Goal: Information Seeking & Learning: Compare options

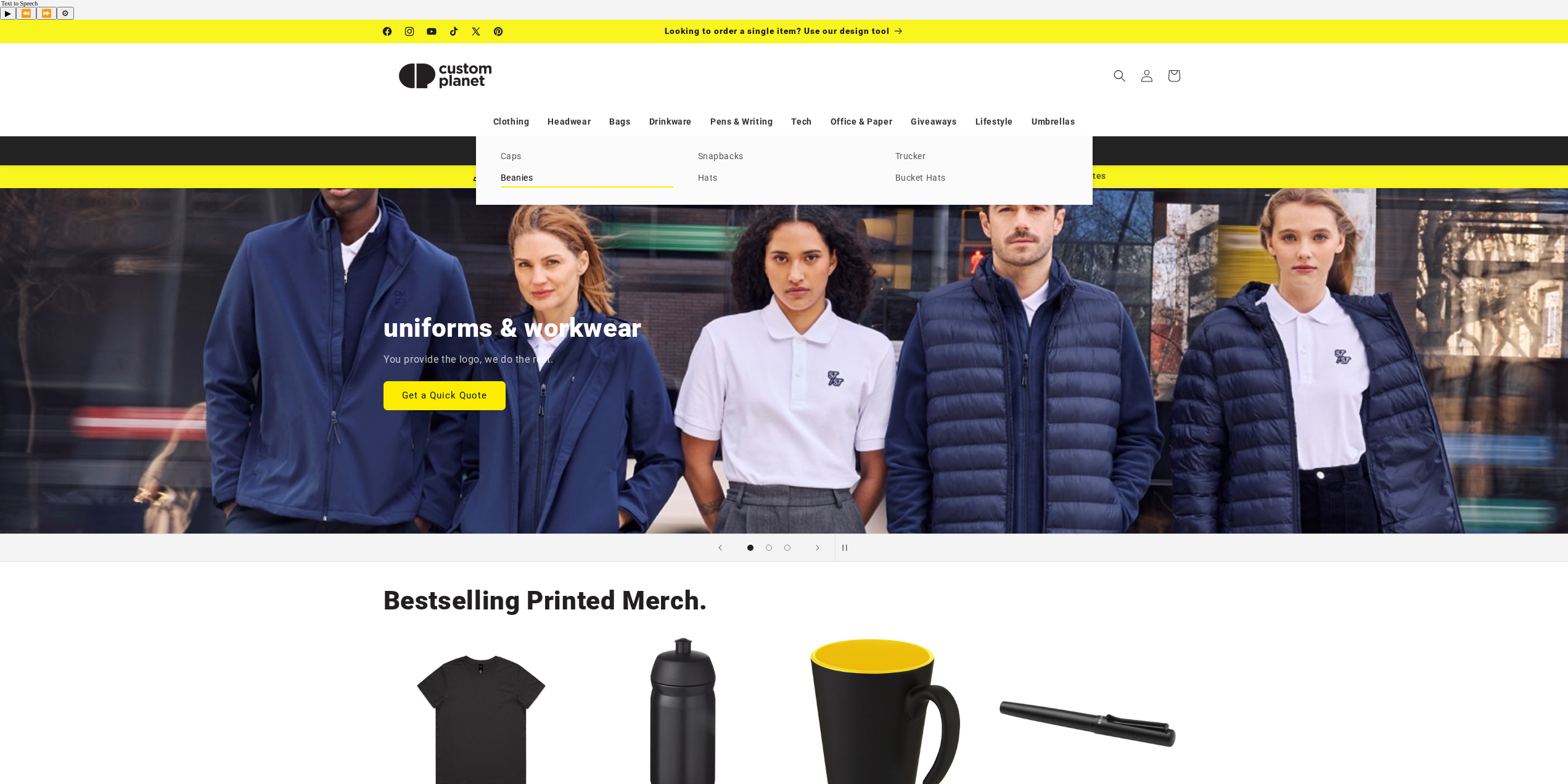
click at [524, 170] on link "Beanies" at bounding box center [587, 178] width 173 height 17
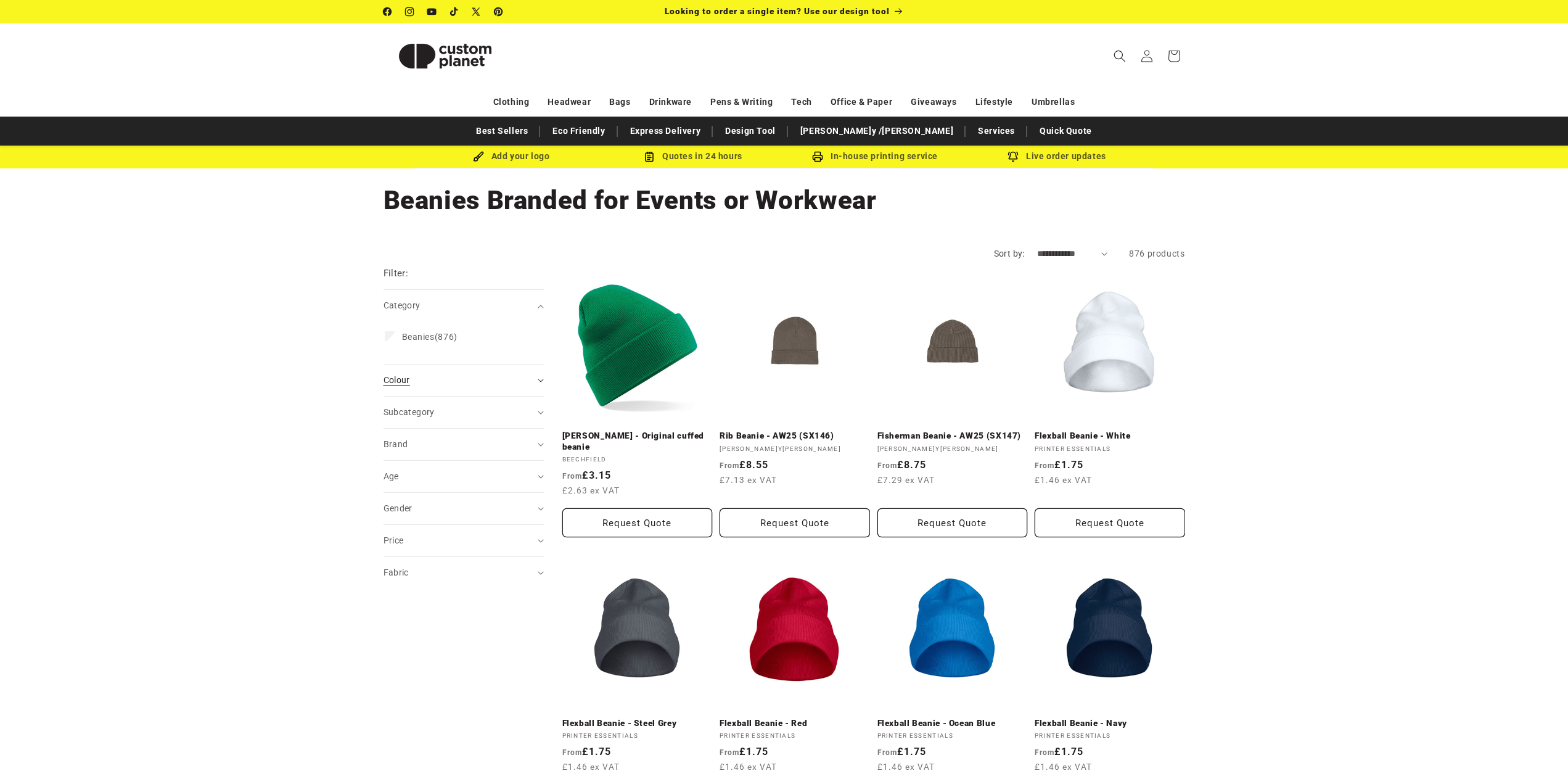
click at [426, 383] on div "Colour (0)" at bounding box center [458, 380] width 150 height 13
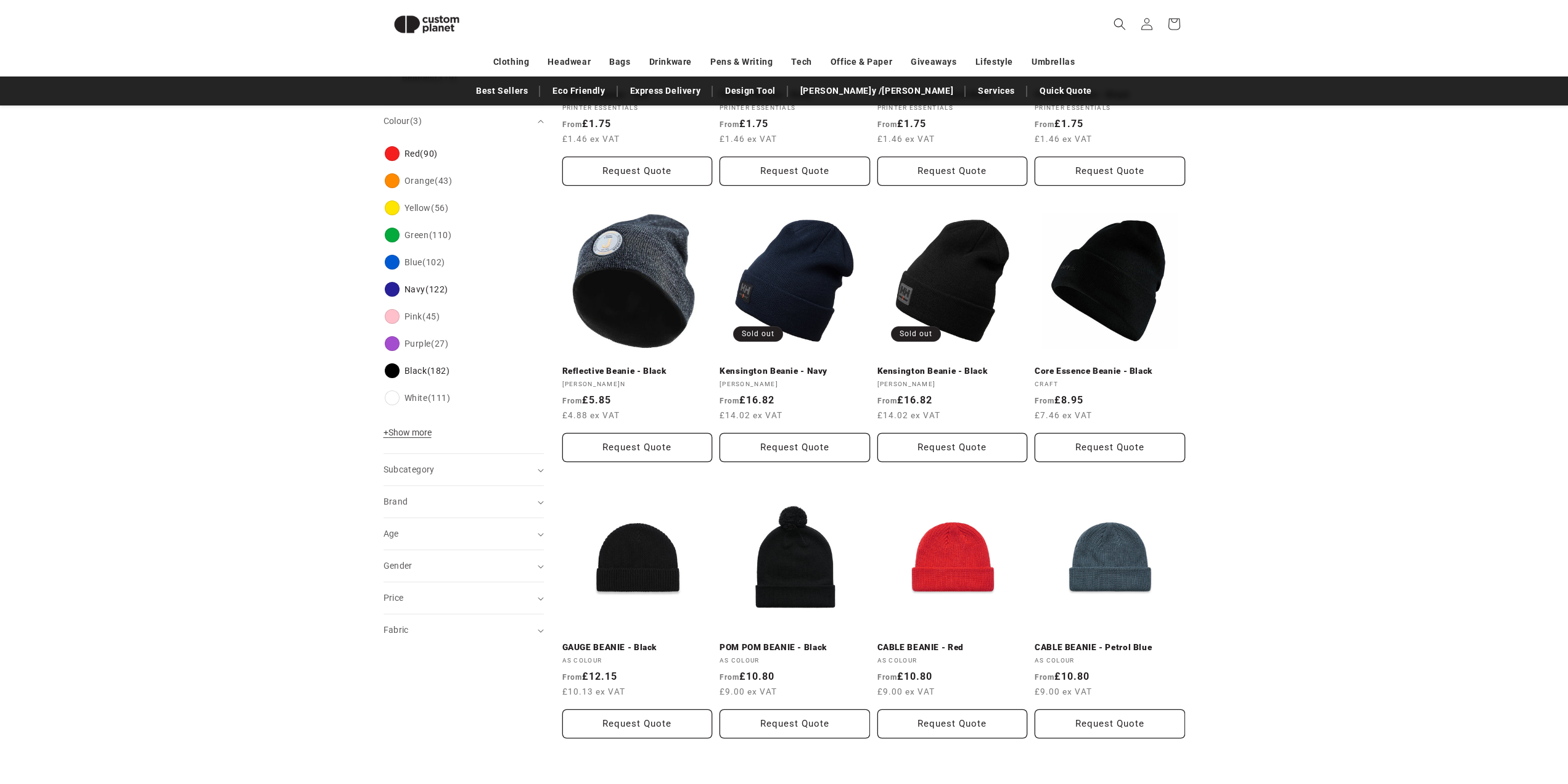
scroll to position [352, 0]
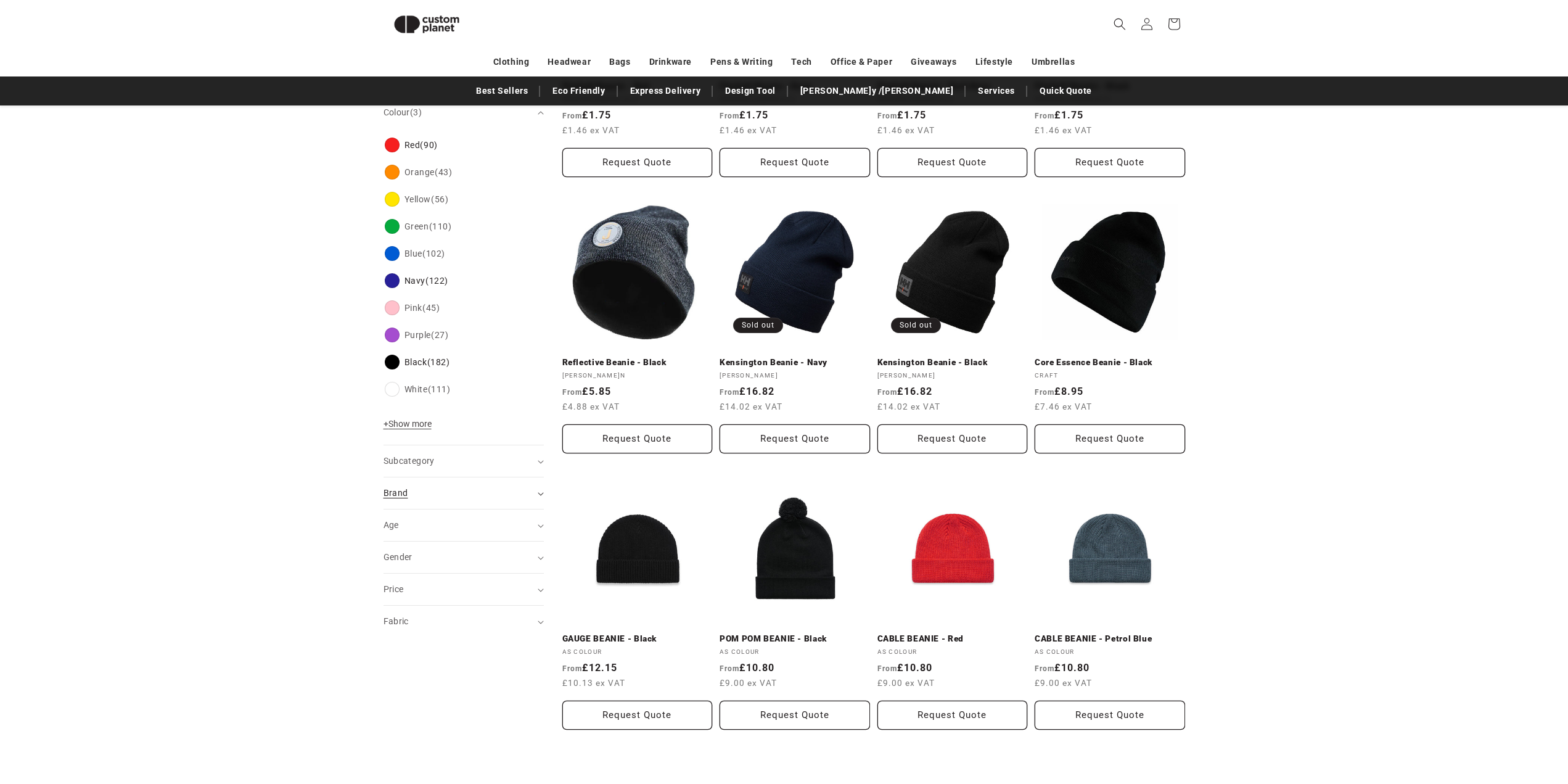
click at [501, 487] on div "Brand (0)" at bounding box center [458, 493] width 150 height 13
click at [414, 764] on span "+ Show more" at bounding box center [407, 769] width 48 height 10
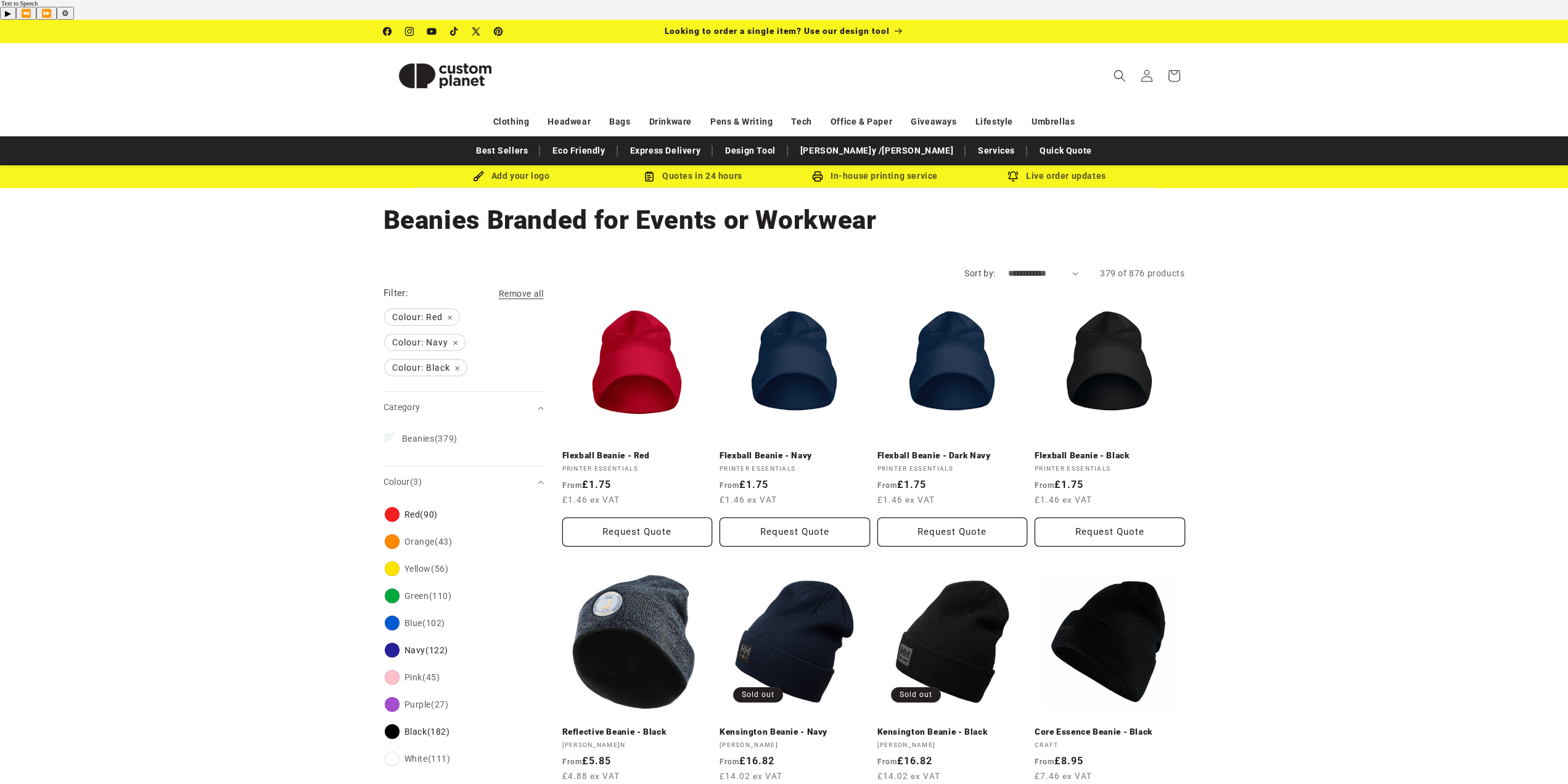
scroll to position [123, 0]
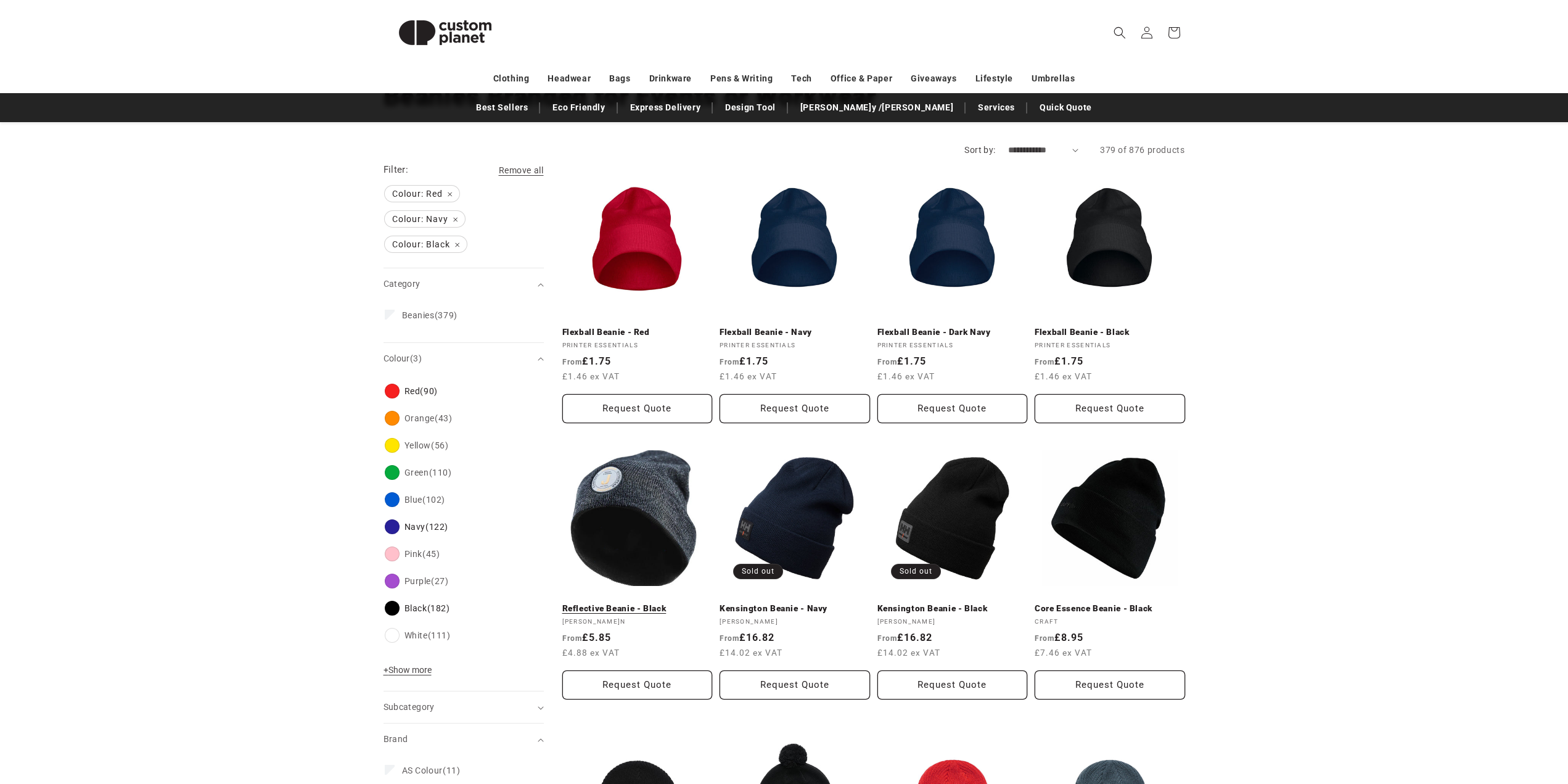
click at [647, 603] on link "Reflective Beanie - Black" at bounding box center [637, 609] width 150 height 11
click at [976, 603] on link "Kensington Beanie - Black" at bounding box center [952, 609] width 150 height 11
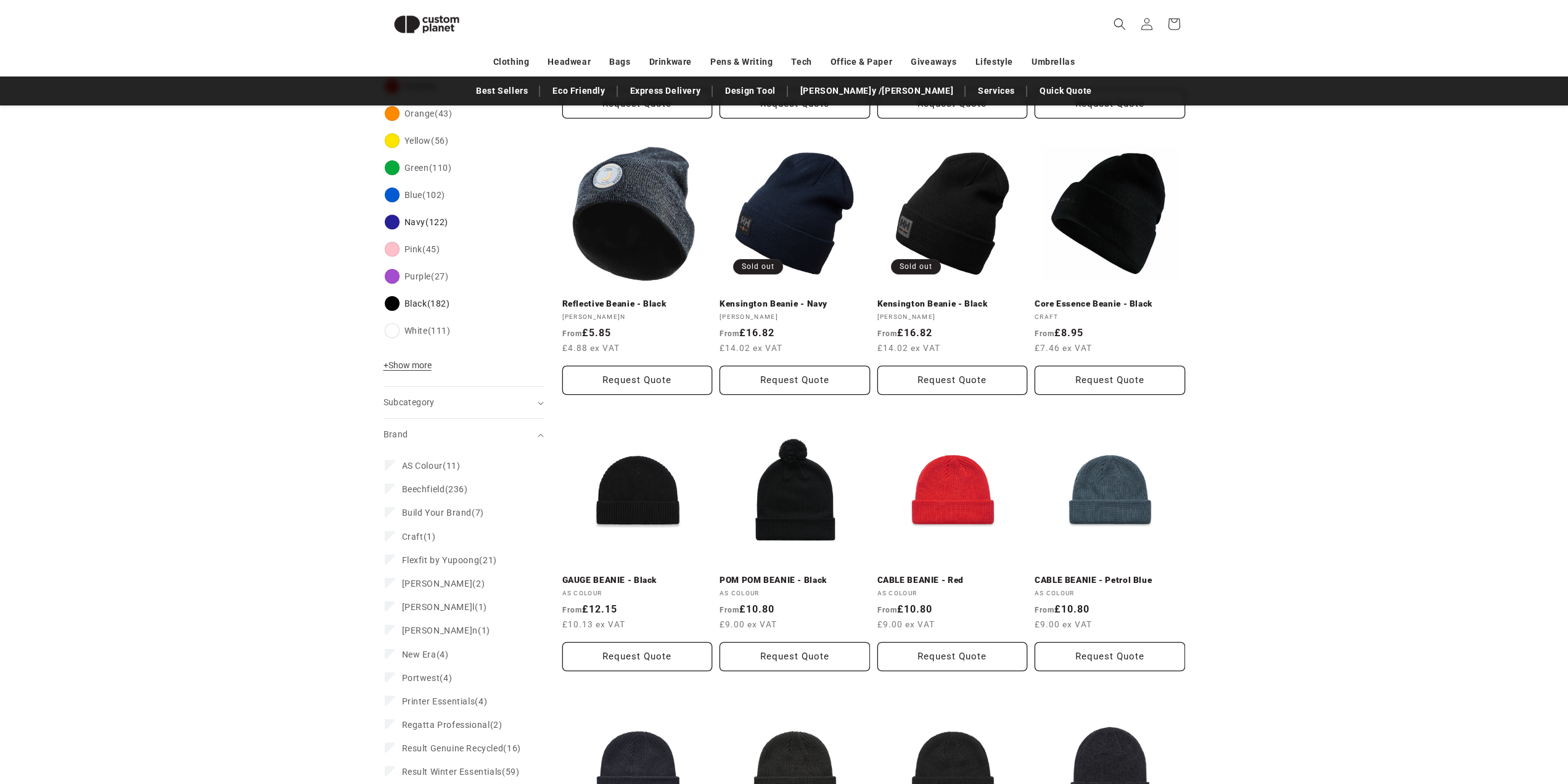
scroll to position [413, 0]
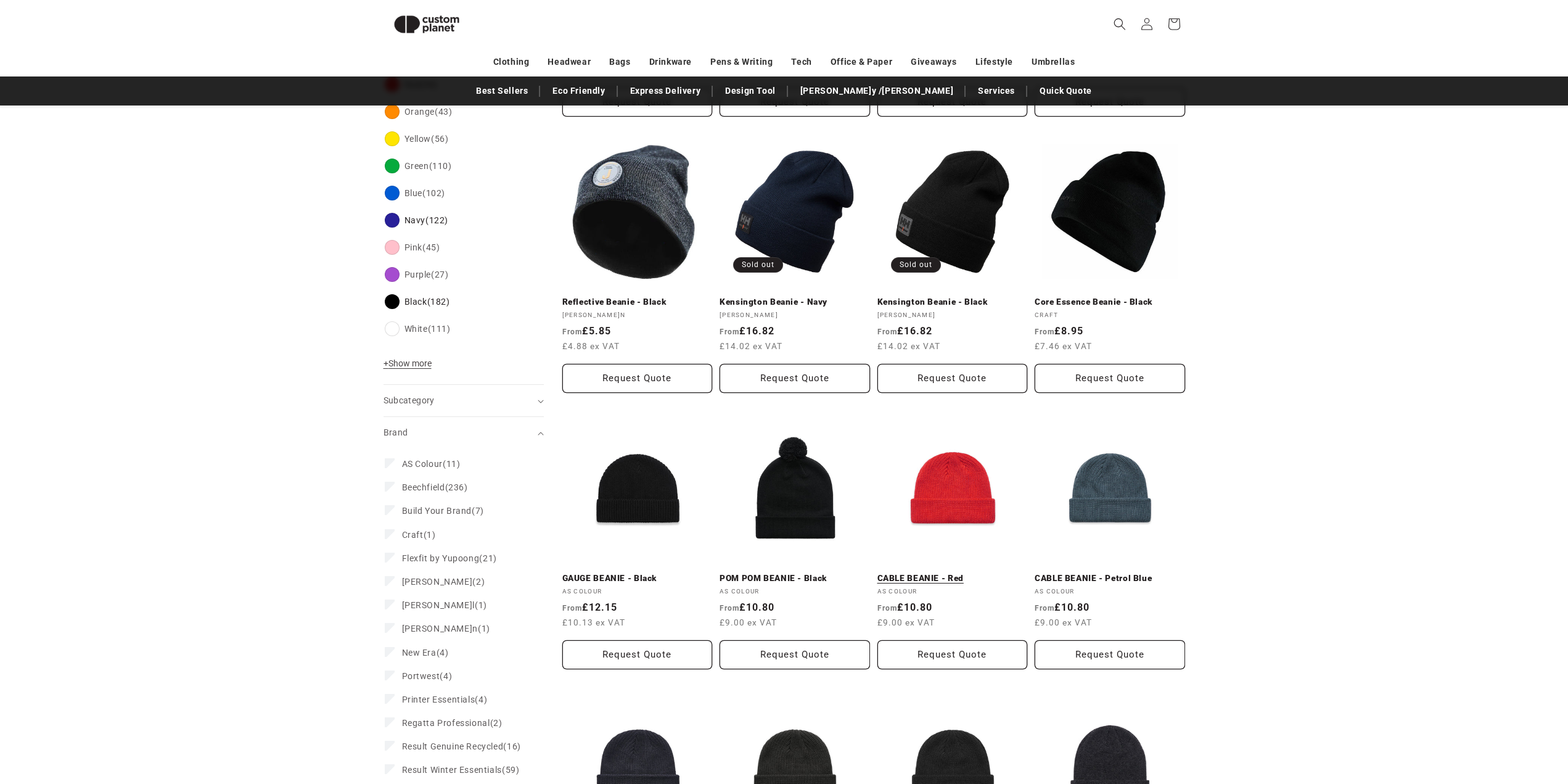
click at [959, 573] on link "CABLE BEANIE - Red" at bounding box center [952, 578] width 150 height 11
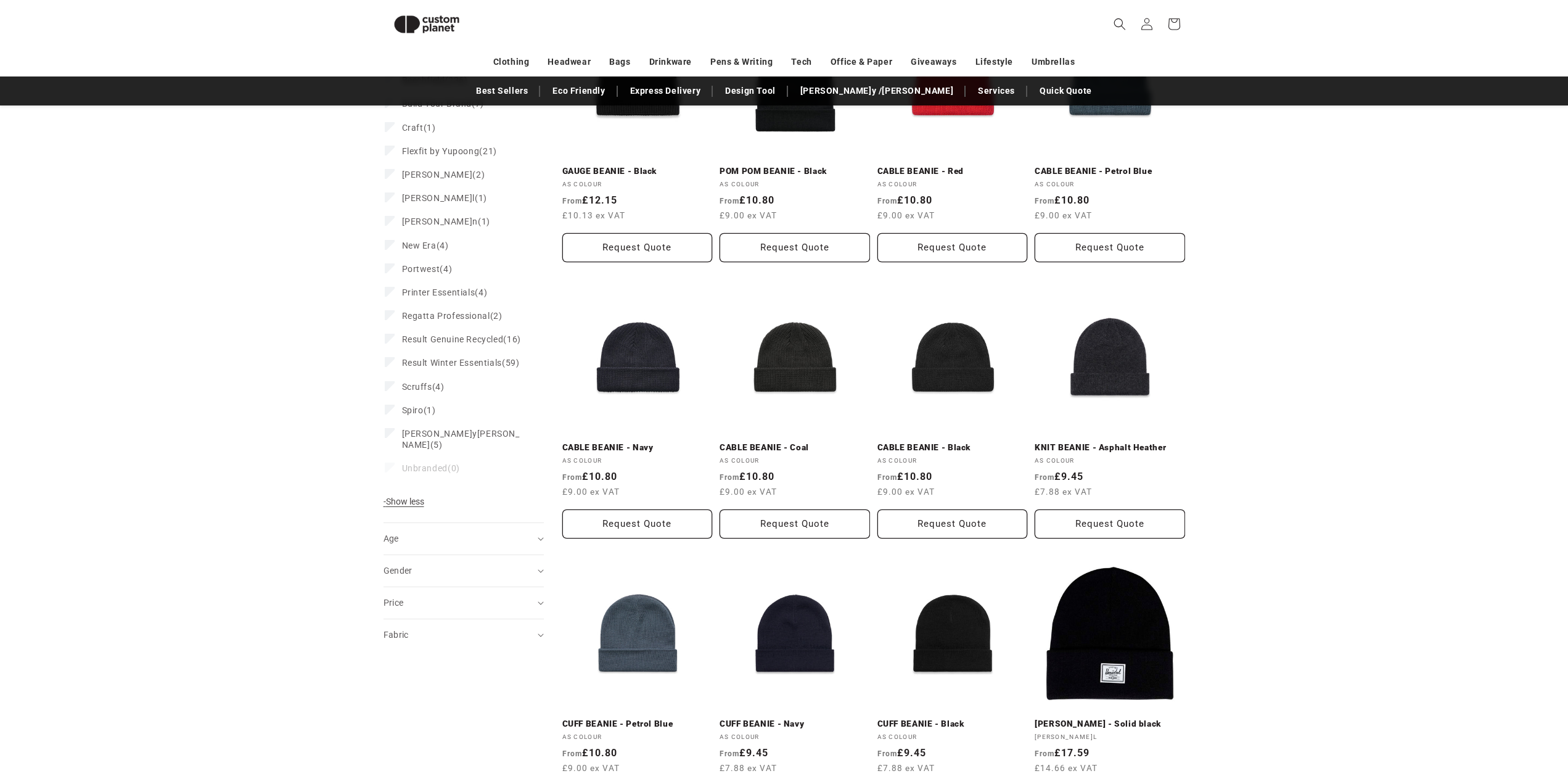
scroll to position [845, 0]
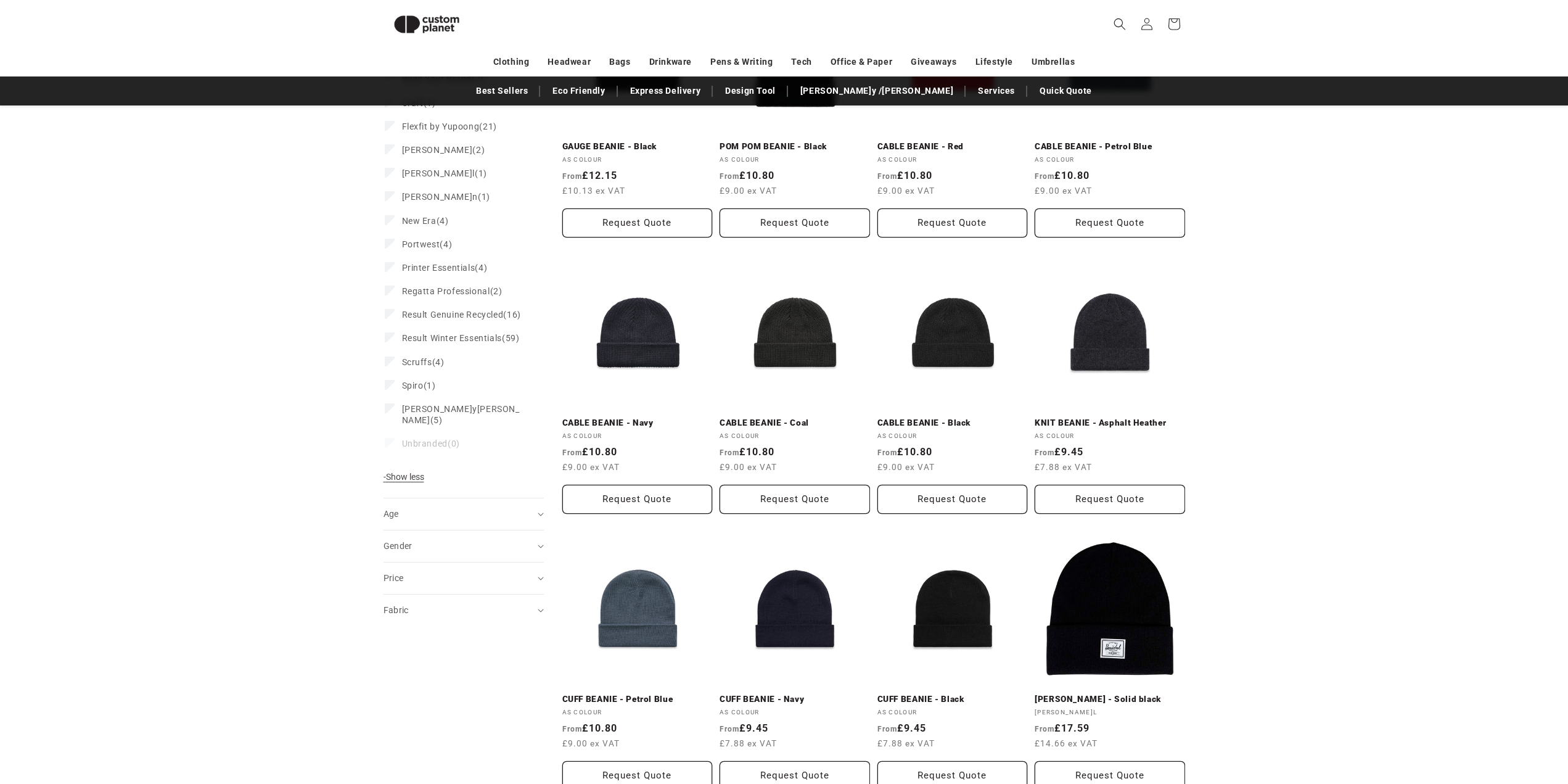
click at [1277, 496] on div "**********" at bounding box center [784, 133] width 1568 height 1484
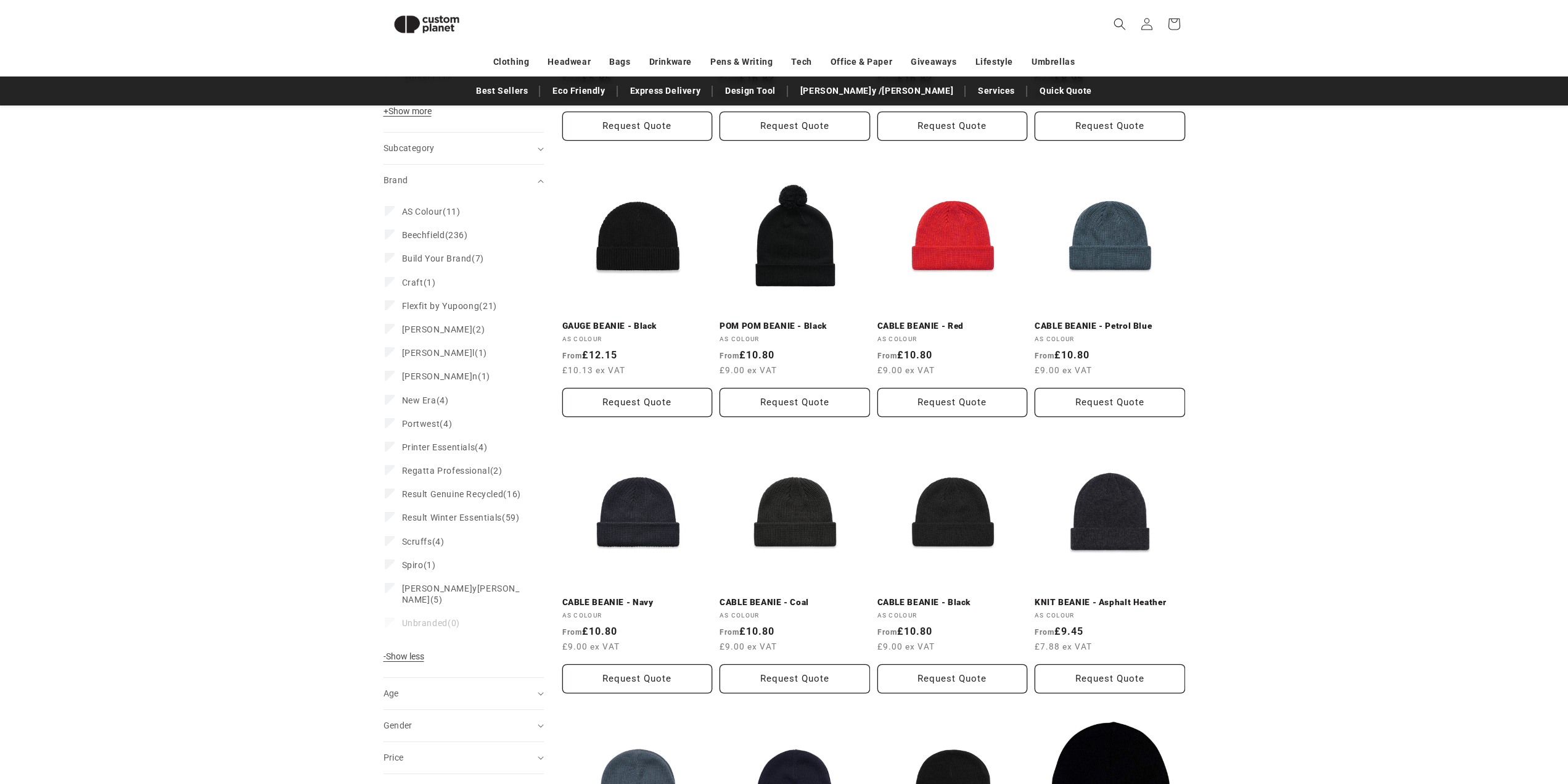
scroll to position [660, 0]
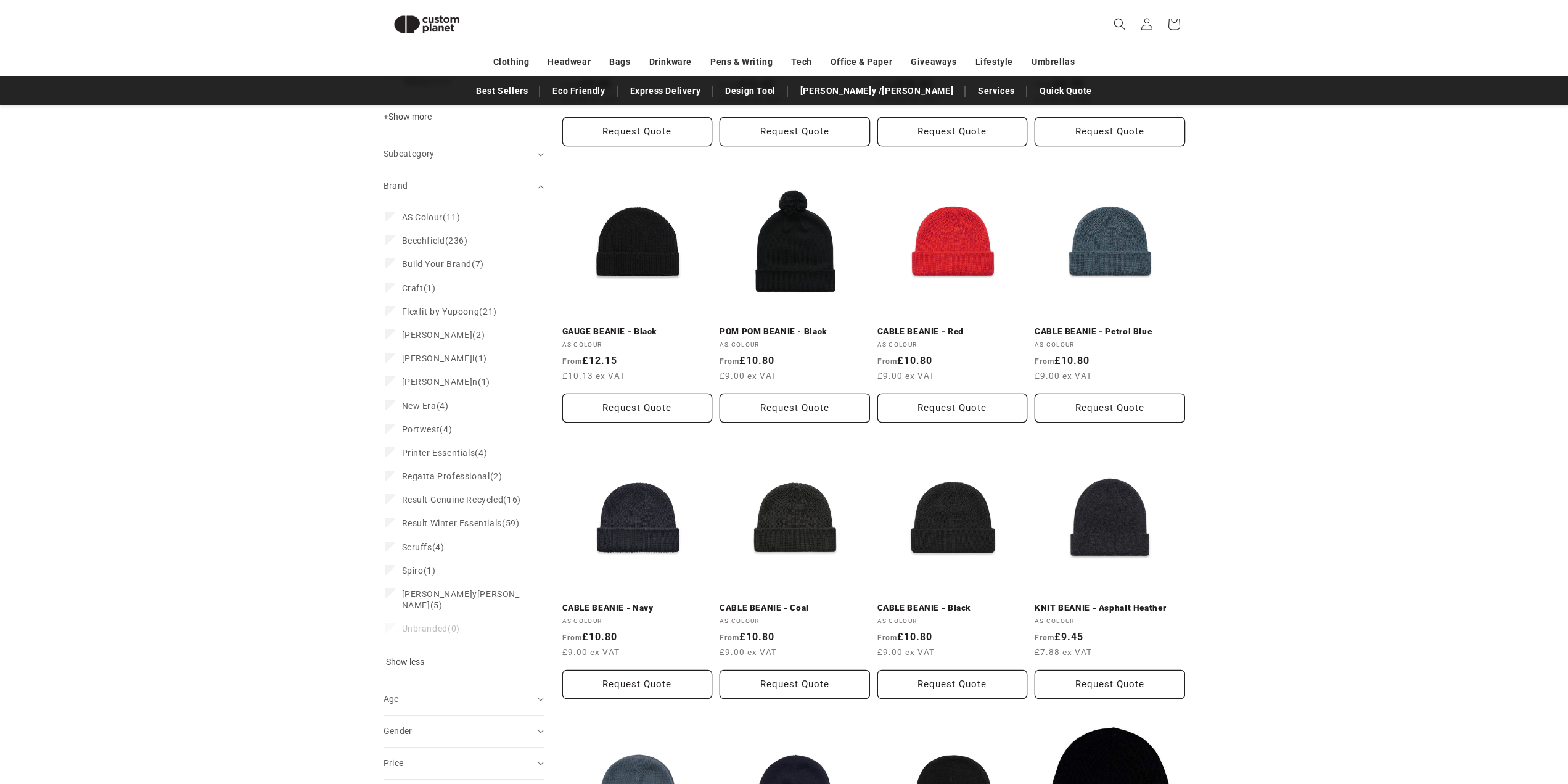
click at [980, 603] on link "CABLE BEANIE - Black" at bounding box center [952, 608] width 150 height 11
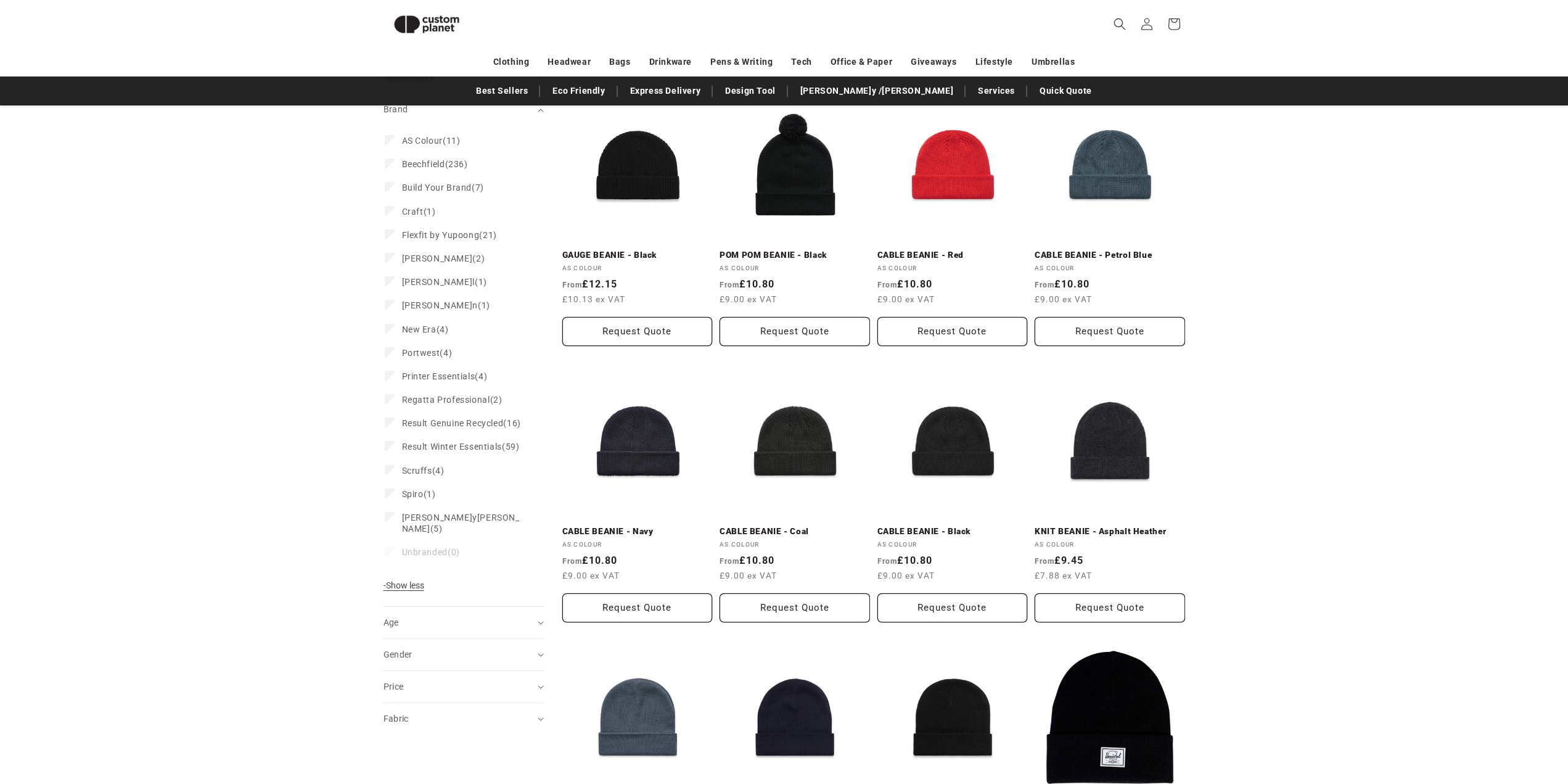
scroll to position [1030, 0]
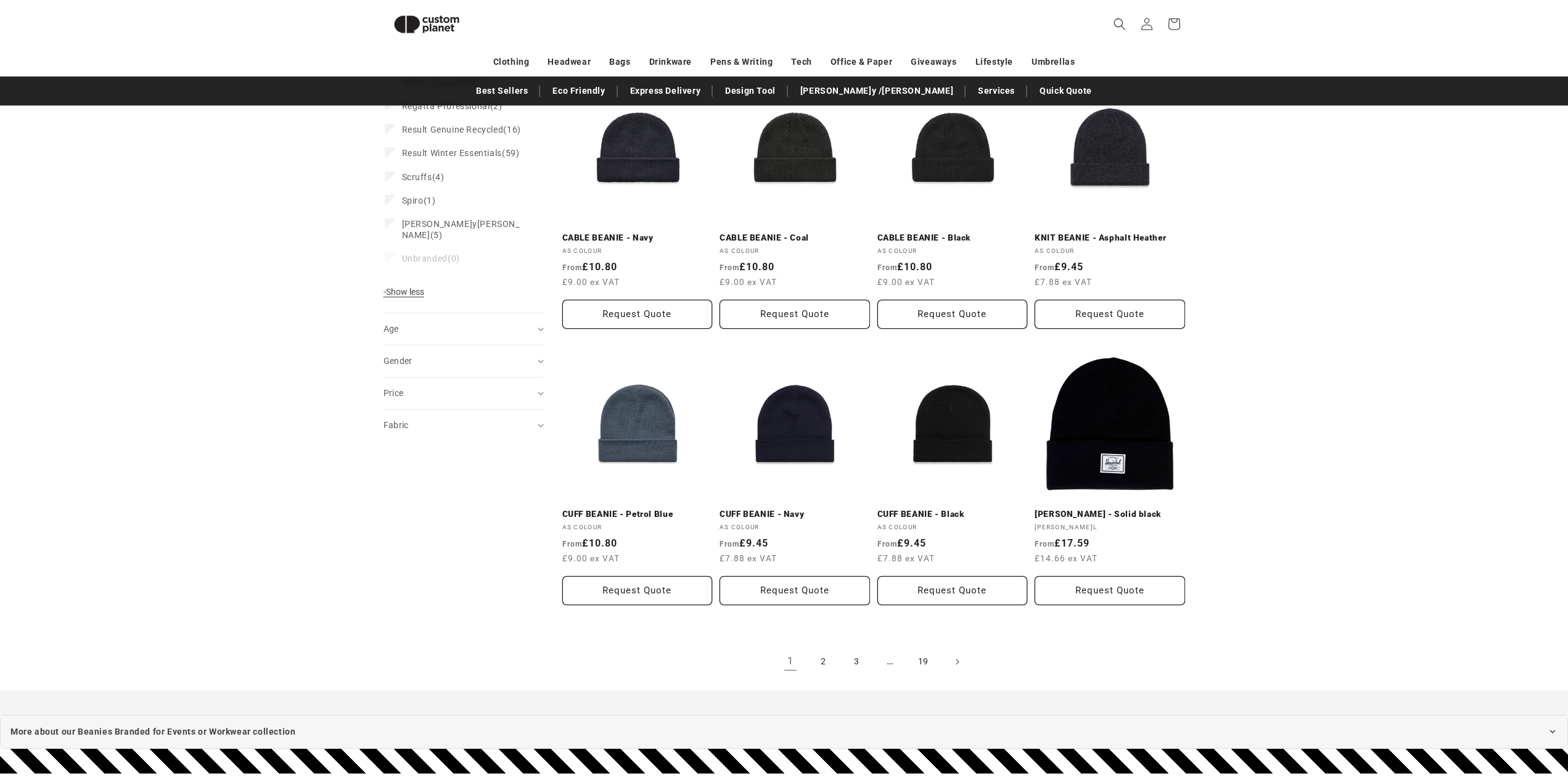
click at [1111, 509] on link "Herschel Elmer beanie - Solid black" at bounding box center [1110, 514] width 150 height 11
click at [811, 648] on link "2" at bounding box center [824, 661] width 27 height 27
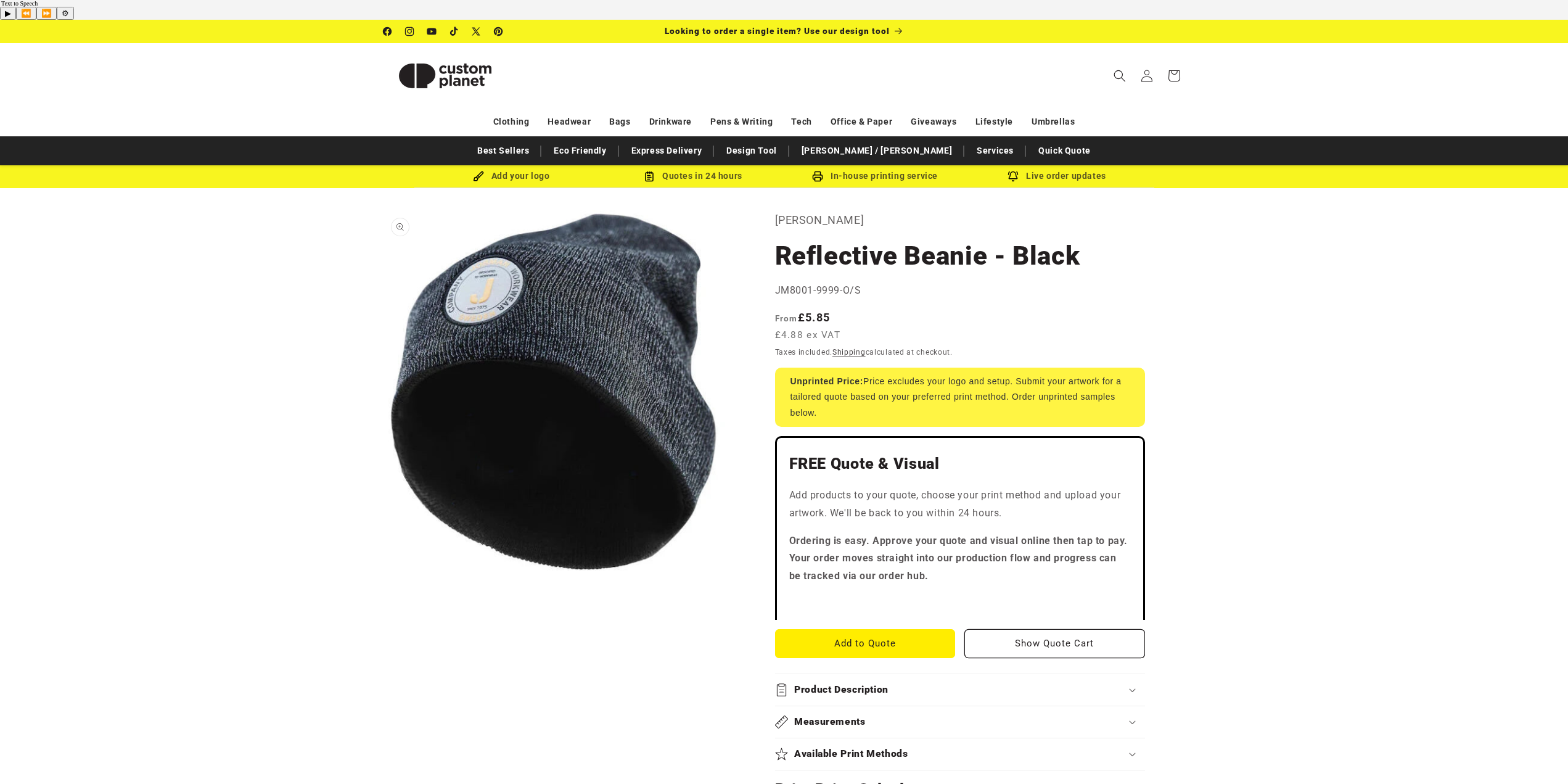
click at [383, 571] on button "Open media 1 in modal" at bounding box center [383, 571] width 0 height 0
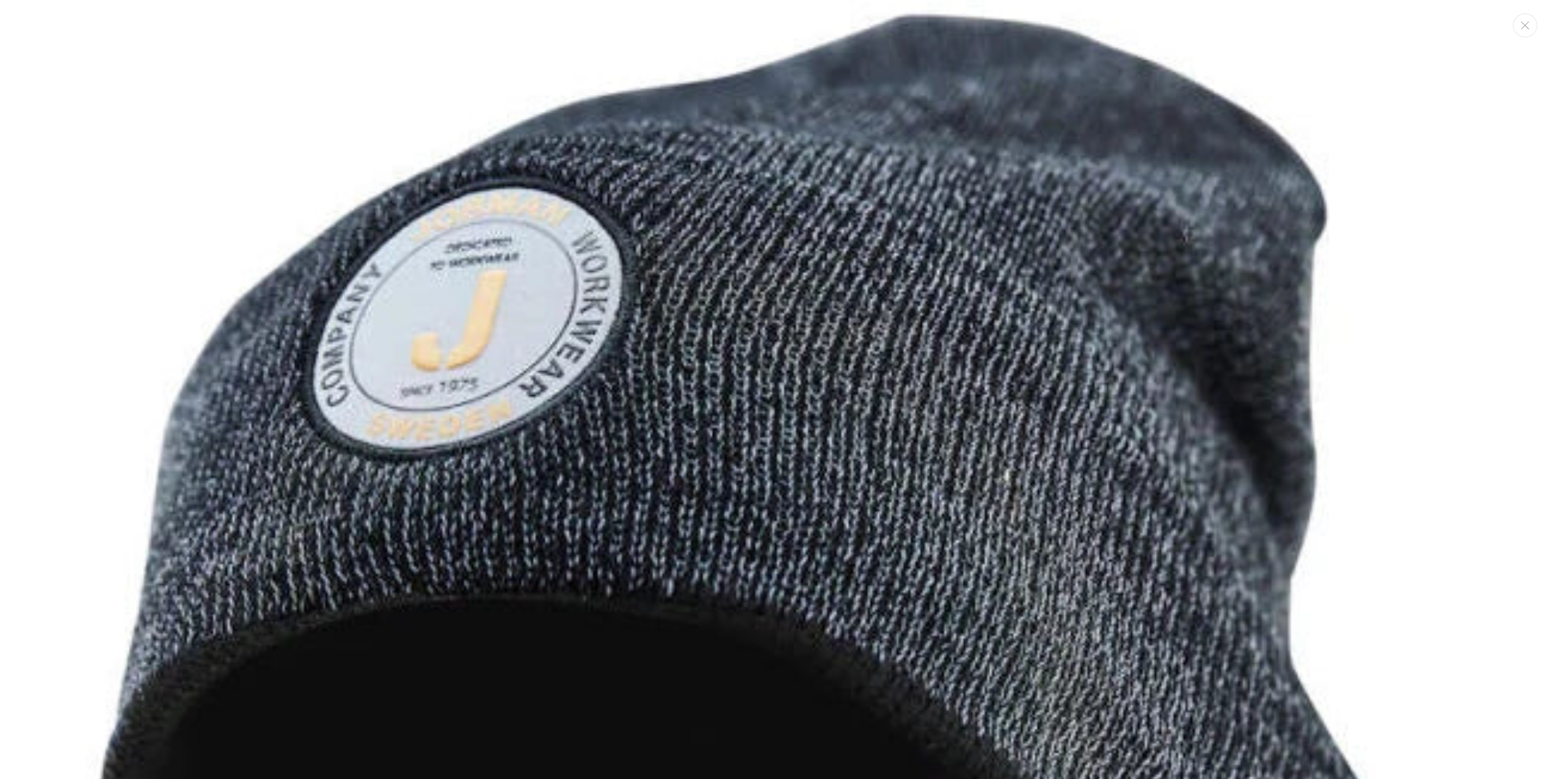
click at [760, 312] on img "Media gallery" at bounding box center [784, 717] width 1434 height 1434
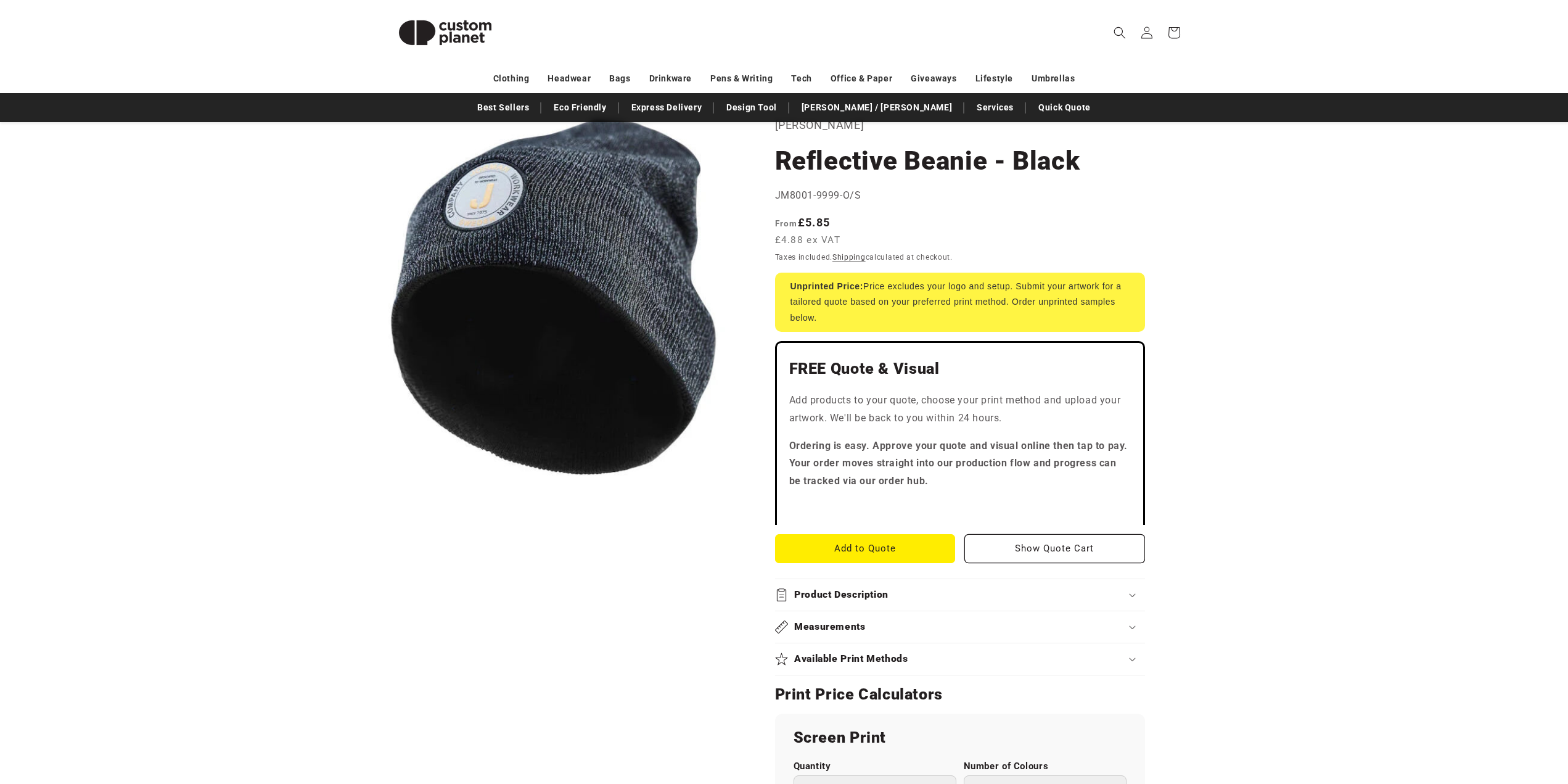
scroll to position [0, 0]
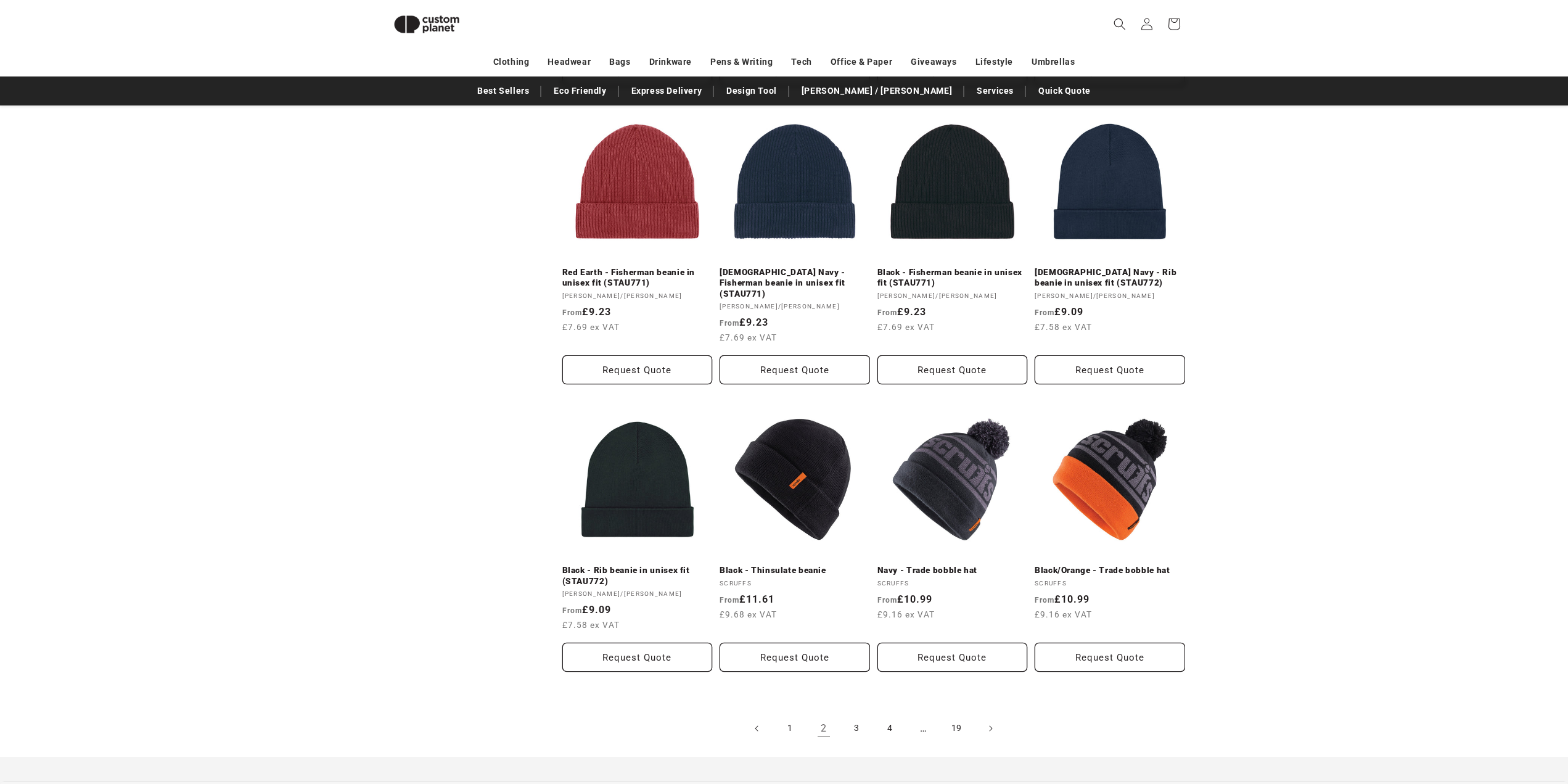
scroll to position [1030, 0]
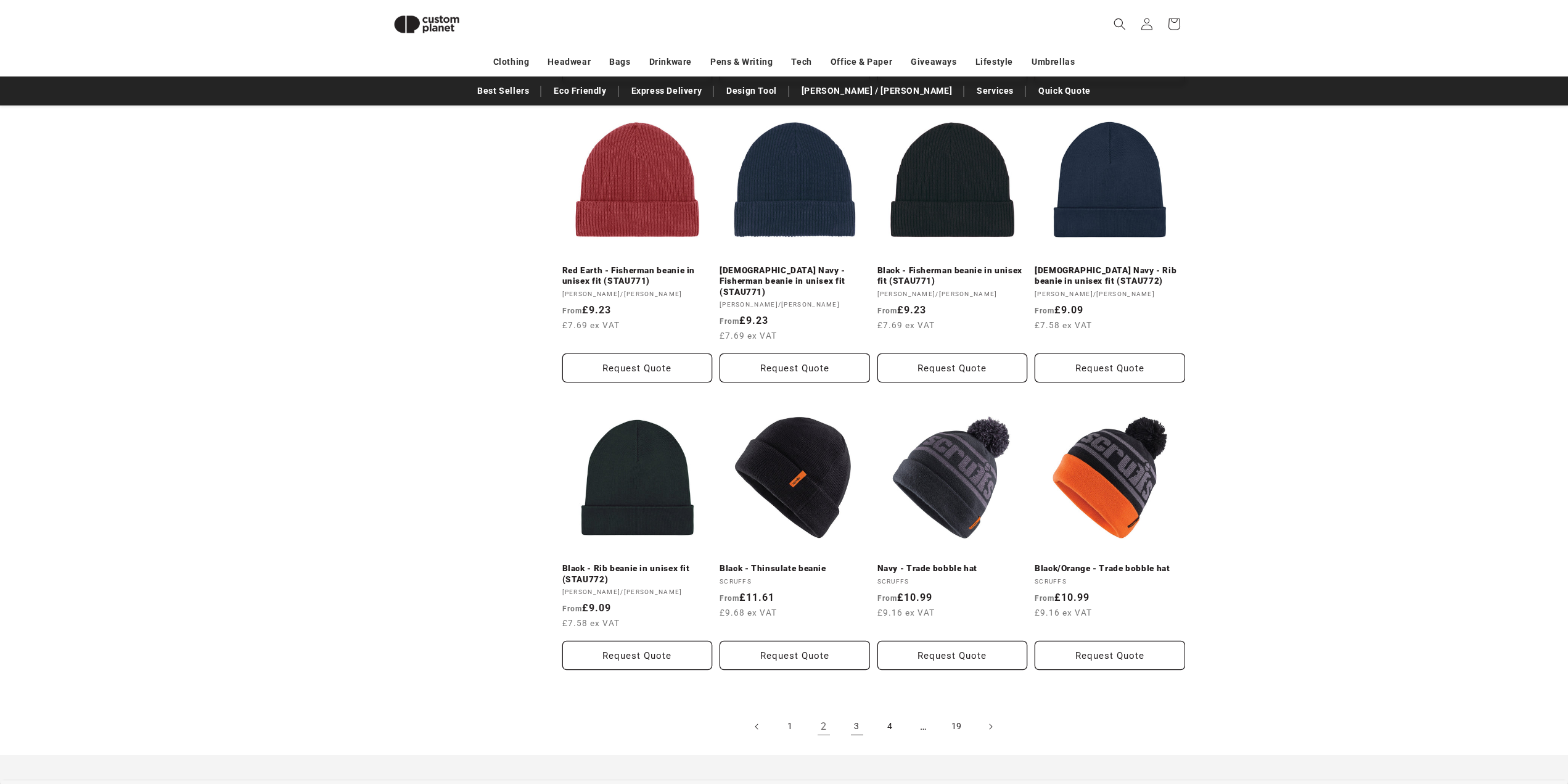
click at [854, 713] on link "3" at bounding box center [857, 726] width 27 height 27
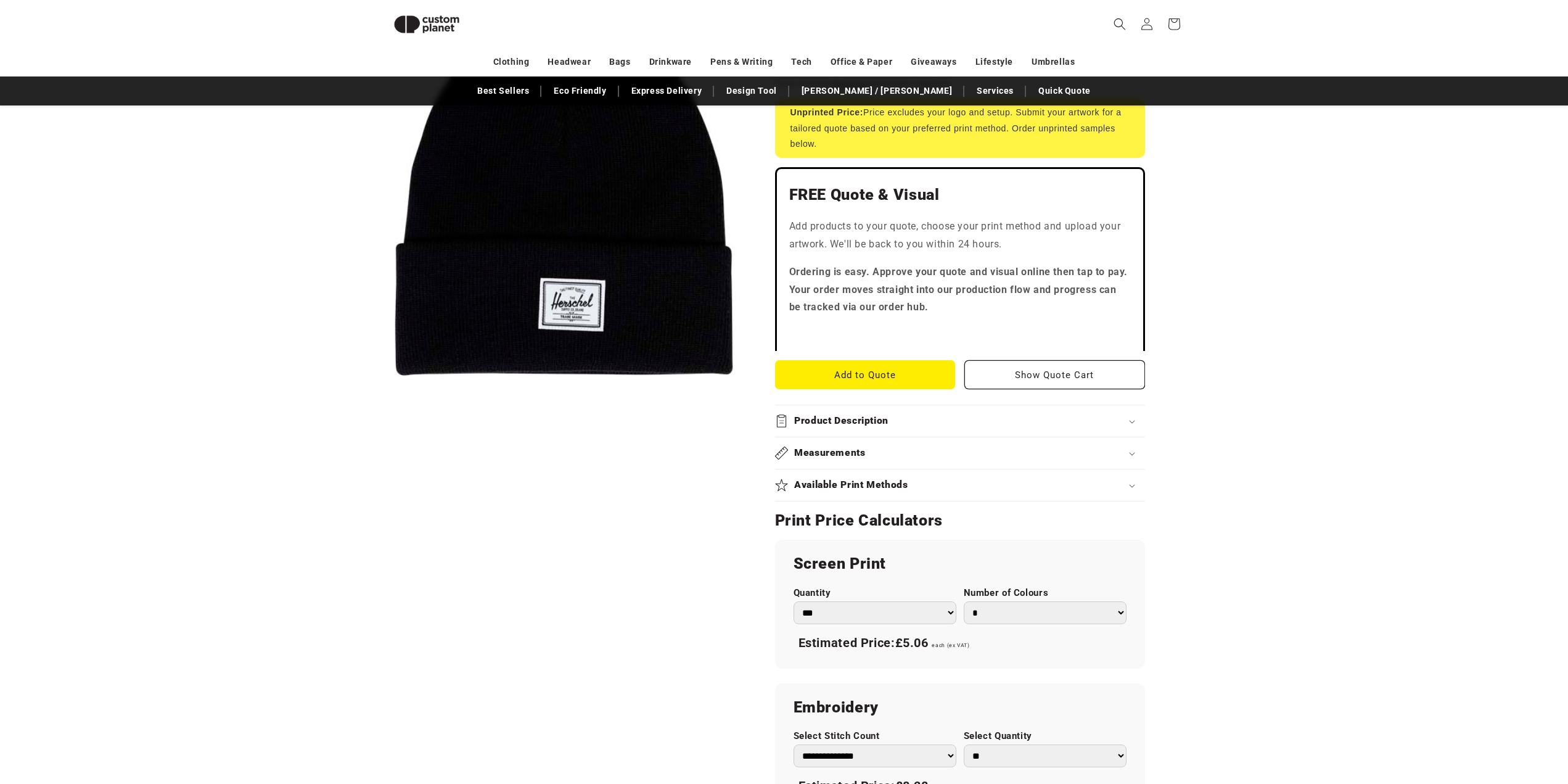
scroll to position [230, 0]
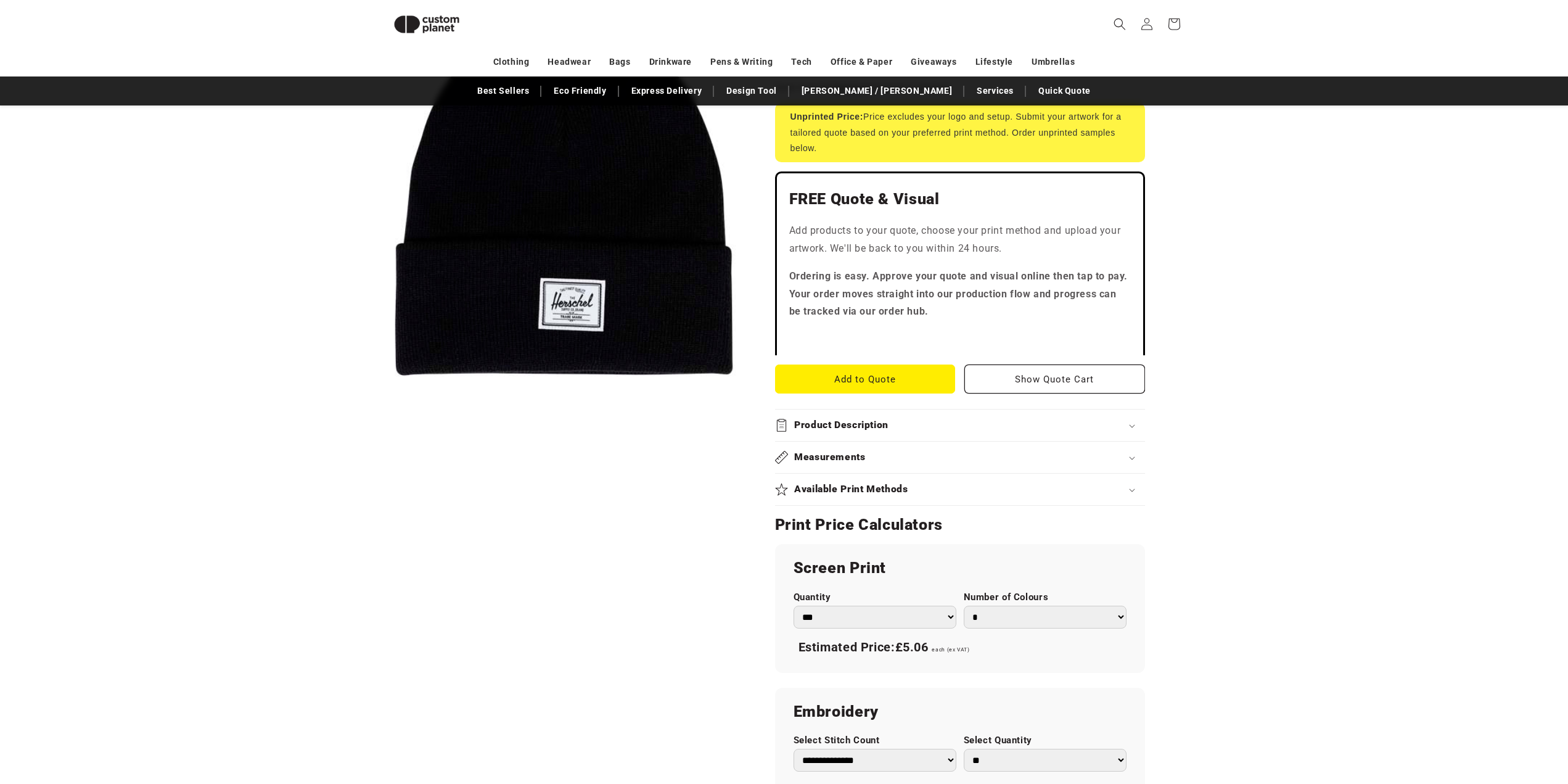
click at [832, 429] on summary "Product Description" at bounding box center [960, 425] width 370 height 32
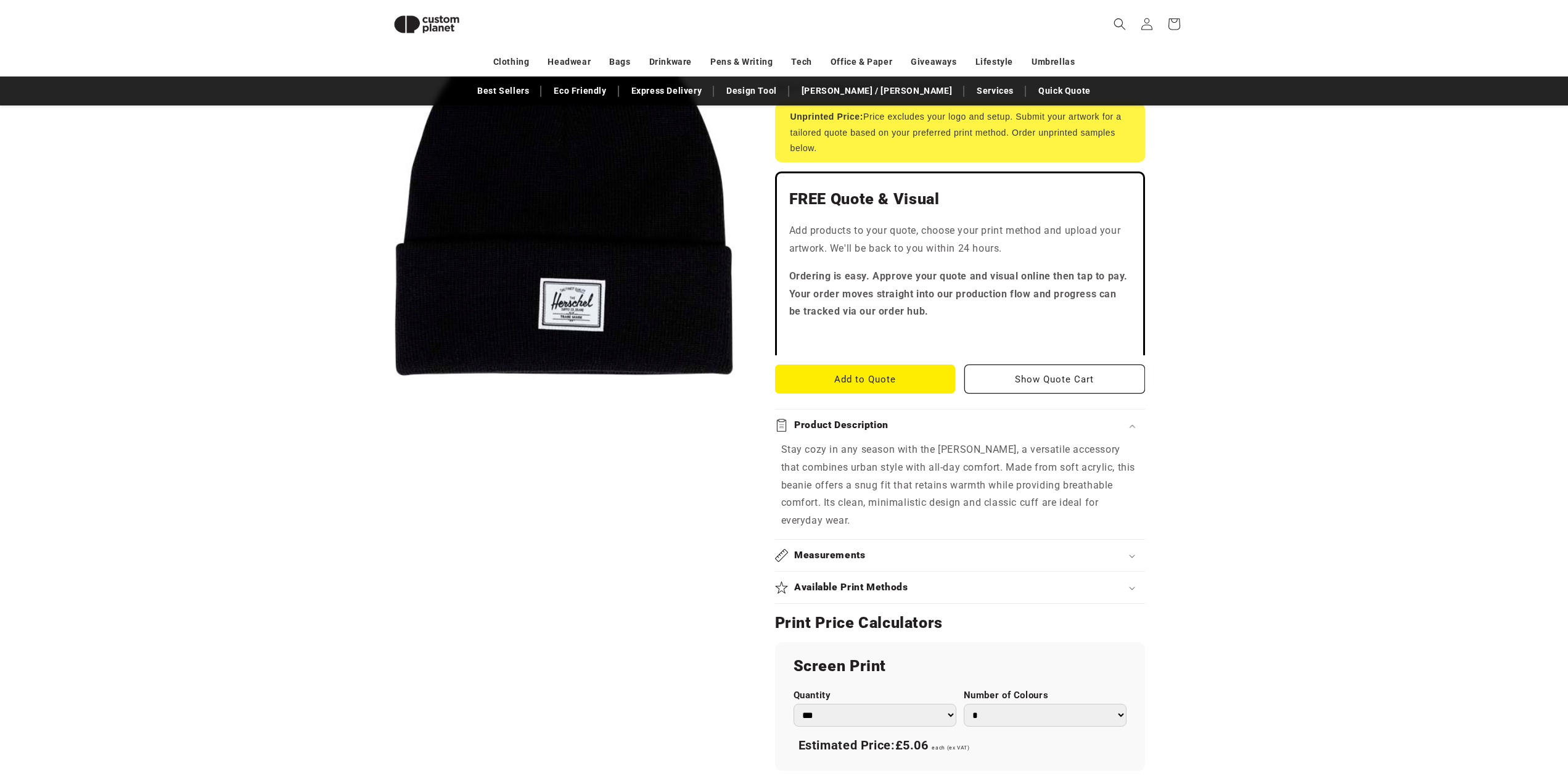
click at [584, 469] on div "Skip to product information Open media 1 in modal 1 / of 1" at bounding box center [563, 588] width 360 height 1249
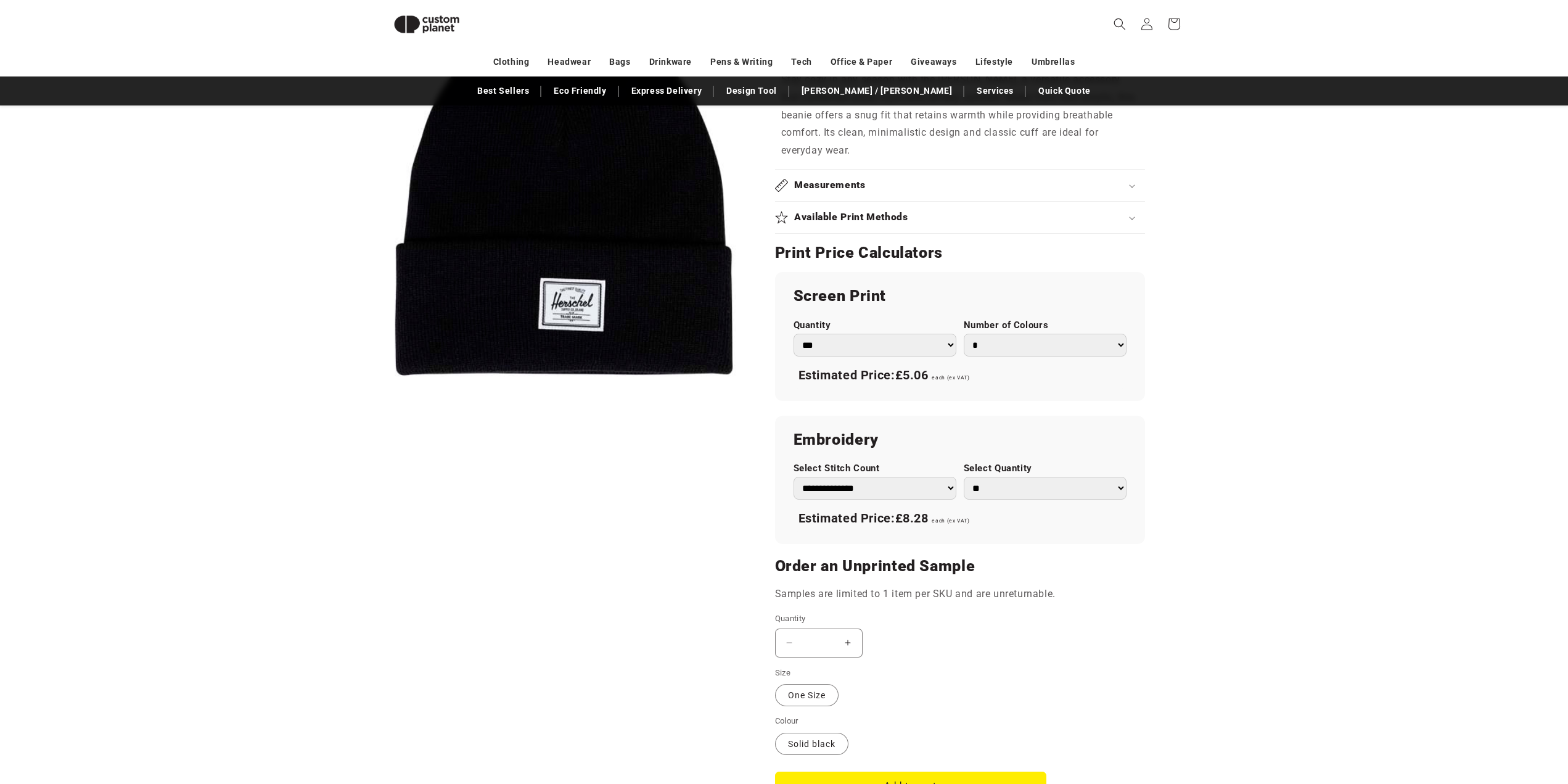
click at [915, 224] on div "Available Print Methods" at bounding box center [960, 217] width 370 height 13
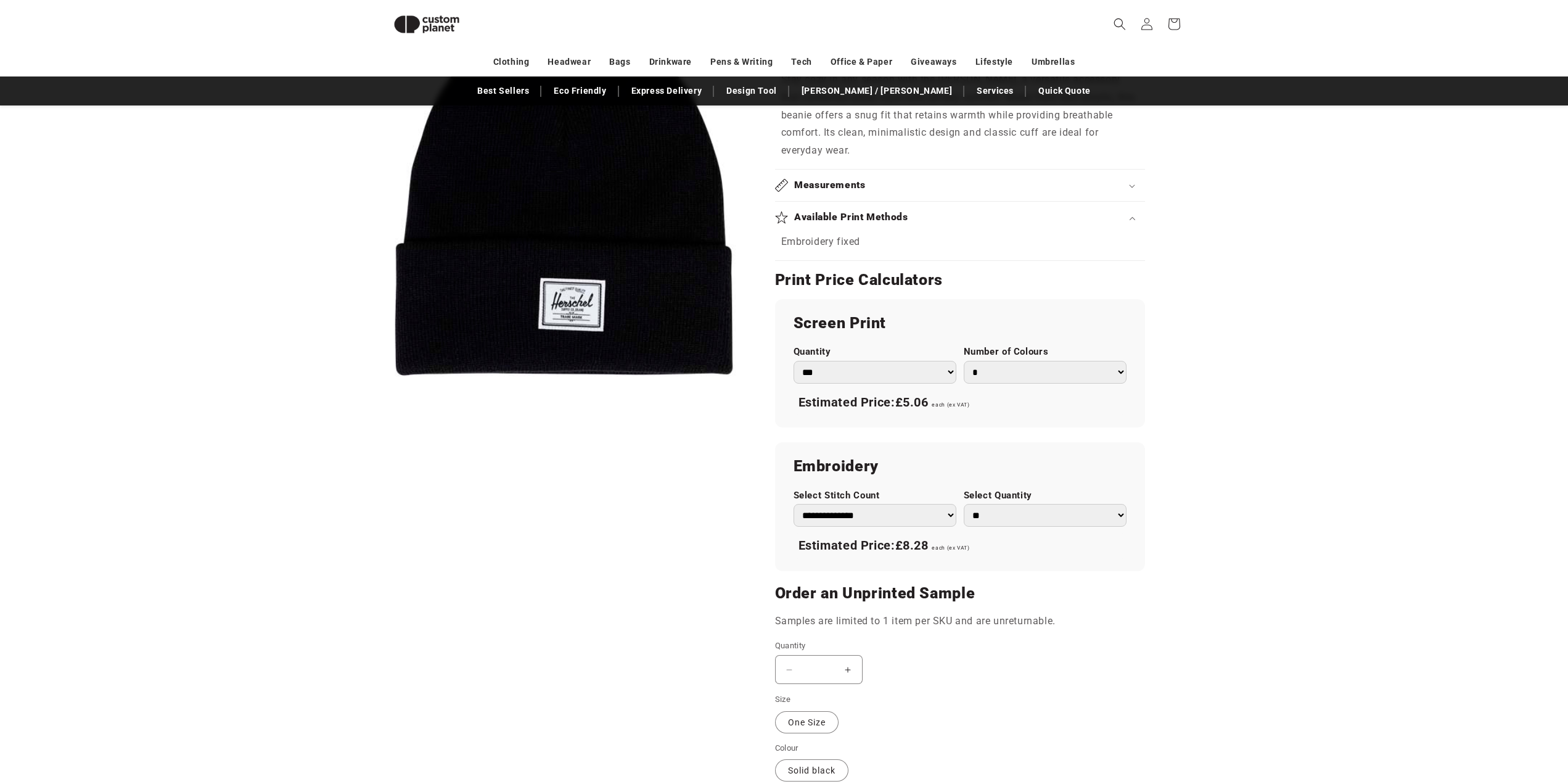
click at [1263, 457] on product-info "Skip to product information Open media 1 in modal 1 / of 1 Herschel Herschel El…" at bounding box center [784, 231] width 1568 height 1321
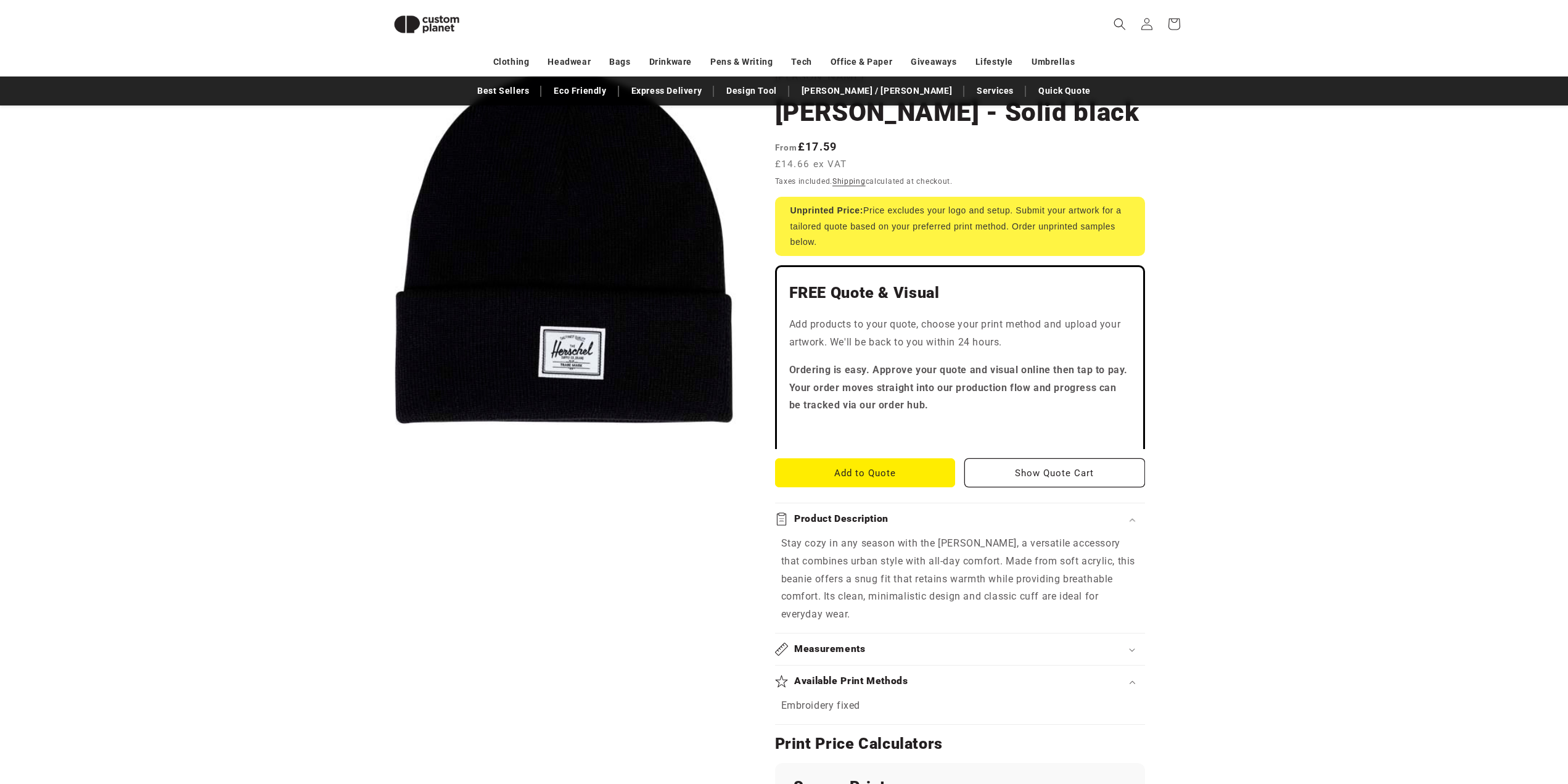
scroll to position [0, 0]
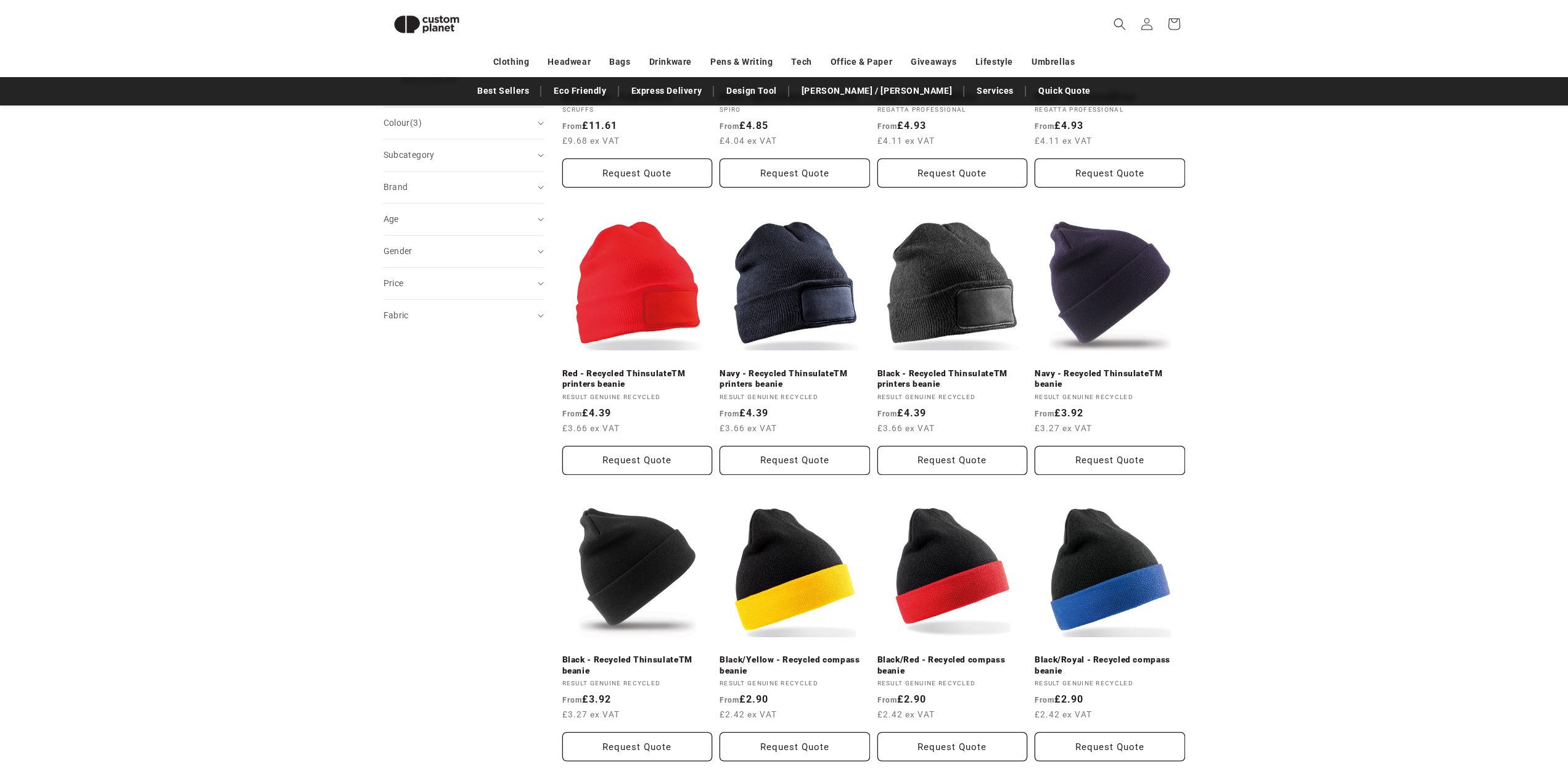
scroll to position [354, 0]
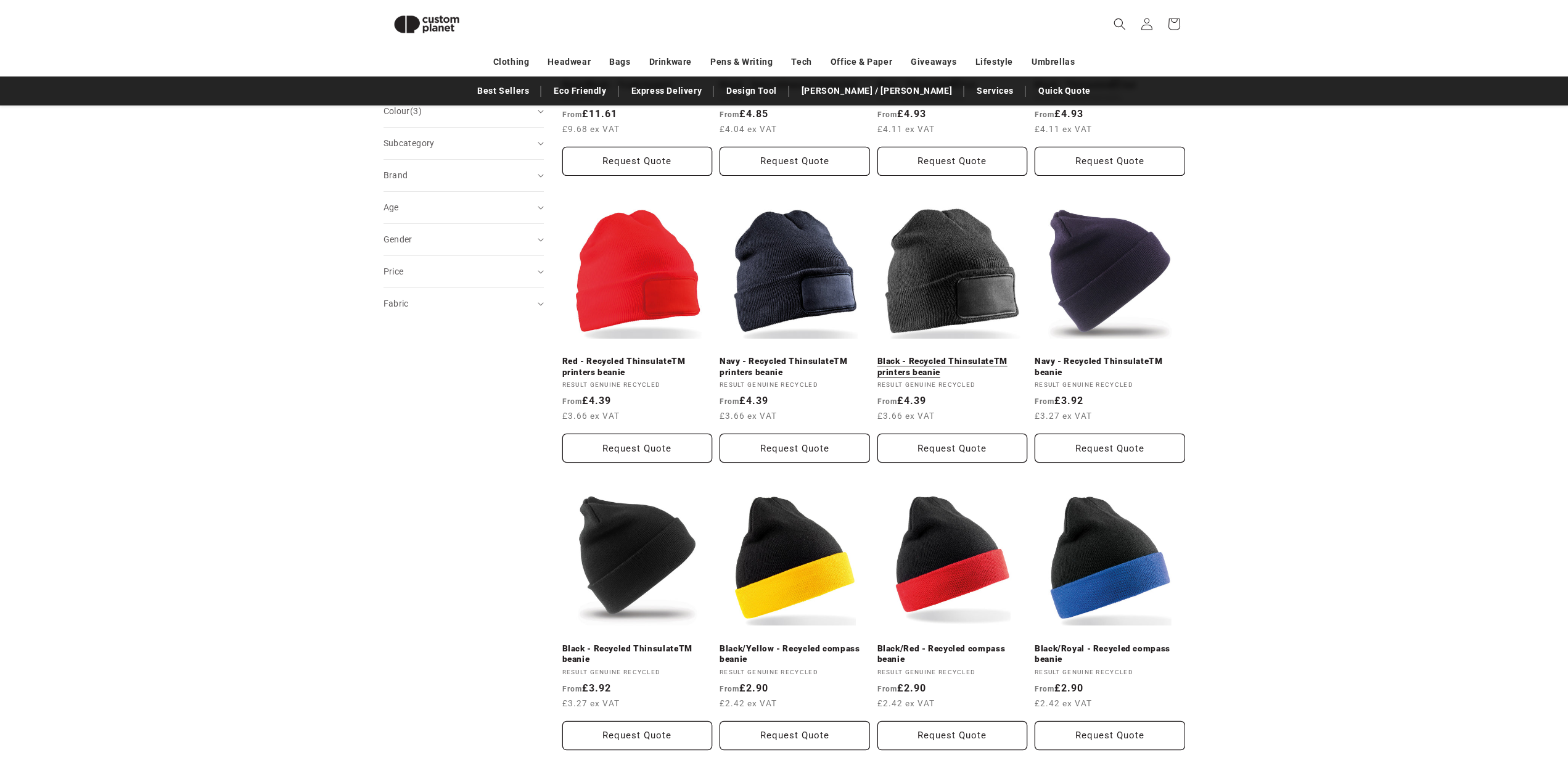
click at [1001, 356] on link "Black - Recycled ThinsulateTM printers beanie" at bounding box center [952, 366] width 150 height 21
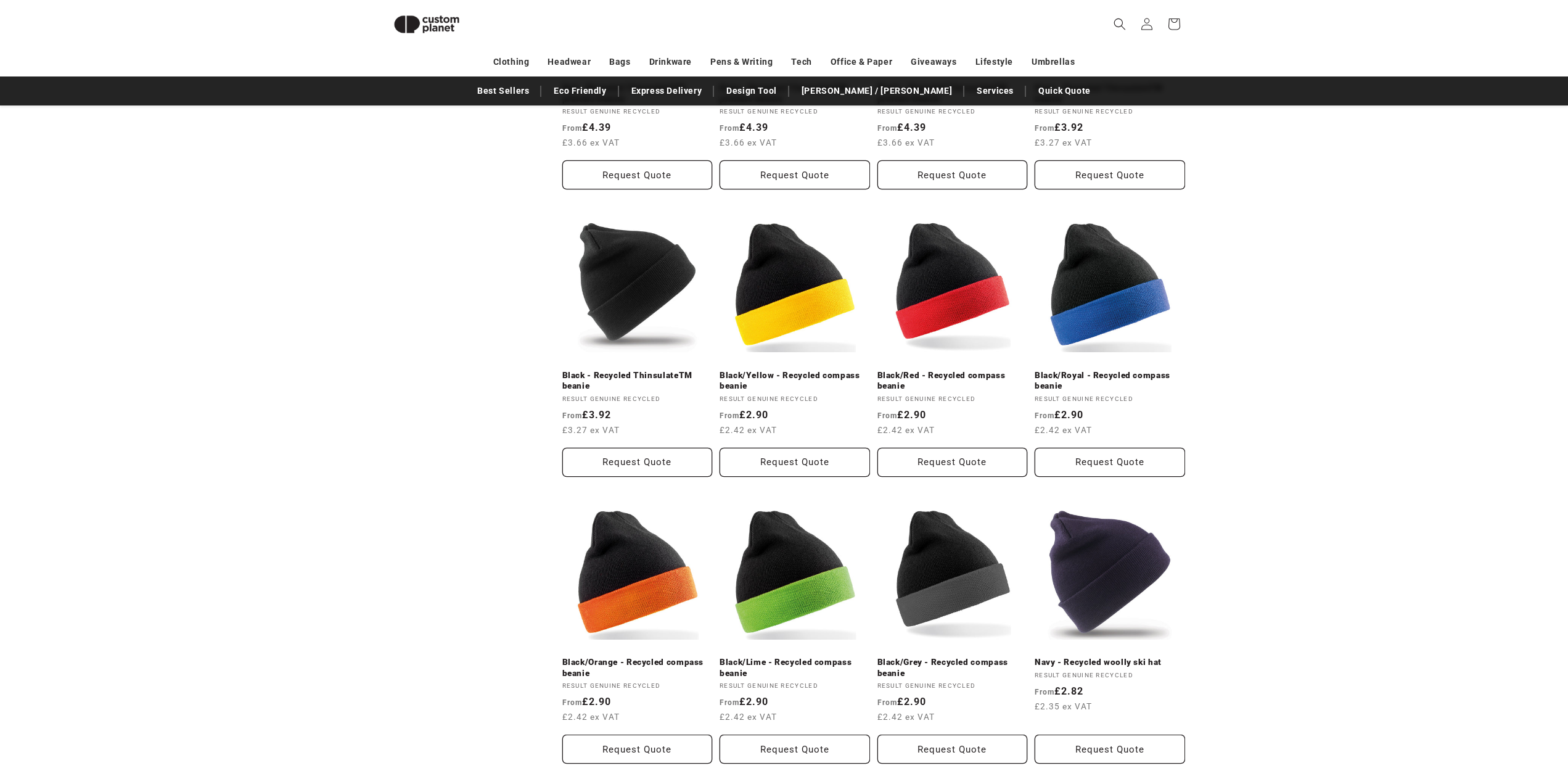
scroll to position [785, 0]
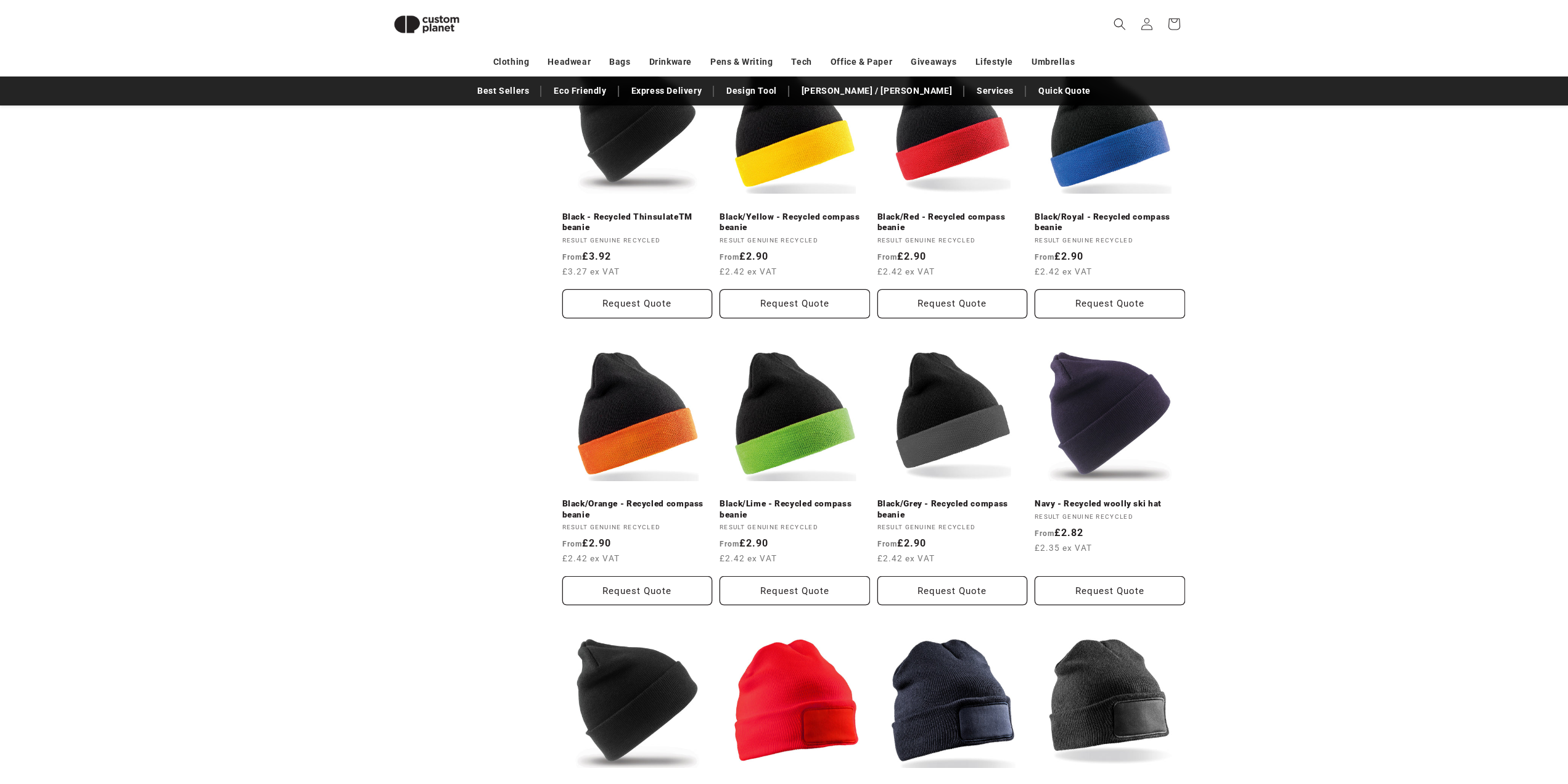
click at [1311, 507] on div "**********" at bounding box center [784, 214] width 1568 height 1528
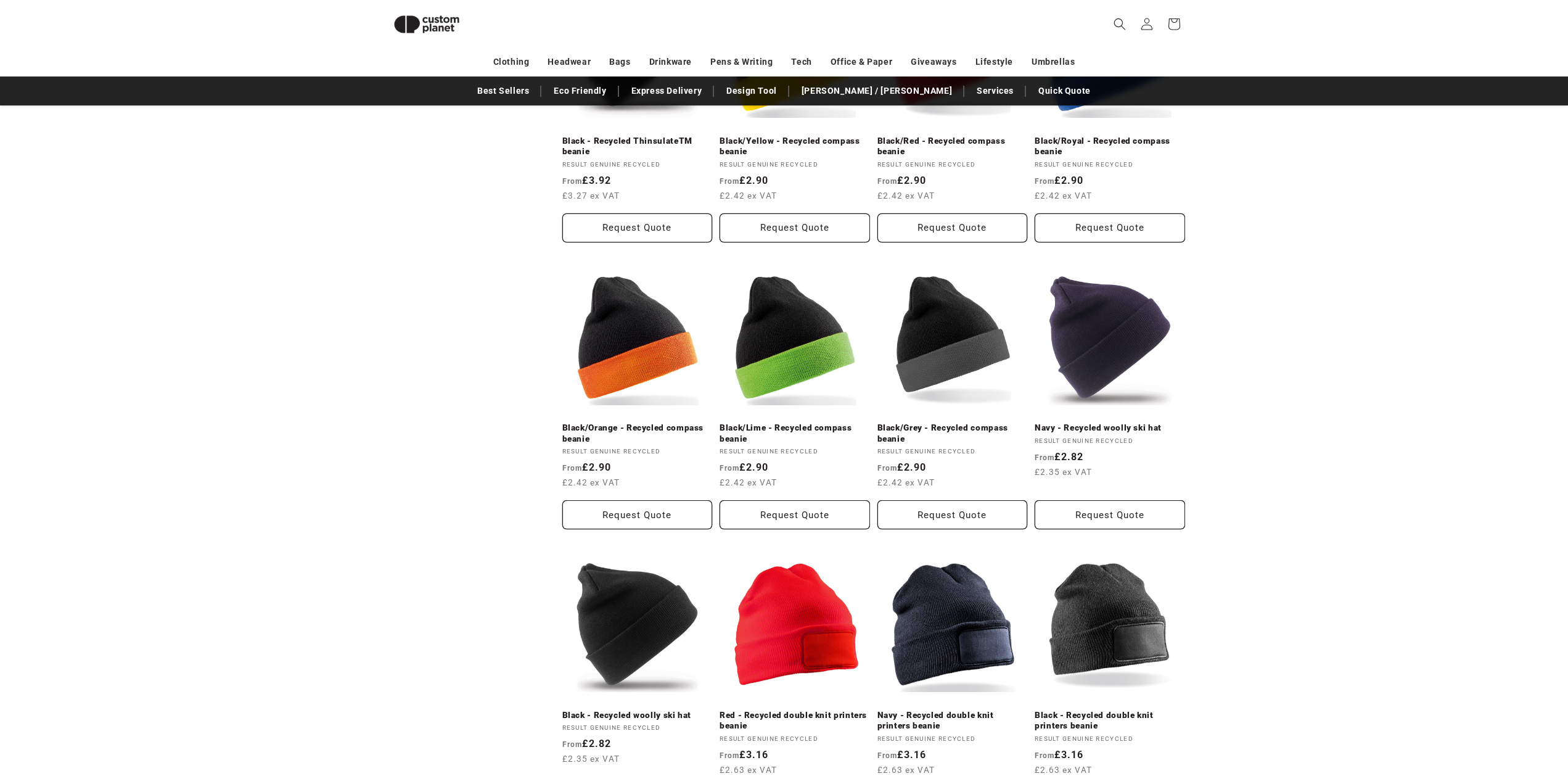
scroll to position [1032, 0]
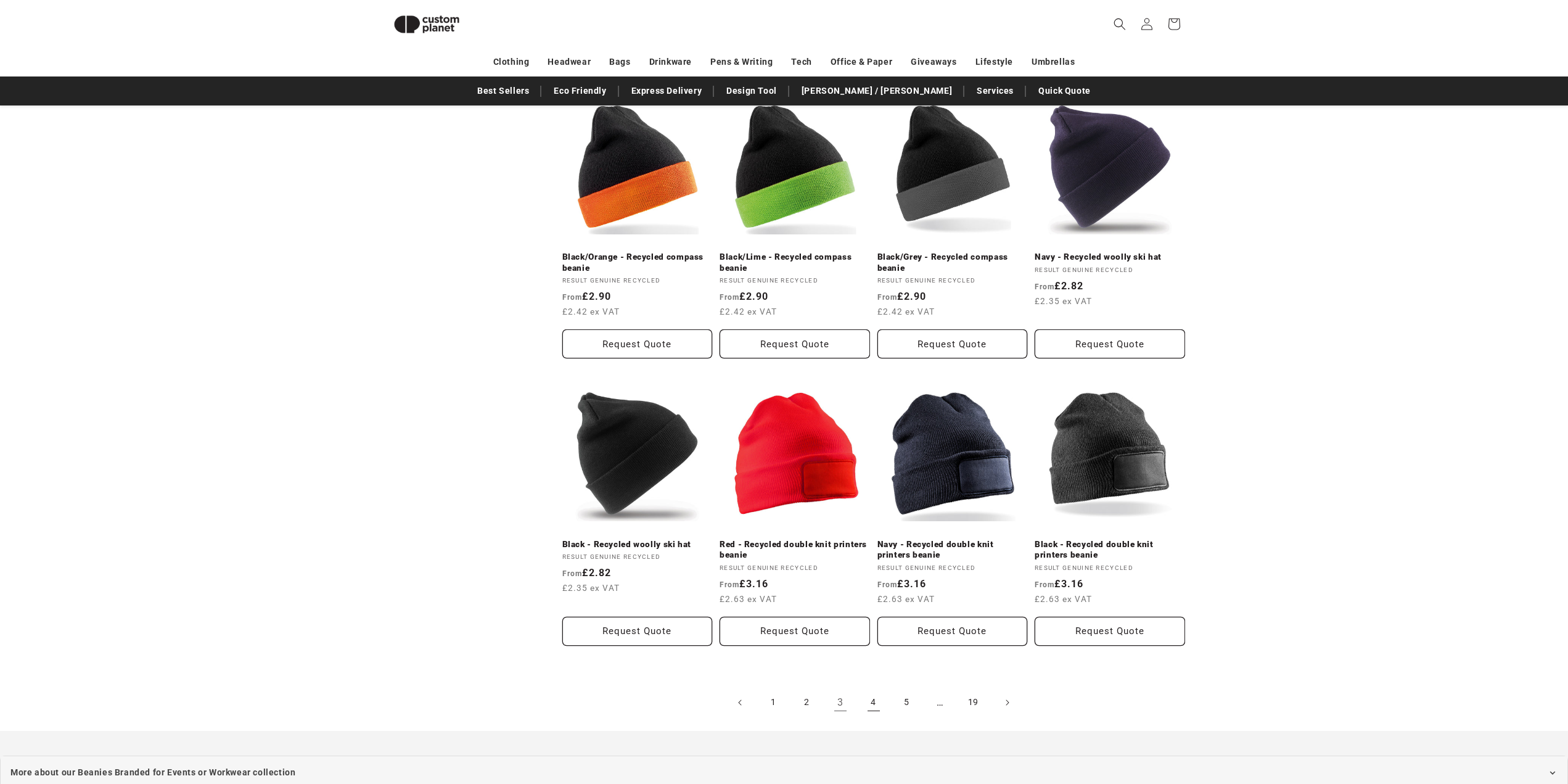
click at [872, 689] on link "4" at bounding box center [874, 702] width 27 height 27
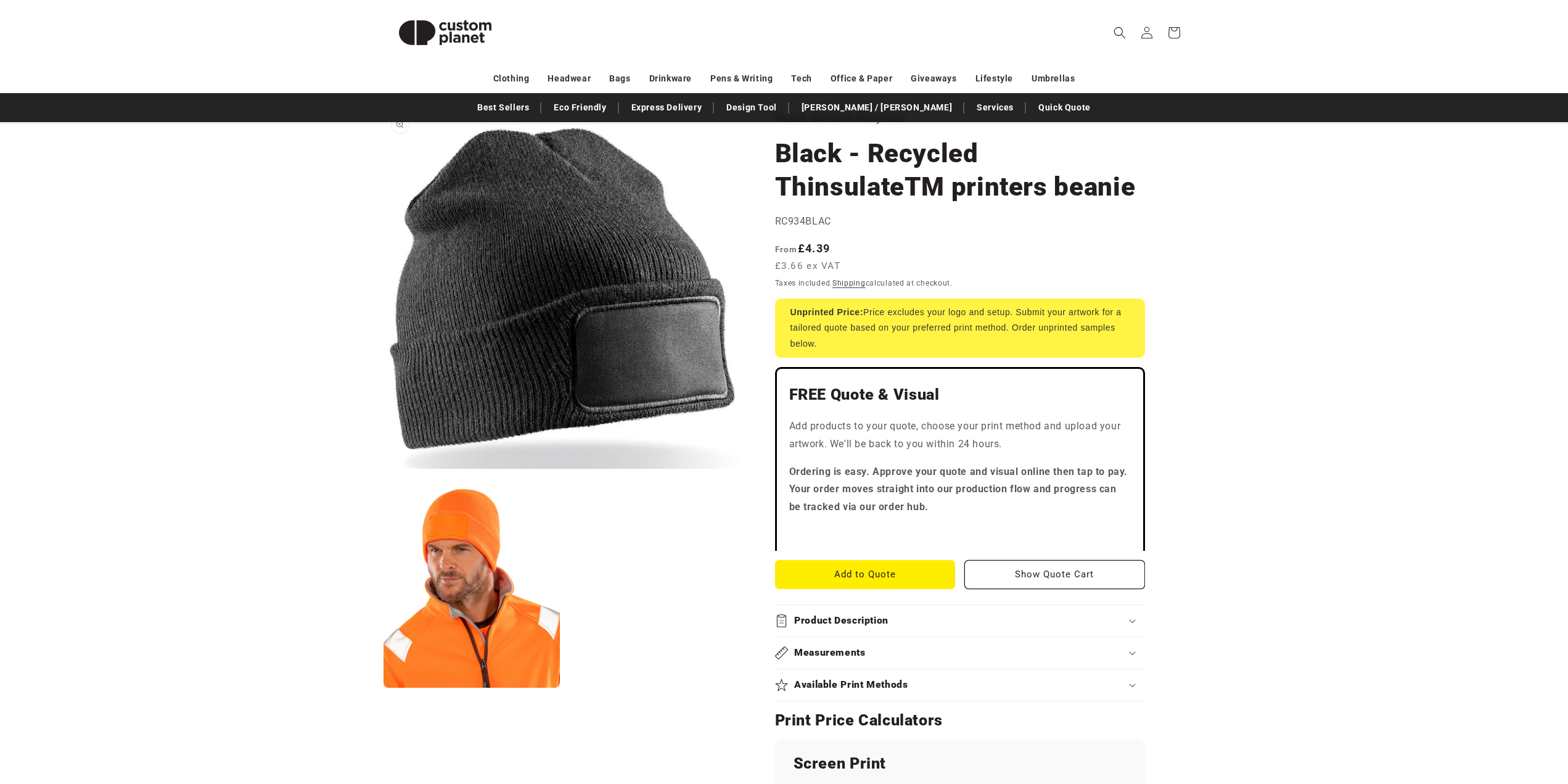
scroll to position [247, 0]
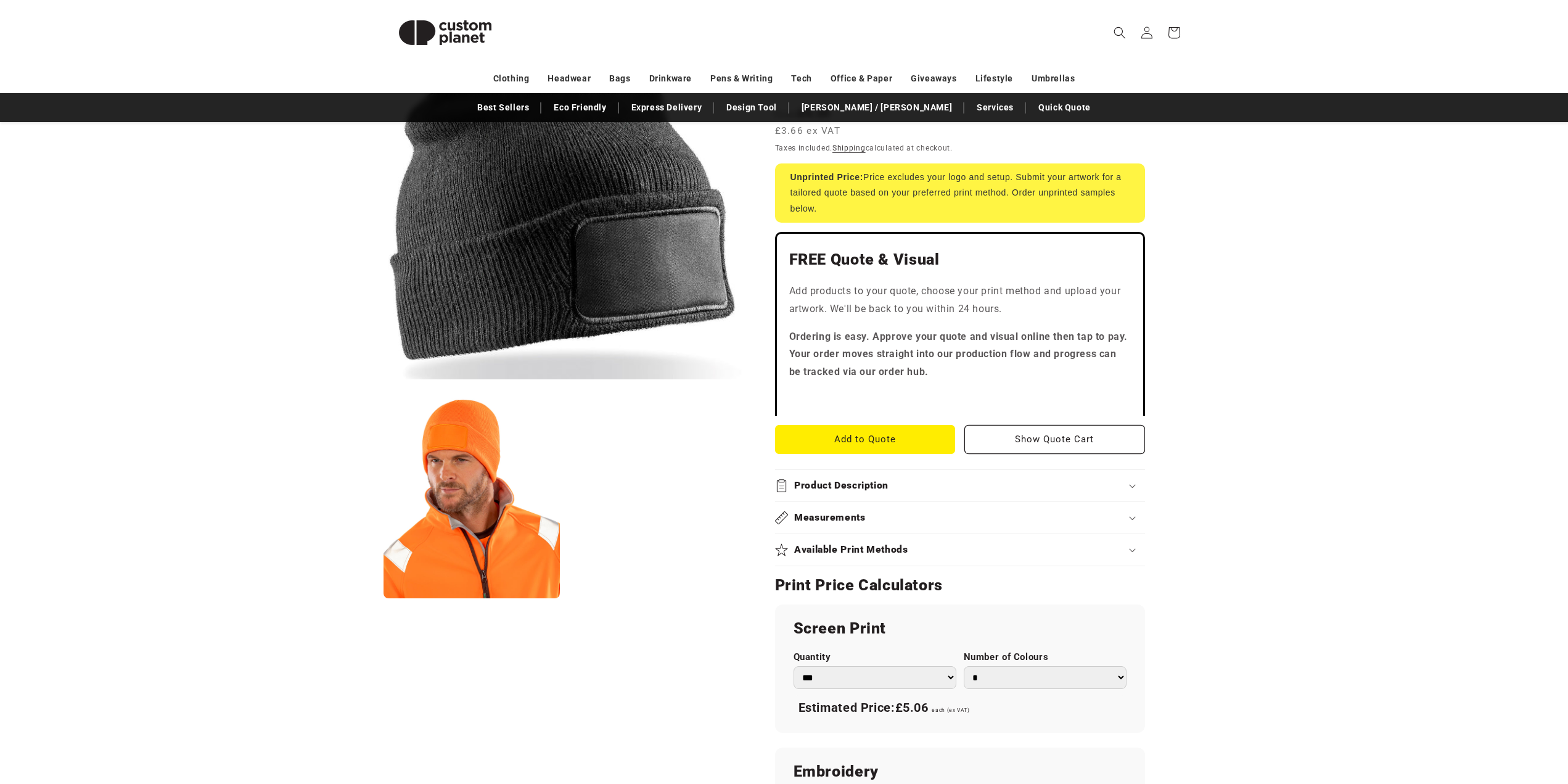
click at [788, 479] on div "Product Description" at bounding box center [960, 486] width 370 height 13
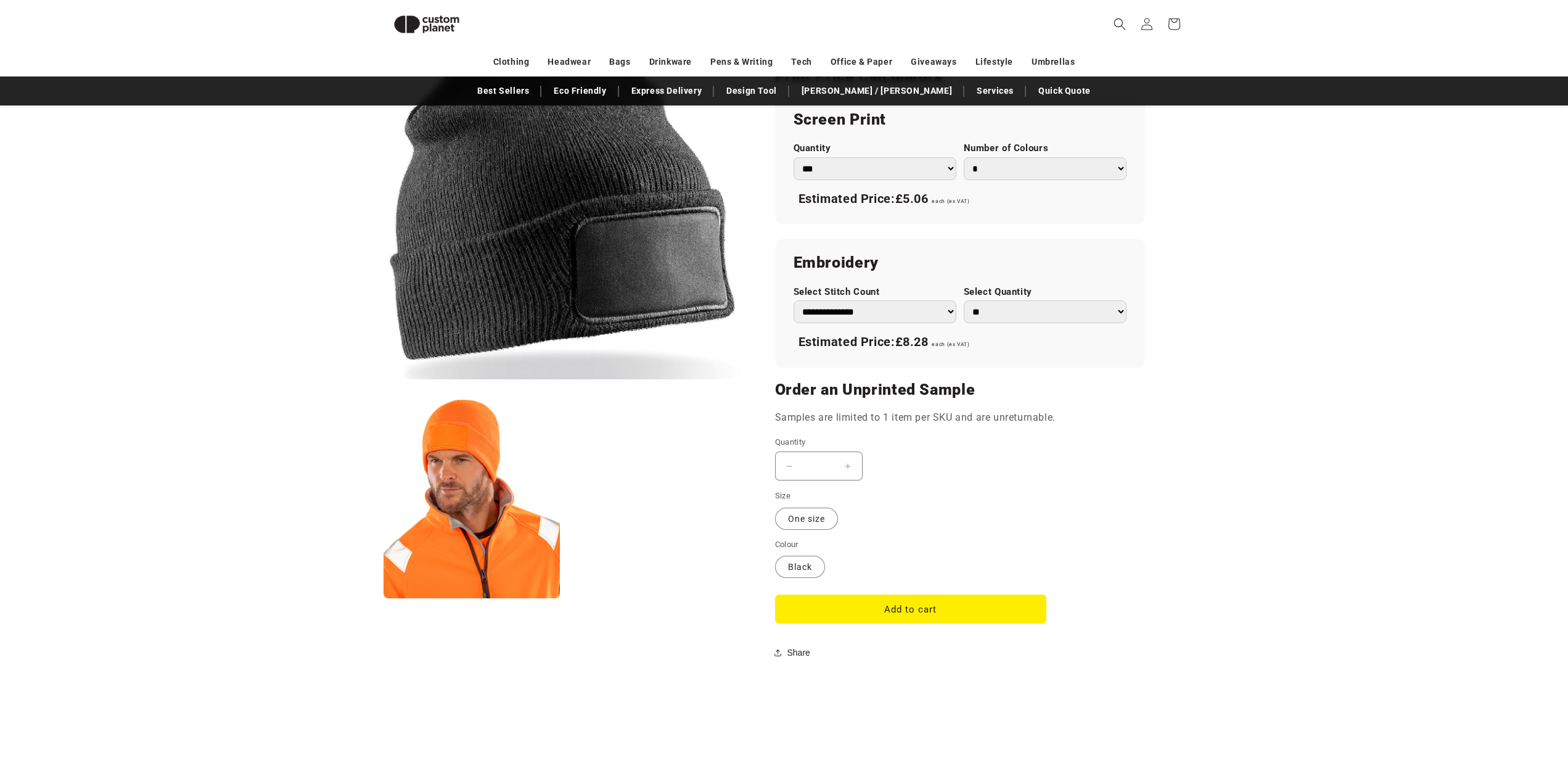
scroll to position [1216, 0]
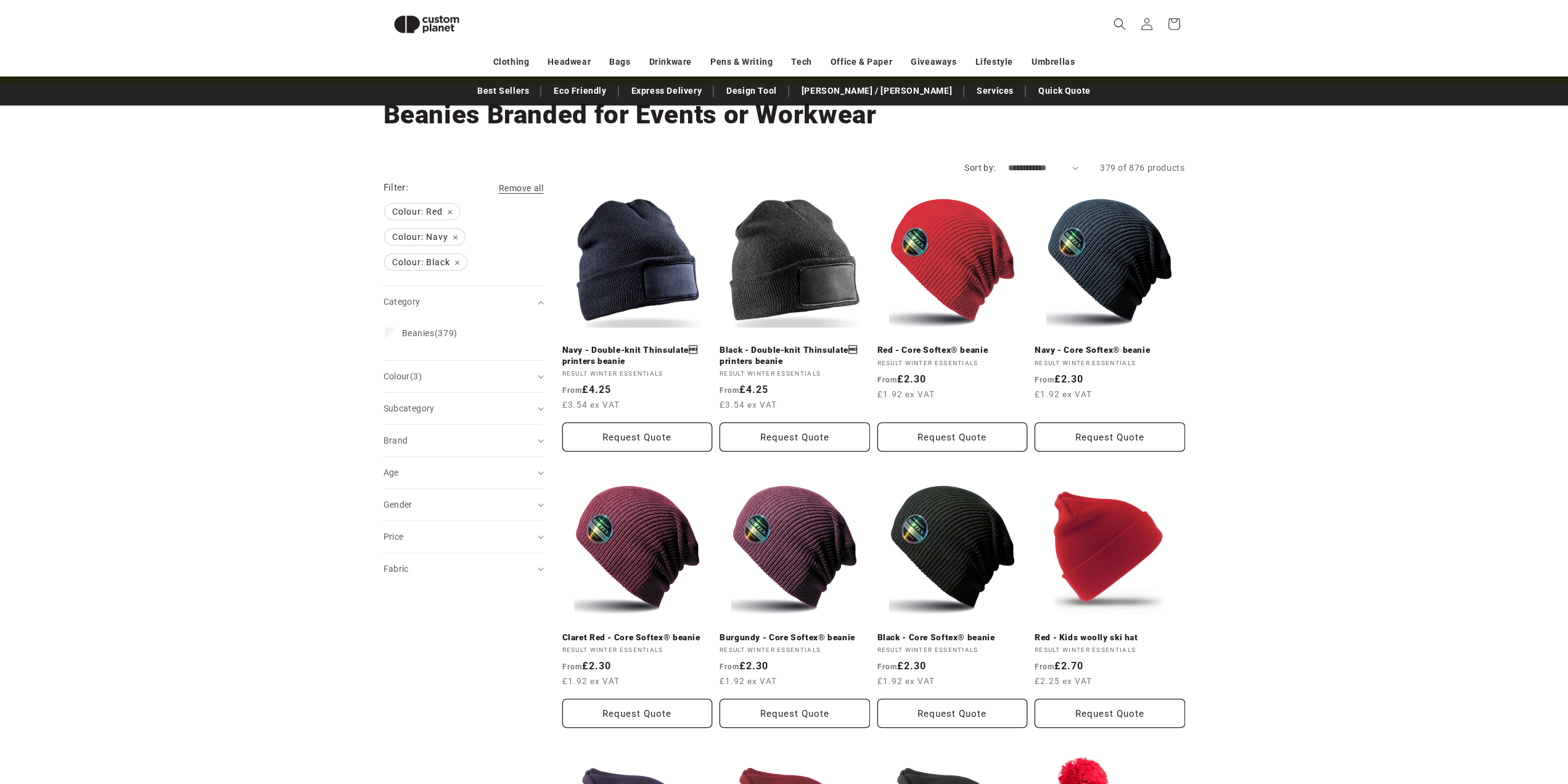
scroll to position [230, 0]
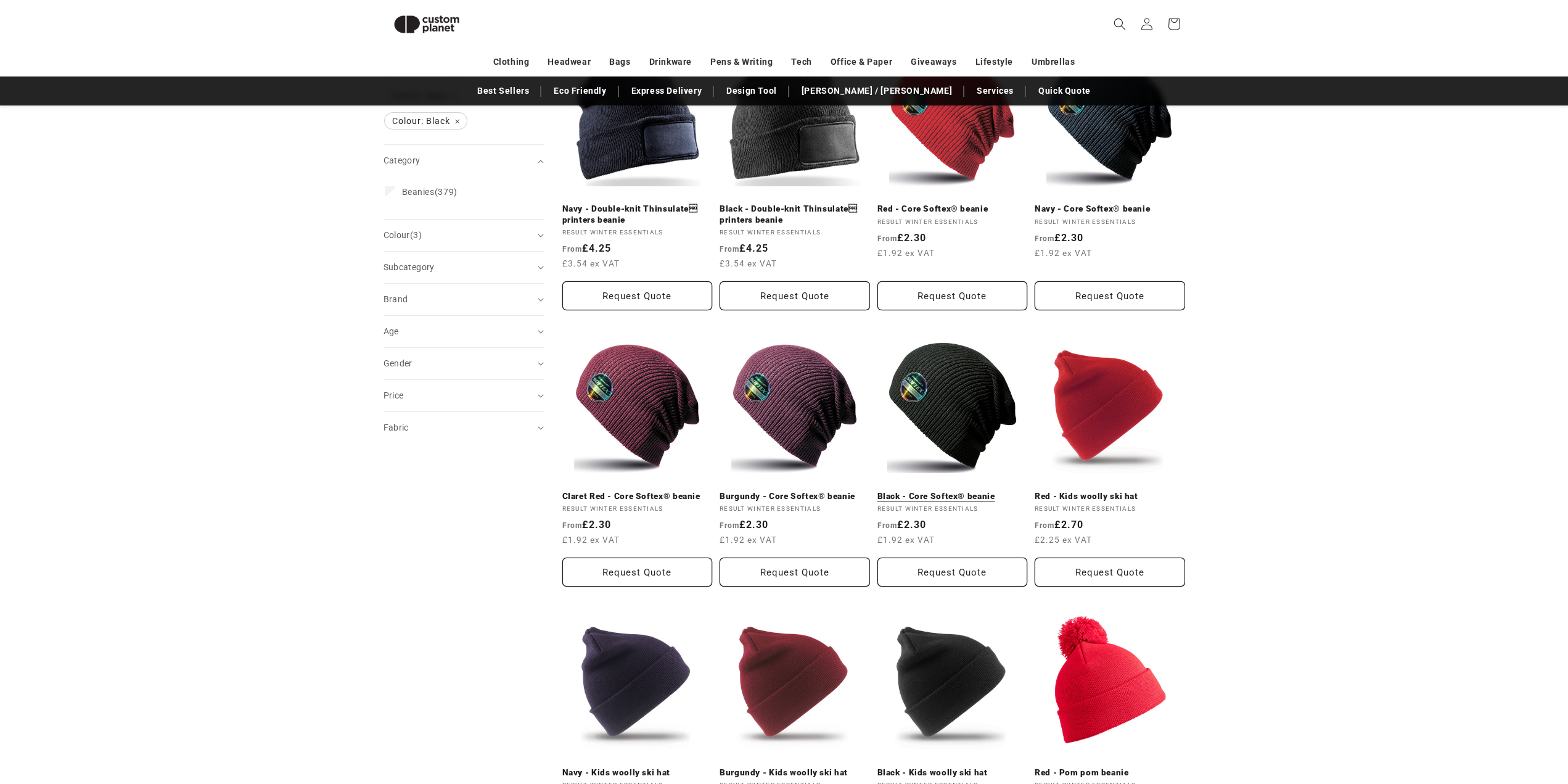
click at [977, 491] on link "Black - Core Softex® beanie" at bounding box center [952, 496] width 150 height 11
click at [965, 203] on link "Red - Core Softex® beanie" at bounding box center [952, 208] width 150 height 11
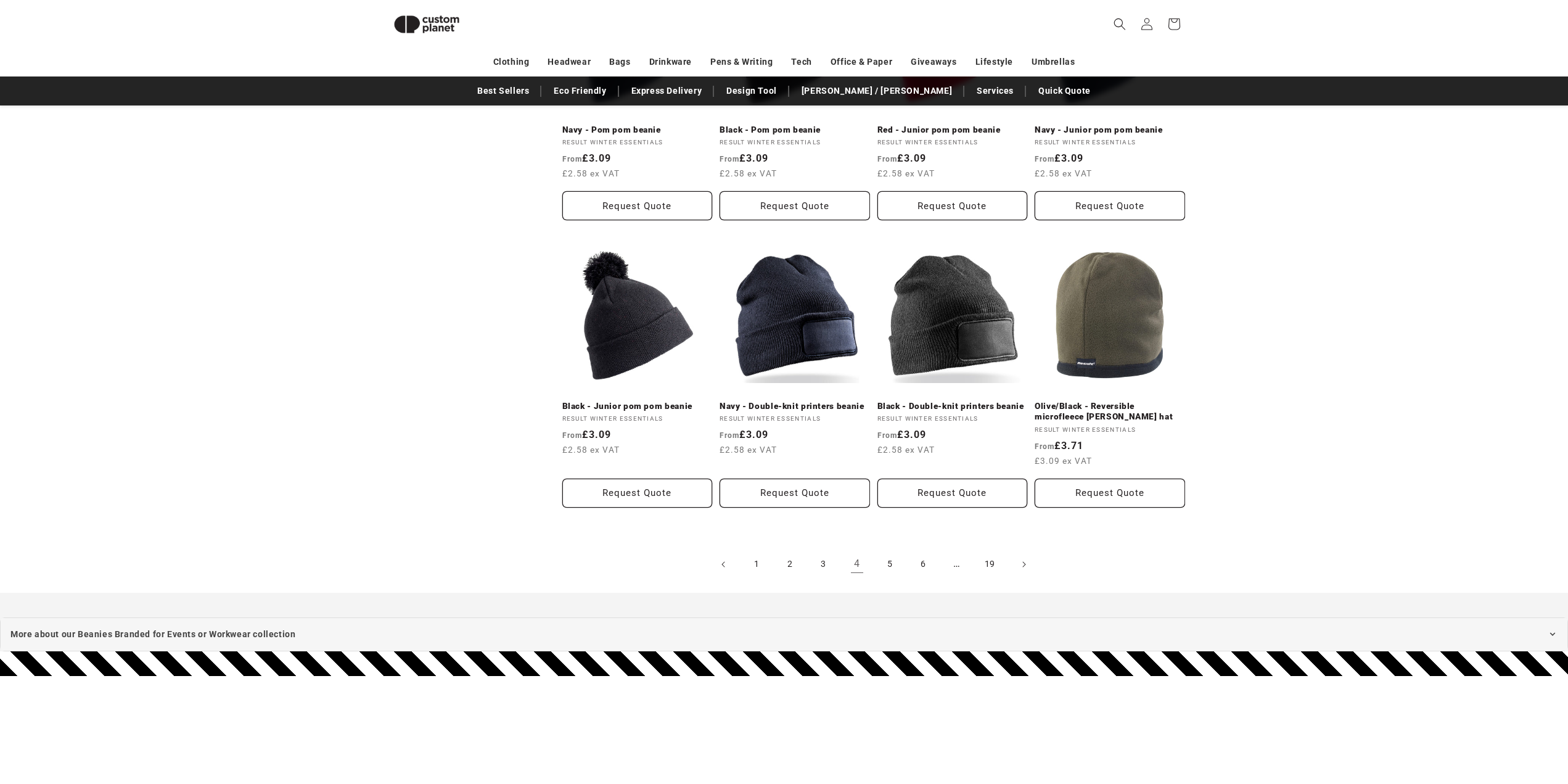
scroll to position [1155, 0]
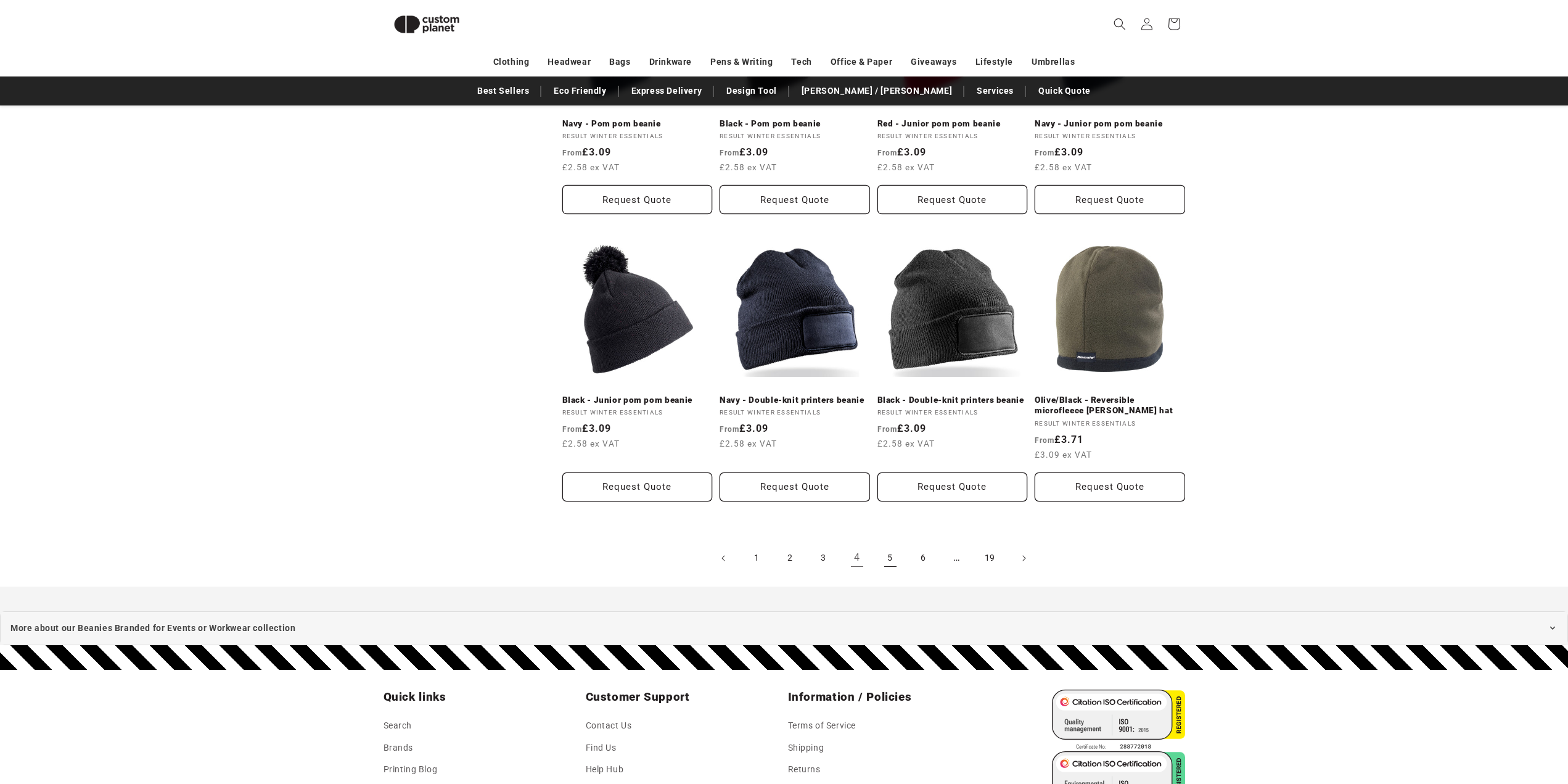
click at [896, 545] on link "5" at bounding box center [890, 558] width 27 height 27
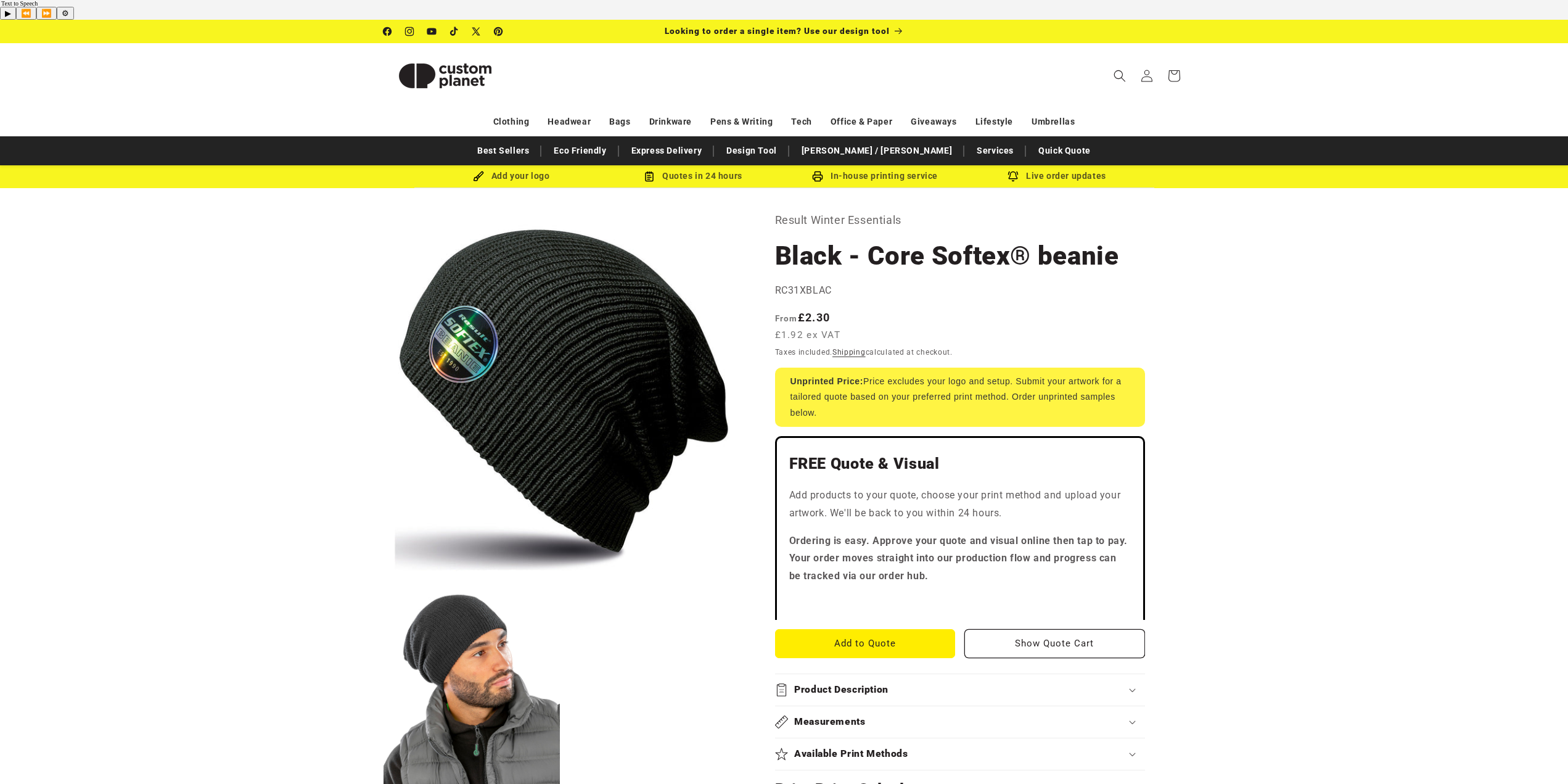
scroll to position [62, 0]
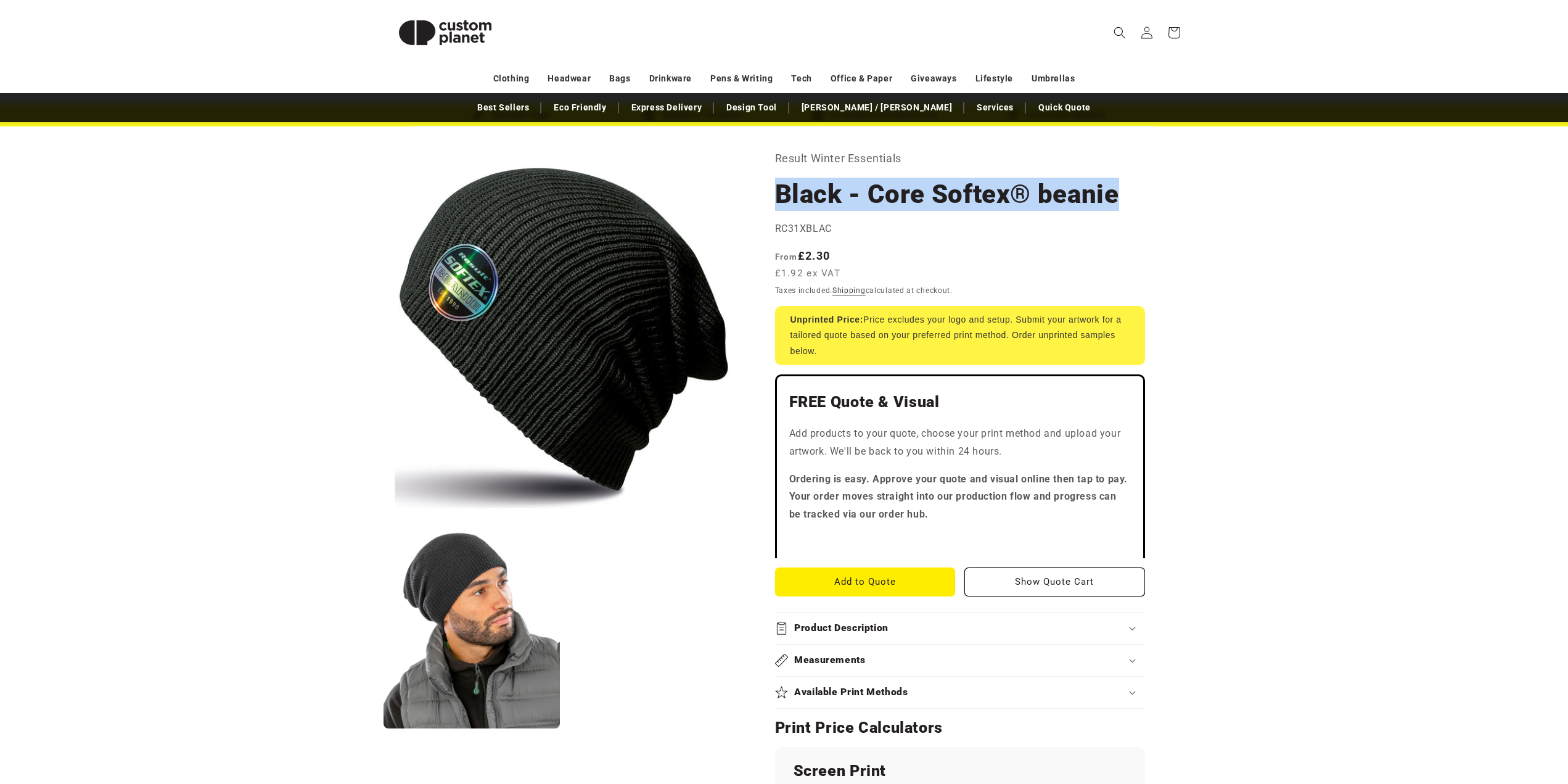
drag, startPoint x: 773, startPoint y: 174, endPoint x: 1117, endPoint y: 179, distance: 344.0
click at [1117, 179] on div "Result Winter Essentials Black - Core Softex® beanie Black - Core Softex® beani…" at bounding box center [965, 737] width 441 height 1178
click at [1288, 410] on product-info "Skip to product information Open media 1 in modal Open media 2 in modal NaN / o…" at bounding box center [784, 738] width 1568 height 1223
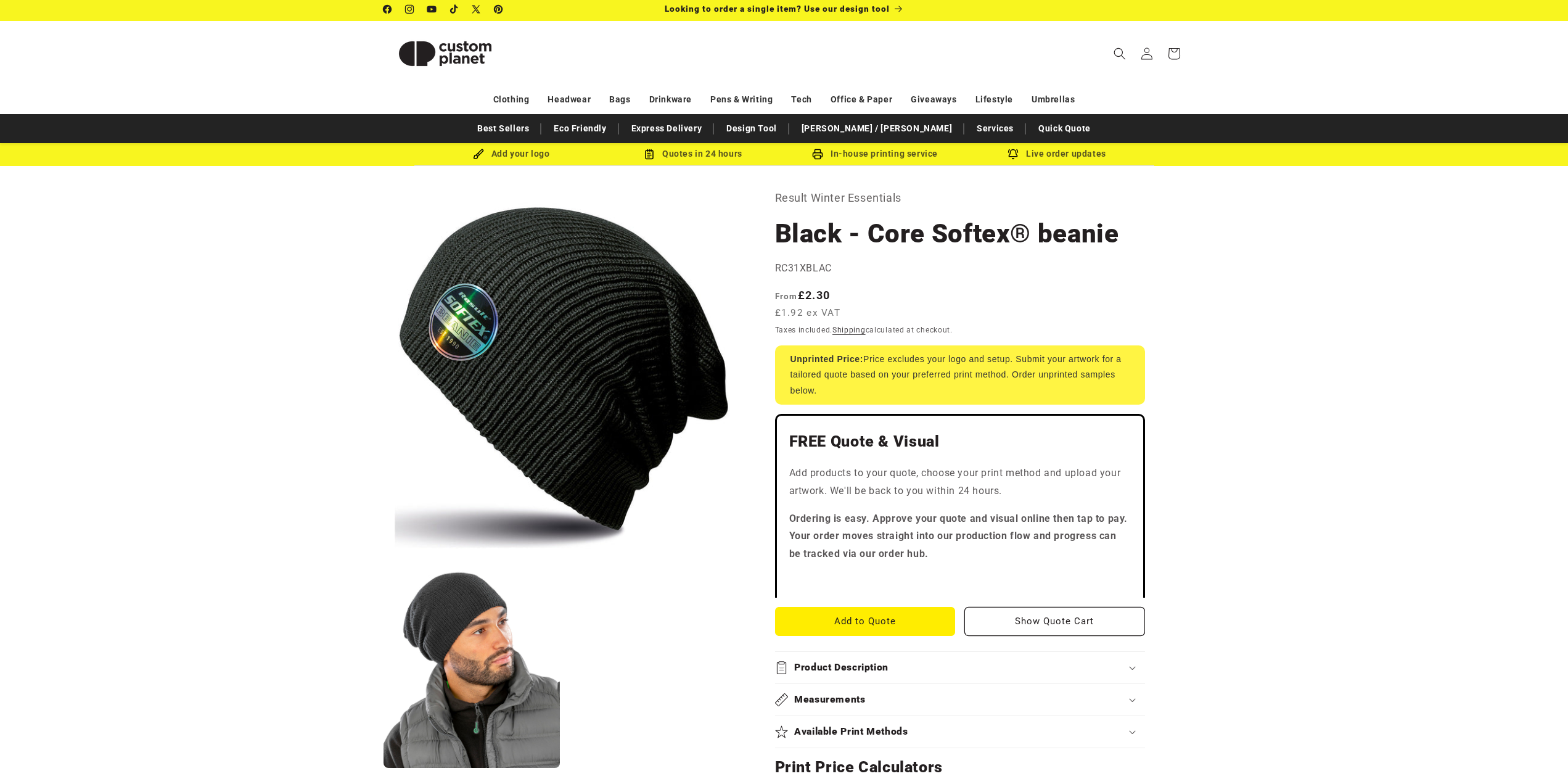
scroll to position [0, 0]
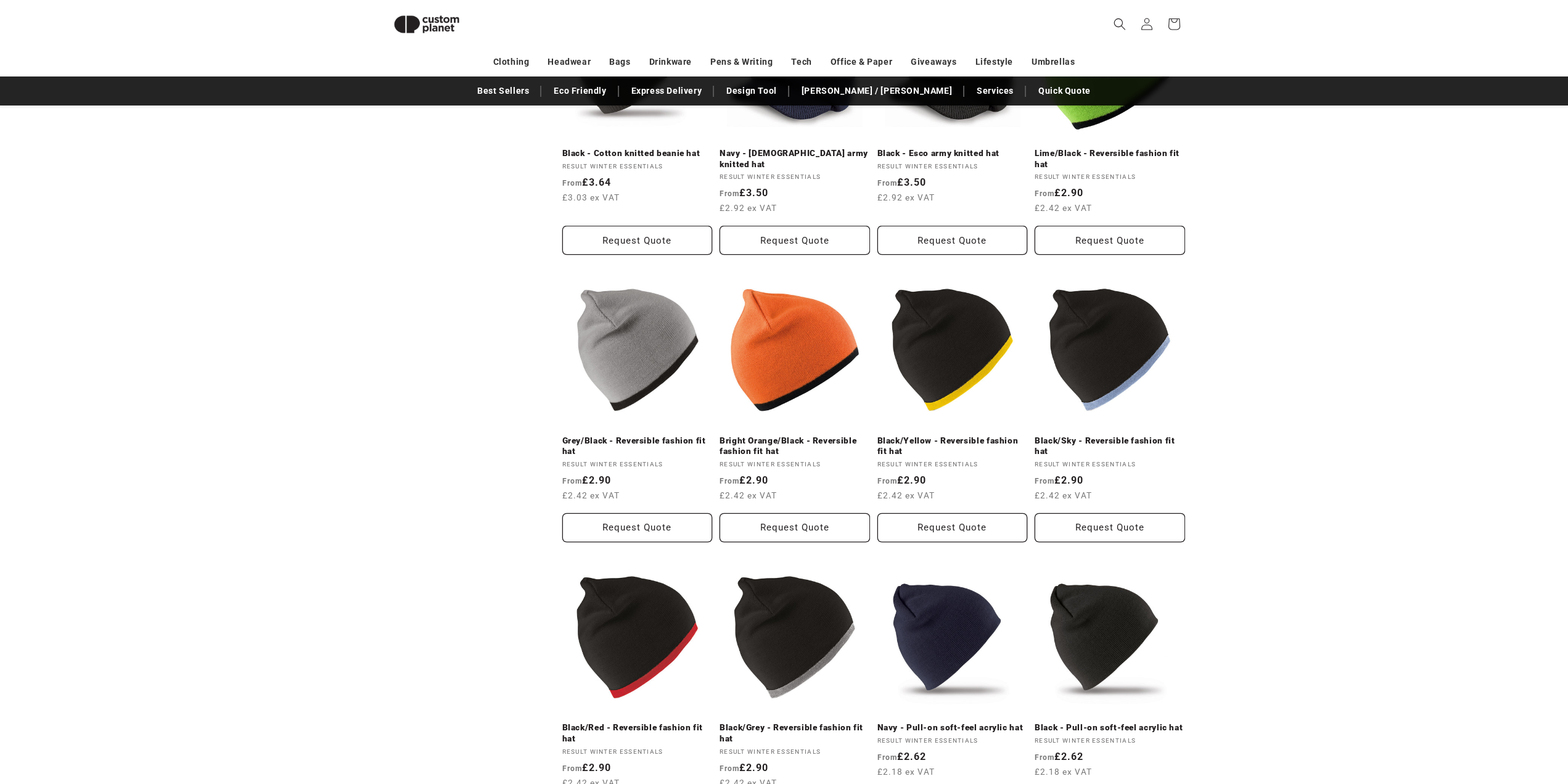
scroll to position [909, 0]
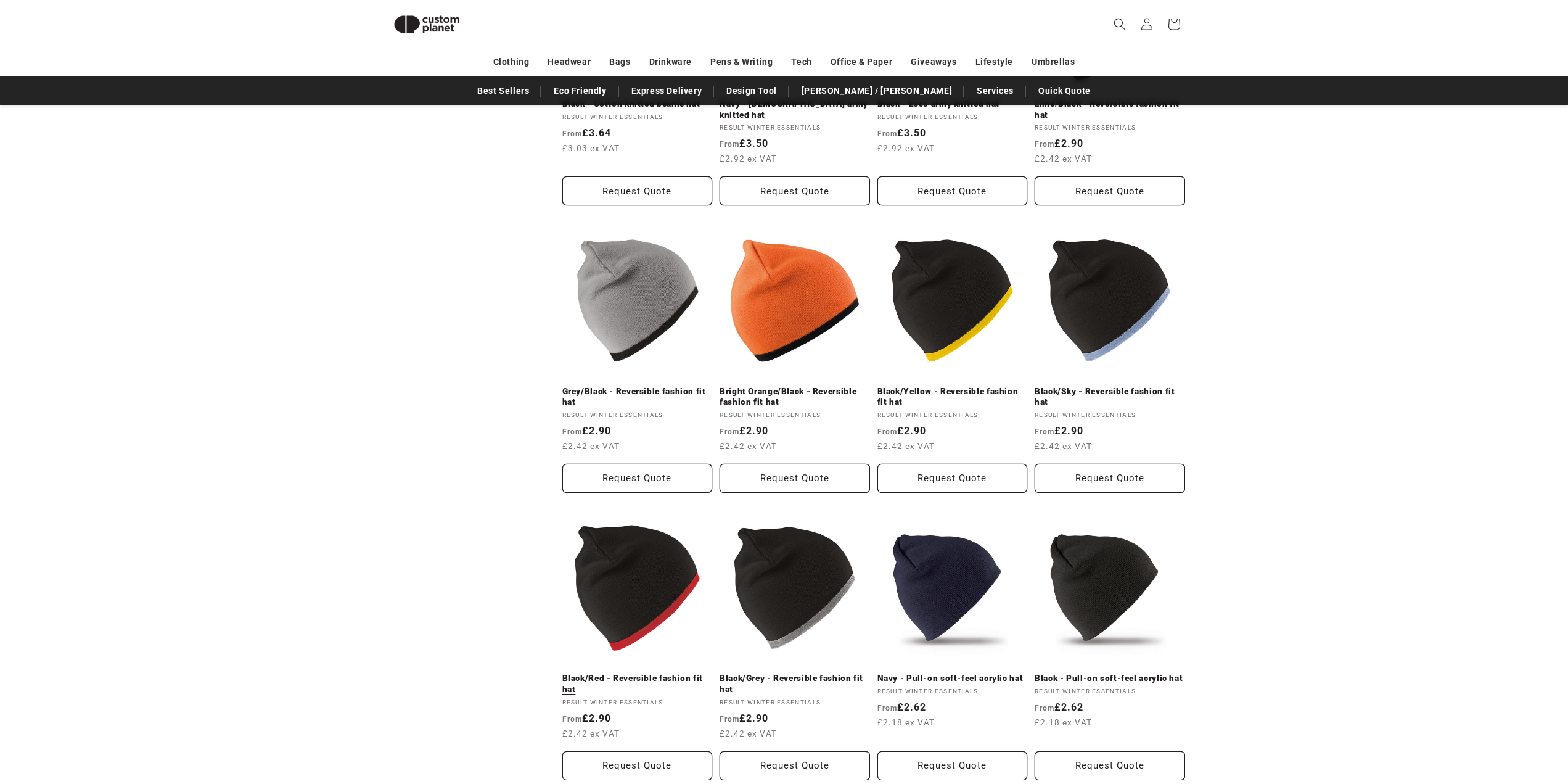
click at [634, 672] on link "Black/Red - Reversible fashion fit hat" at bounding box center [637, 683] width 150 height 21
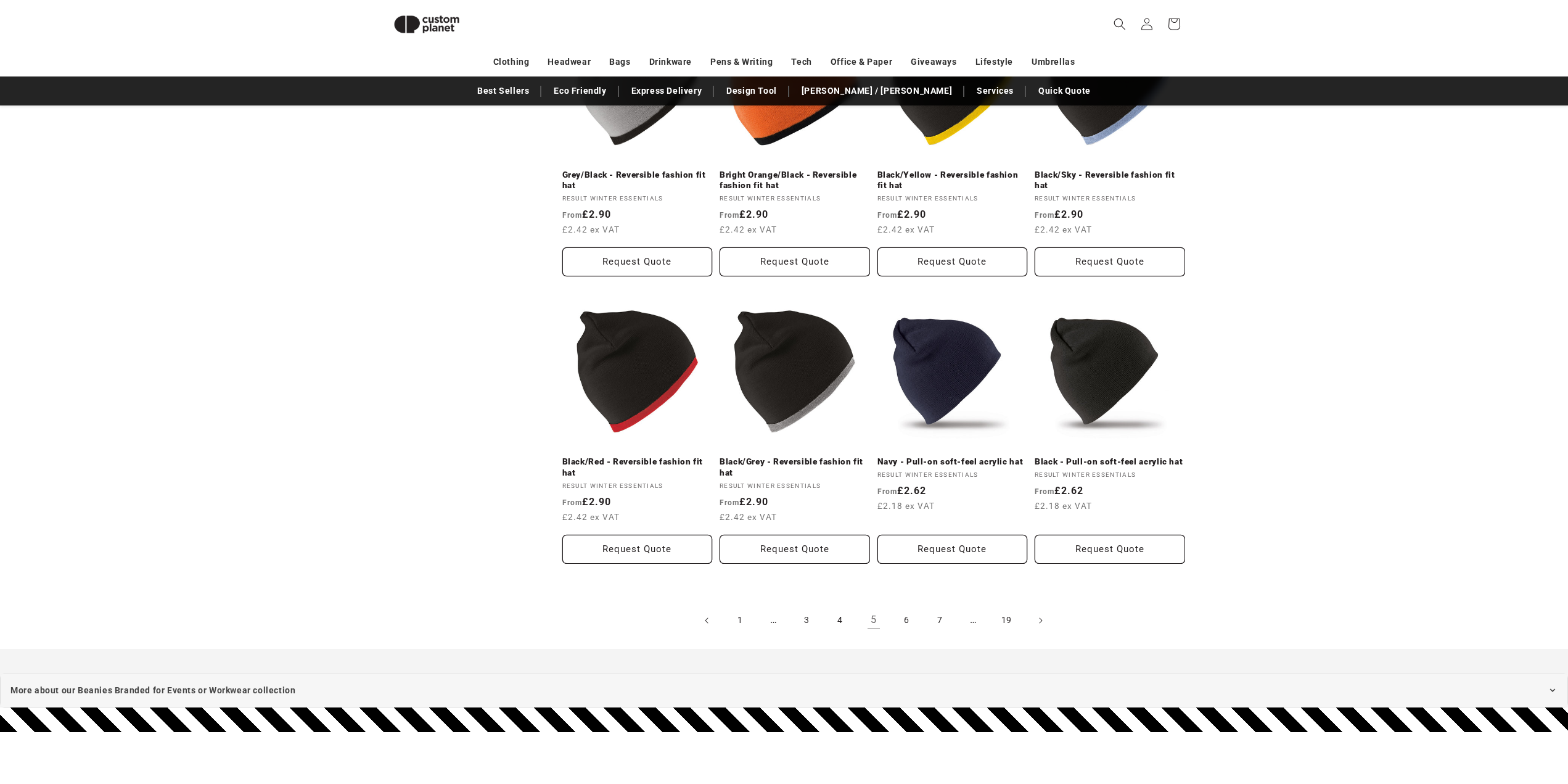
scroll to position [1279, 0]
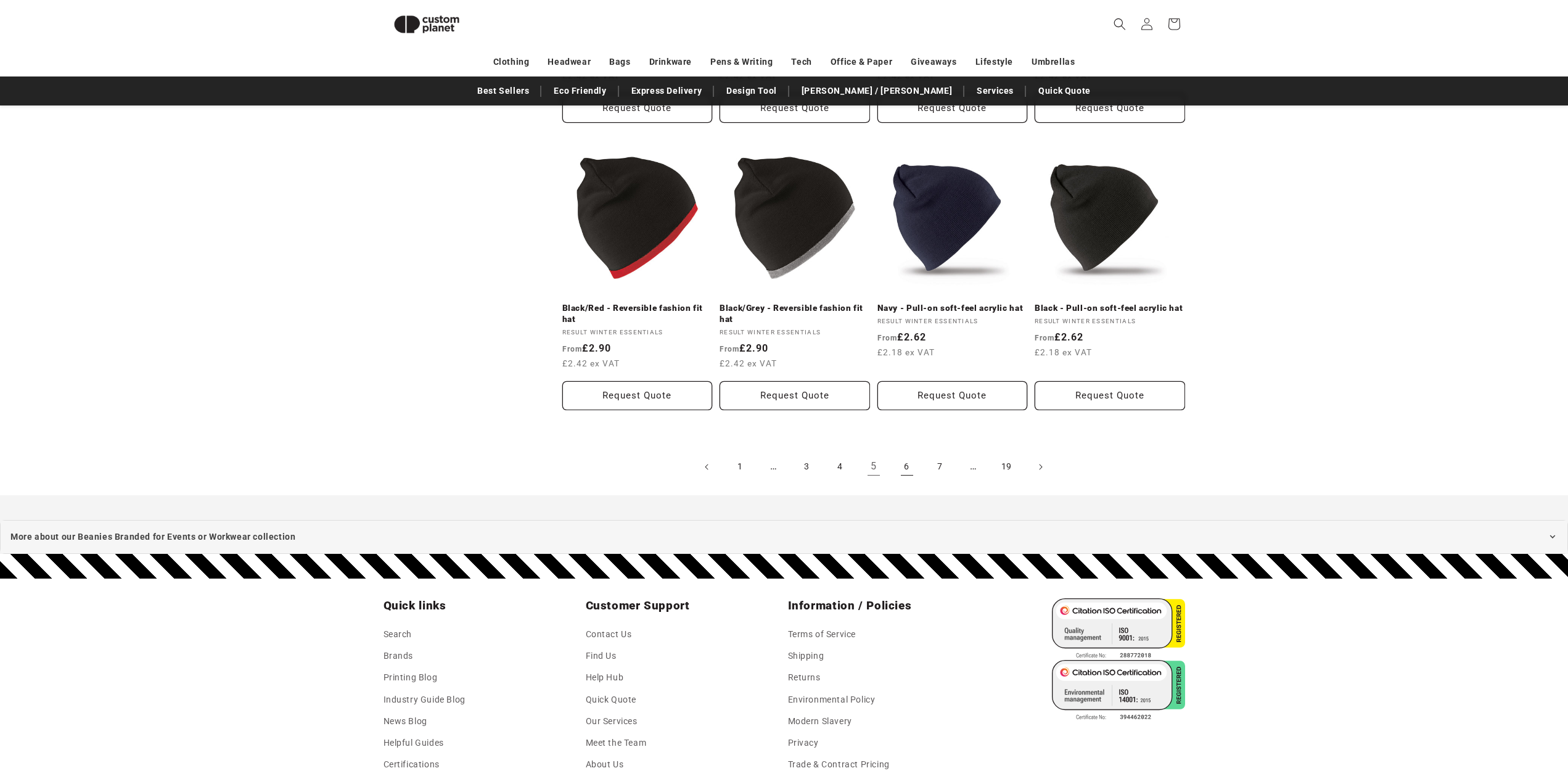
click at [908, 453] on link "6" at bounding box center [907, 466] width 27 height 27
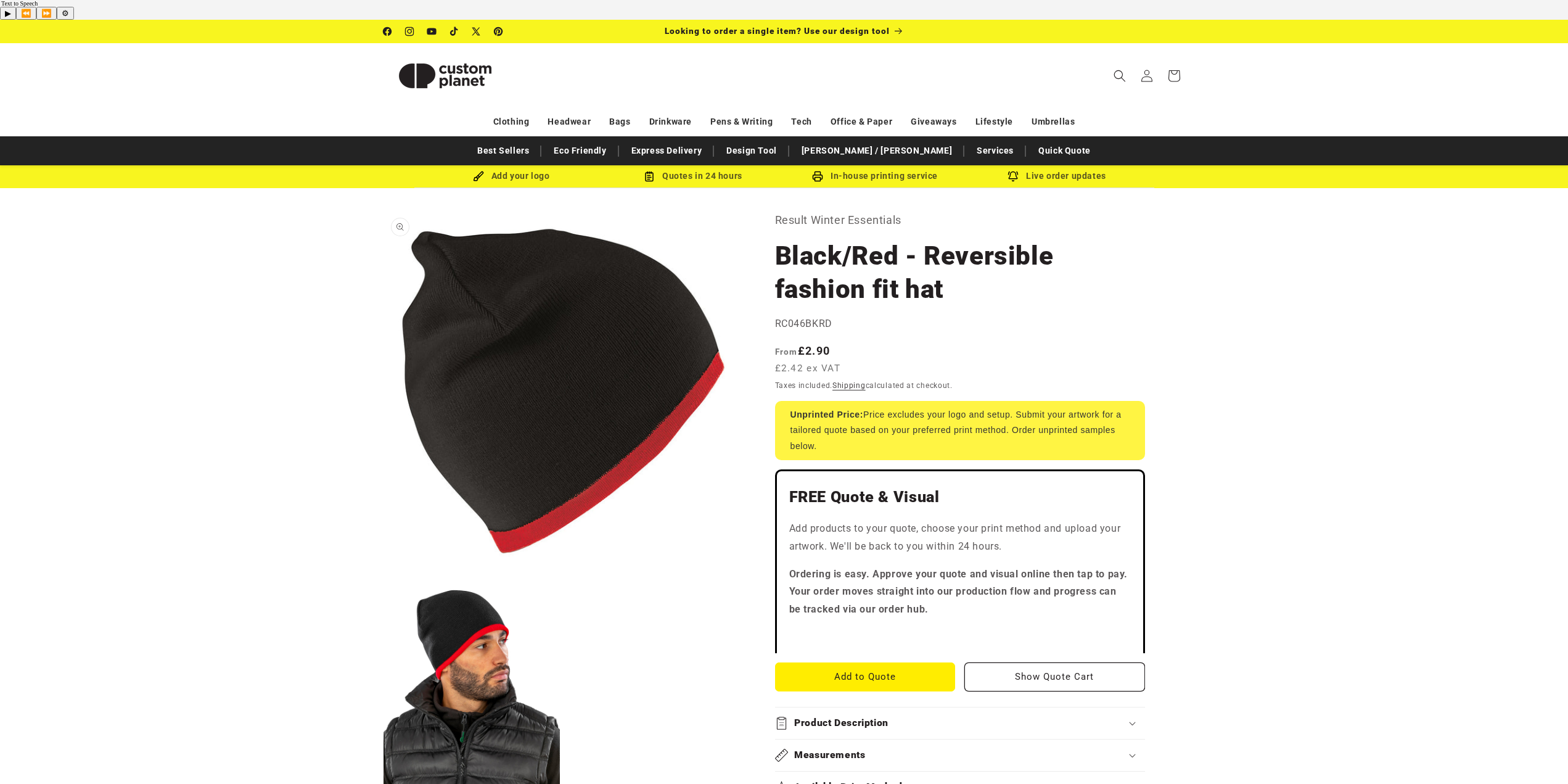
click at [383, 571] on button "Open media 1 in modal" at bounding box center [383, 571] width 0 height 0
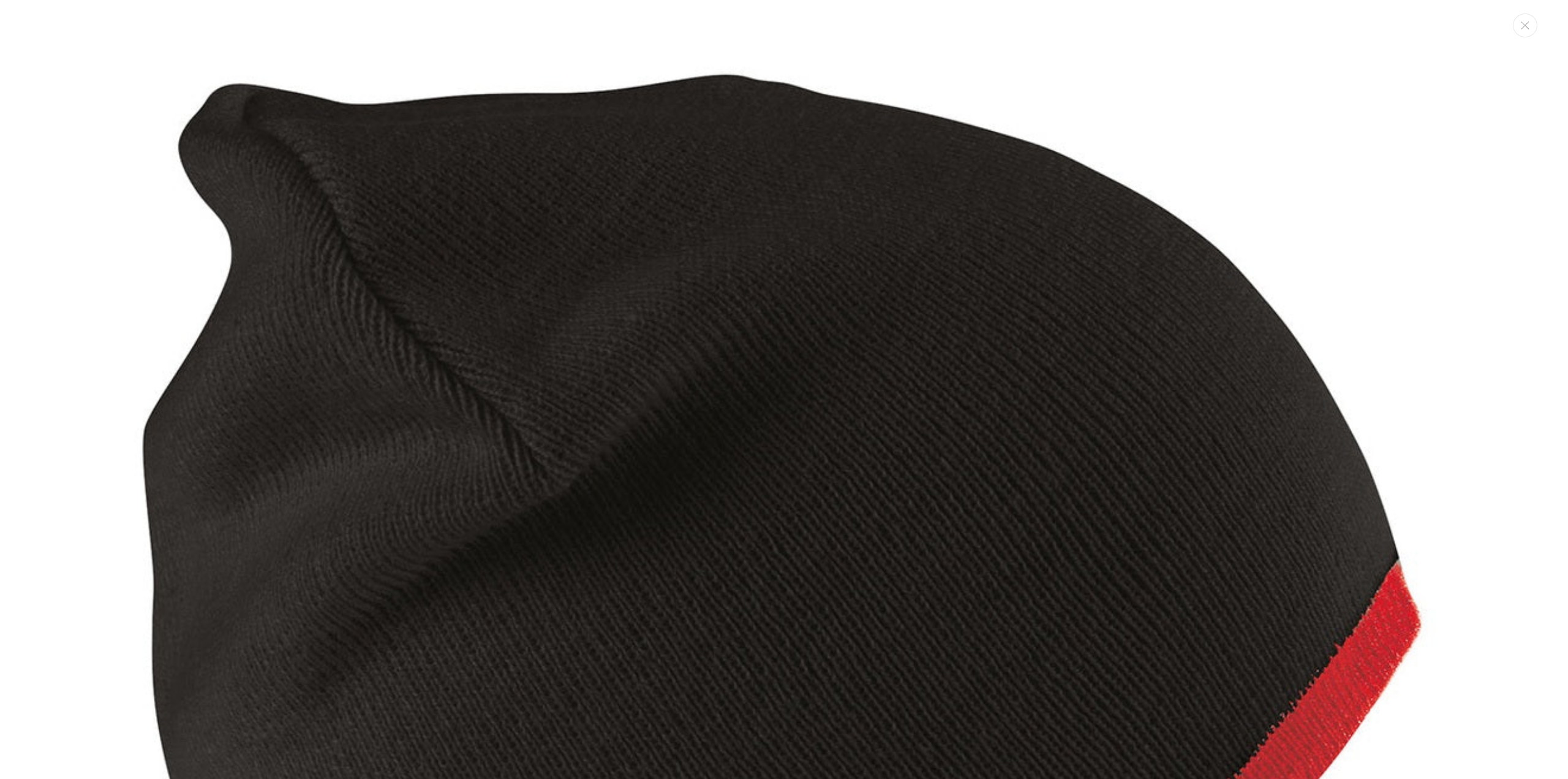
click at [585, 302] on img "Media gallery" at bounding box center [784, 717] width 1434 height 1434
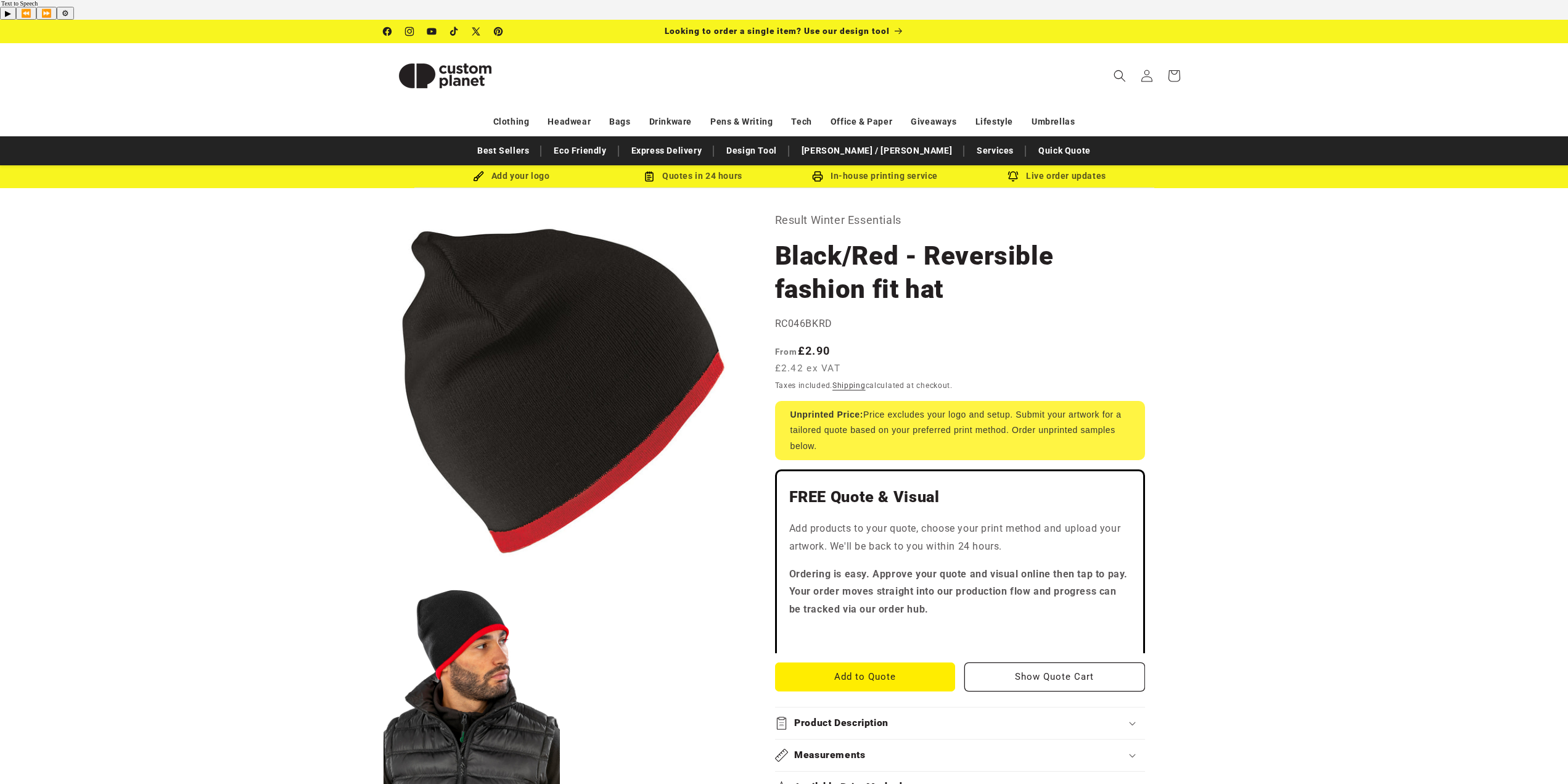
drag, startPoint x: 570, startPoint y: 359, endPoint x: 186, endPoint y: 376, distance: 384.4
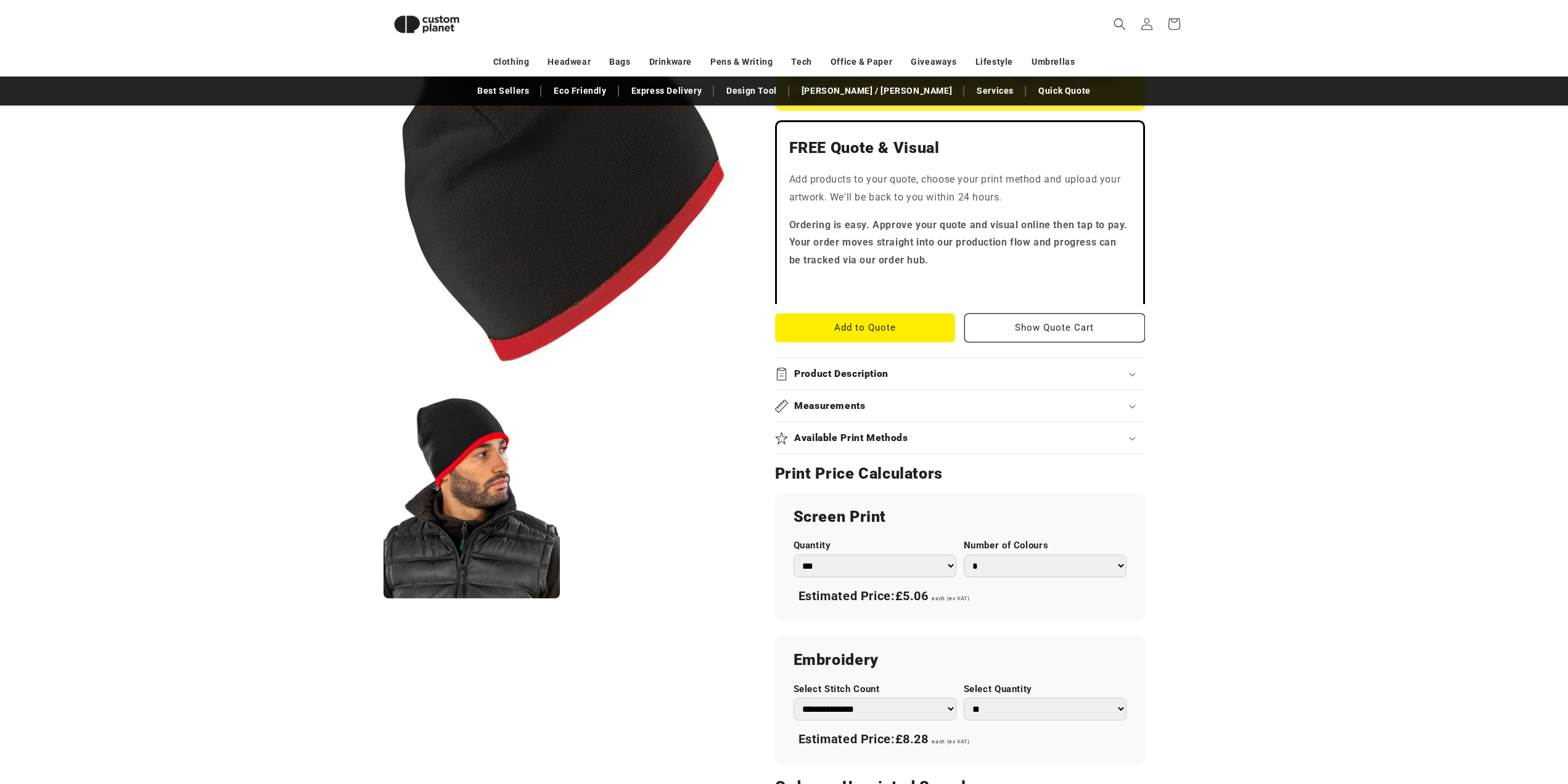
scroll to position [476, 0]
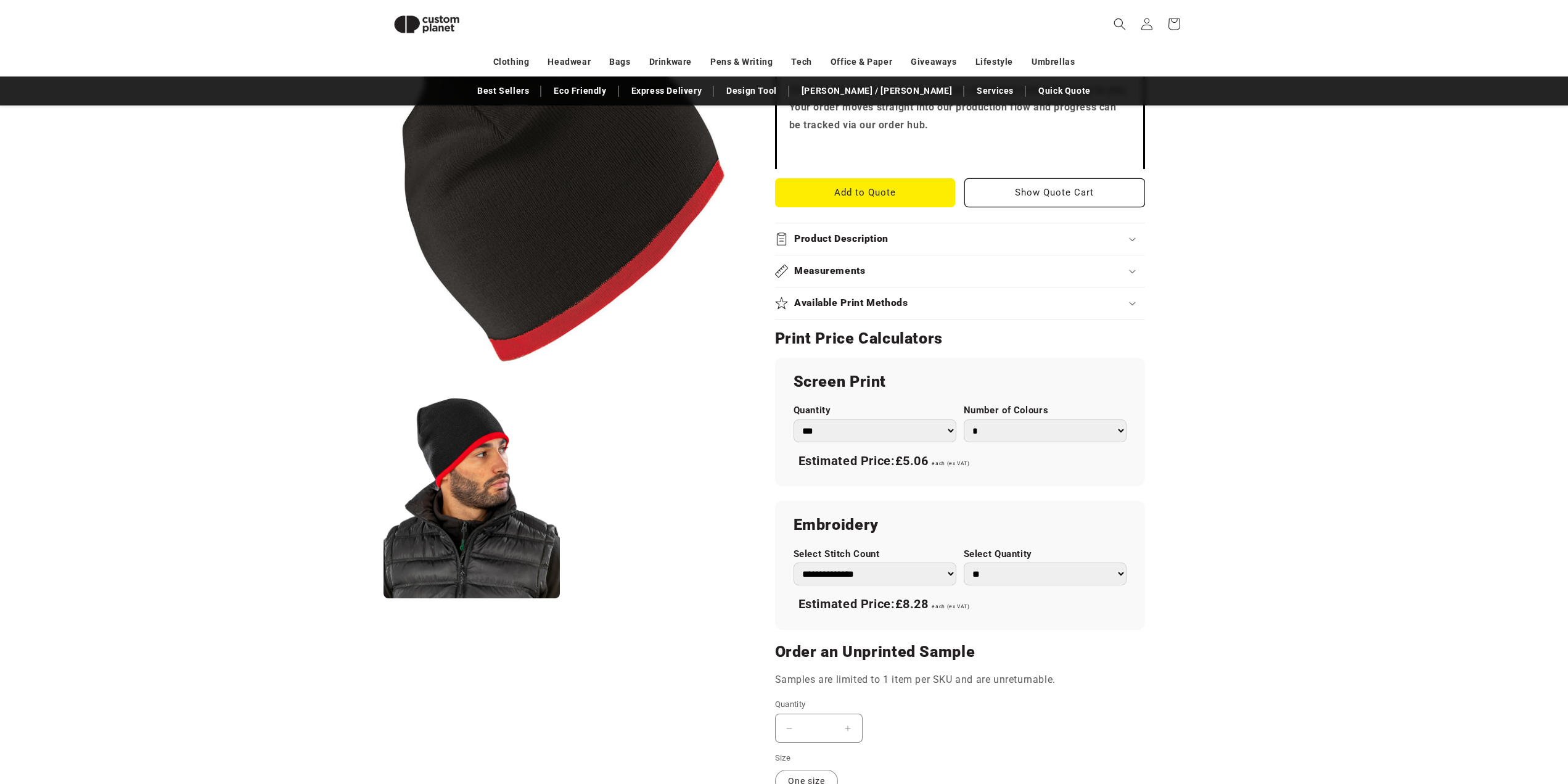
click at [934, 419] on select "*** *** *** **** **** **** ***** *****" at bounding box center [875, 430] width 163 height 23
select select "***"
click at [794, 419] on select "*** *** *** **** **** **** ***** *****" at bounding box center [875, 430] width 163 height 23
click at [1020, 454] on div "Estimated Price: £1.27 each (ex VAT)" at bounding box center [960, 461] width 333 height 26
click at [904, 419] on select "*** *** *** **** **** **** ***** *****" at bounding box center [875, 430] width 163 height 23
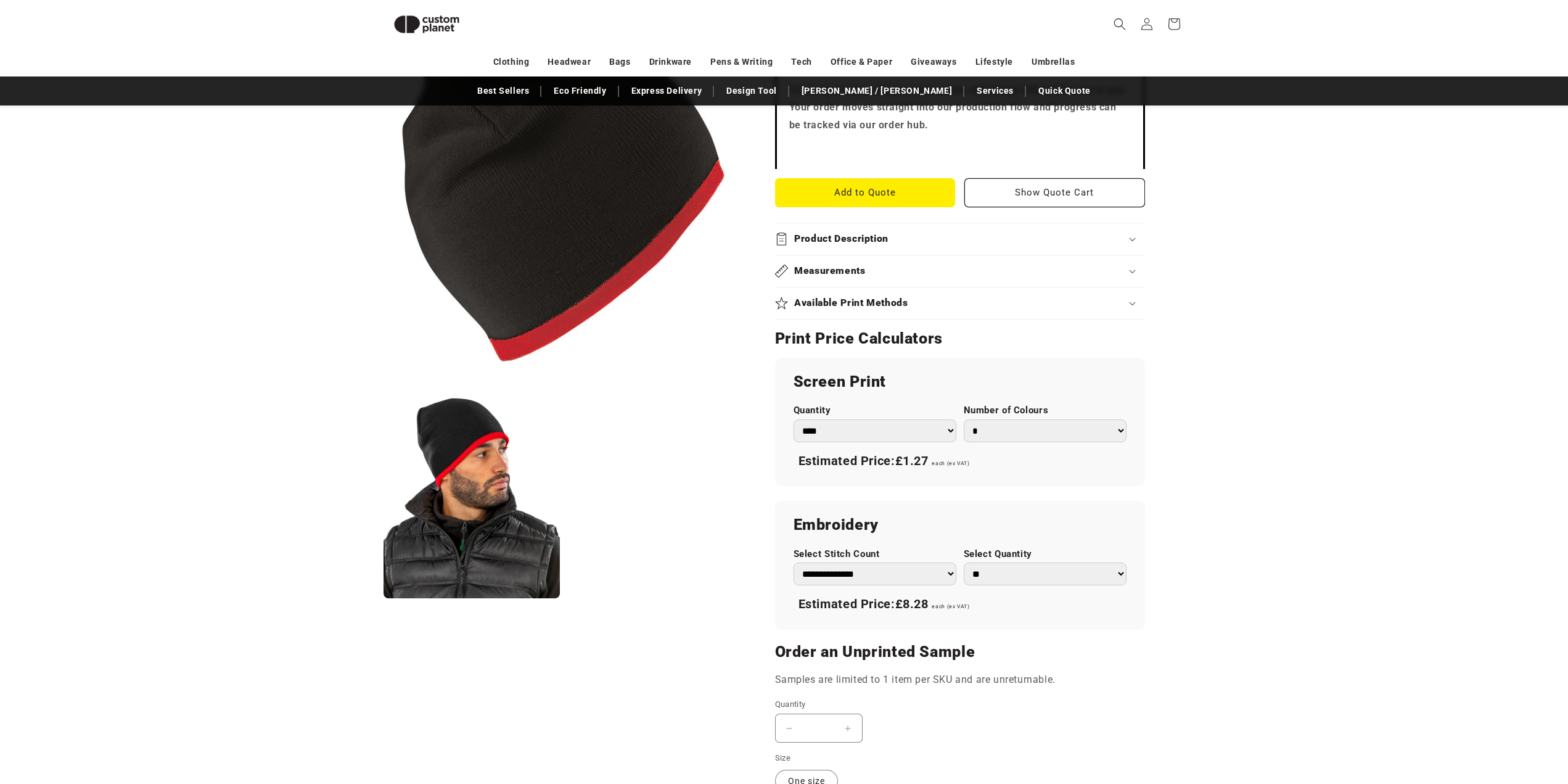
click at [1012, 449] on div "Estimated Price: £1.27 each (ex VAT)" at bounding box center [960, 461] width 333 height 26
click at [1004, 419] on select "* * * * * * *" at bounding box center [1045, 430] width 163 height 23
click at [964, 419] on select "* * * * * * *" at bounding box center [1045, 430] width 163 height 23
click at [998, 451] on div "Estimated Price: £1.64 each (ex VAT)" at bounding box center [960, 461] width 333 height 26
click at [1004, 419] on select "* * * * * * *" at bounding box center [1045, 430] width 163 height 23
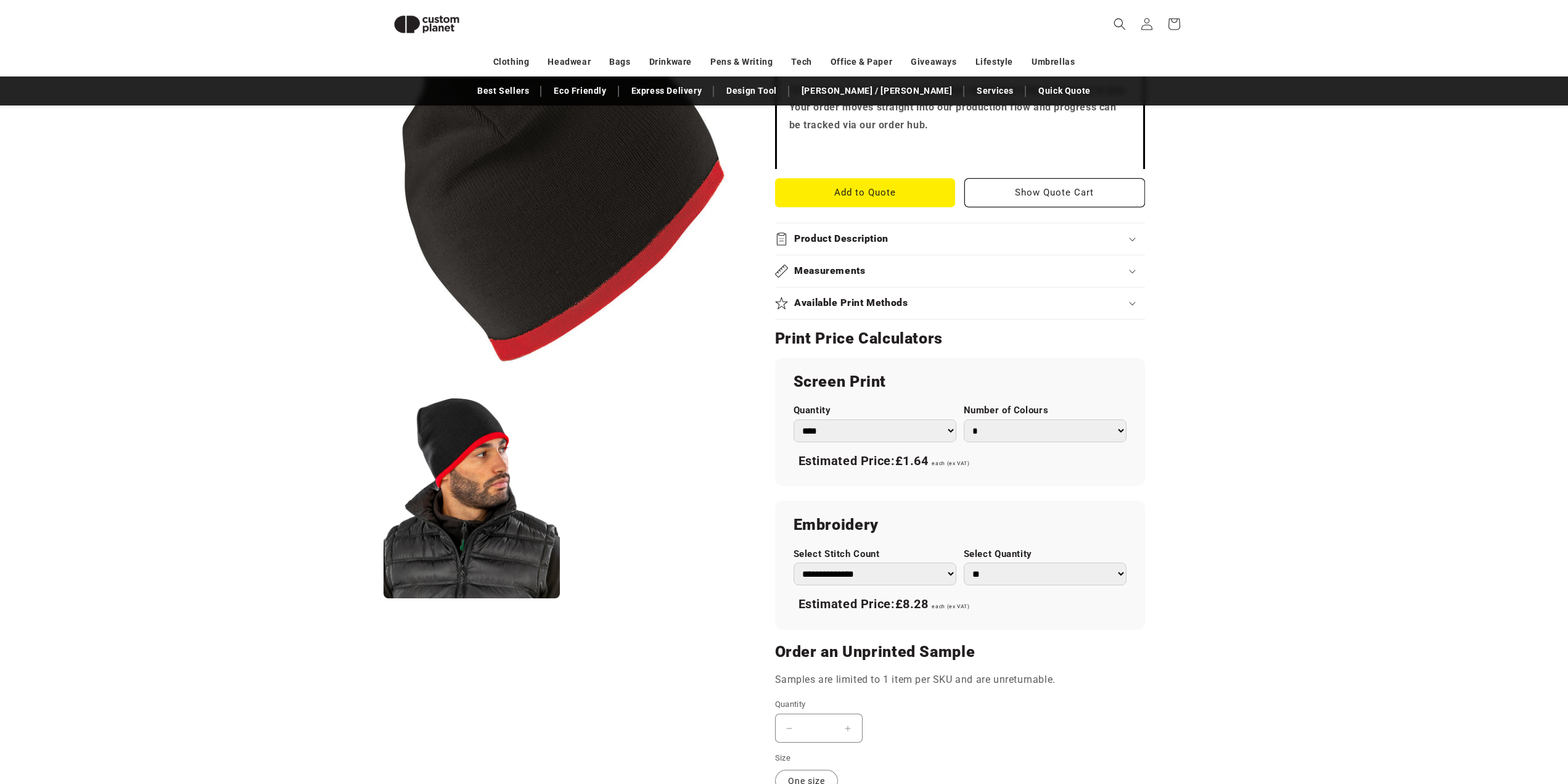
select select "*"
click at [964, 419] on select "* * * * * * *" at bounding box center [1045, 430] width 163 height 23
click at [908, 419] on select "*** *** *** **** **** **** ***** *****" at bounding box center [875, 430] width 163 height 23
click at [794, 419] on select "*** *** *** **** **** **** ***** *****" at bounding box center [875, 430] width 163 height 23
click at [1006, 451] on div "Estimated Price: £5.06 each (ex VAT)" at bounding box center [960, 461] width 333 height 26
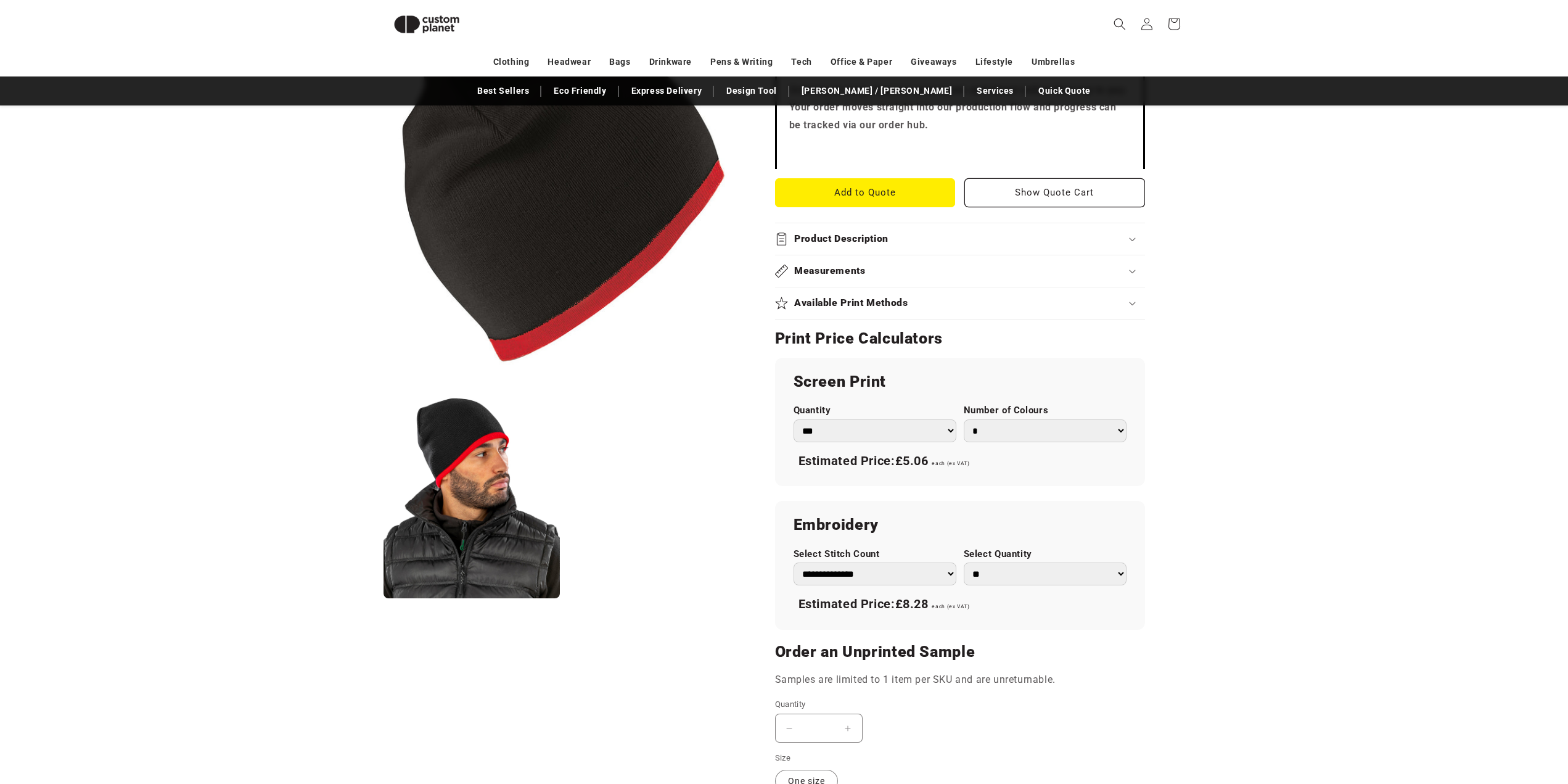
click at [892, 562] on select "**********" at bounding box center [875, 573] width 163 height 23
click at [888, 419] on select "*** *** *** **** **** **** ***** *****" at bounding box center [875, 430] width 163 height 23
select select "***"
click at [794, 419] on select "*** *** *** **** **** **** ***** *****" at bounding box center [875, 430] width 163 height 23
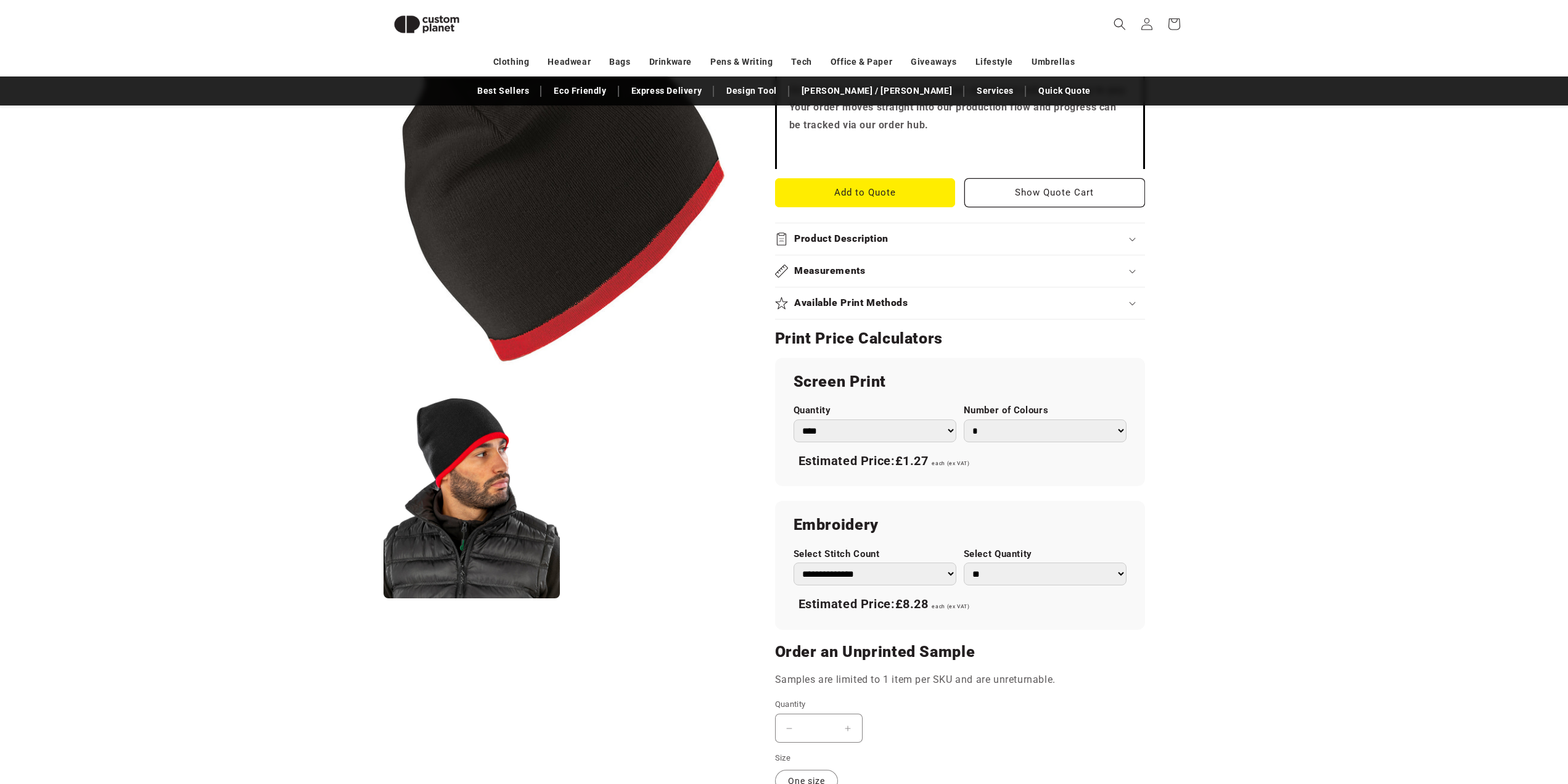
click at [1006, 419] on select "* * * * * * *" at bounding box center [1045, 430] width 163 height 23
click at [964, 419] on select "* * * * * * *" at bounding box center [1045, 430] width 163 height 23
click at [1001, 449] on div "Estimated Price: £1.64 each (ex VAT)" at bounding box center [960, 461] width 333 height 26
drag, startPoint x: 1016, startPoint y: 407, endPoint x: 1012, endPoint y: 415, distance: 8.9
click at [1016, 419] on select "* * * * * * *" at bounding box center [1045, 430] width 163 height 23
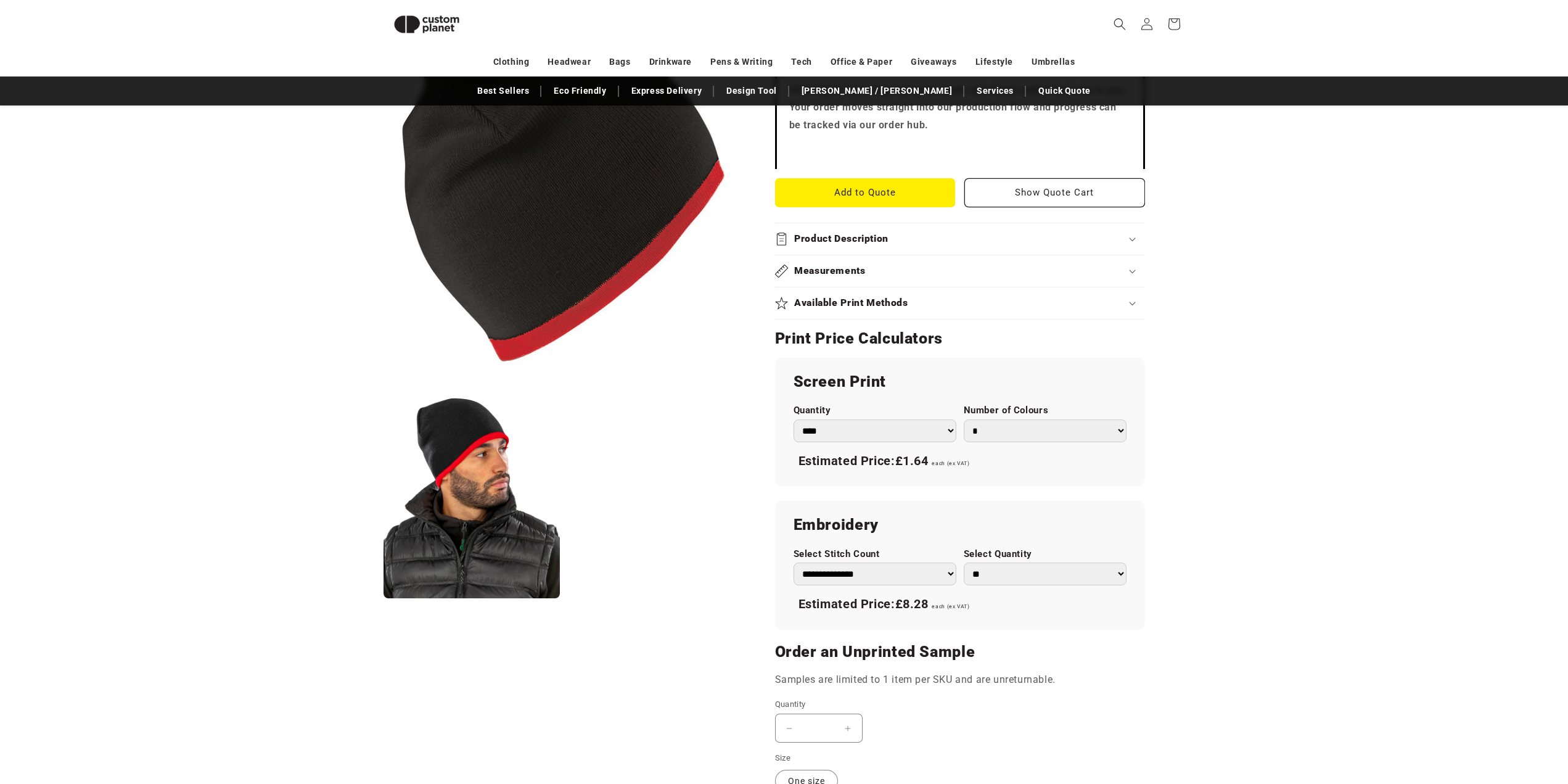
select select "*"
click at [964, 419] on select "* * * * * * *" at bounding box center [1045, 430] width 163 height 23
click at [1001, 449] on div "Estimated Price: £1.27 each (ex VAT)" at bounding box center [960, 461] width 333 height 26
click at [921, 562] on select "**********" at bounding box center [875, 573] width 163 height 23
select select "**"
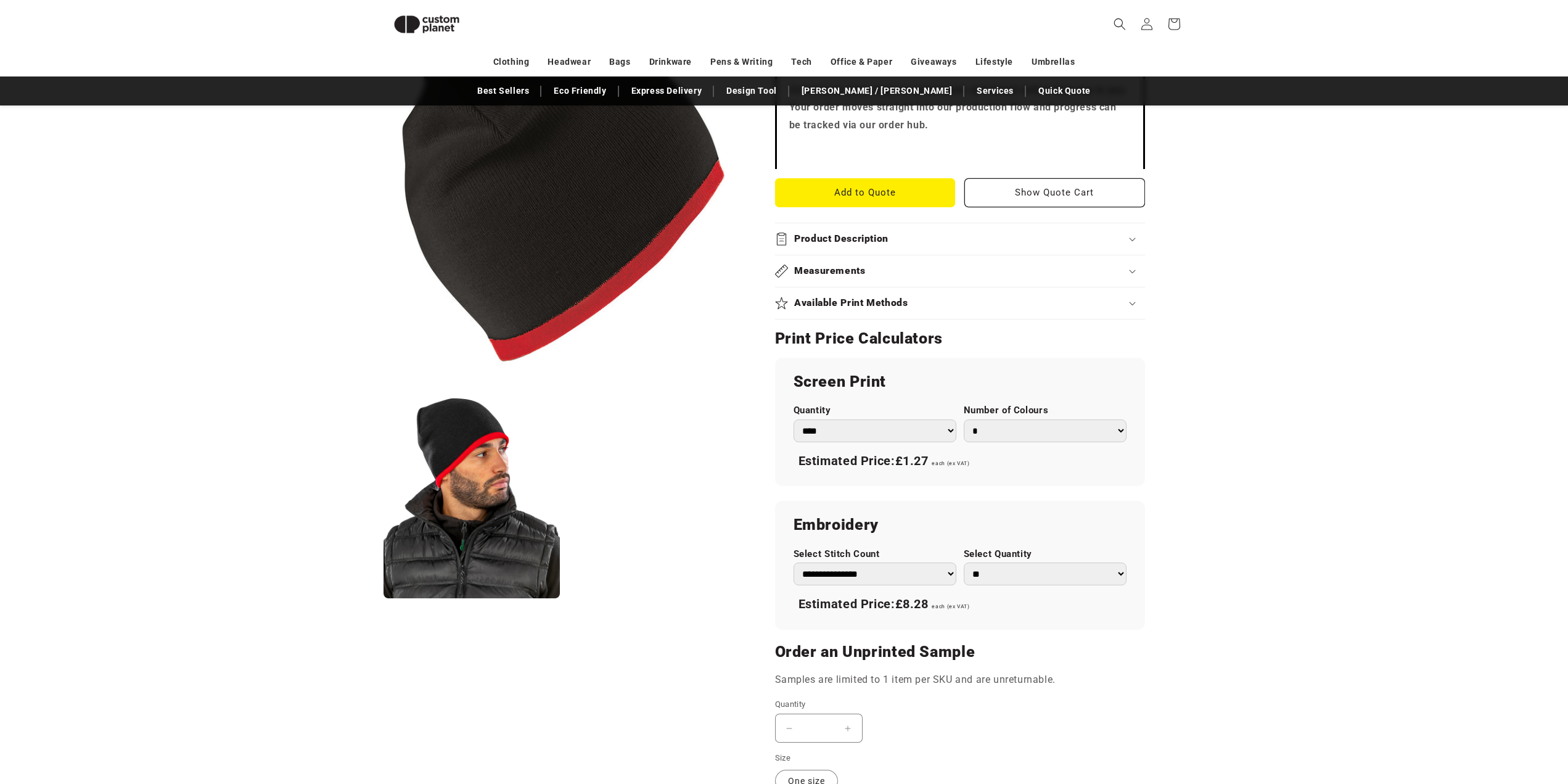
click at [794, 562] on select "**********" at bounding box center [875, 573] width 163 height 23
click at [1001, 592] on div "Estimated Price: £9.67 each (ex VAT)" at bounding box center [960, 604] width 333 height 26
click at [1021, 564] on select "** ** *** *** *** **** **** ****" at bounding box center [1045, 573] width 163 height 23
select select "***"
click at [964, 562] on select "** ** *** *** *** **** **** ****" at bounding box center [1045, 573] width 163 height 23
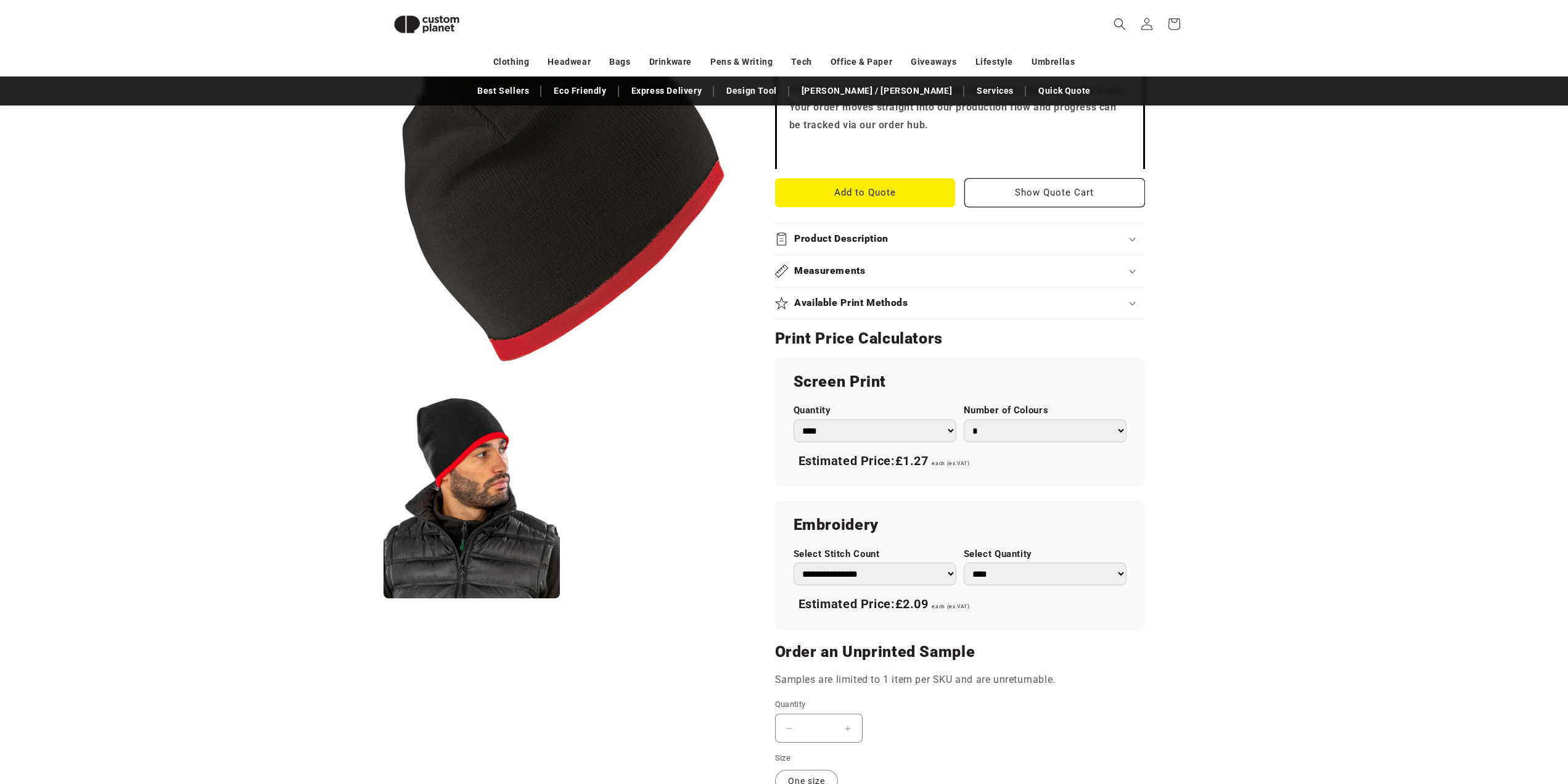
click at [1127, 603] on div "**********" at bounding box center [960, 565] width 370 height 128
click at [918, 562] on select "**********" at bounding box center [875, 573] width 163 height 23
click at [794, 562] on select "**********" at bounding box center [875, 573] width 163 height 23
click at [985, 592] on div "Estimated Price: £5.50 each (ex VAT)" at bounding box center [960, 604] width 333 height 26
click at [921, 562] on select "**********" at bounding box center [875, 573] width 163 height 23
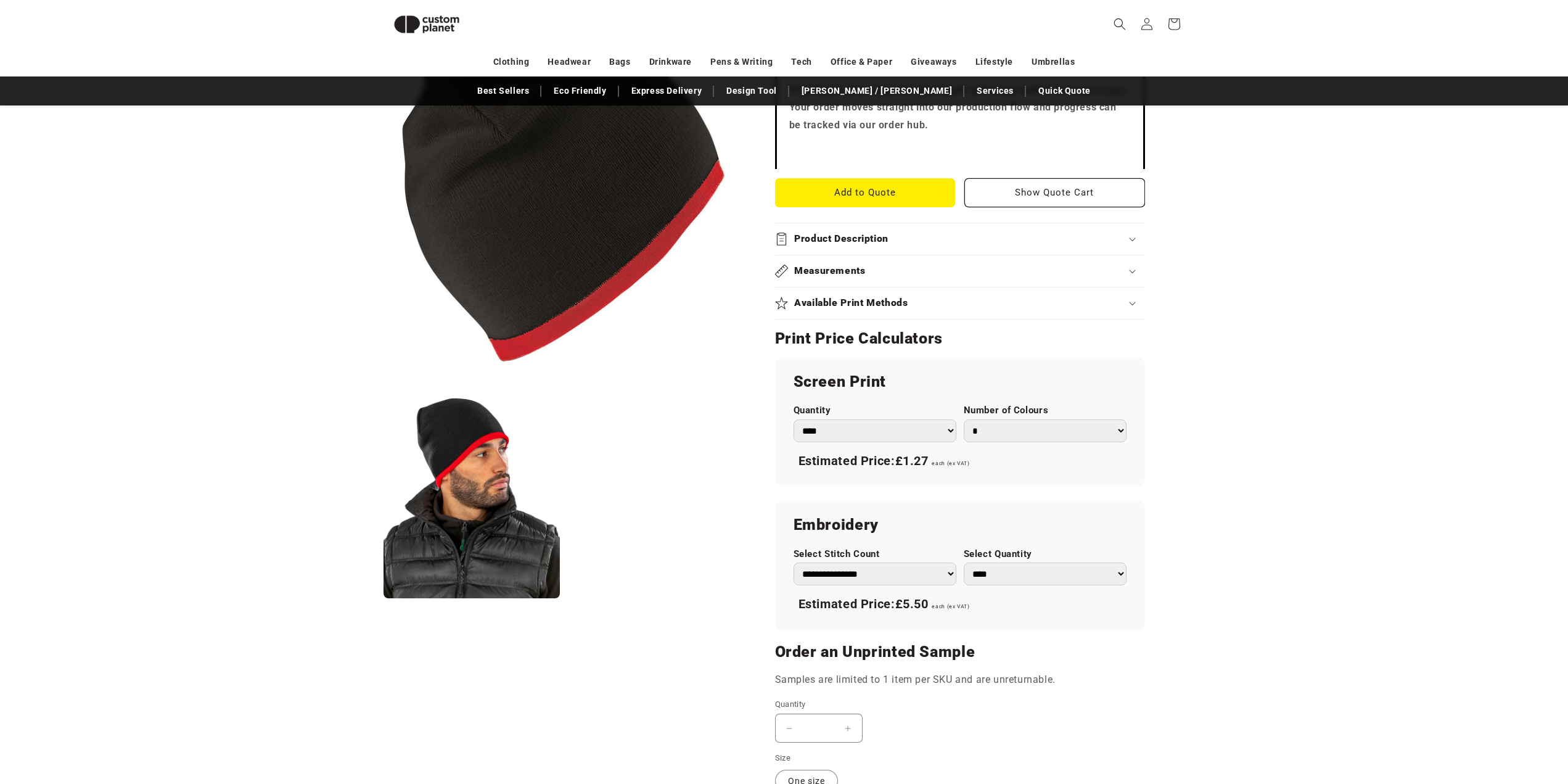
click at [794, 562] on select "**********" at bounding box center [875, 573] width 163 height 23
click at [1041, 592] on div "Estimated Price: £3.13 each (ex VAT)" at bounding box center [960, 604] width 333 height 26
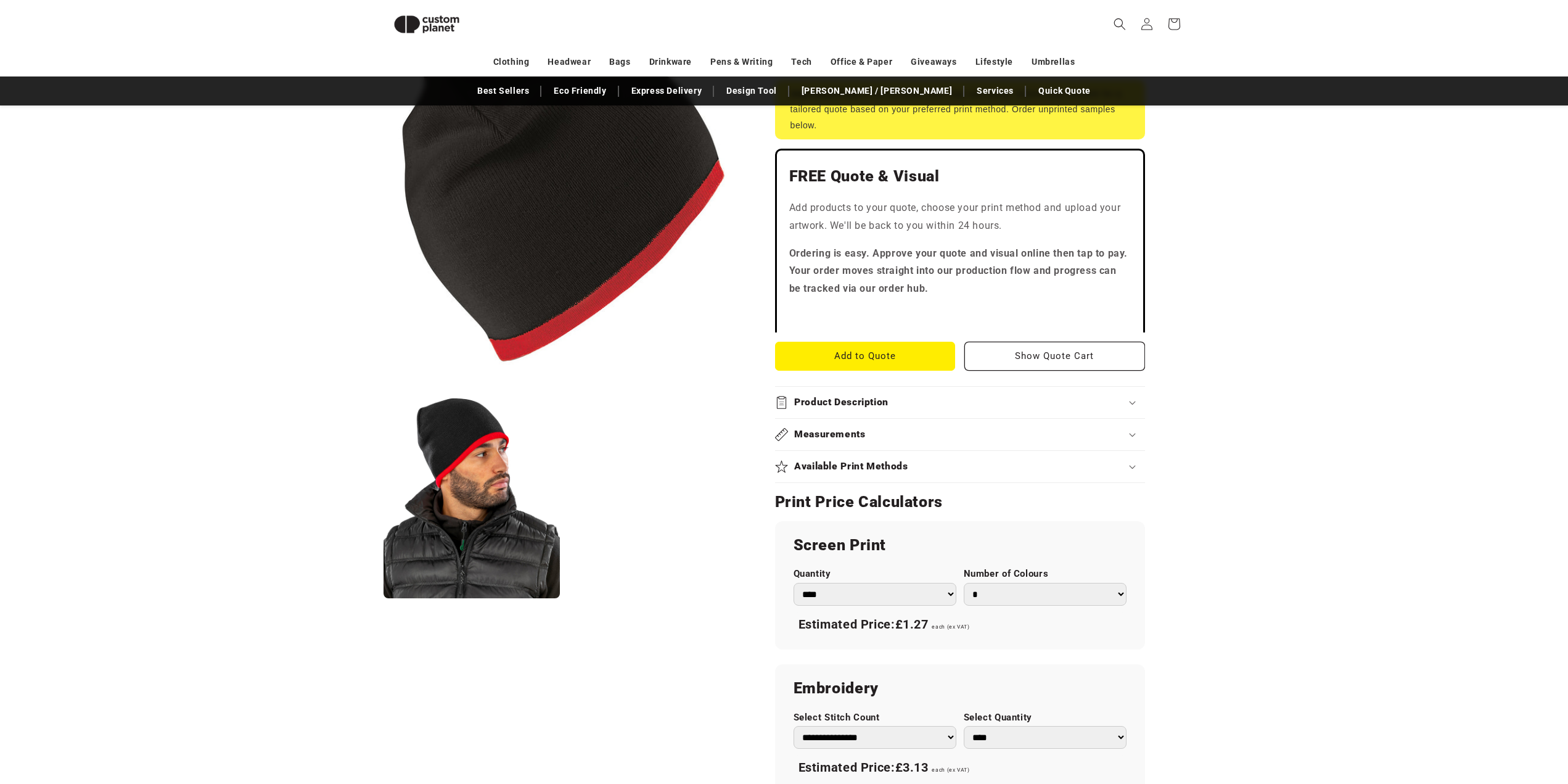
scroll to position [291, 0]
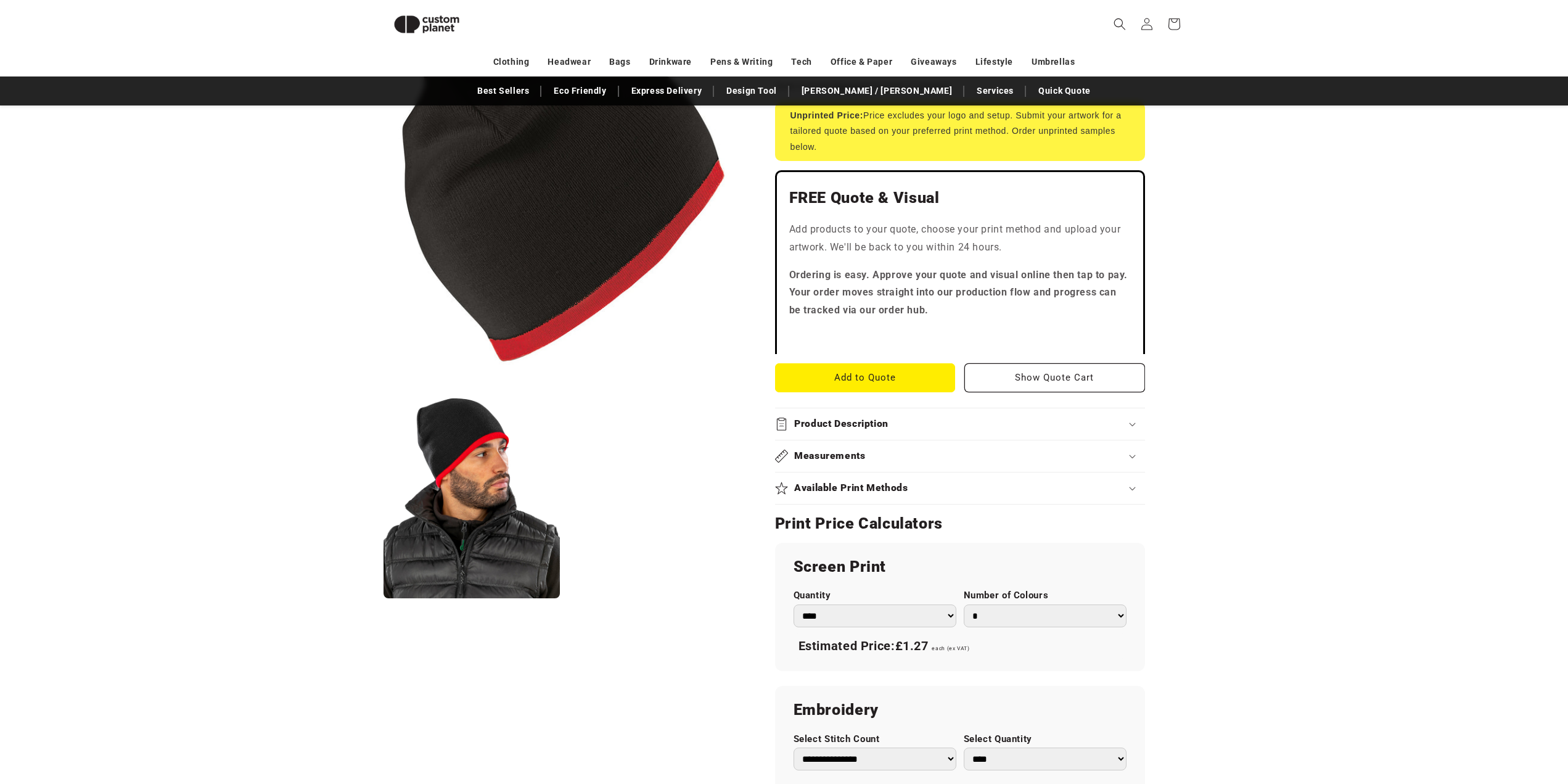
click at [912, 747] on select "**********" at bounding box center [875, 758] width 163 height 23
select select "**"
click at [794, 747] on select "**********" at bounding box center [875, 758] width 163 height 23
click at [730, 681] on div "Skip to product information Open media 1 in modal Open media 2 in modal NaN / o…" at bounding box center [563, 507] width 360 height 1212
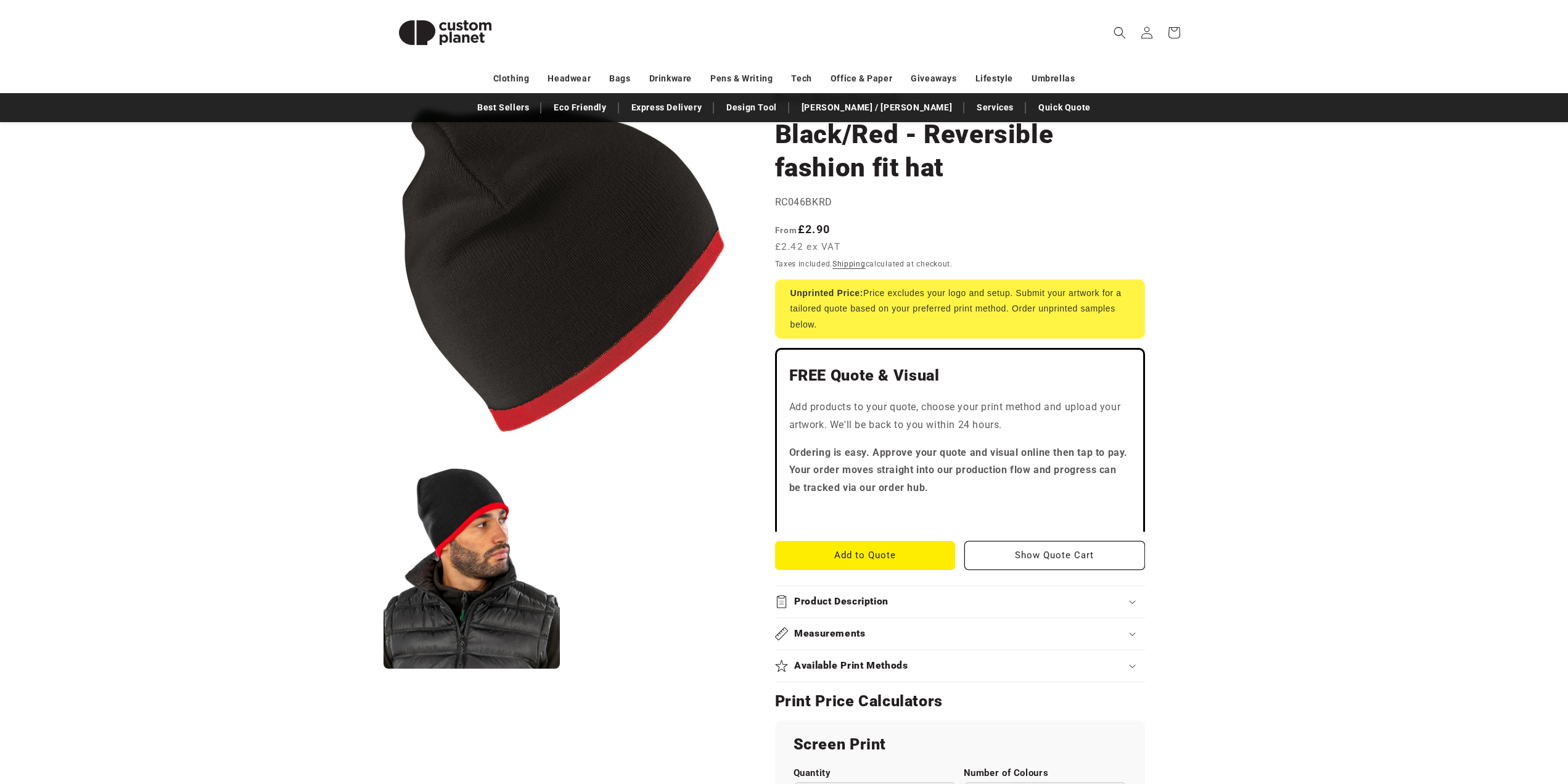
scroll to position [0, 0]
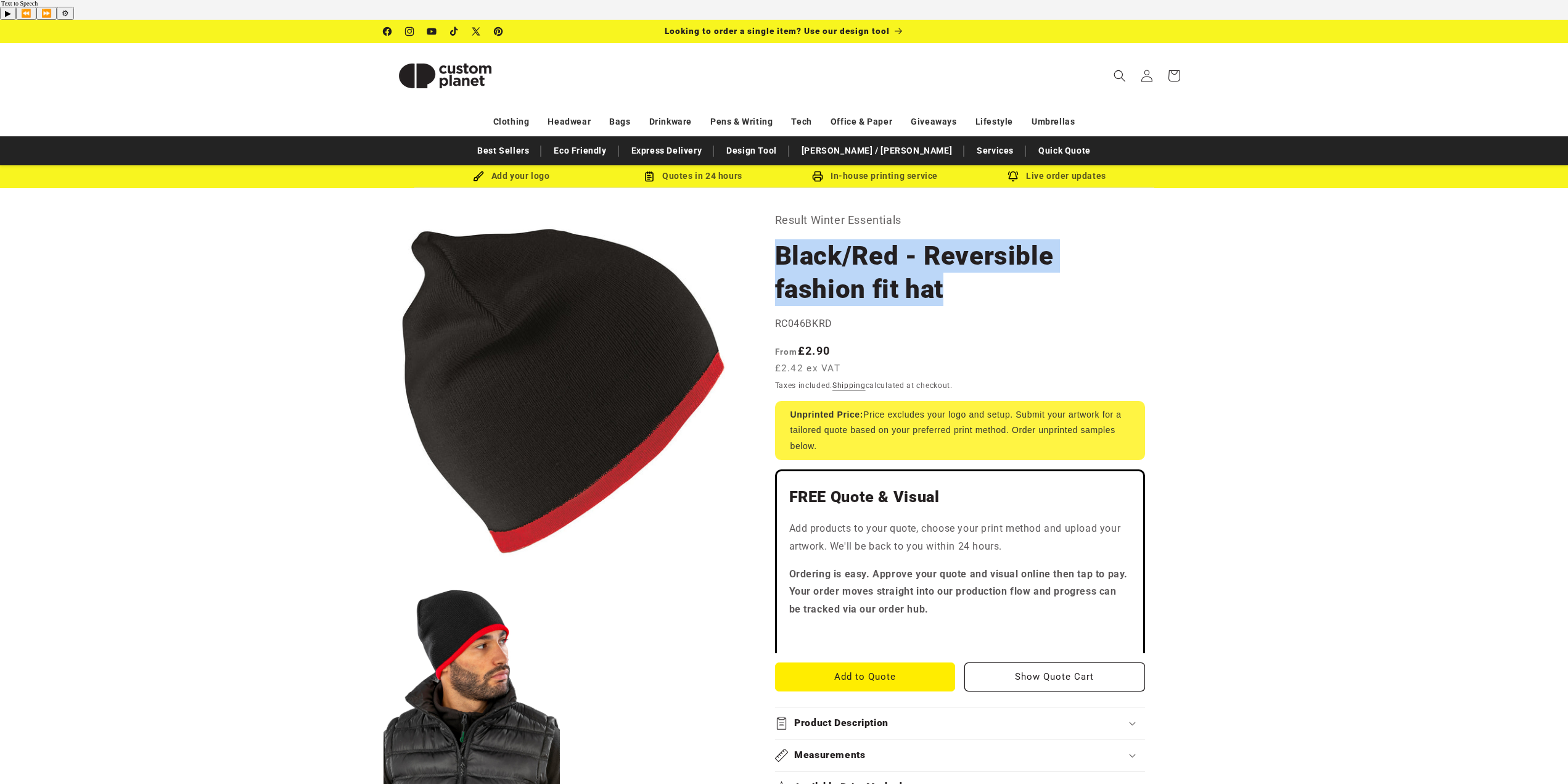
drag, startPoint x: 767, startPoint y: 233, endPoint x: 954, endPoint y: 263, distance: 189.4
copy h1 "Black/Red - Reversible fashion fit hat"
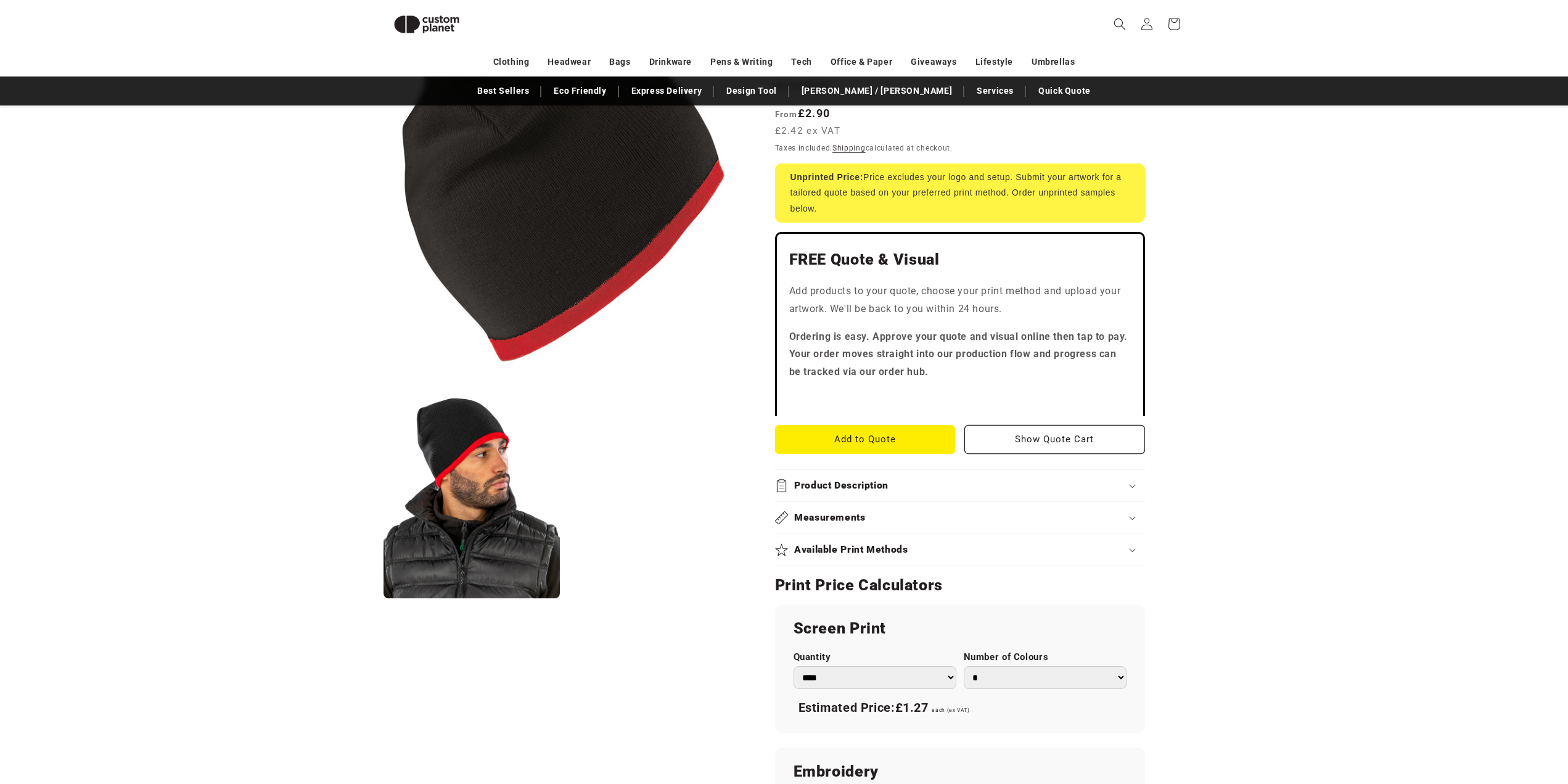
click at [1001, 472] on summary "Product Description" at bounding box center [960, 485] width 370 height 32
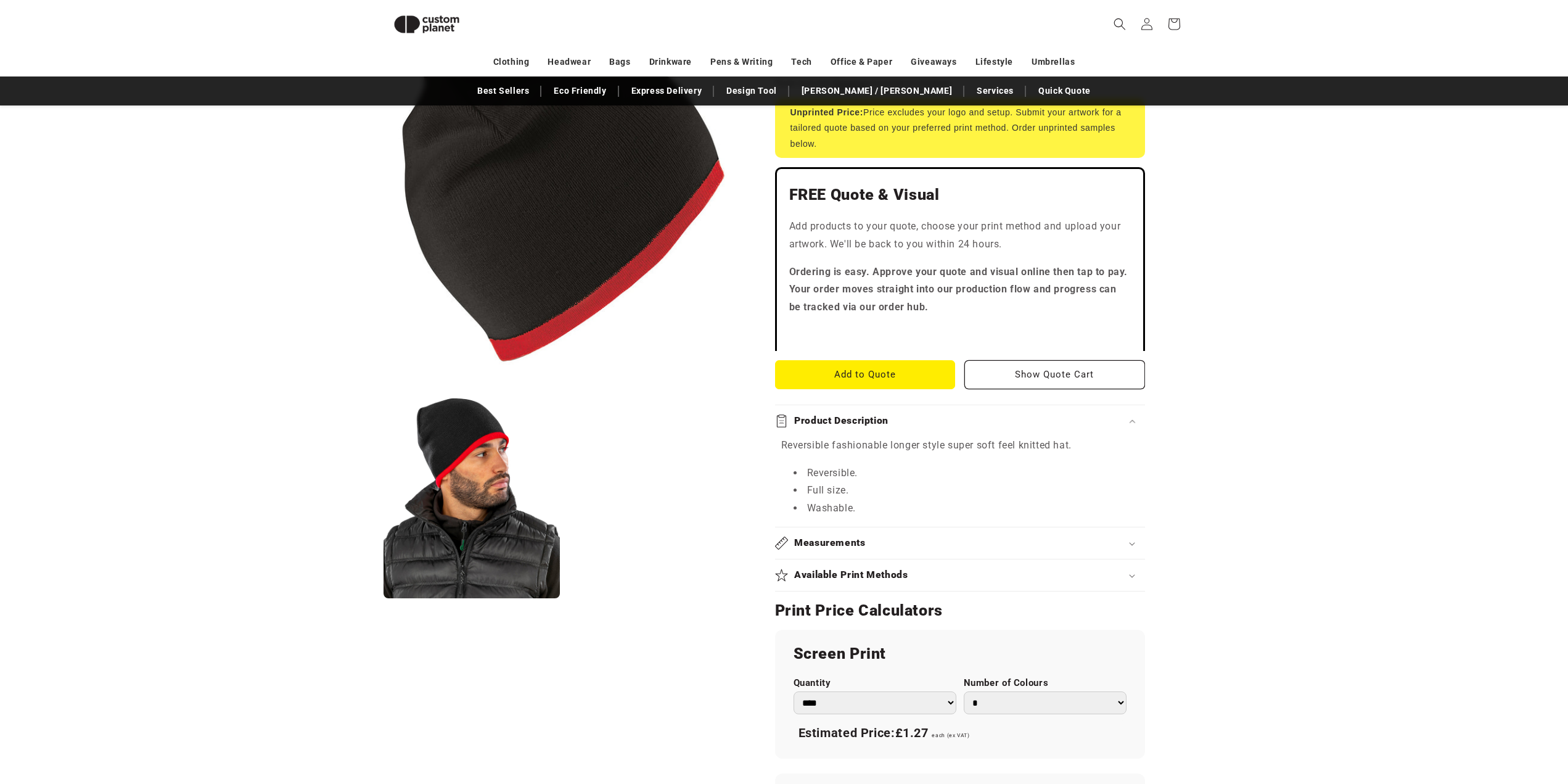
scroll to position [353, 0]
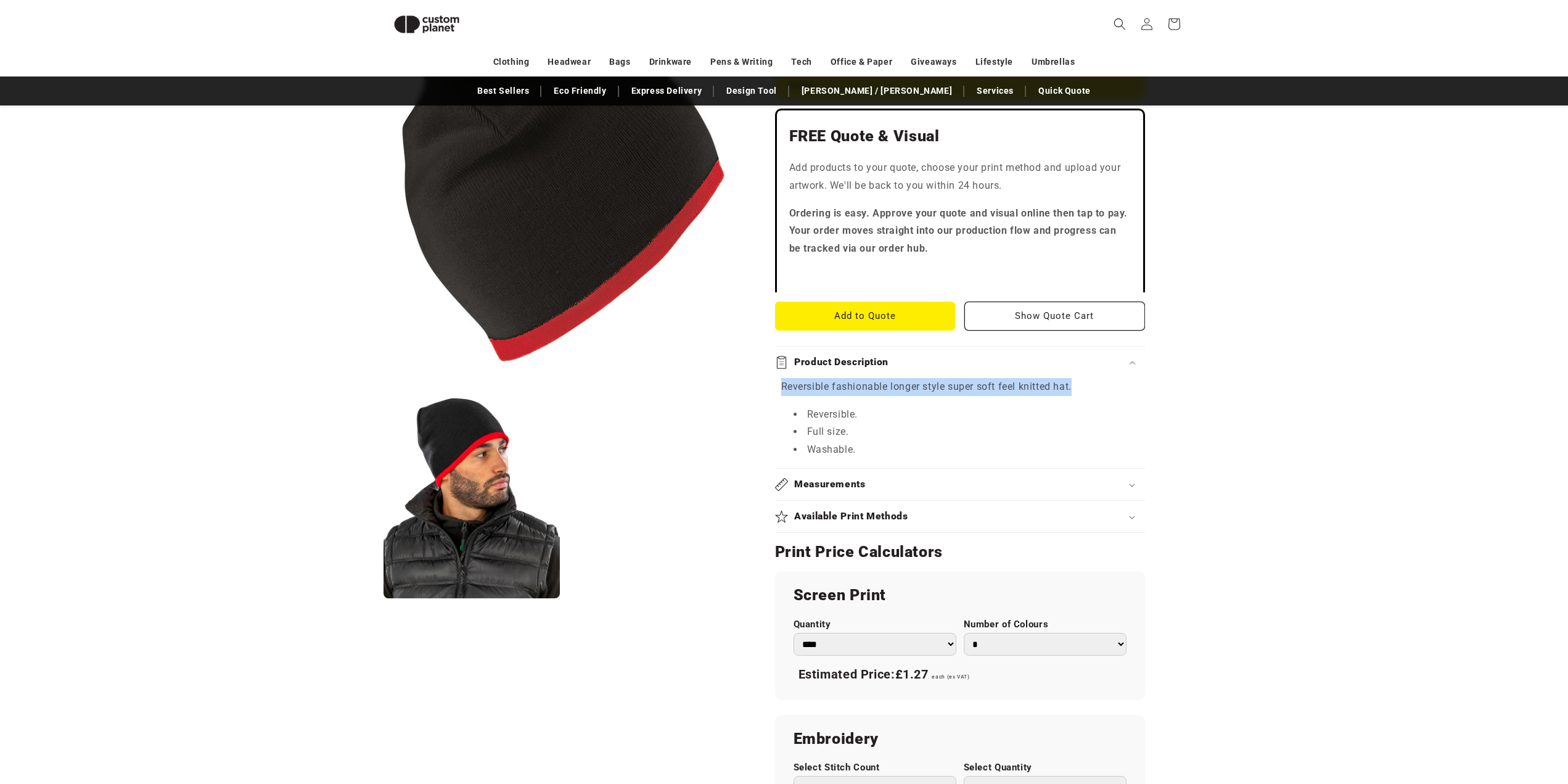
drag, startPoint x: 778, startPoint y: 366, endPoint x: 1075, endPoint y: 366, distance: 297.0
click at [1075, 378] on div "Reversible fashionable longer style super soft feel knitted hat. Reversible. Fu…" at bounding box center [960, 418] width 370 height 81
copy p "Reversible fashionable longer style super soft feel knitted hat."
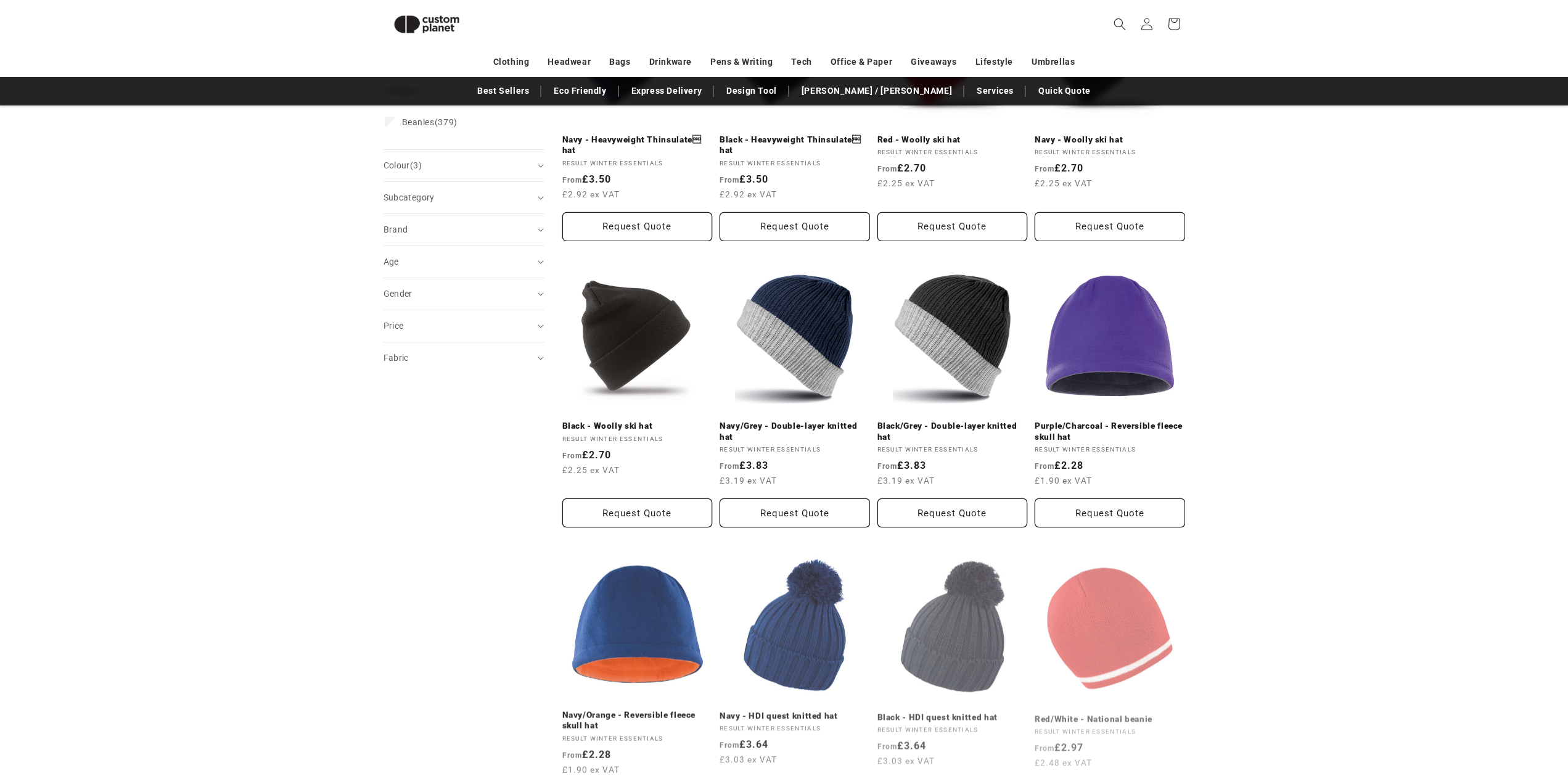
scroll to position [291, 0]
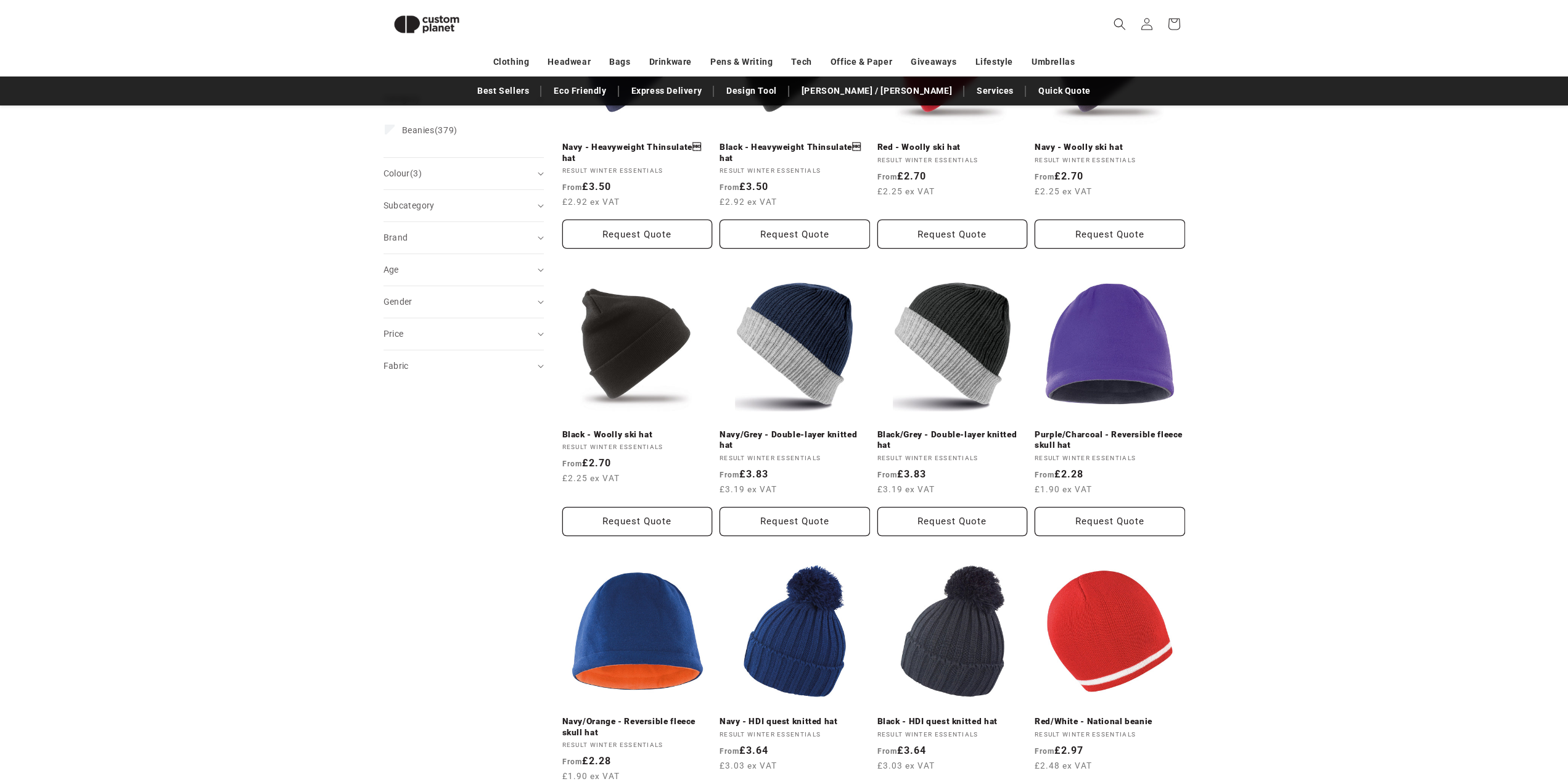
click at [1310, 438] on div "**********" at bounding box center [784, 714] width 1568 height 1539
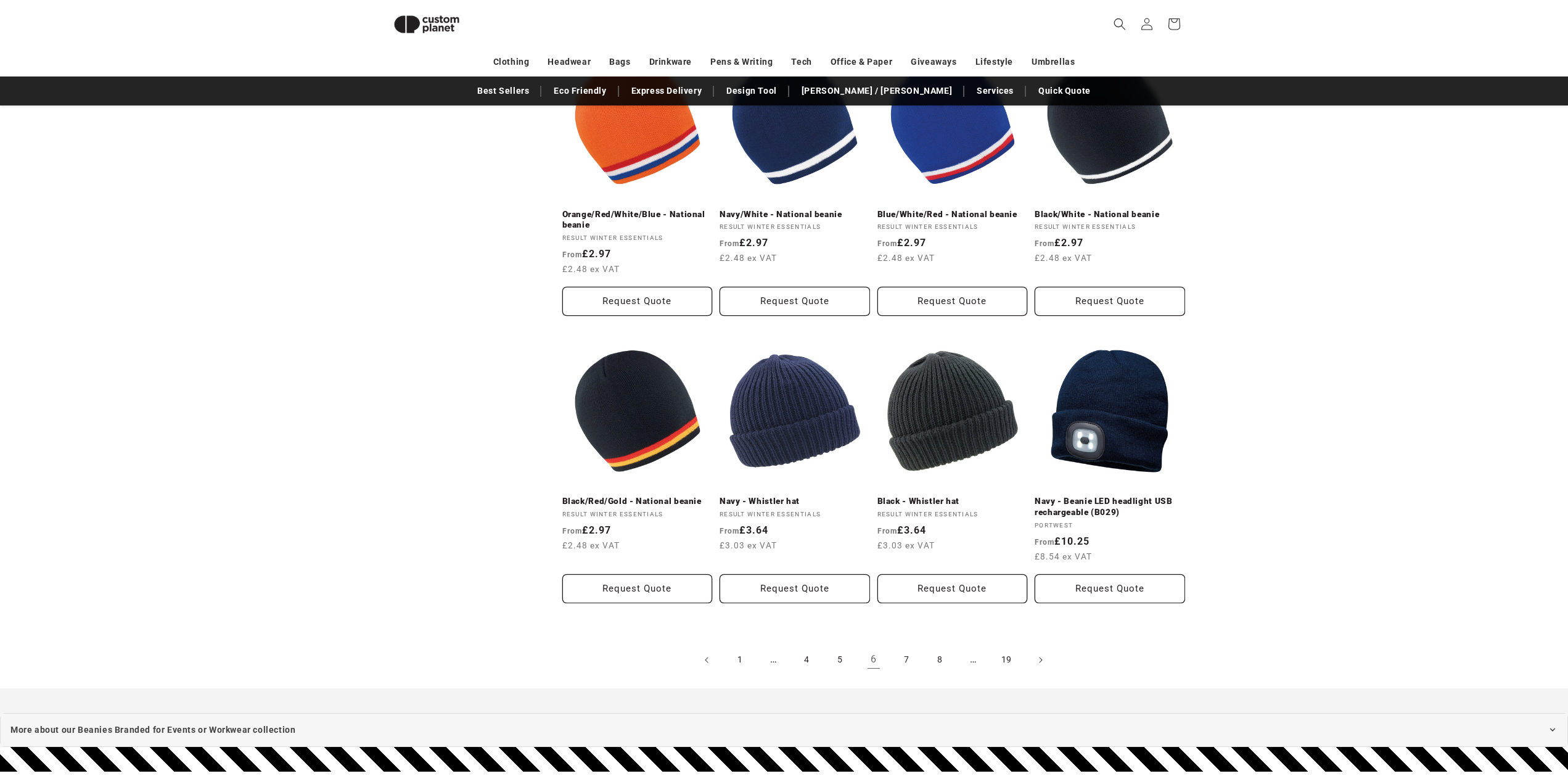
scroll to position [1093, 0]
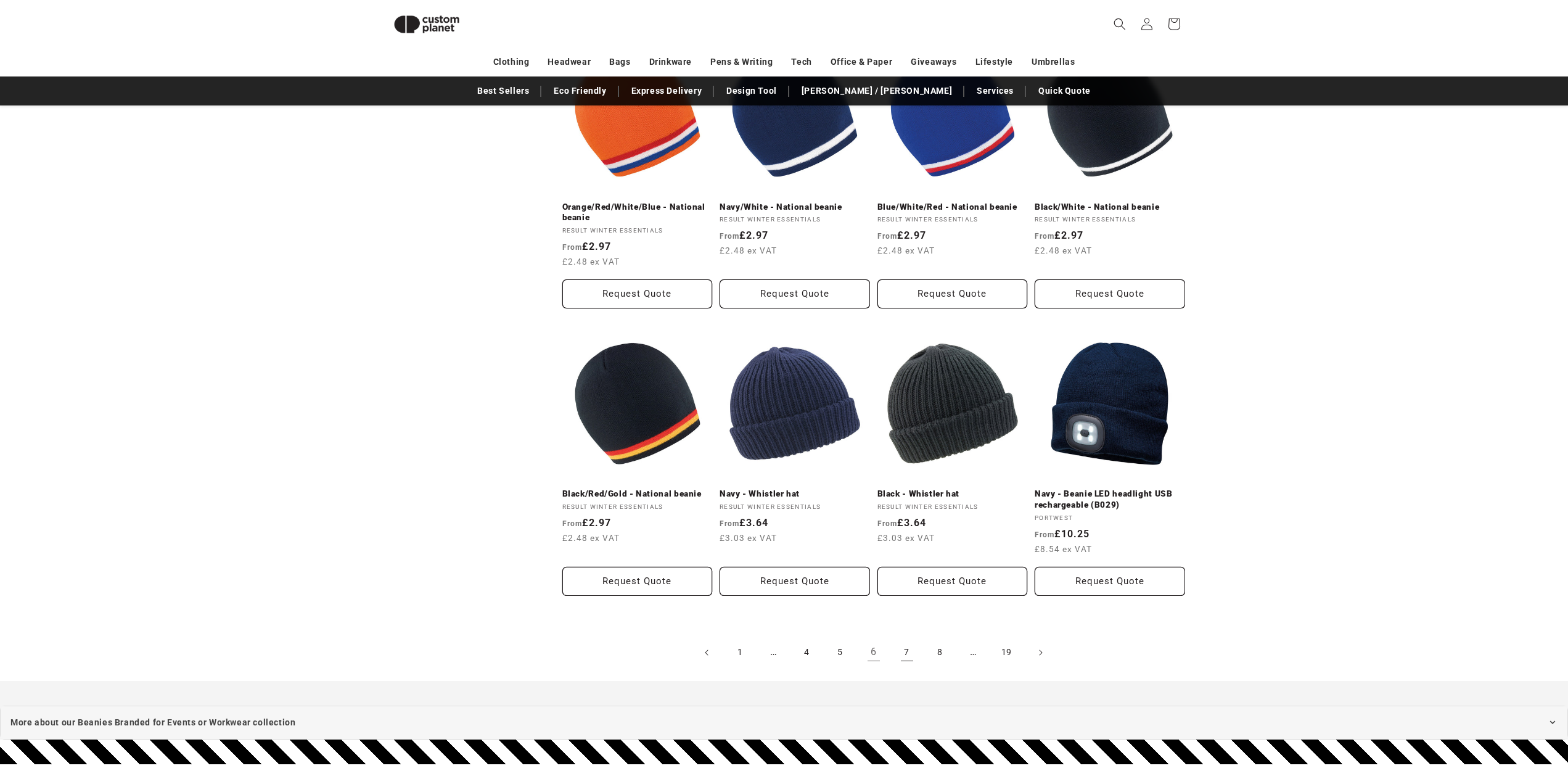
click at [901, 639] on link "7" at bounding box center [907, 652] width 27 height 27
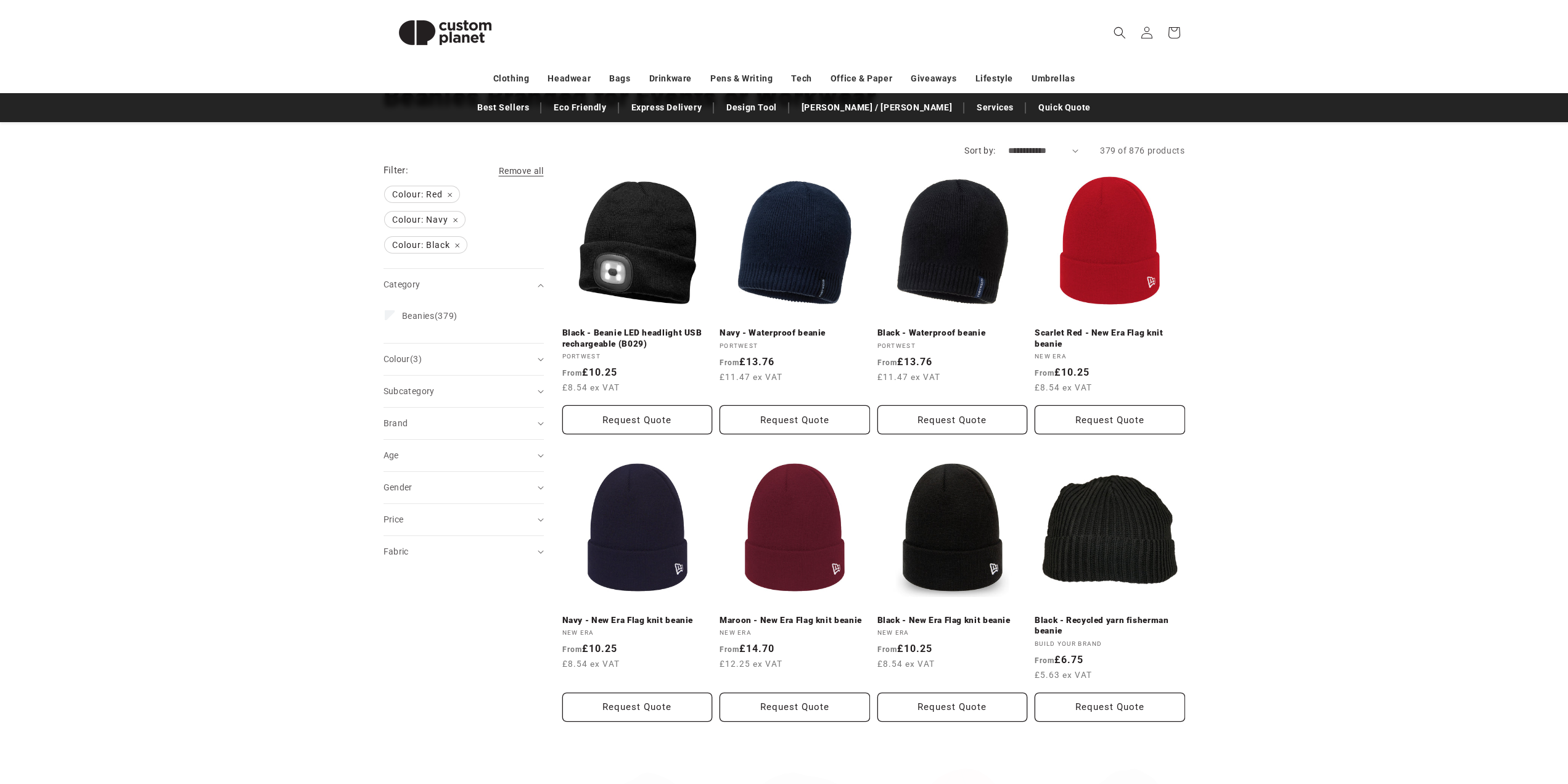
scroll to position [123, 0]
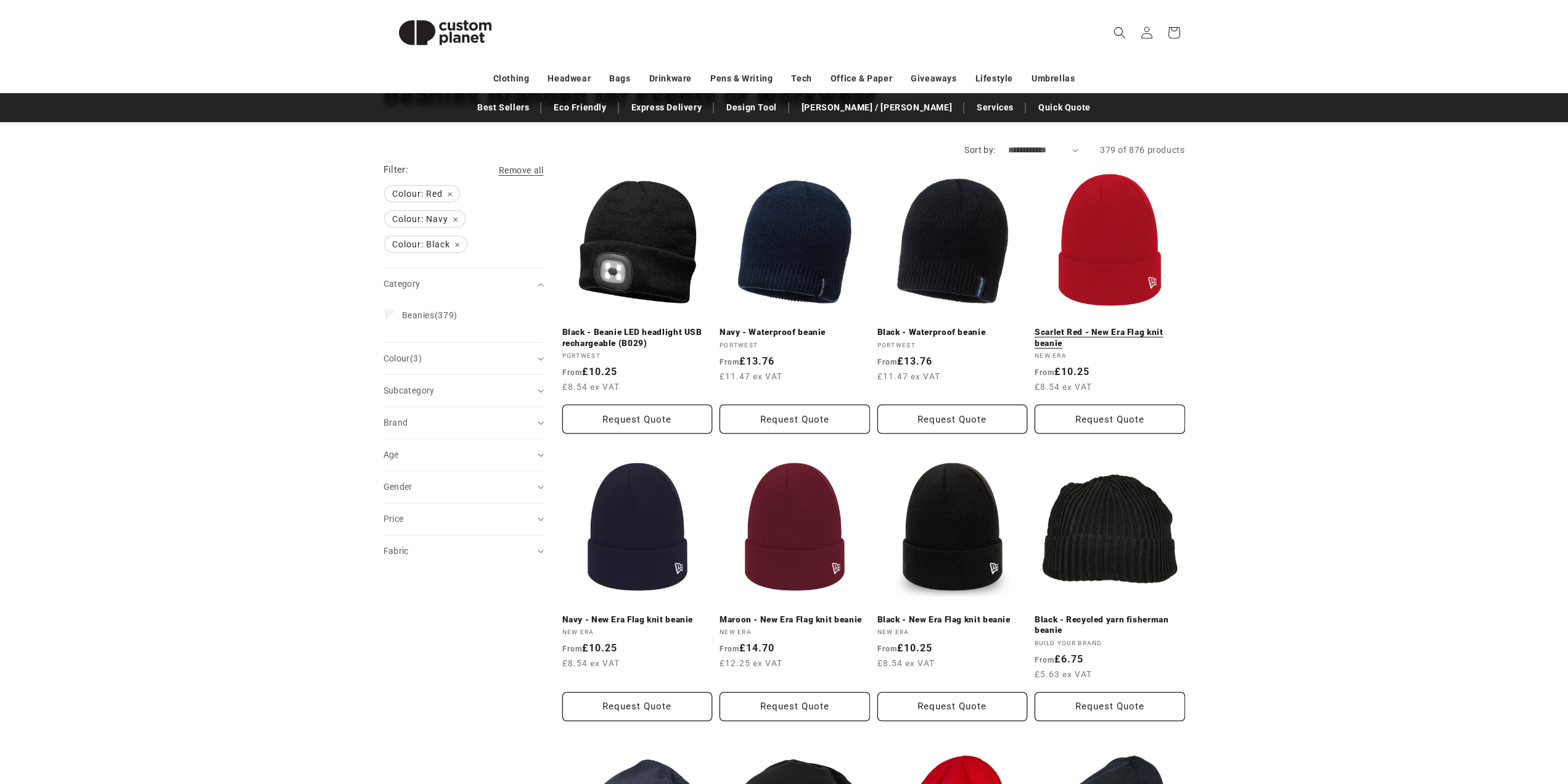
click at [1143, 327] on link "Scarlet Red - New Era Flag knit beanie" at bounding box center [1110, 337] width 150 height 21
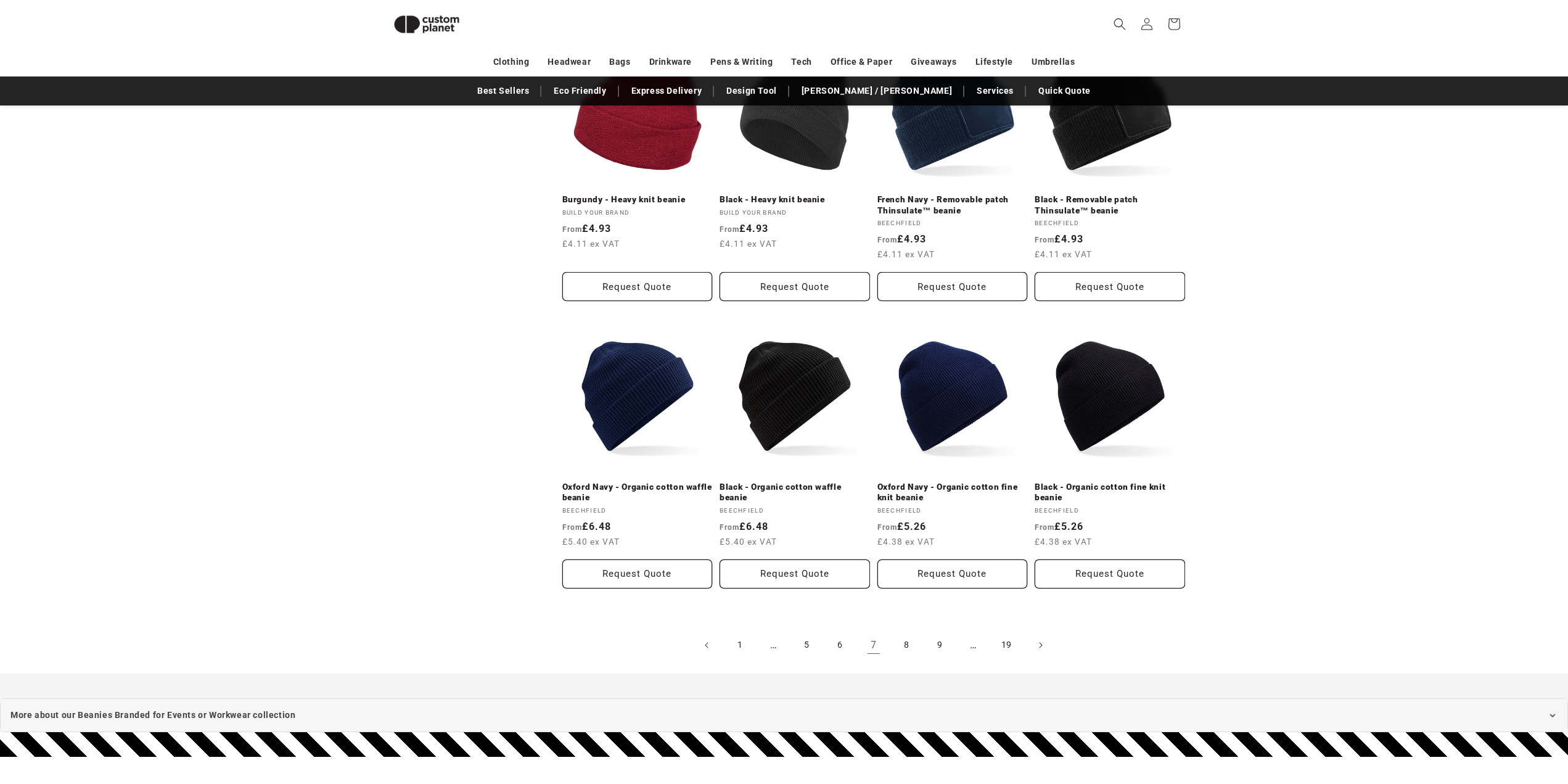
scroll to position [1093, 0]
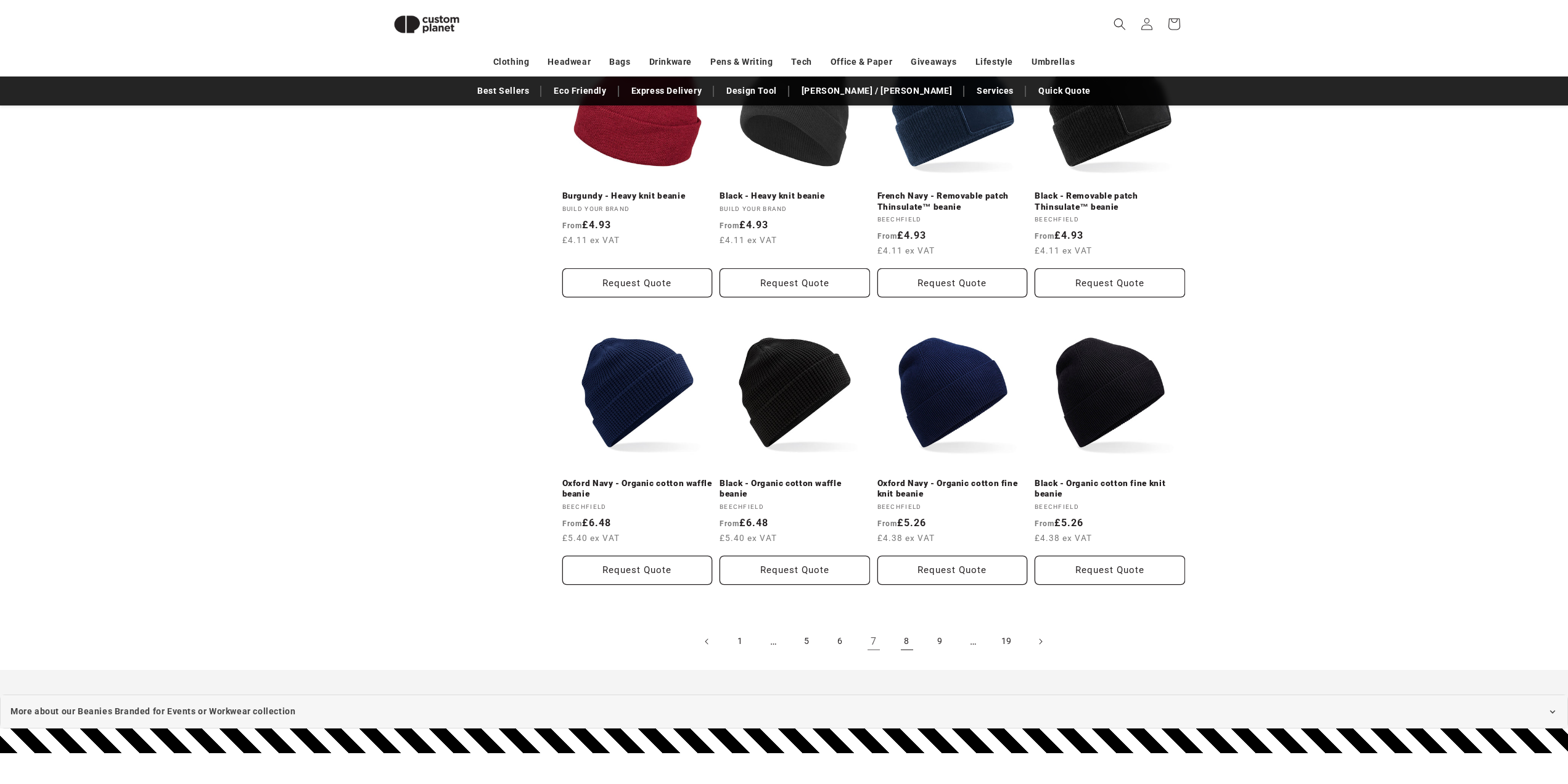
click at [901, 631] on link "8" at bounding box center [907, 641] width 27 height 27
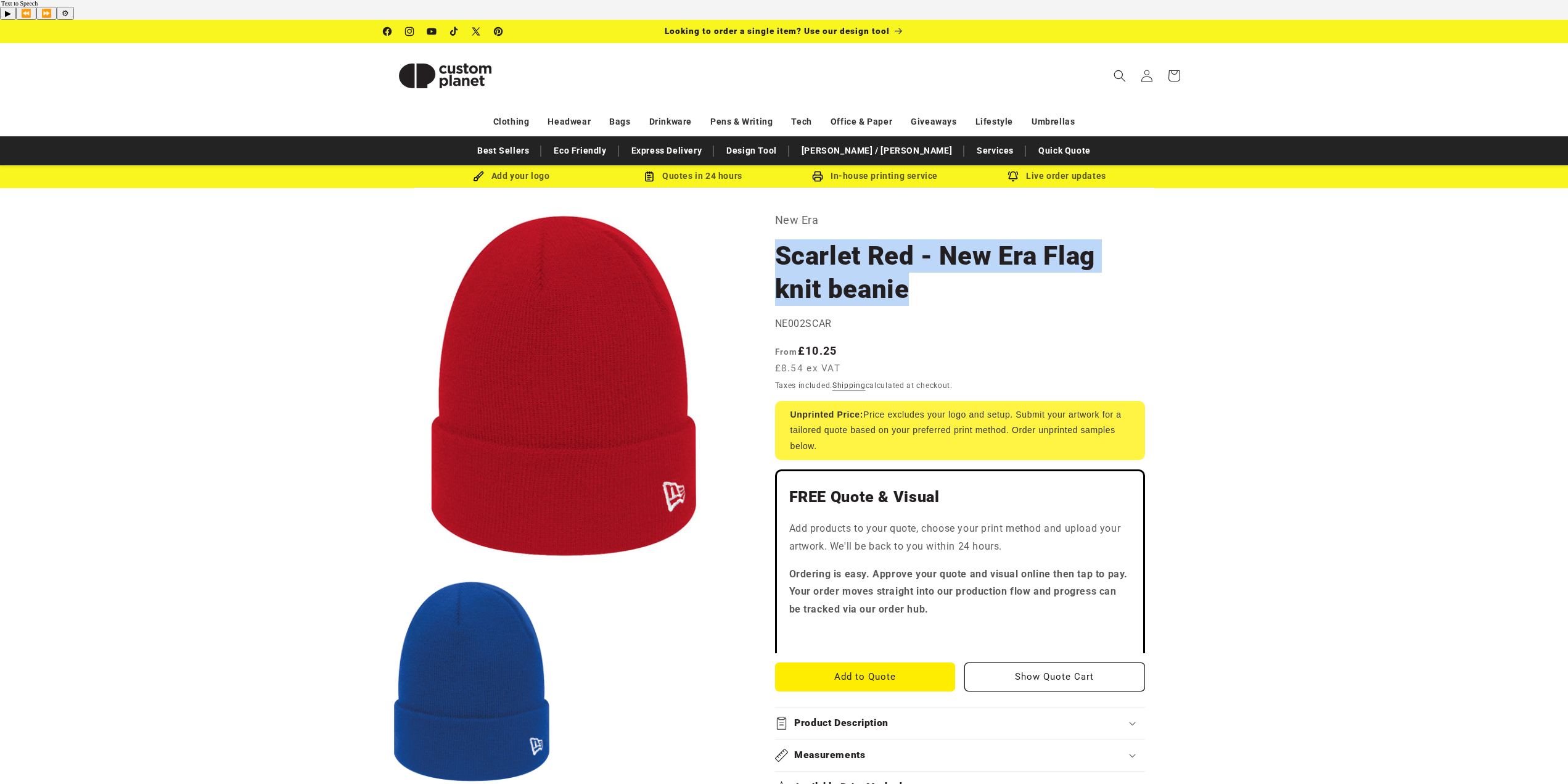
drag, startPoint x: 768, startPoint y: 236, endPoint x: 910, endPoint y: 261, distance: 144.2
copy h1 "Scarlet Red - New Era Flag knit beanie"
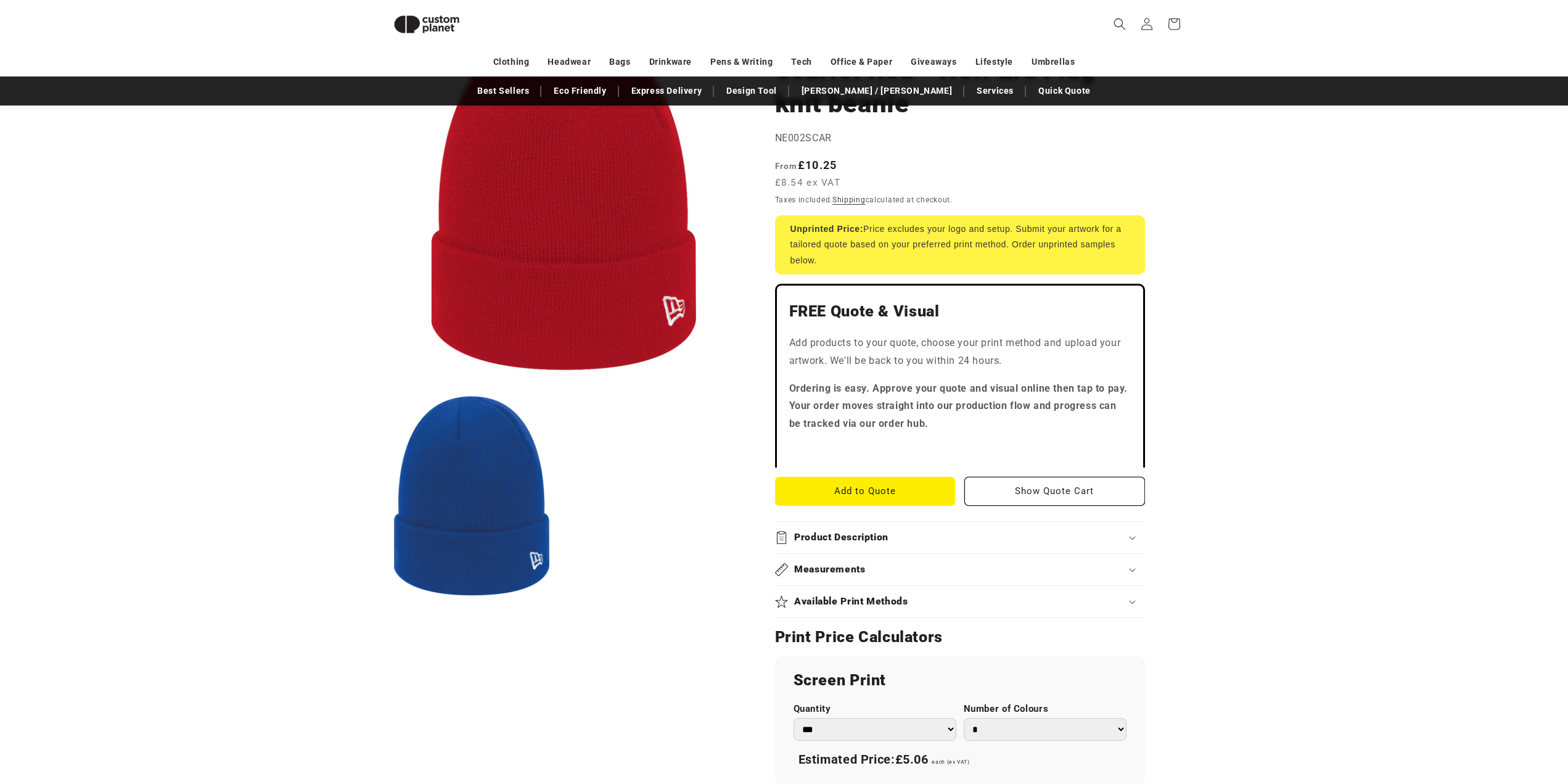
click at [977, 522] on summary "Product Description" at bounding box center [960, 537] width 370 height 32
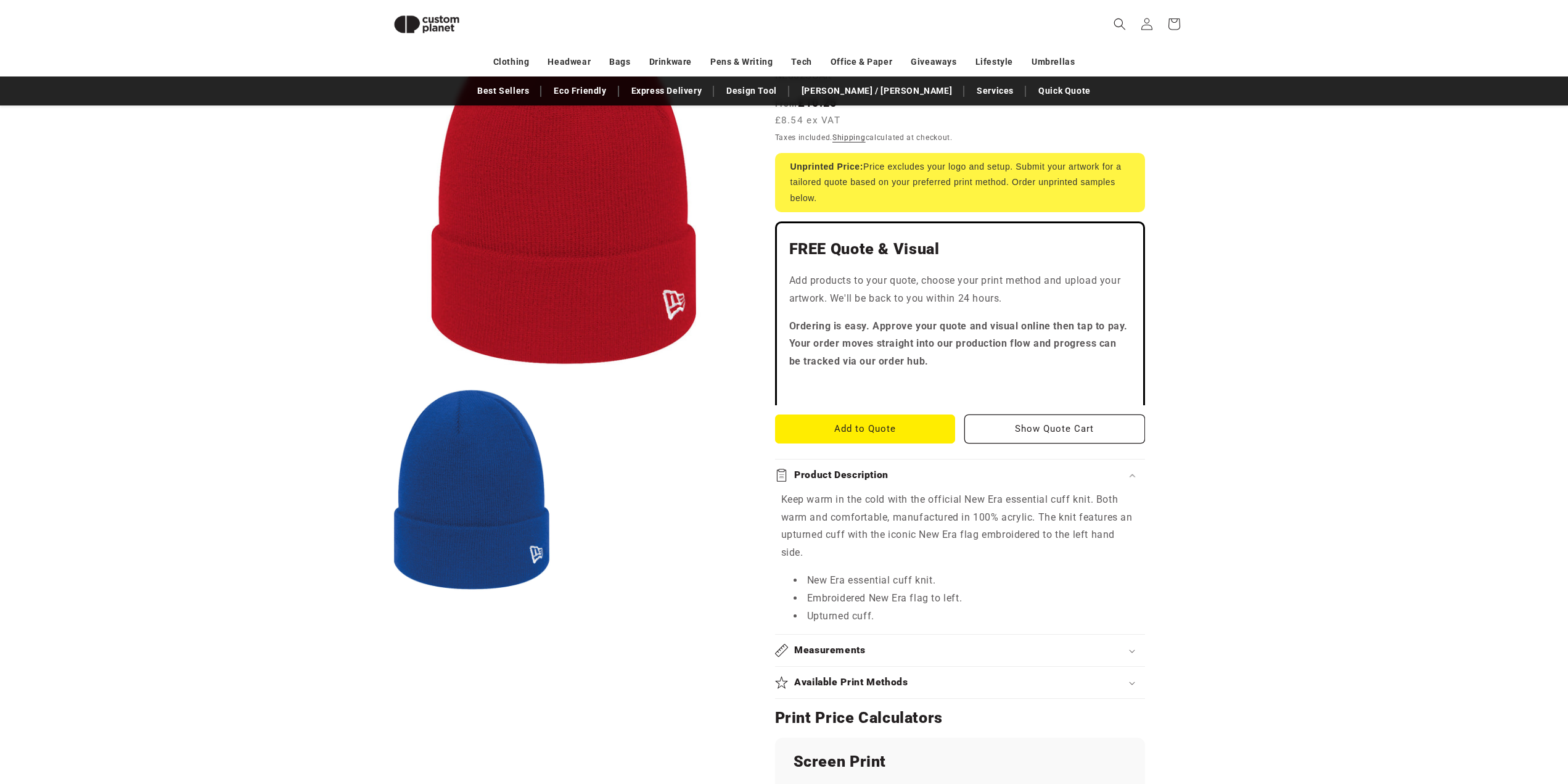
scroll to position [292, 0]
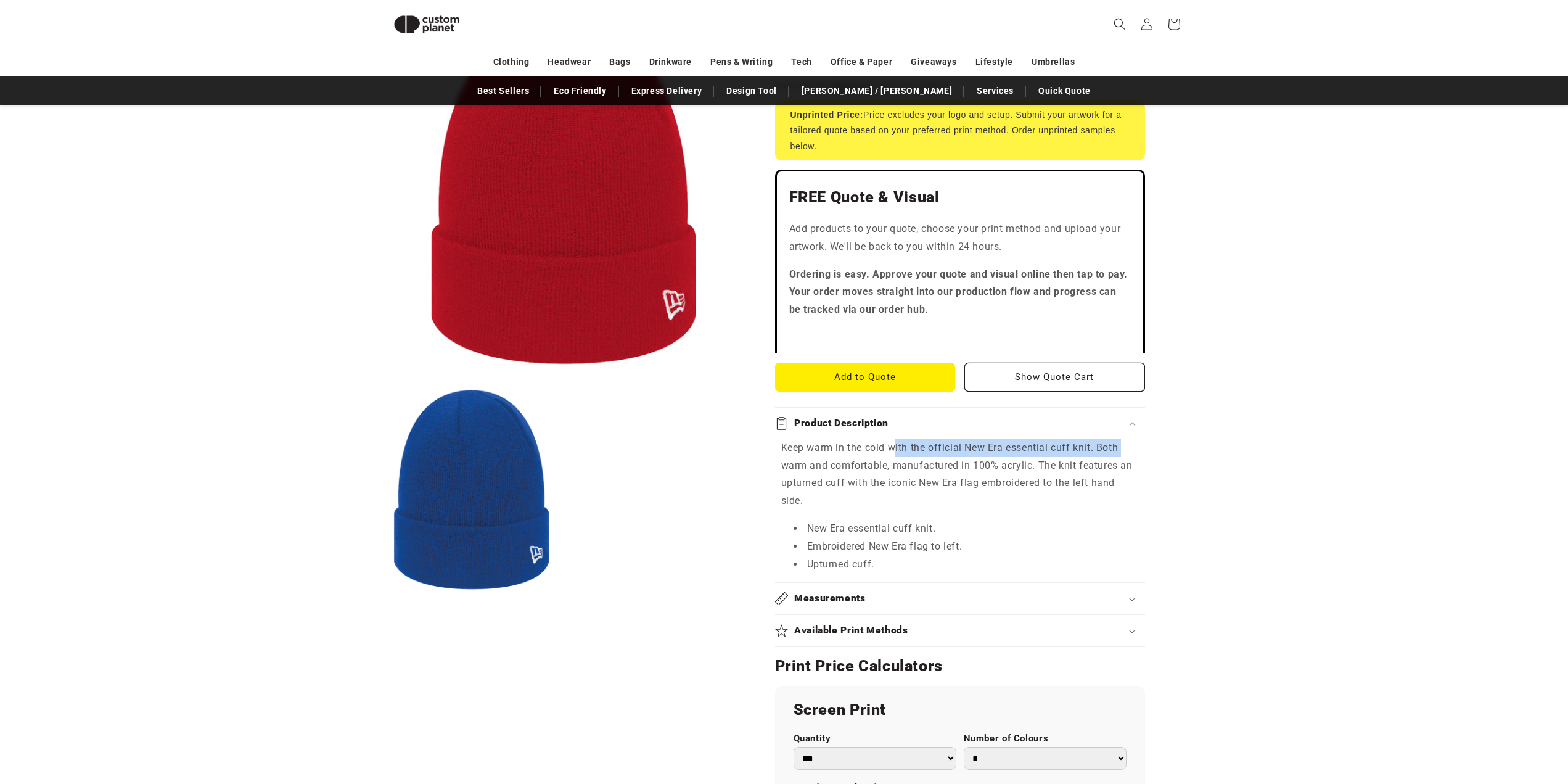
drag, startPoint x: 769, startPoint y: 429, endPoint x: 898, endPoint y: 432, distance: 129.0
click at [898, 432] on div "New Era Scarlet Red - New Era Flag knit beanie Scarlet Red - New Era Flag knit …" at bounding box center [965, 579] width 441 height 1355
click at [844, 439] on p "Keep warm in the cold with the official New Era essential cuff knit. Both warm …" at bounding box center [959, 474] width 357 height 71
drag, startPoint x: 778, startPoint y: 426, endPoint x: 1035, endPoint y: 443, distance: 257.6
click at [1035, 443] on div "Keep warm in the cold with the official New Era essential cuff knit. Both warm …" at bounding box center [960, 506] width 370 height 134
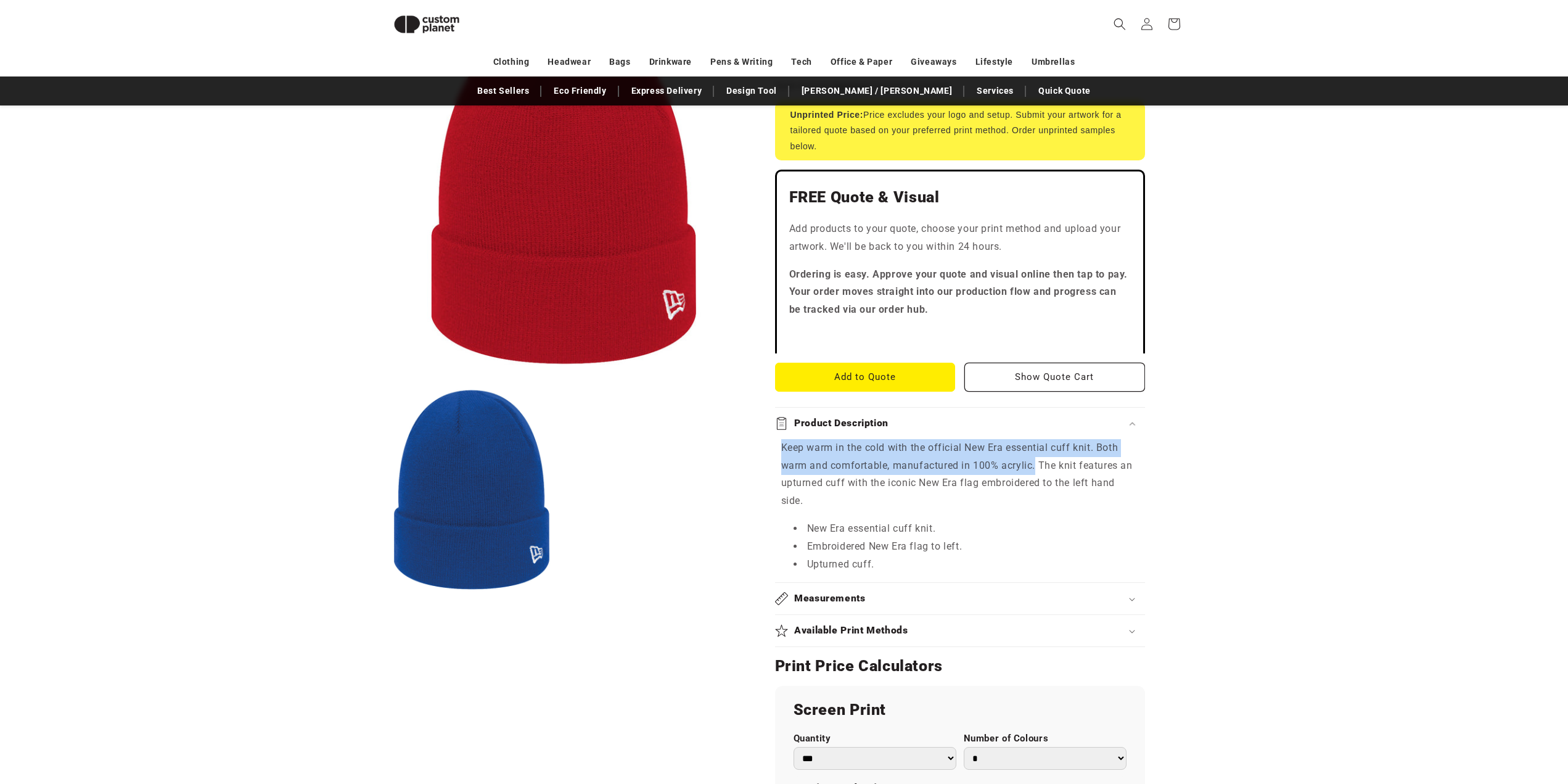
copy p "Keep warm in the cold with the official New Era essential cuff knit. Both warm …"
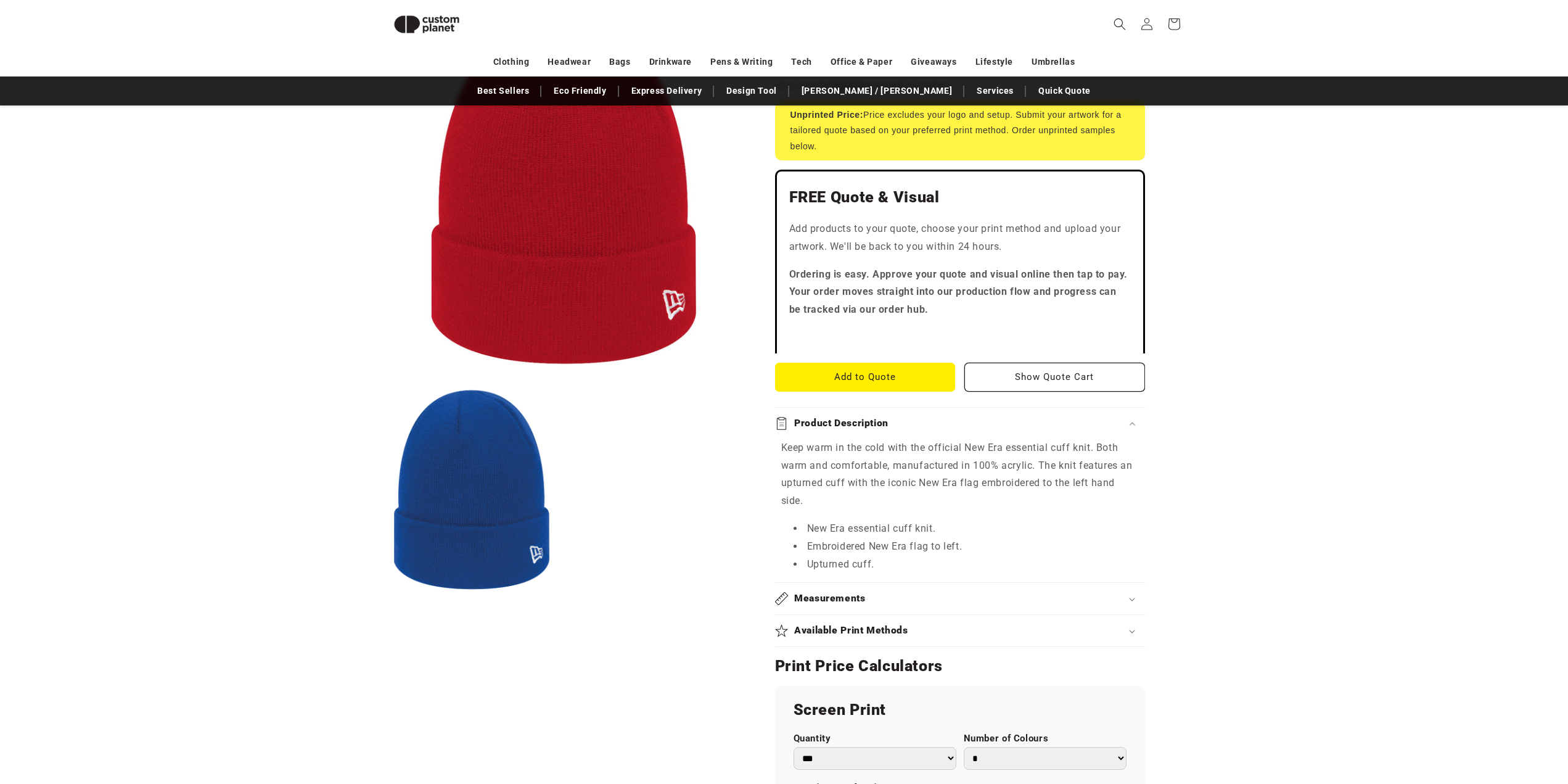
click at [1332, 435] on product-info "Skip to product information Open media 1 in modal Open media 2 in modal NaN / o…" at bounding box center [784, 578] width 1568 height 1399
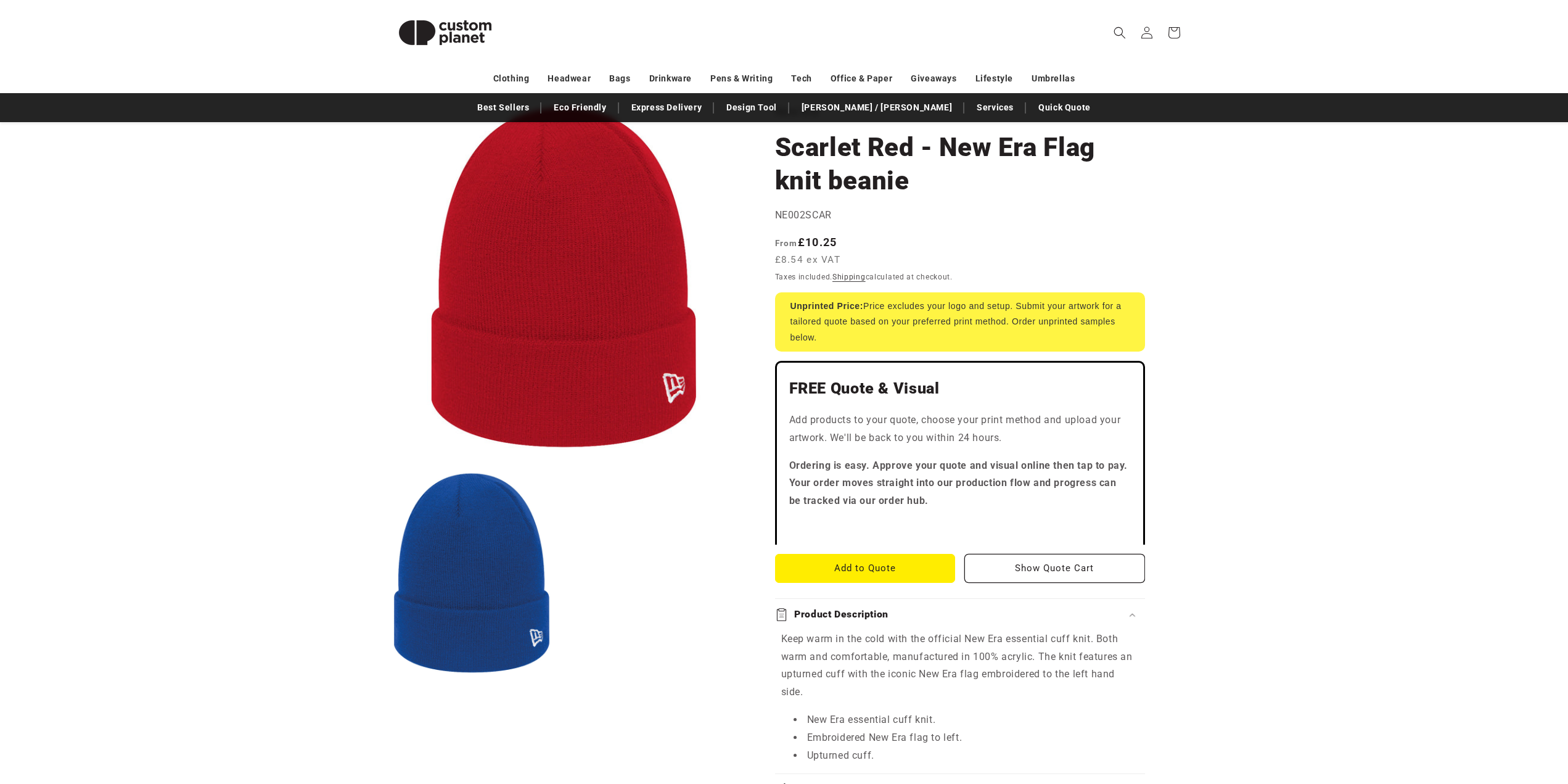
scroll to position [0, 0]
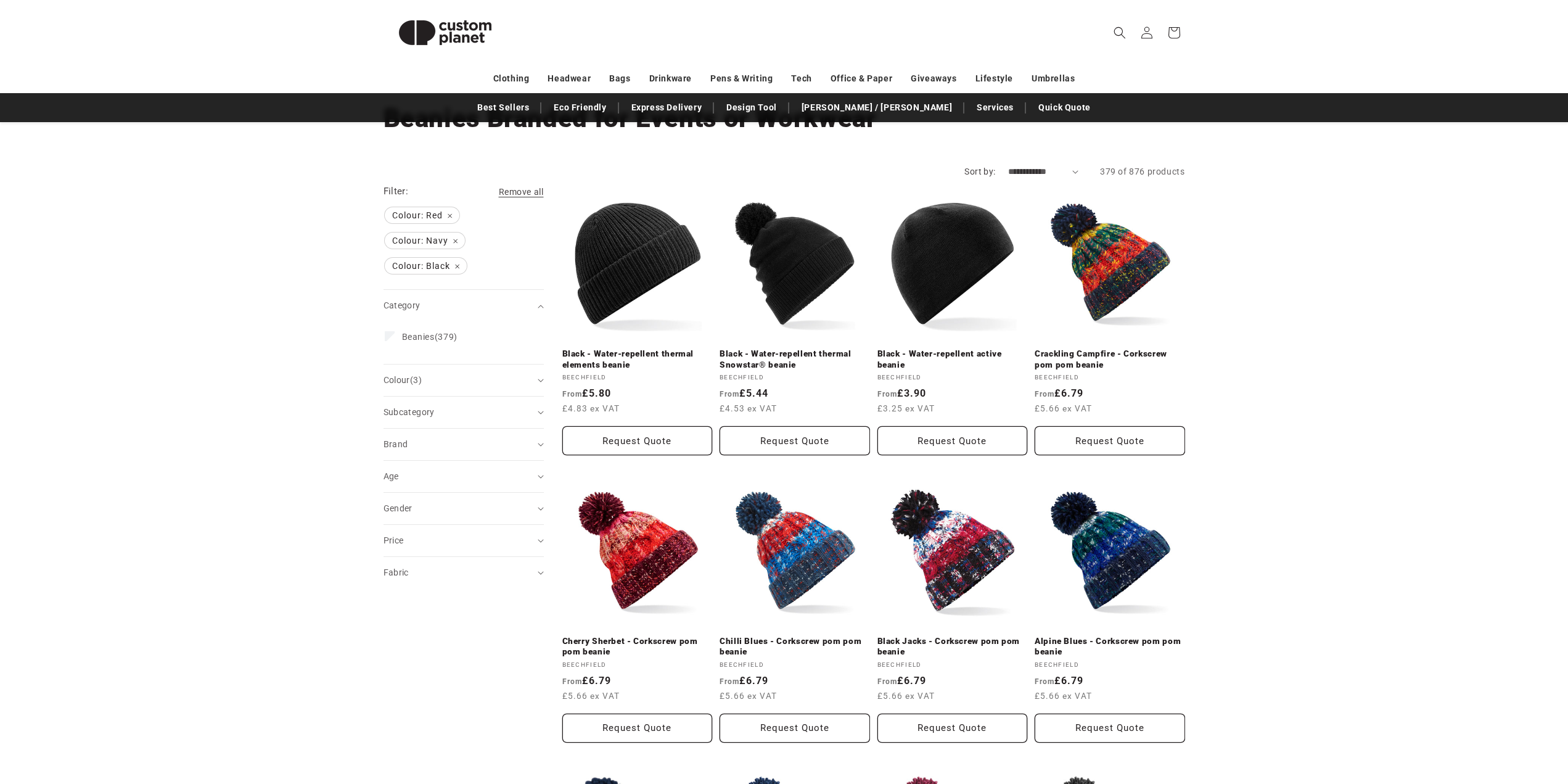
scroll to position [123, 0]
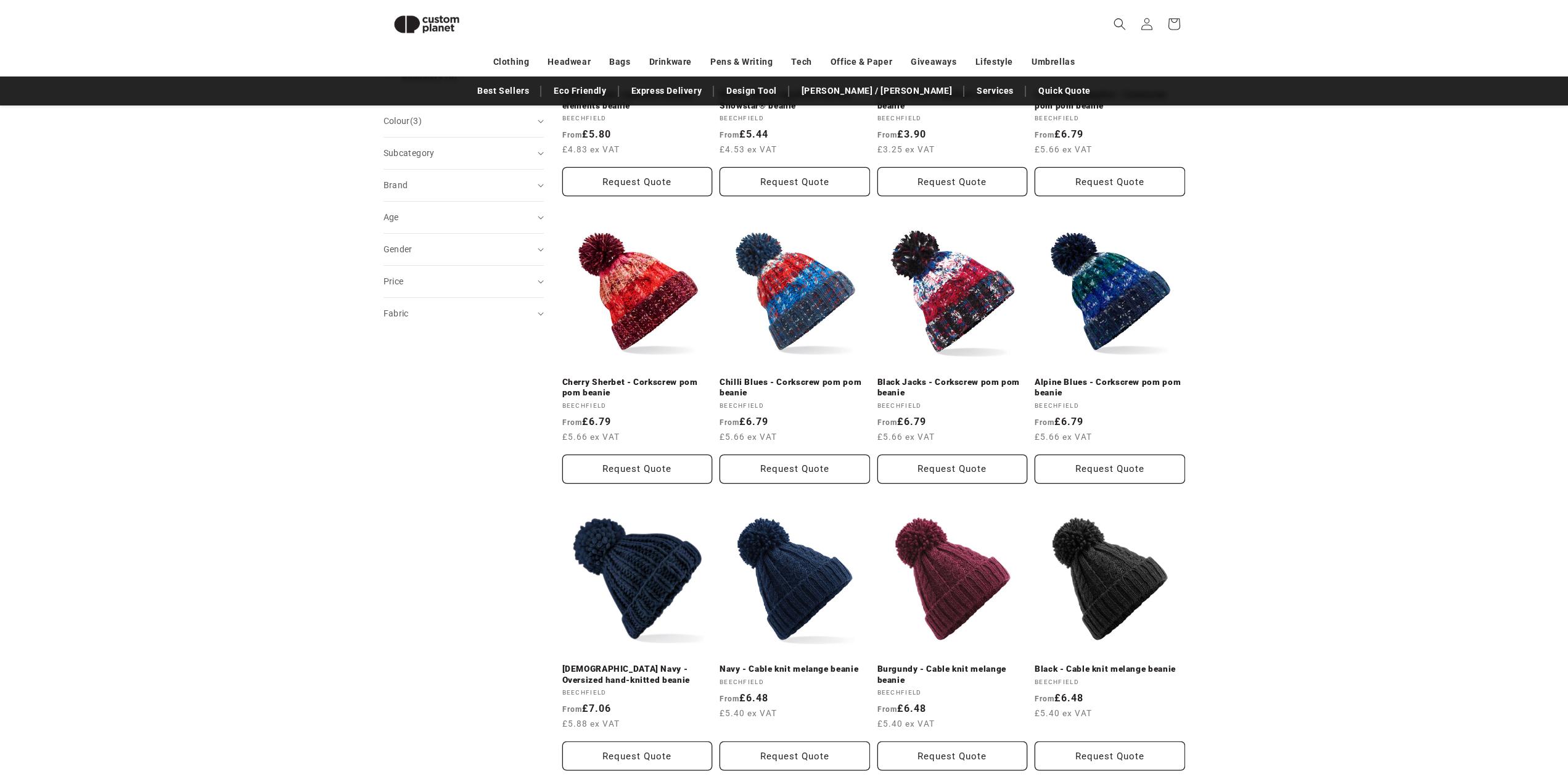
scroll to position [415, 0]
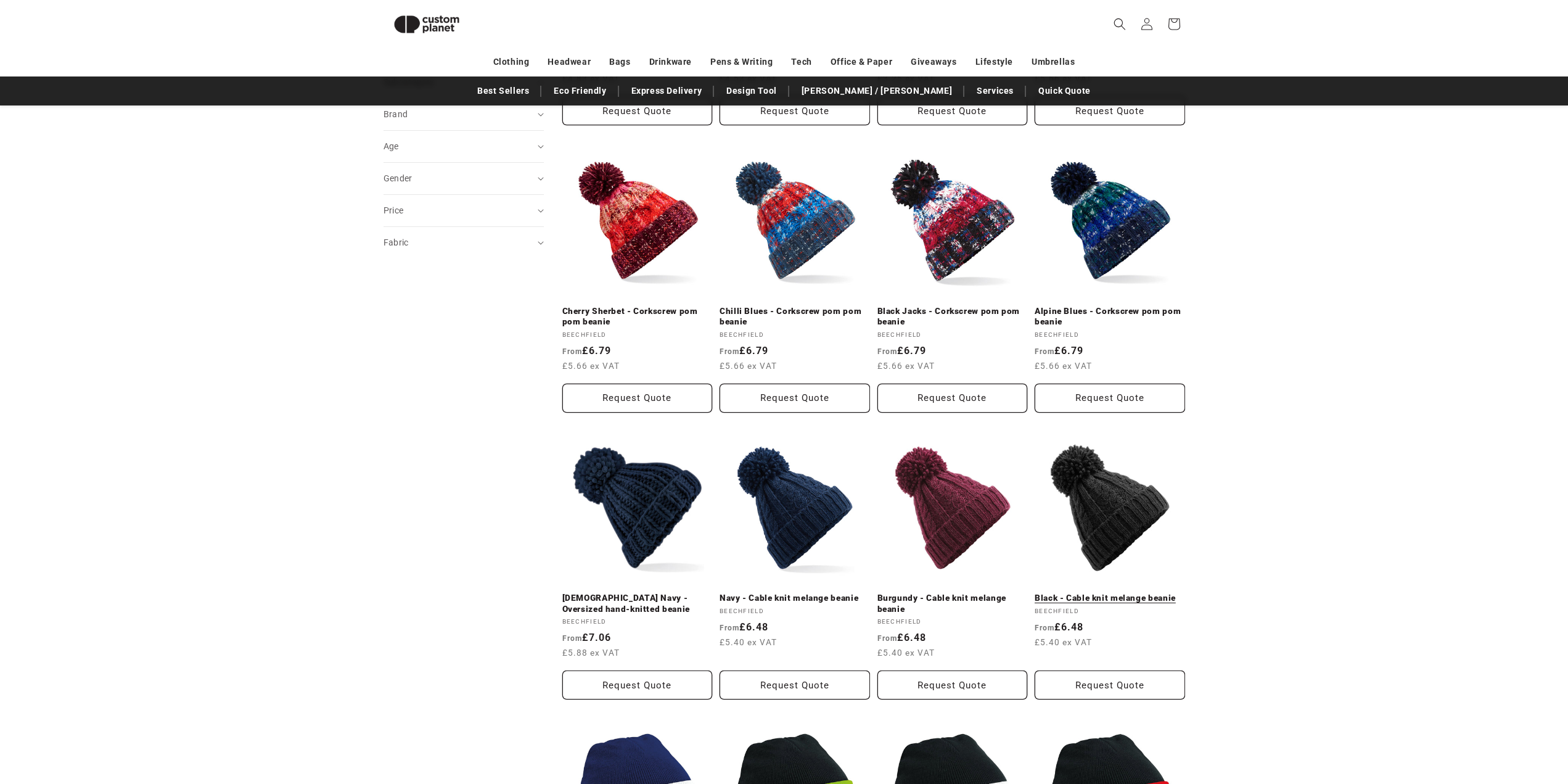
click at [1145, 592] on link "Black - Cable knit melange beanie" at bounding box center [1110, 598] width 150 height 11
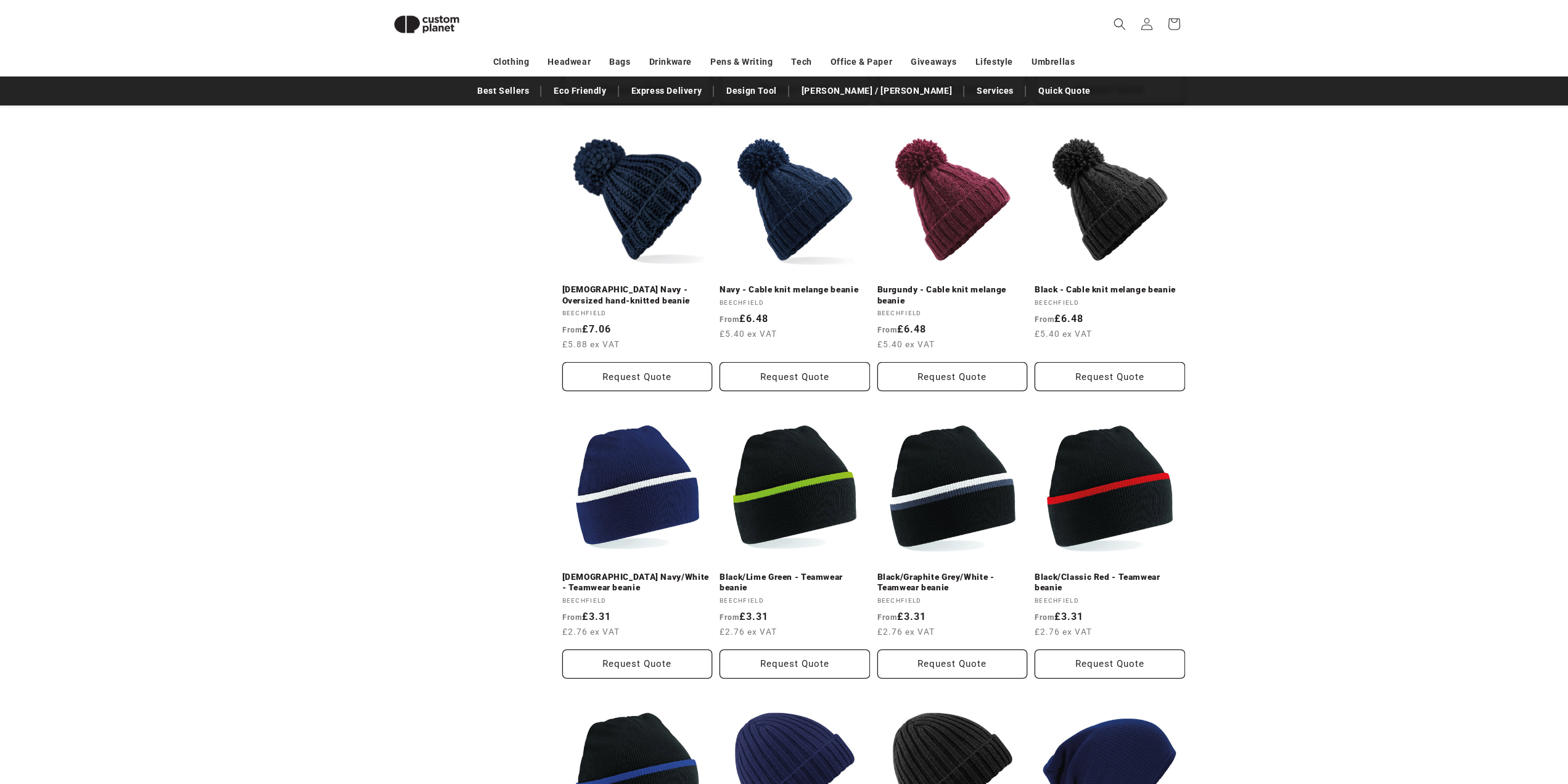
click at [1304, 449] on div "**********" at bounding box center [784, 282] width 1568 height 1539
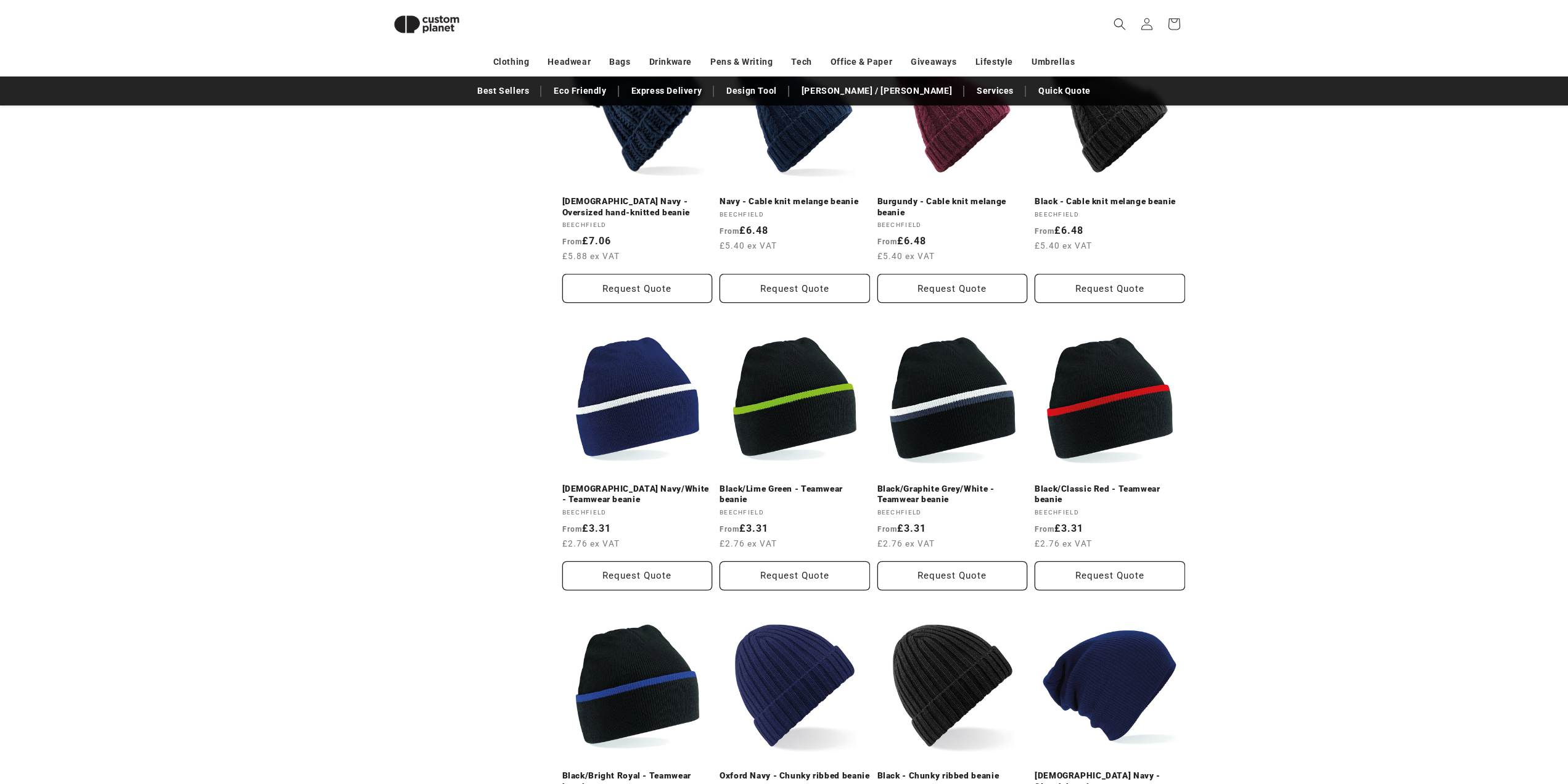
scroll to position [846, 0]
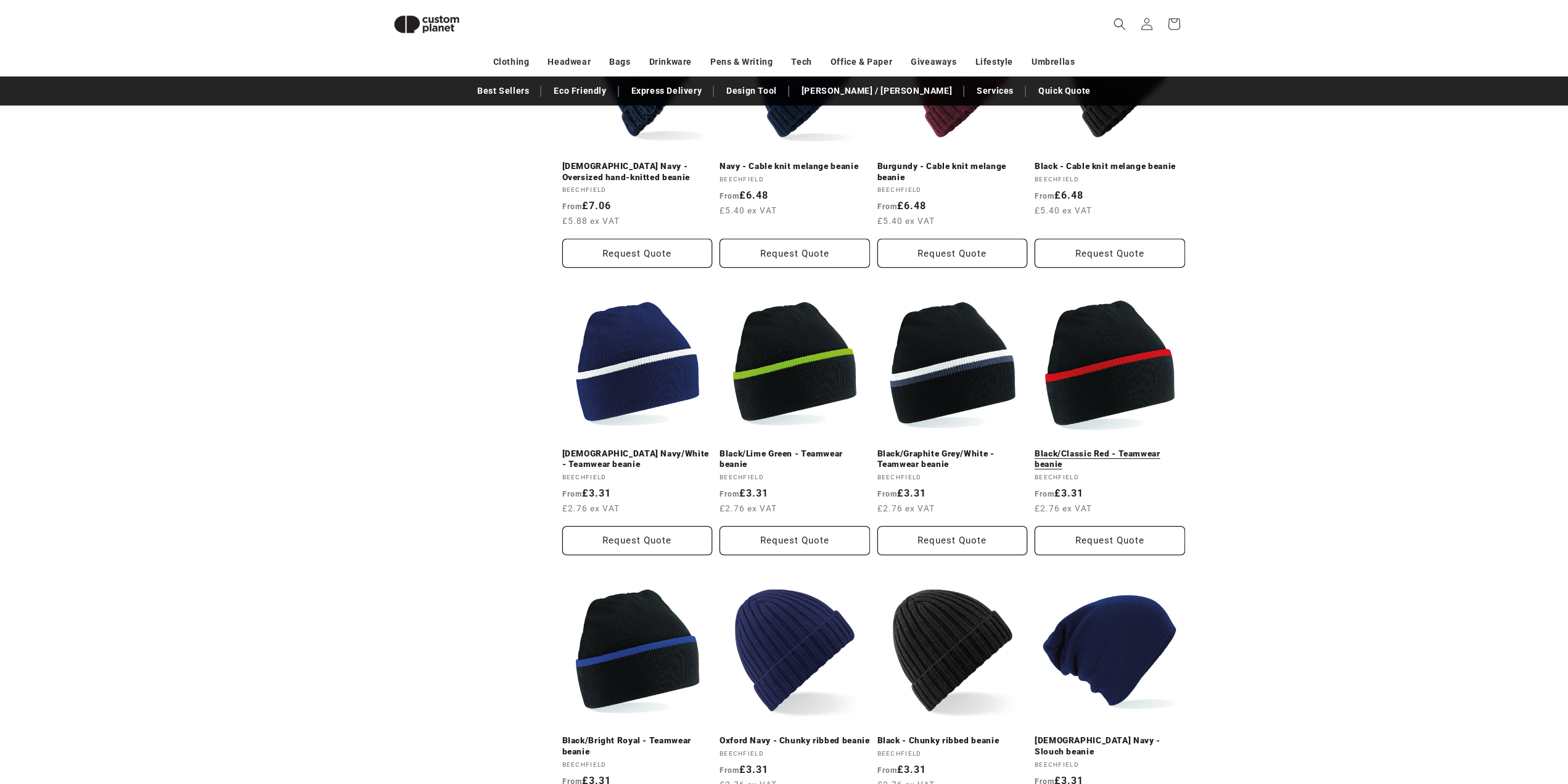
click at [1167, 449] on link "Black/Classic Red - Teamwear beanie" at bounding box center [1110, 459] width 150 height 21
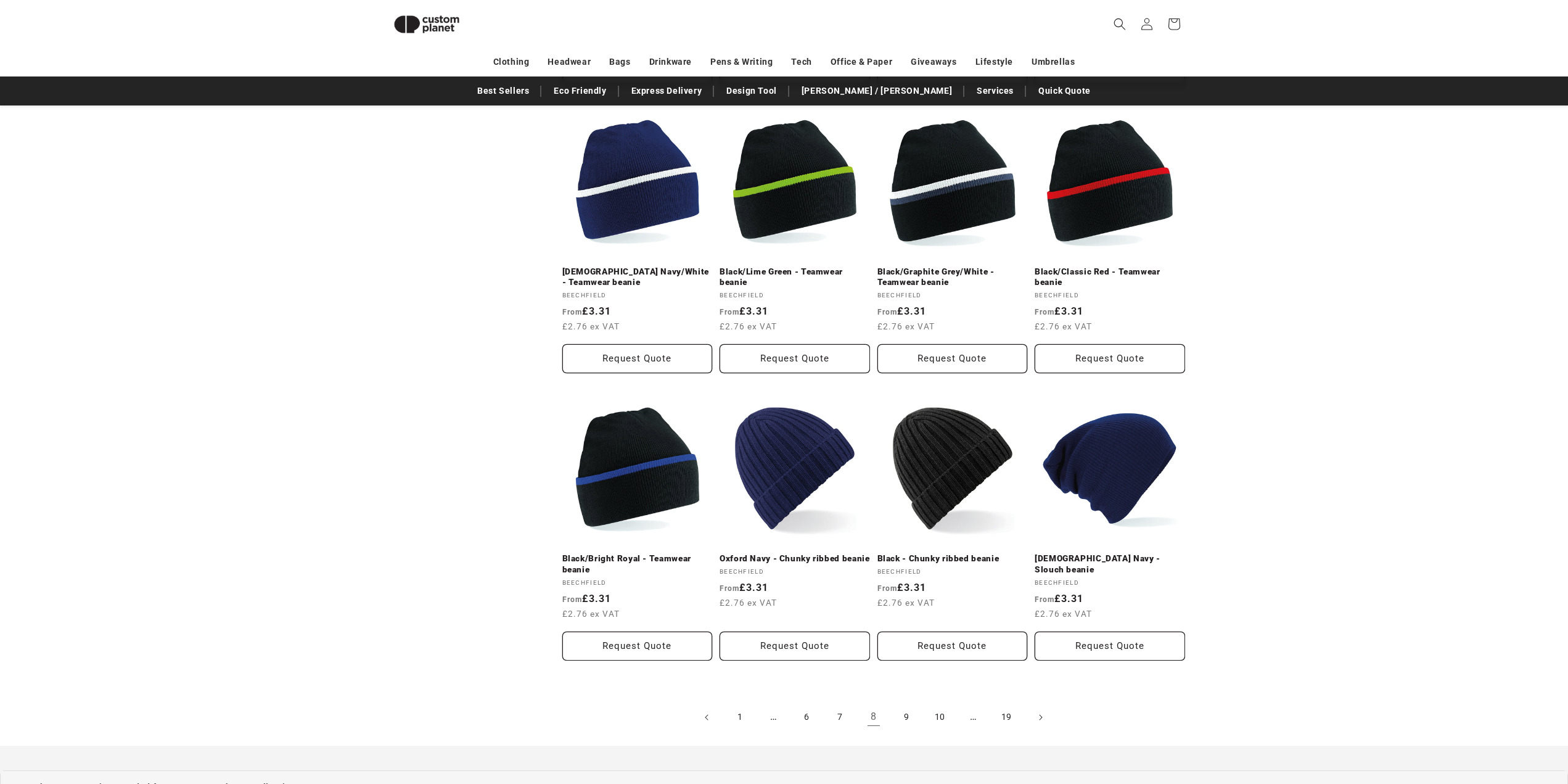
scroll to position [1216, 0]
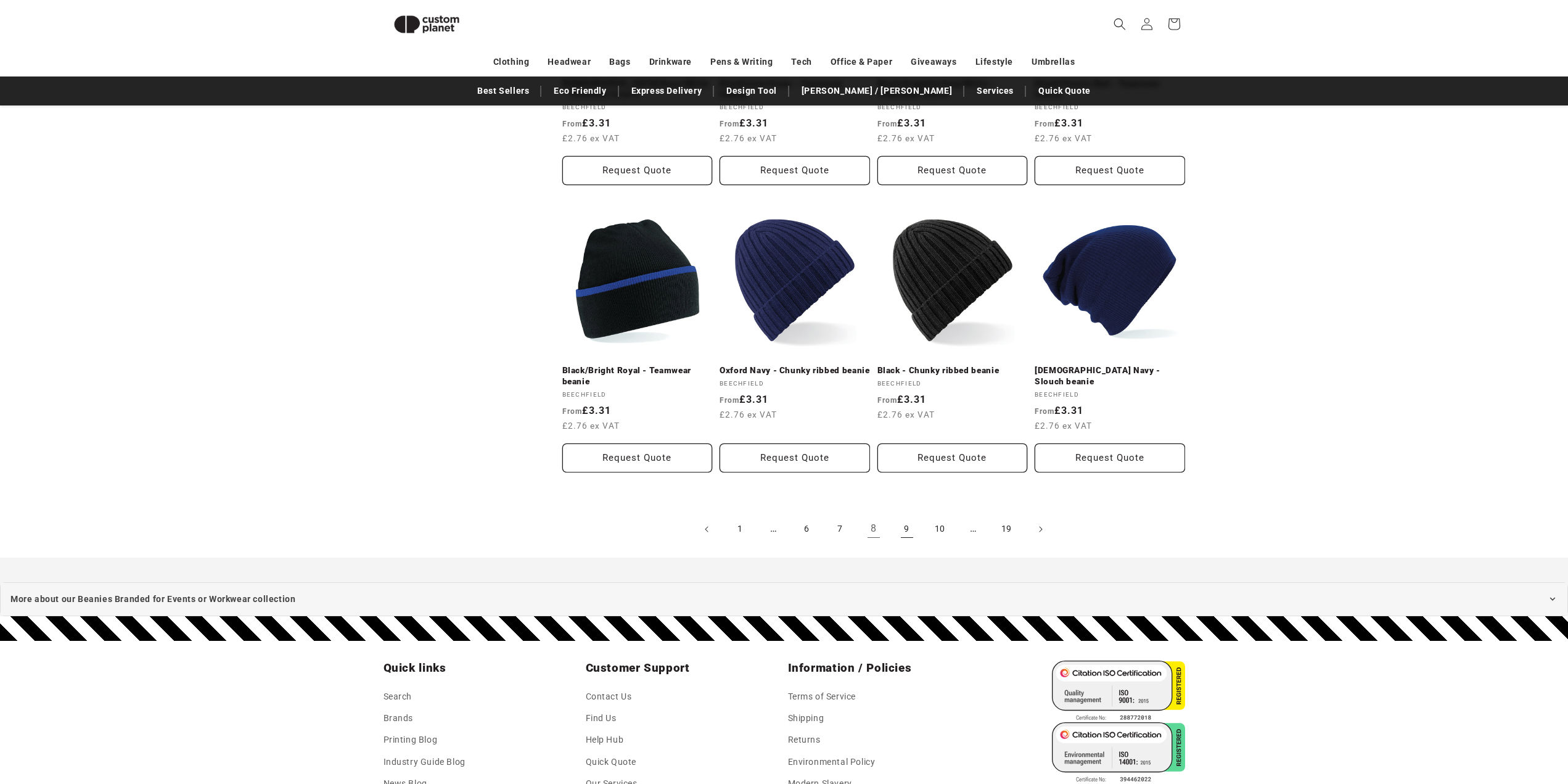
click at [904, 515] on link "9" at bounding box center [907, 529] width 27 height 27
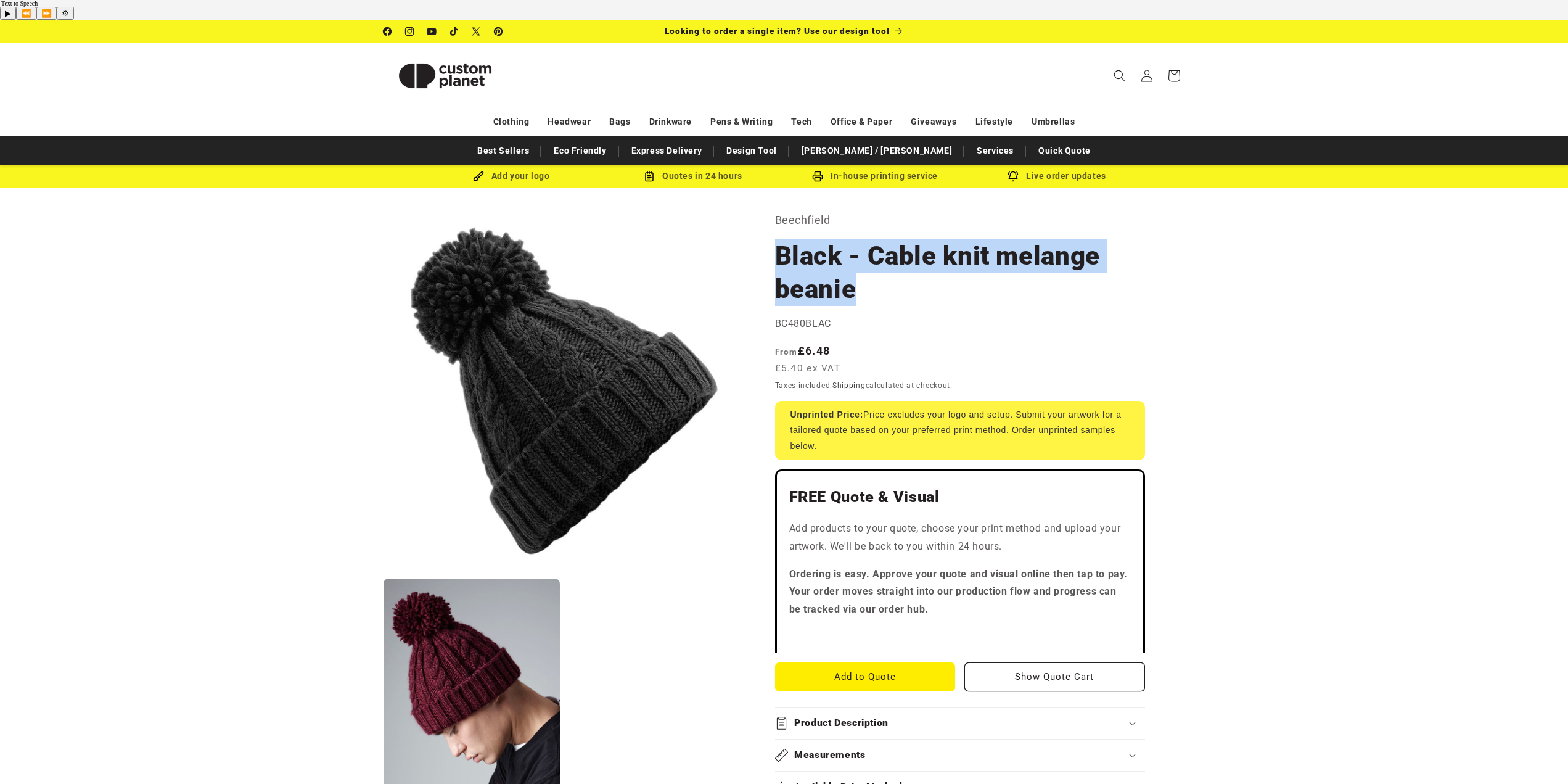
drag, startPoint x: 773, startPoint y: 241, endPoint x: 865, endPoint y: 272, distance: 97.1
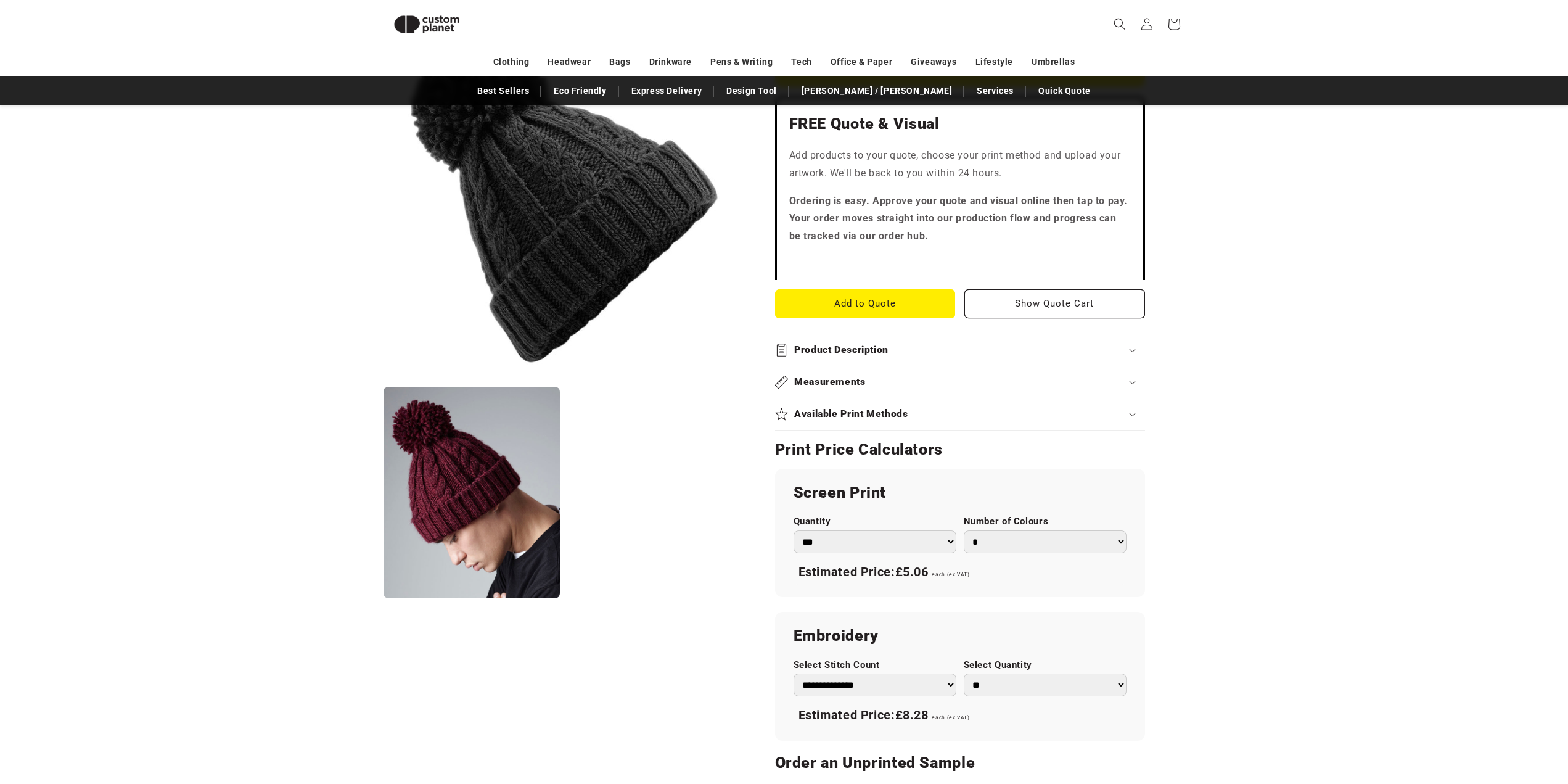
scroll to position [353, 0]
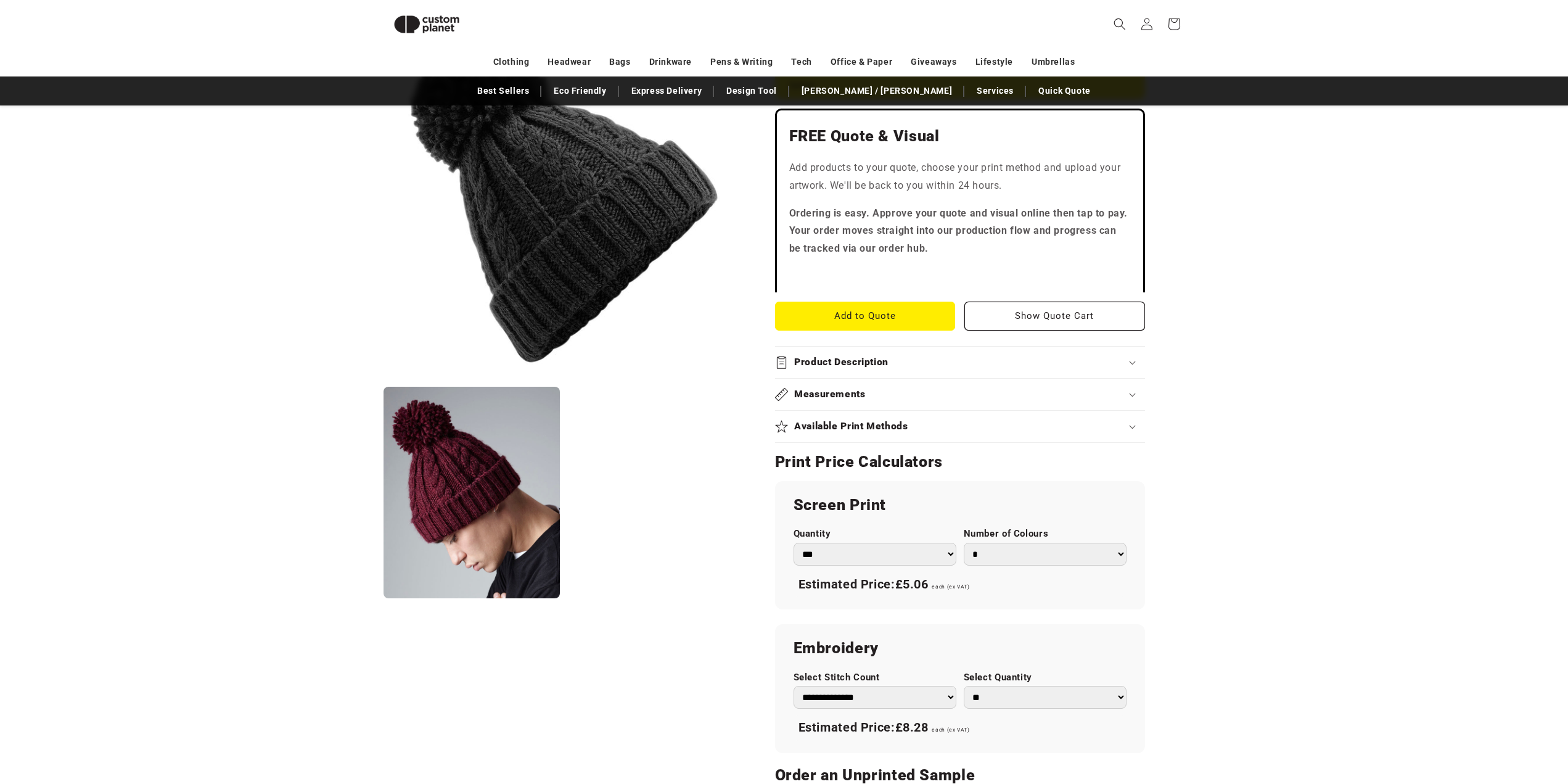
click at [1243, 377] on product-info "Skip to product information Open media 1 in modal Open media 2 in modal NaN / o…" at bounding box center [784, 446] width 1568 height 1256
click at [1085, 356] on div "Product Description" at bounding box center [960, 363] width 370 height 13
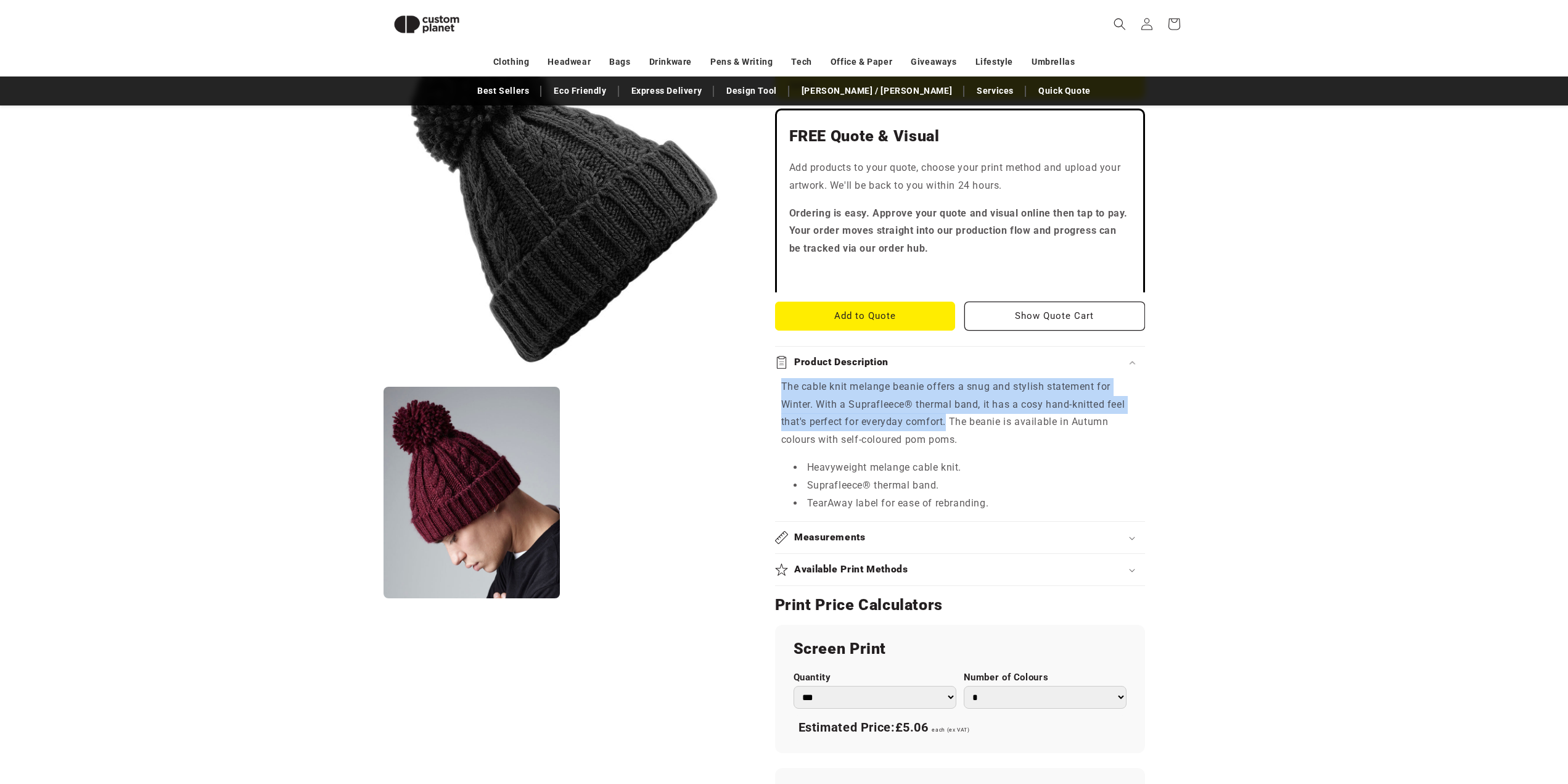
drag, startPoint x: 772, startPoint y: 363, endPoint x: 948, endPoint y: 407, distance: 181.4
click at [948, 407] on div "Beechfield Black - Cable knit melange beanie Black - Cable knit melange beanie …" at bounding box center [965, 518] width 441 height 1355
copy p "The cable knit melange beanie offers a snug and stylish statement for Winter. W…"
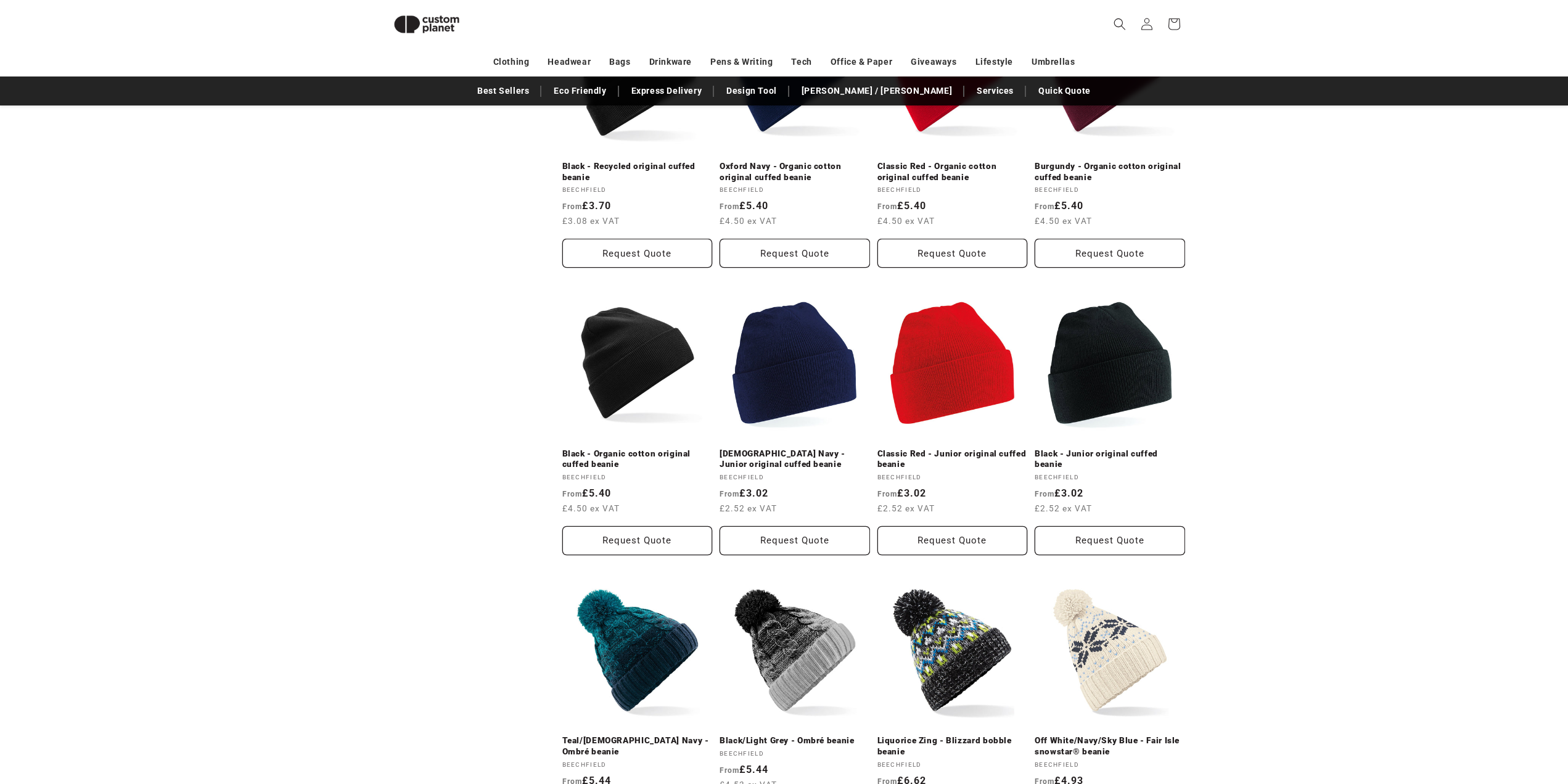
scroll to position [1155, 0]
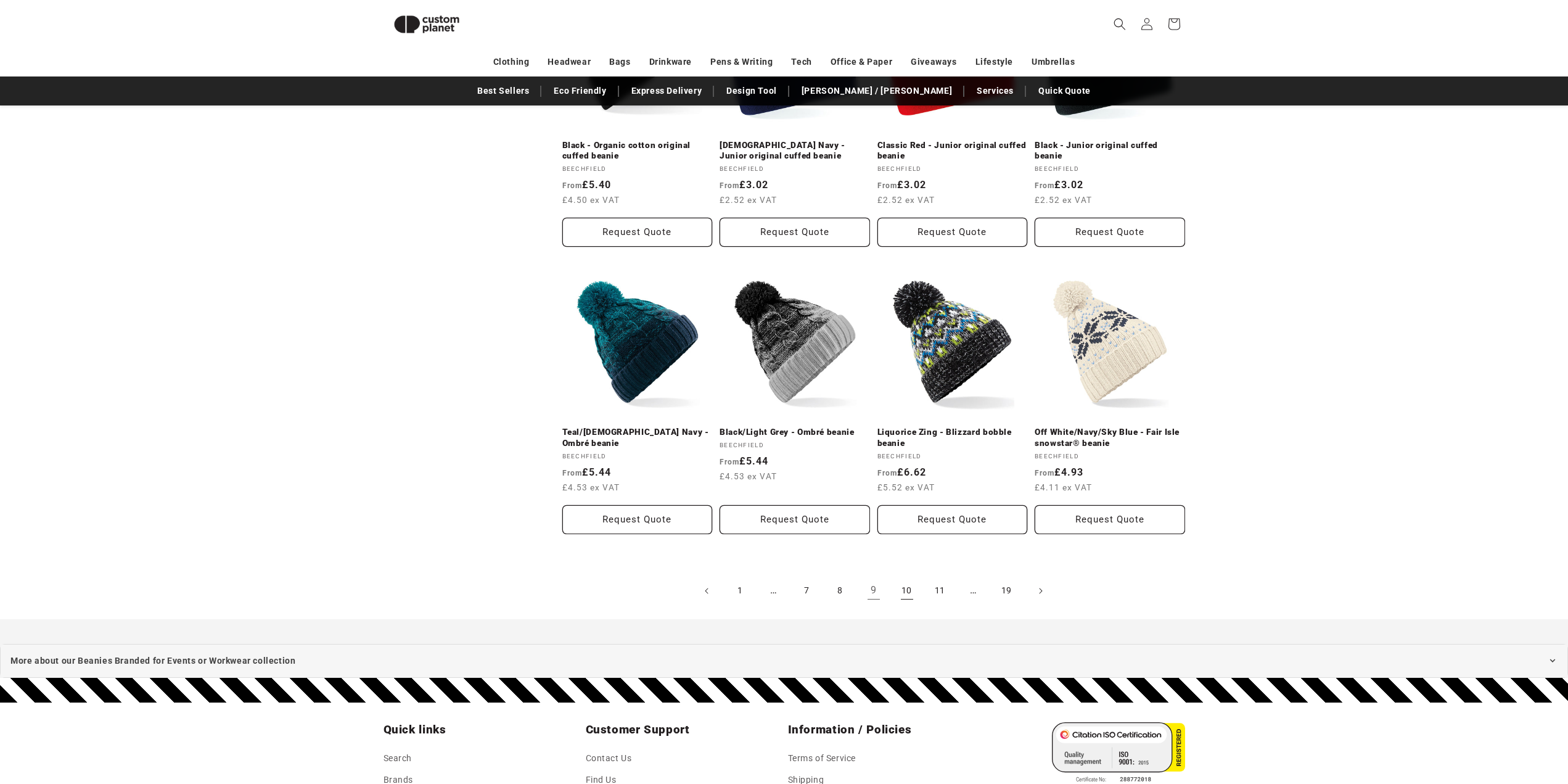
click at [908, 577] on link "10" at bounding box center [907, 590] width 27 height 27
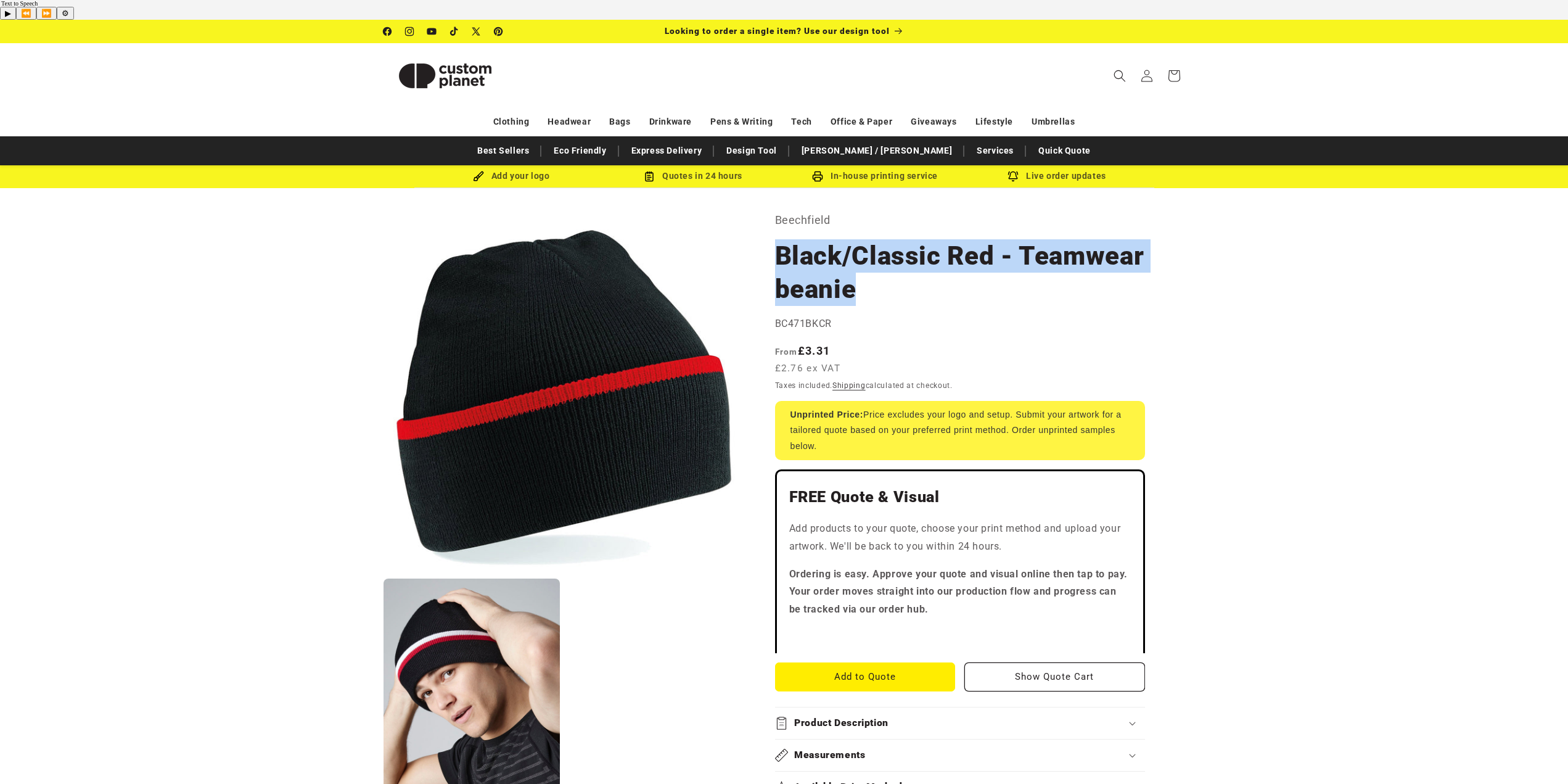
drag, startPoint x: 776, startPoint y: 235, endPoint x: 903, endPoint y: 275, distance: 133.2
click at [903, 275] on h1 "Black/Classic Red - Teamwear beanie" at bounding box center [960, 272] width 370 height 67
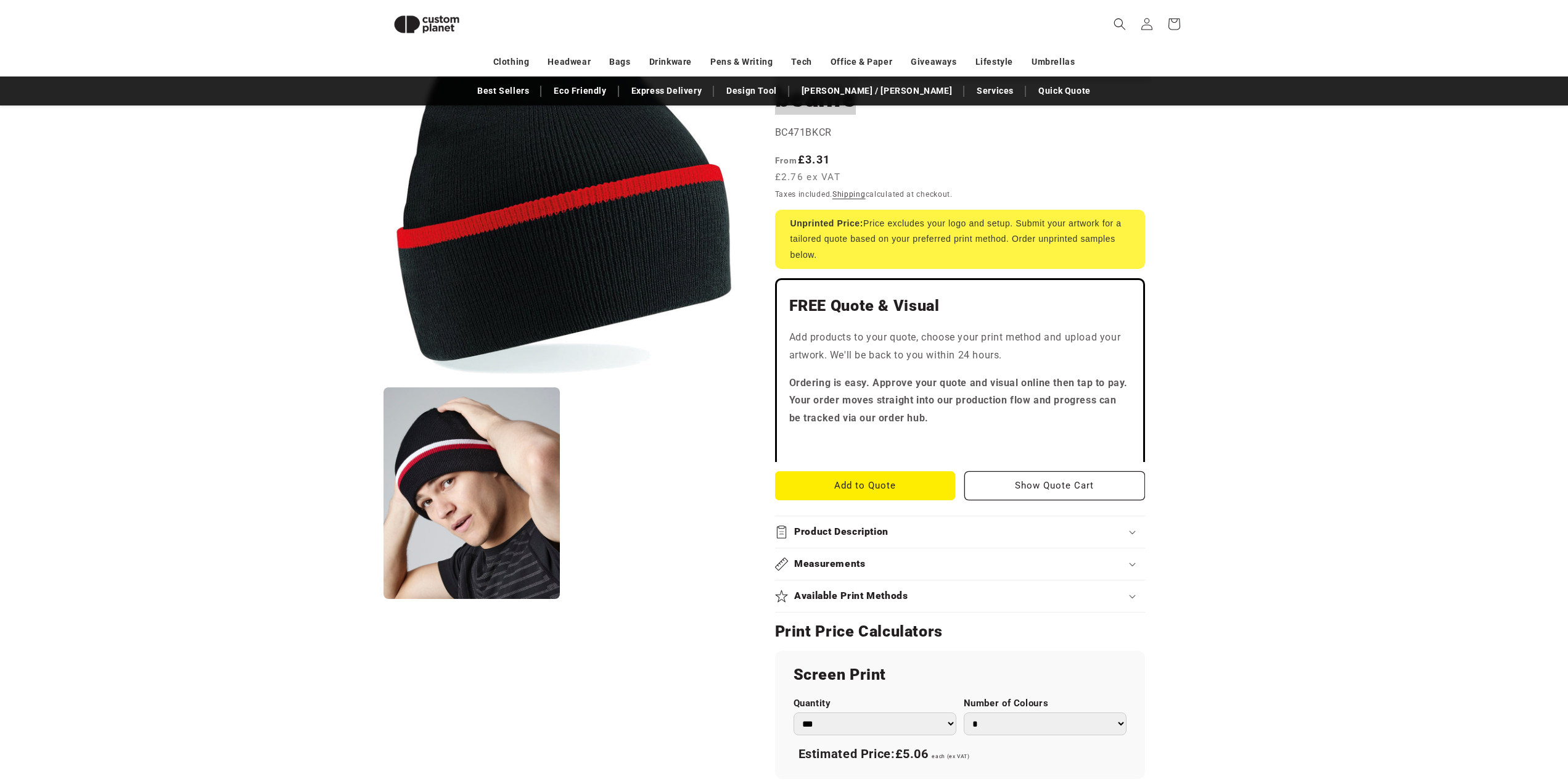
scroll to position [168, 0]
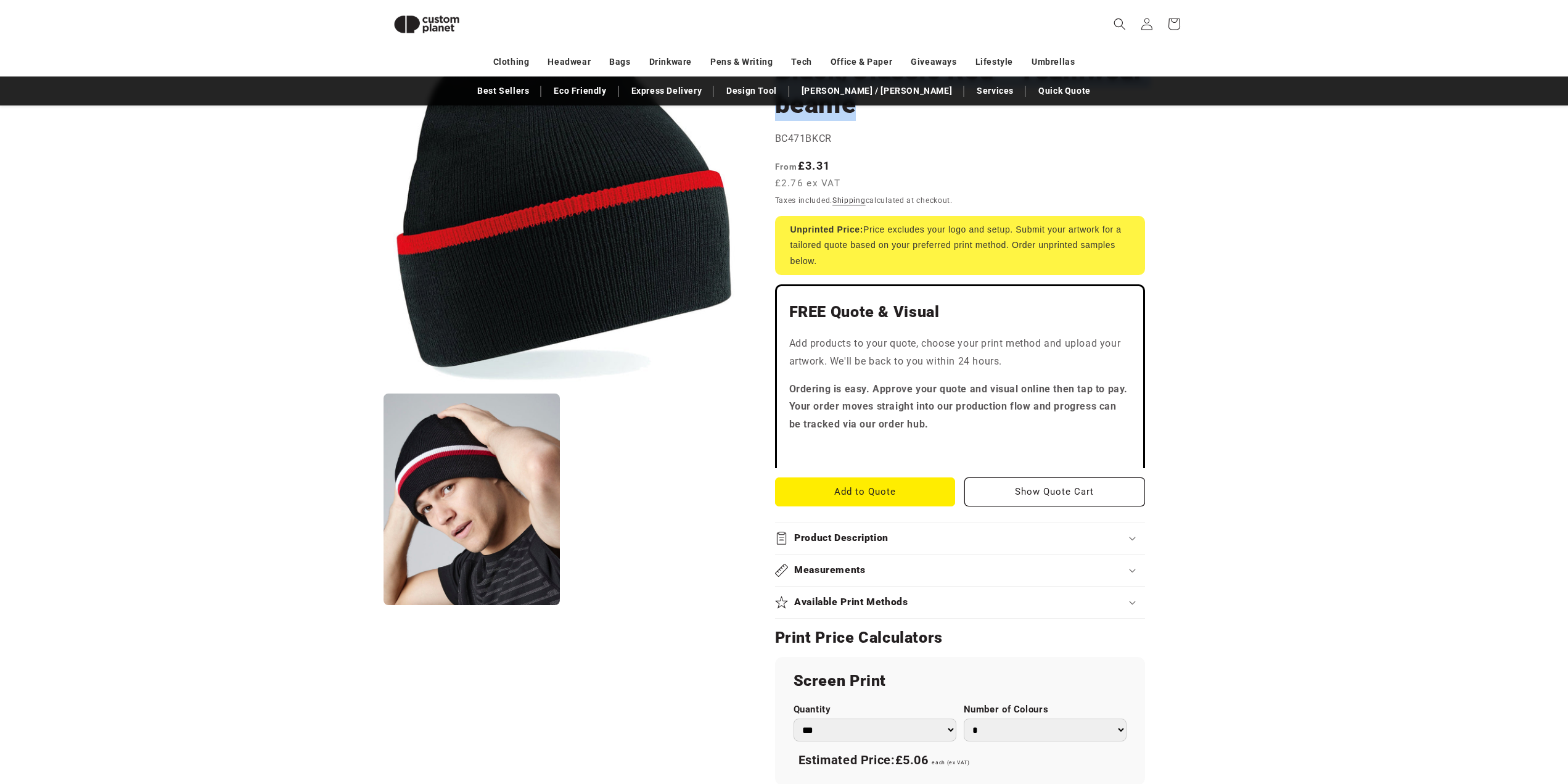
click at [850, 522] on summary "Product Description" at bounding box center [960, 537] width 370 height 32
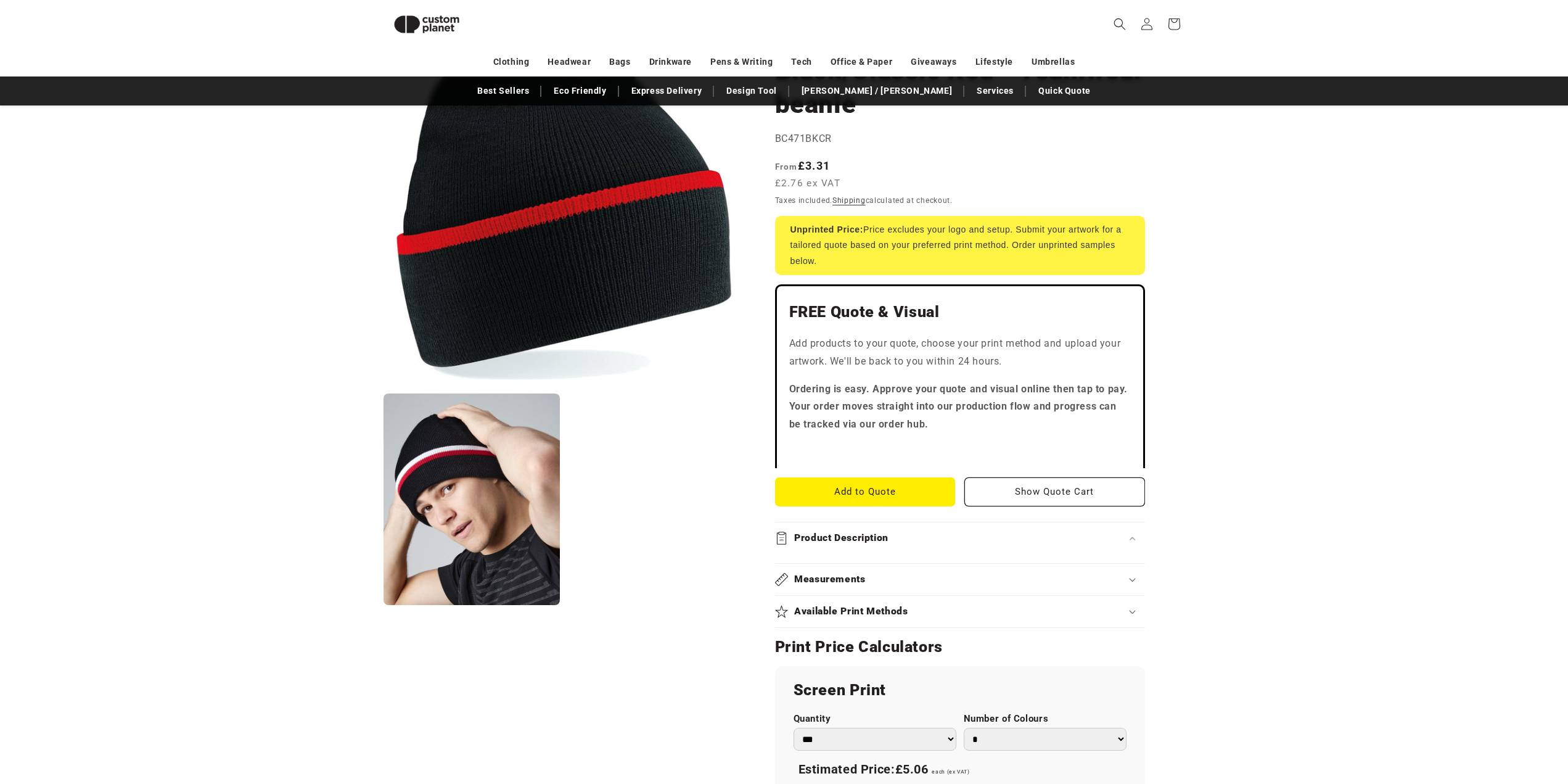
click at [818, 531] on h2 "Product Description" at bounding box center [841, 538] width 95 height 13
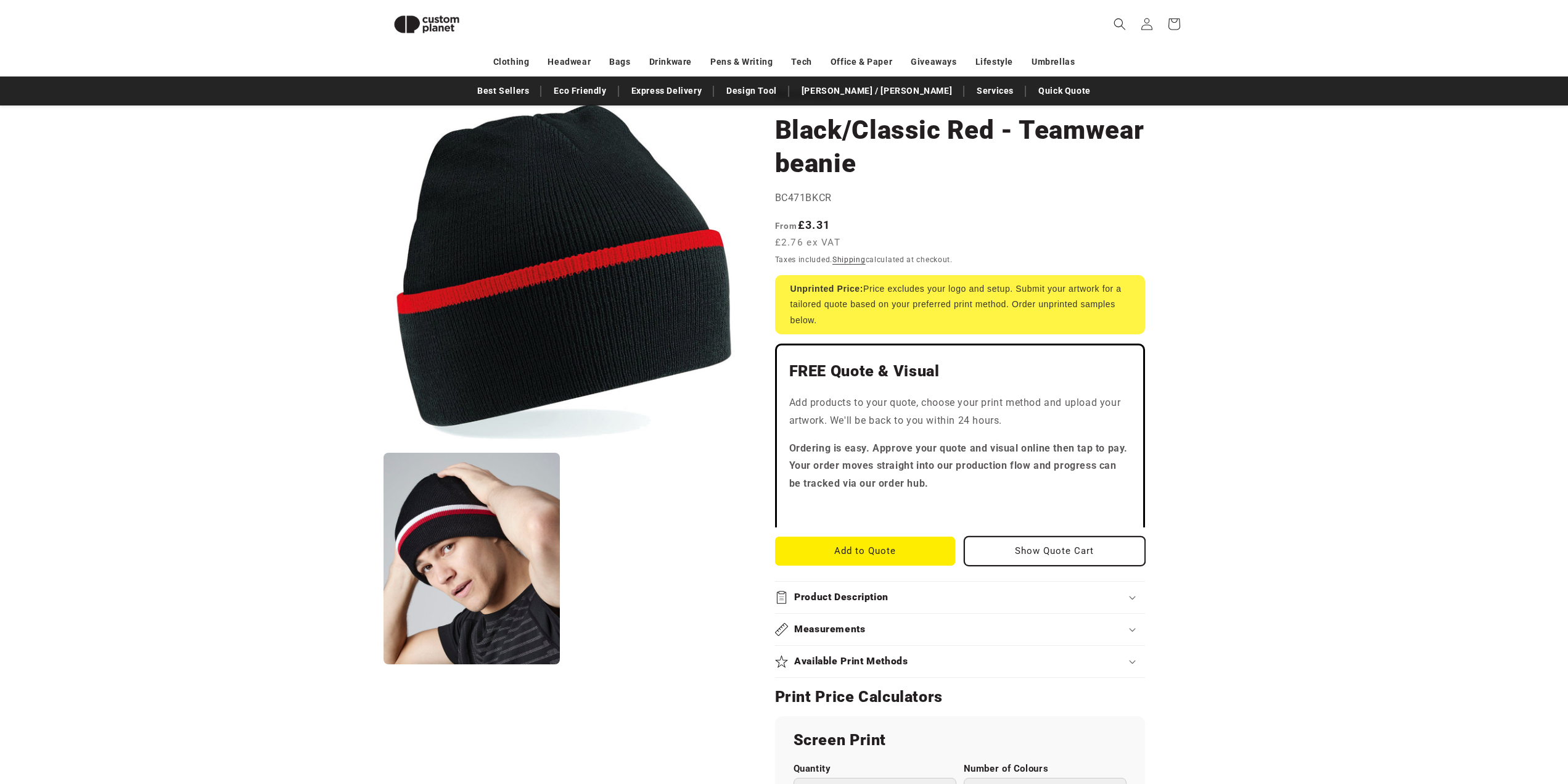
scroll to position [0, 0]
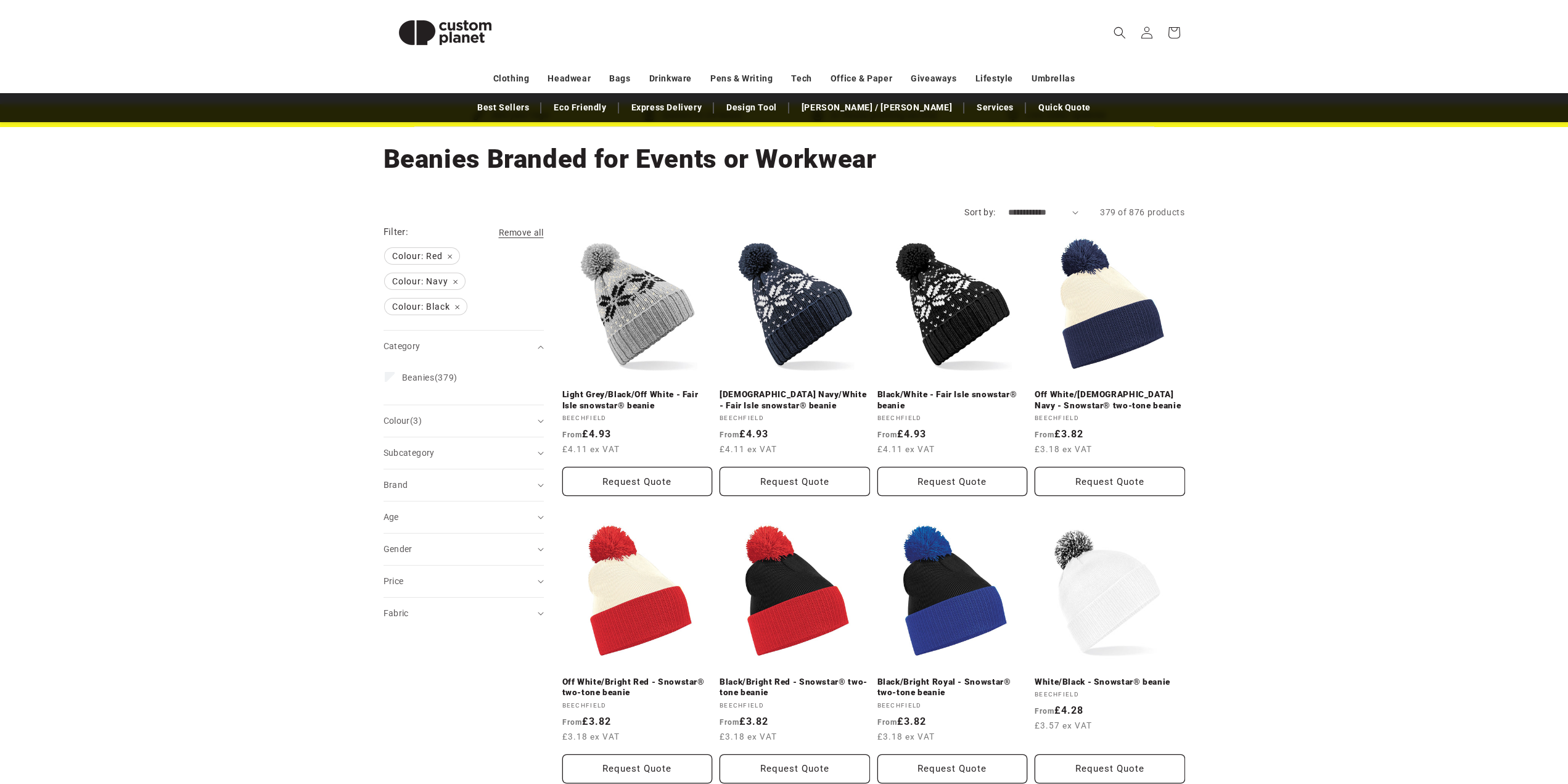
scroll to position [62, 0]
click at [799, 676] on link "Black/Bright Red - Snowstar® two-tone beanie" at bounding box center [794, 686] width 150 height 21
click at [979, 388] on link "Black/White - Fair Isle snowstar® beanie" at bounding box center [952, 399] width 150 height 21
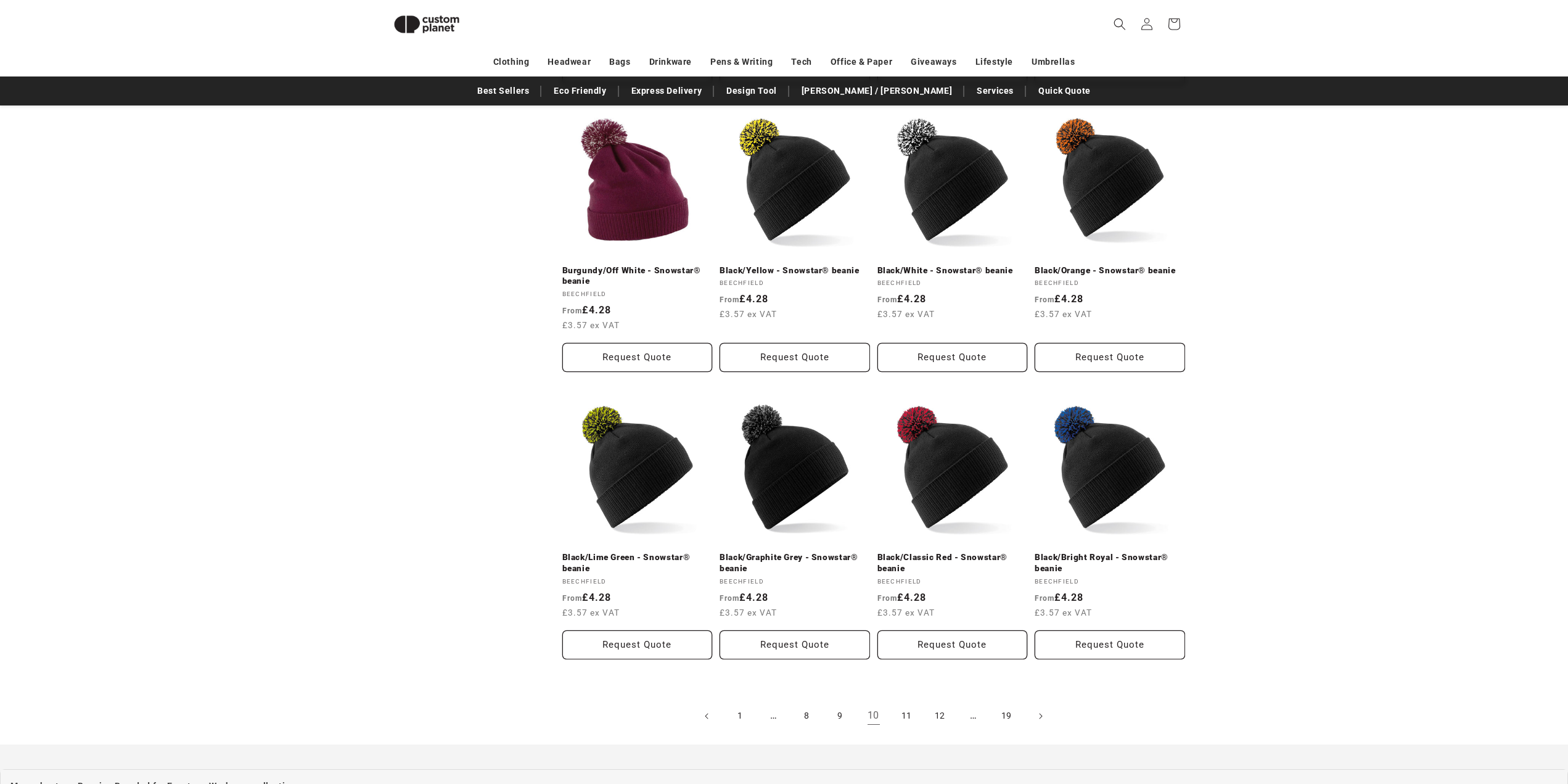
scroll to position [1031, 0]
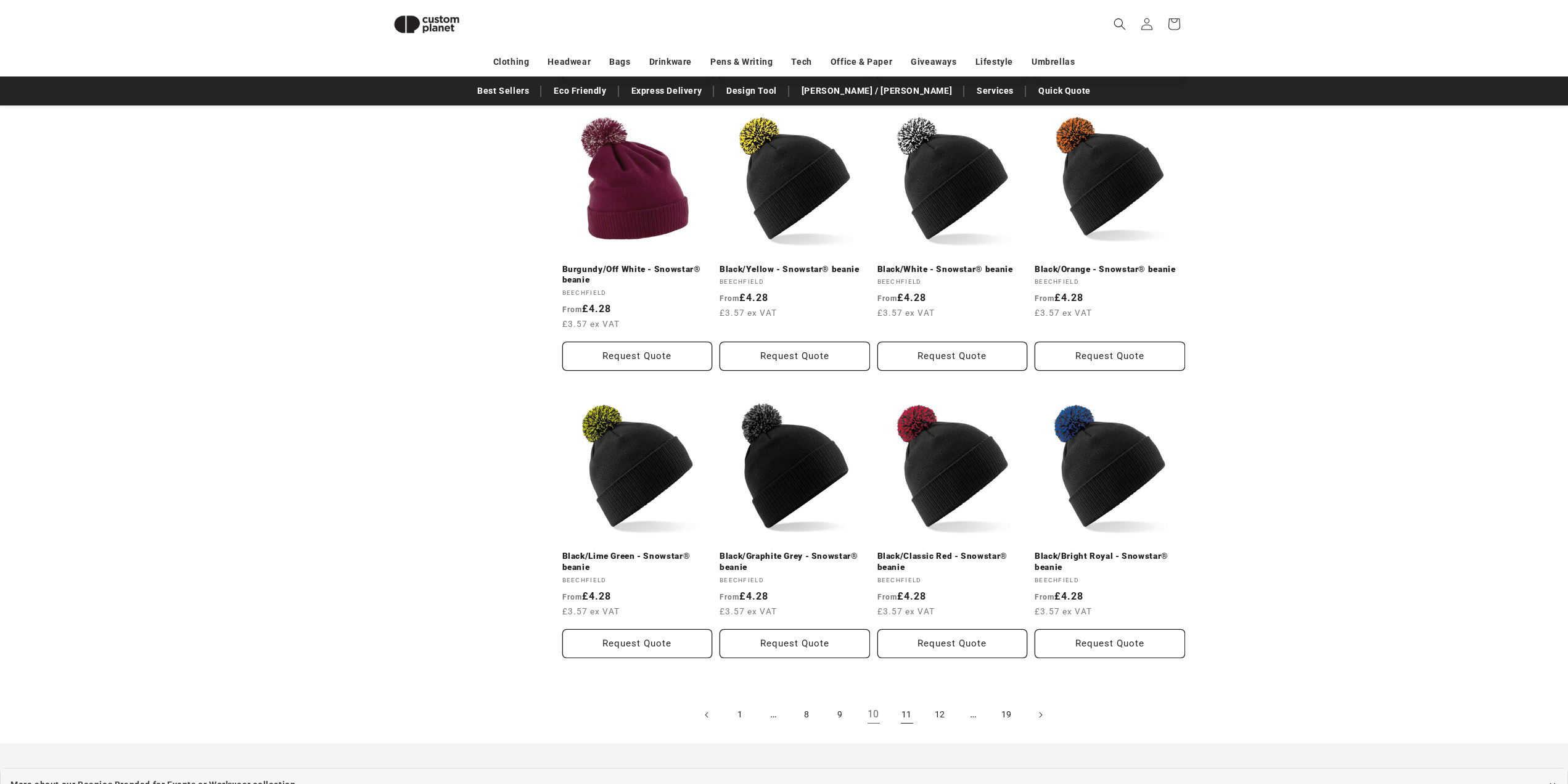
click at [906, 701] on link "11" at bounding box center [907, 714] width 27 height 27
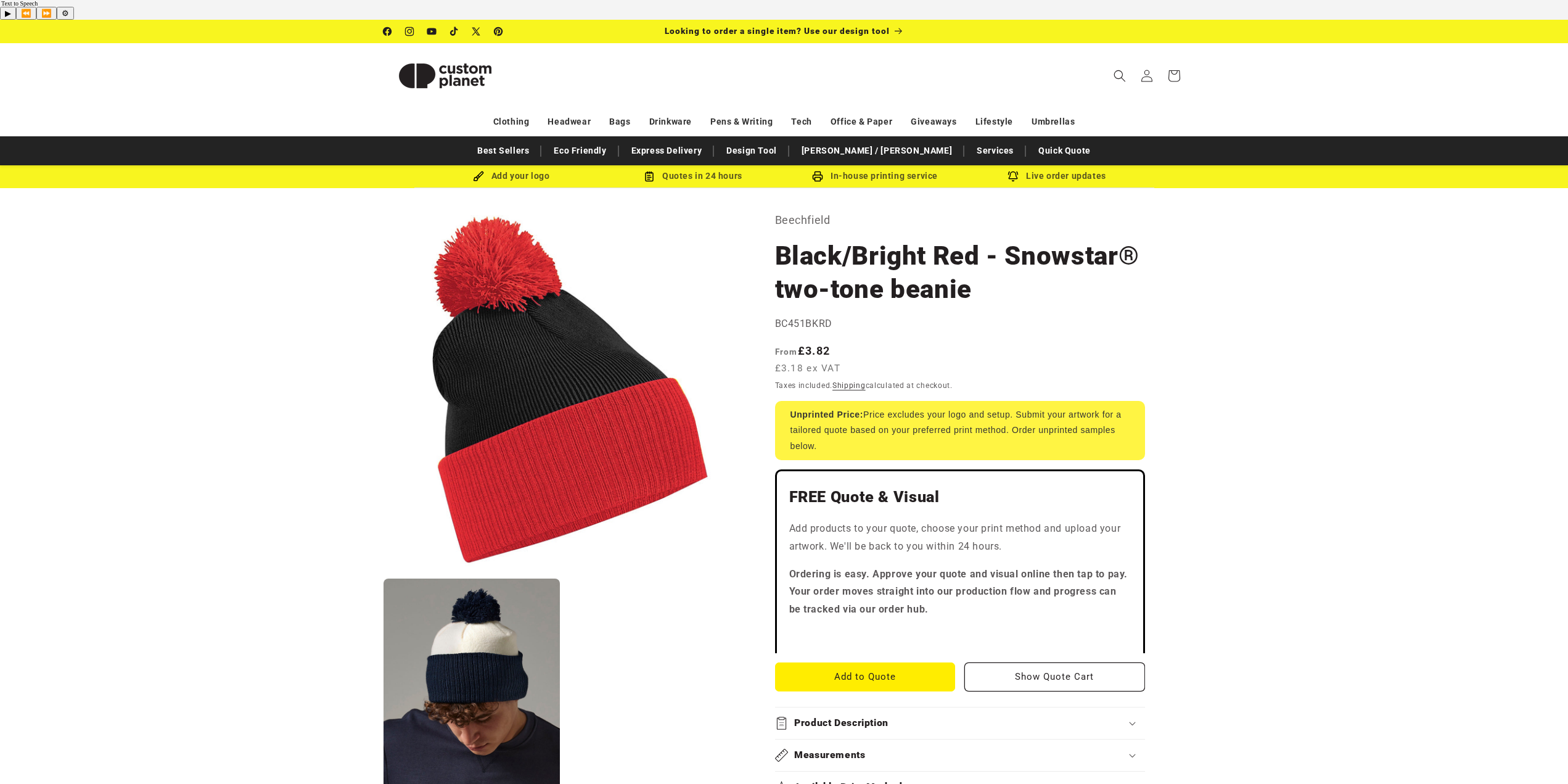
click at [383, 571] on button "Open media 1 in modal" at bounding box center [383, 571] width 0 height 0
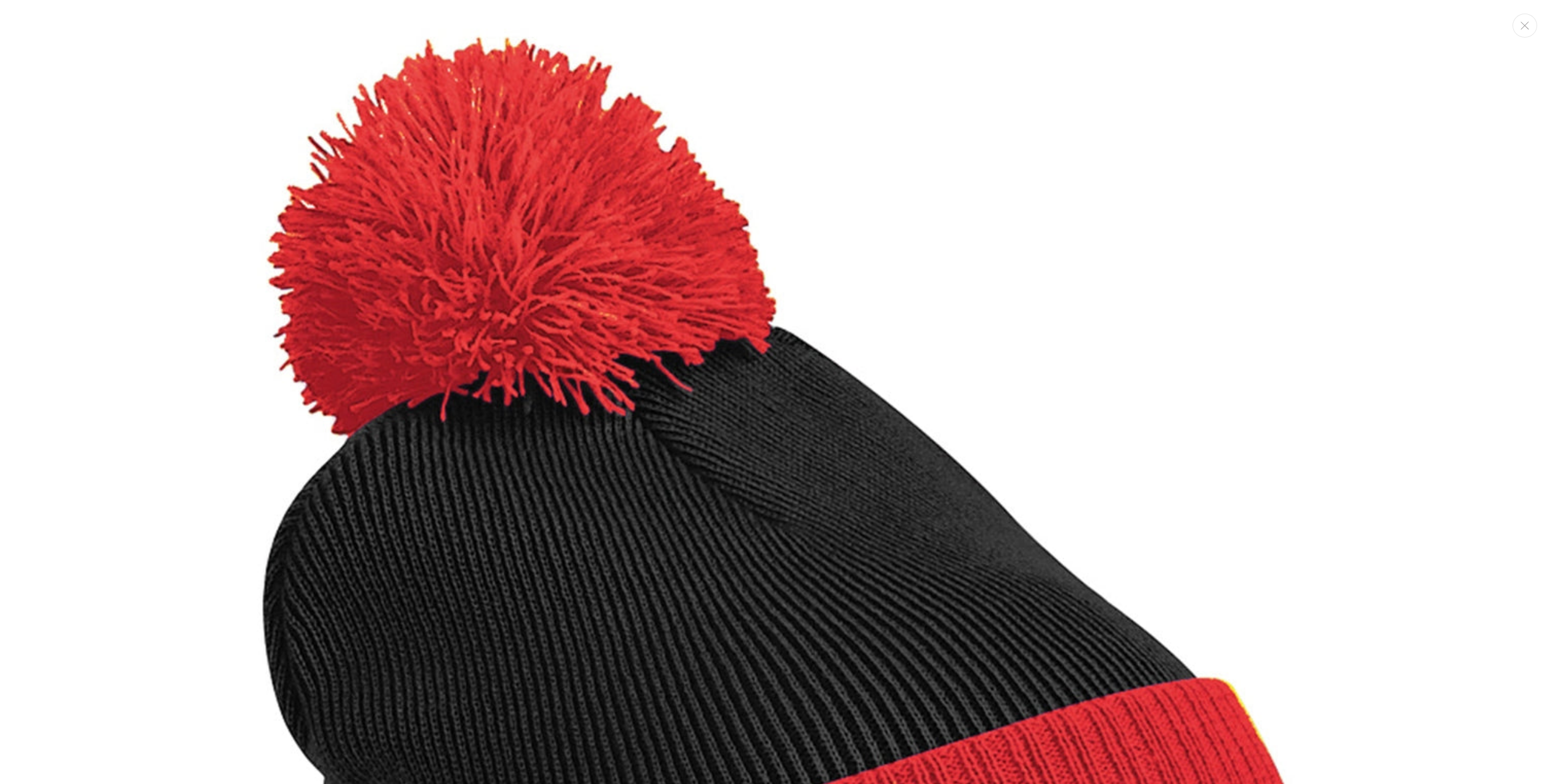
scroll to position [12, 0]
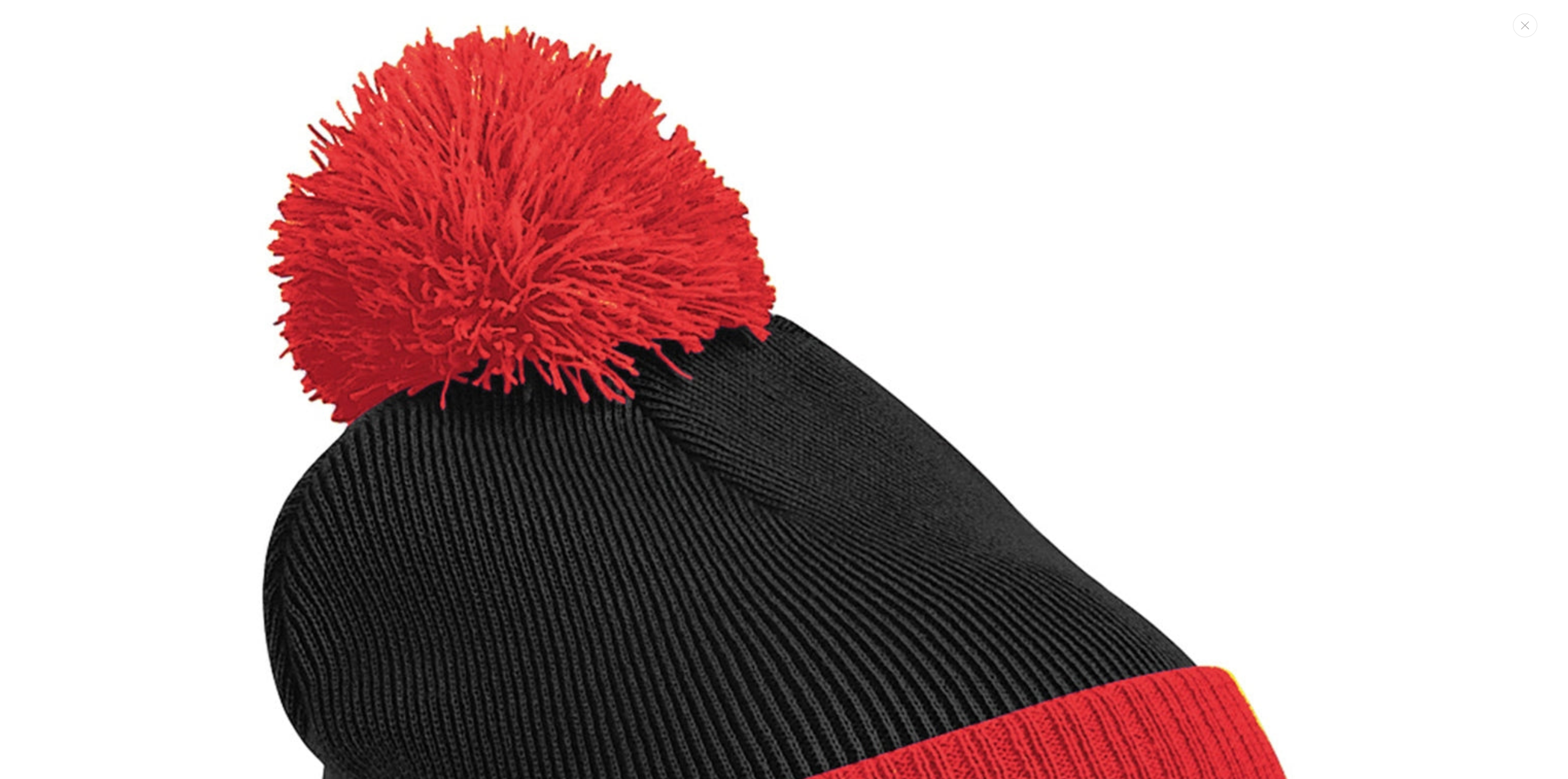
click at [314, 326] on img "Media gallery" at bounding box center [784, 717] width 1434 height 1434
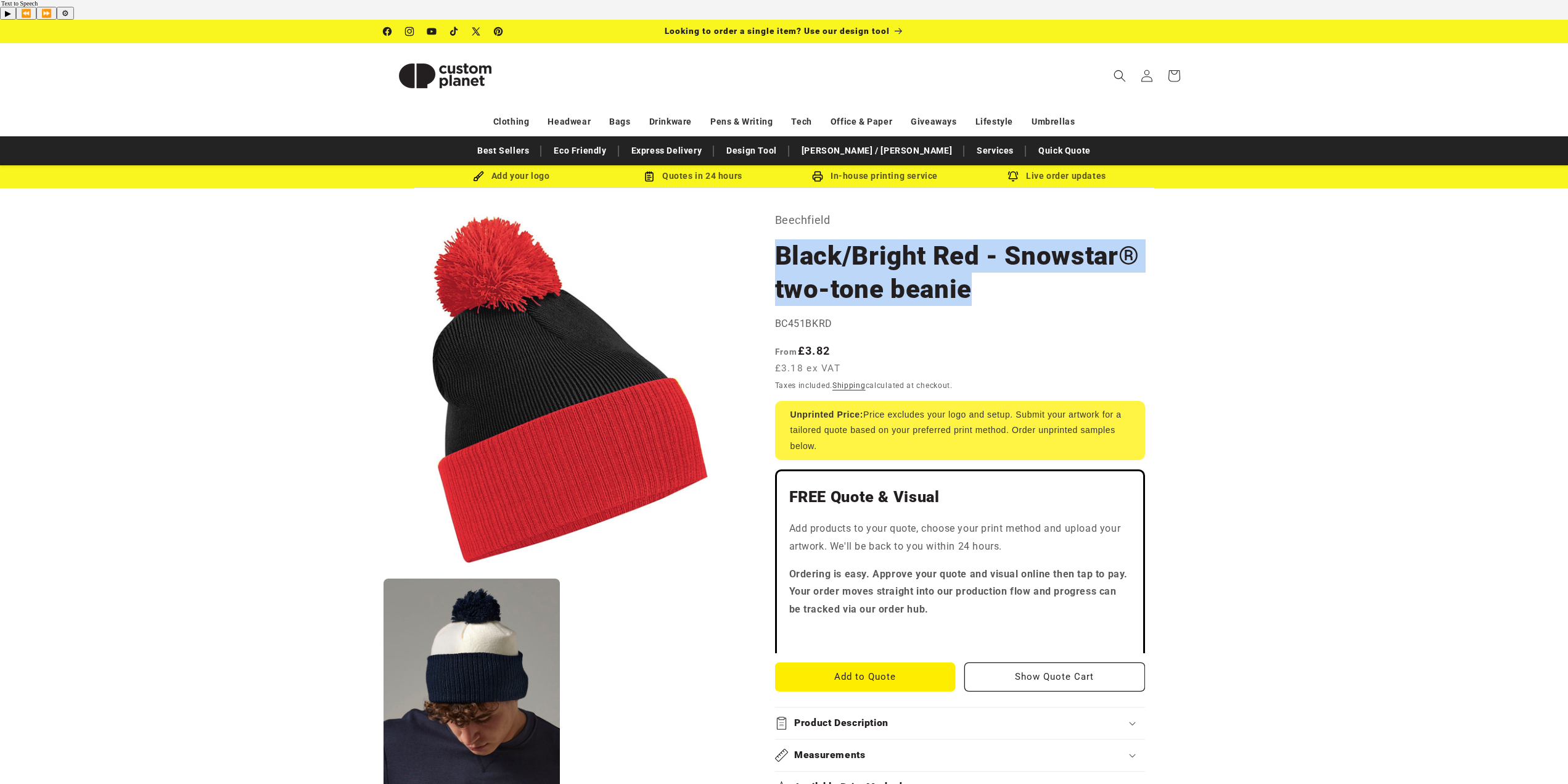
drag, startPoint x: 772, startPoint y: 228, endPoint x: 985, endPoint y: 259, distance: 215.2
copy h1 "Black/Bright Red - Snowstar® two-tone beanie"
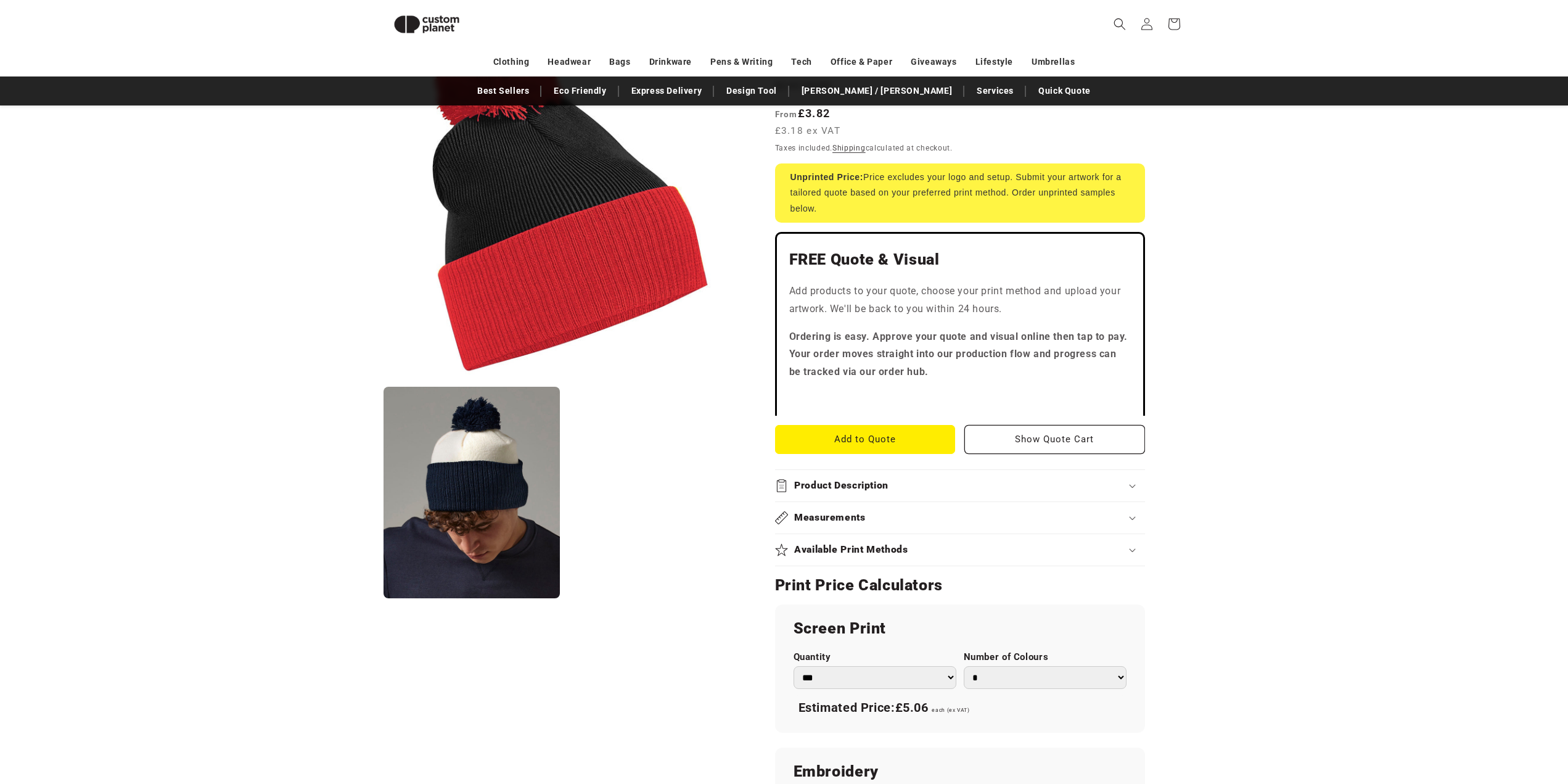
scroll to position [476, 0]
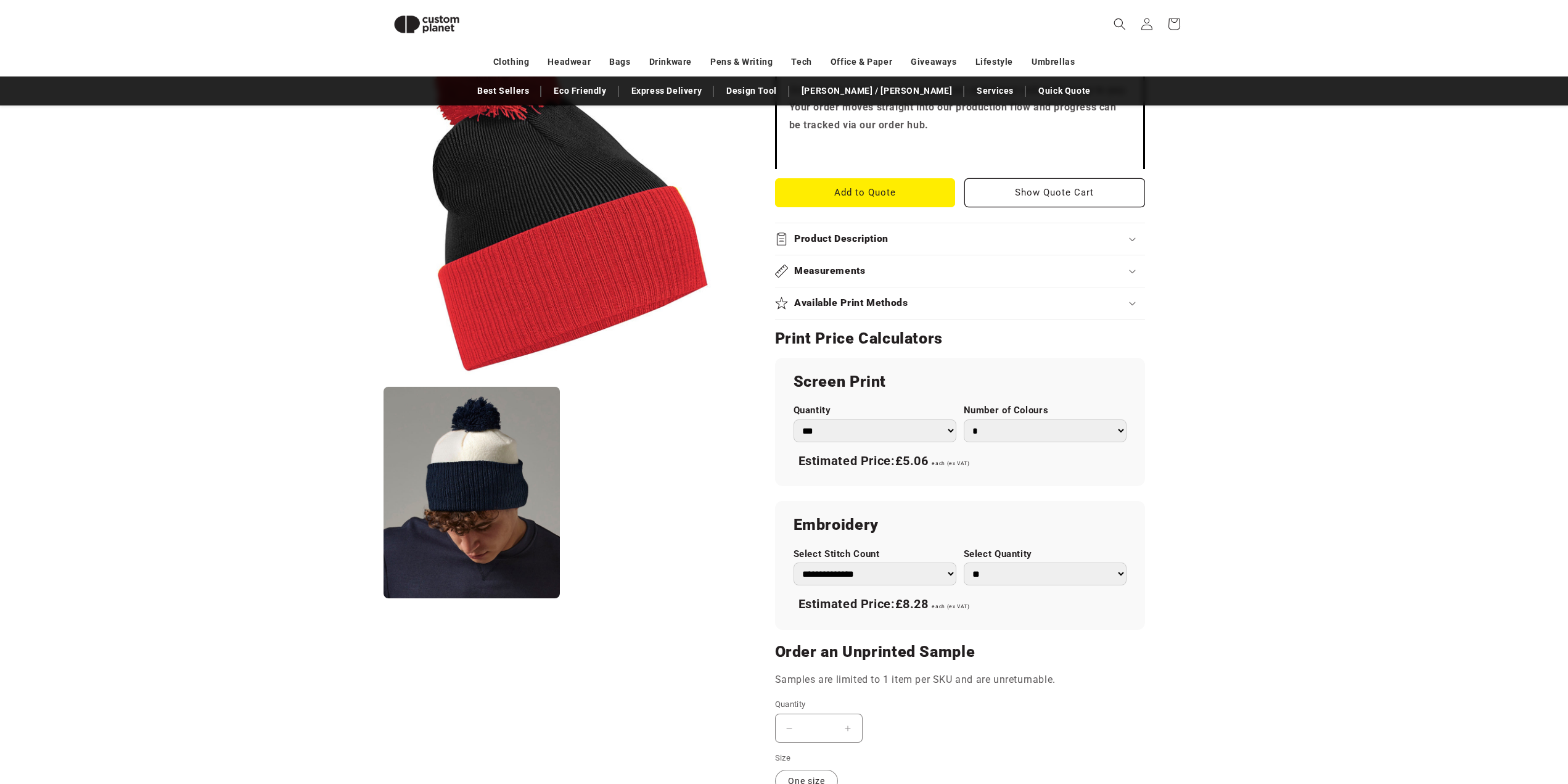
drag, startPoint x: 923, startPoint y: 557, endPoint x: 913, endPoint y: 564, distance: 12.2
click at [923, 562] on select "**********" at bounding box center [875, 573] width 163 height 23
select select "**"
click at [794, 562] on select "**********" at bounding box center [875, 573] width 163 height 23
click at [1030, 592] on div "Estimated Price: £12.45 each (ex VAT)" at bounding box center [960, 604] width 333 height 26
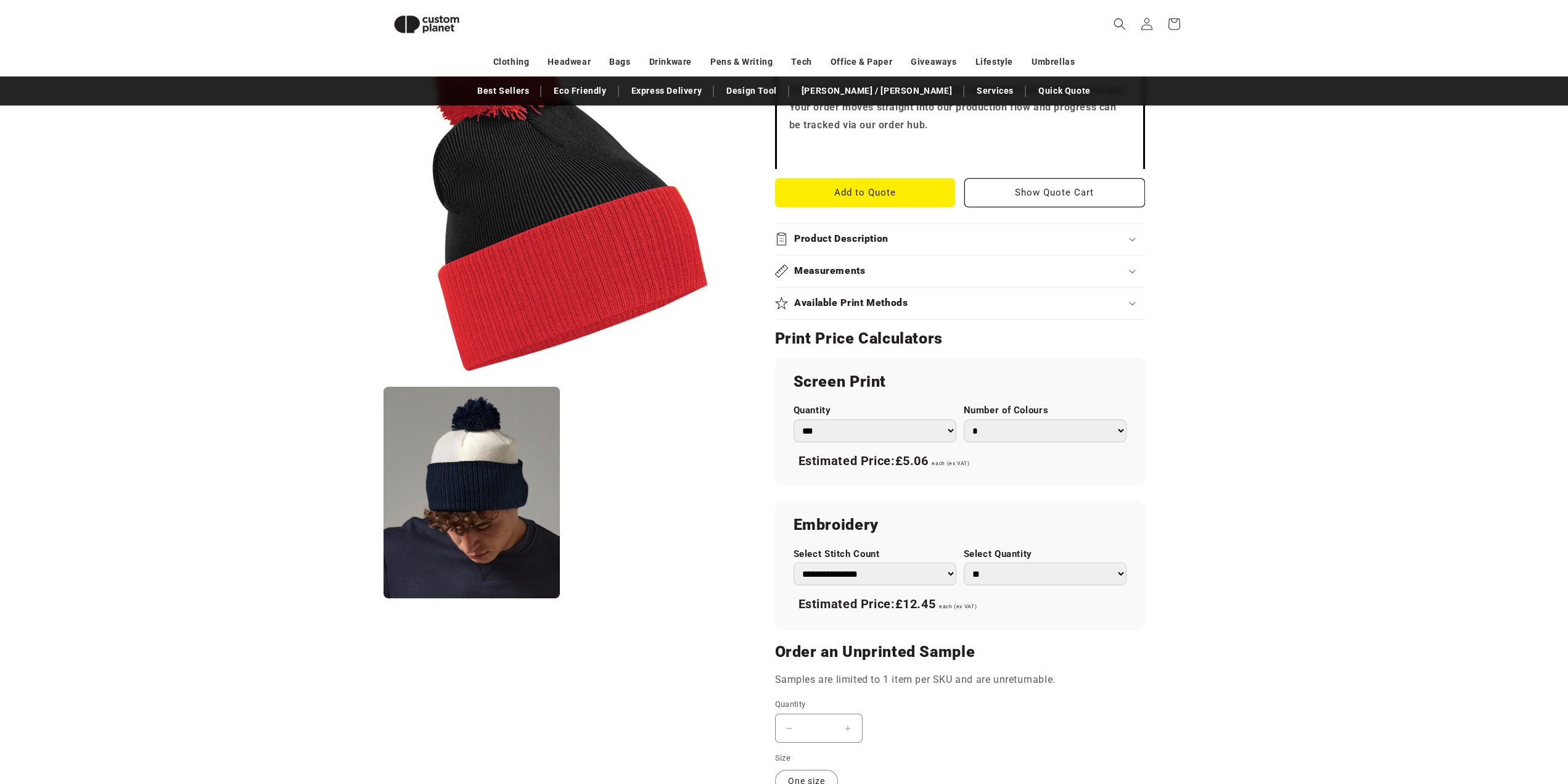
click at [1030, 562] on select "** ** *** *** *** **** **** ****" at bounding box center [1045, 573] width 163 height 23
select select "***"
click at [964, 562] on select "** ** *** *** *** **** **** ****" at bounding box center [1045, 573] width 163 height 23
click at [1136, 614] on section "Beechfield Black/Bright Red - Snowstar® two-tone beanie Black/Bright Red - Snow…" at bounding box center [960, 327] width 370 height 1202
click at [888, 562] on select "**********" at bounding box center [875, 573] width 163 height 23
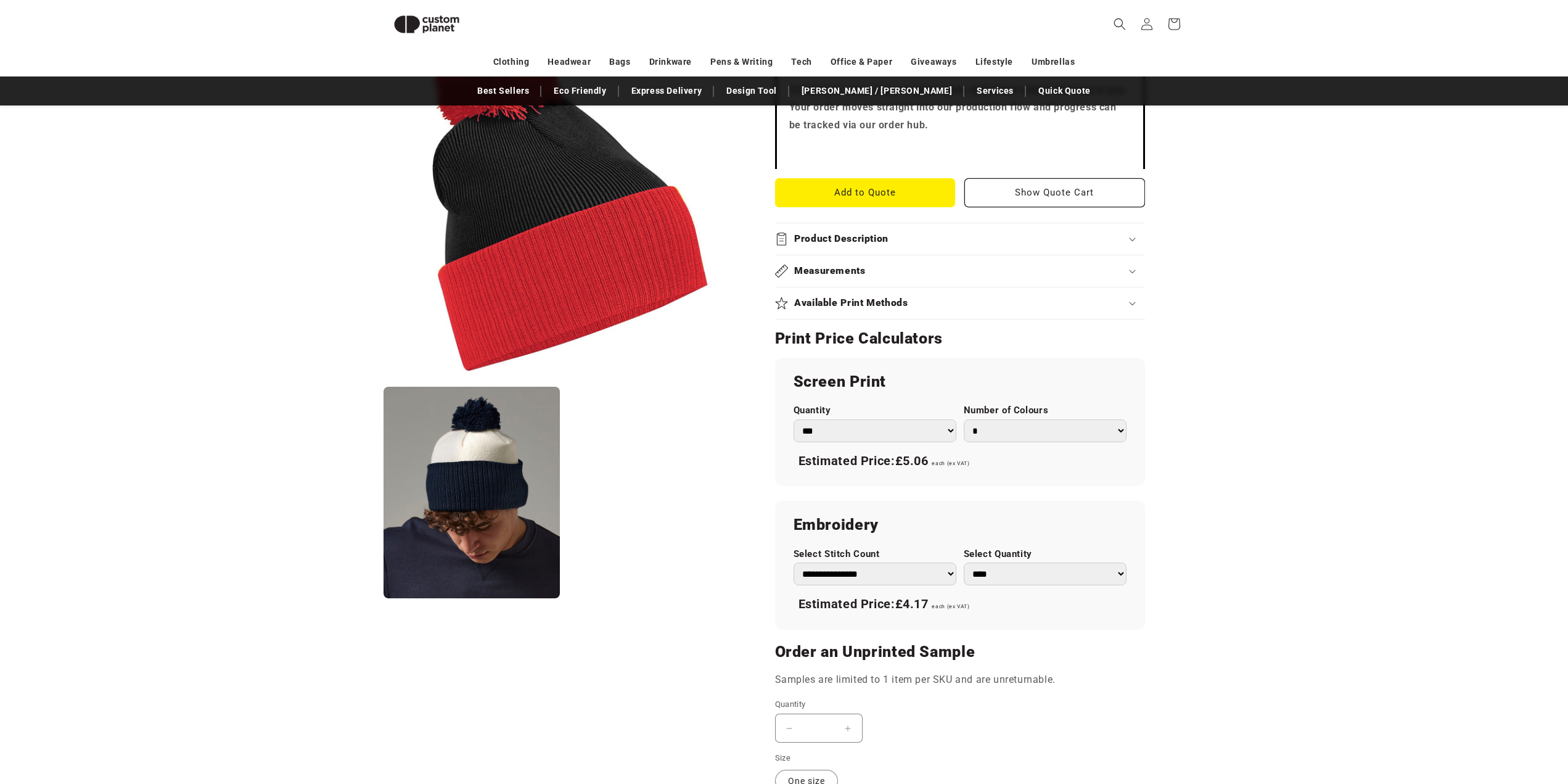
click at [794, 562] on select "**********" at bounding box center [875, 573] width 163 height 23
click at [1089, 592] on div "Estimated Price: £6.54 each (ex VAT)" at bounding box center [960, 604] width 333 height 26
click at [923, 562] on select "**********" at bounding box center [875, 573] width 163 height 23
select select "**"
click at [794, 562] on select "**********" at bounding box center [875, 573] width 163 height 23
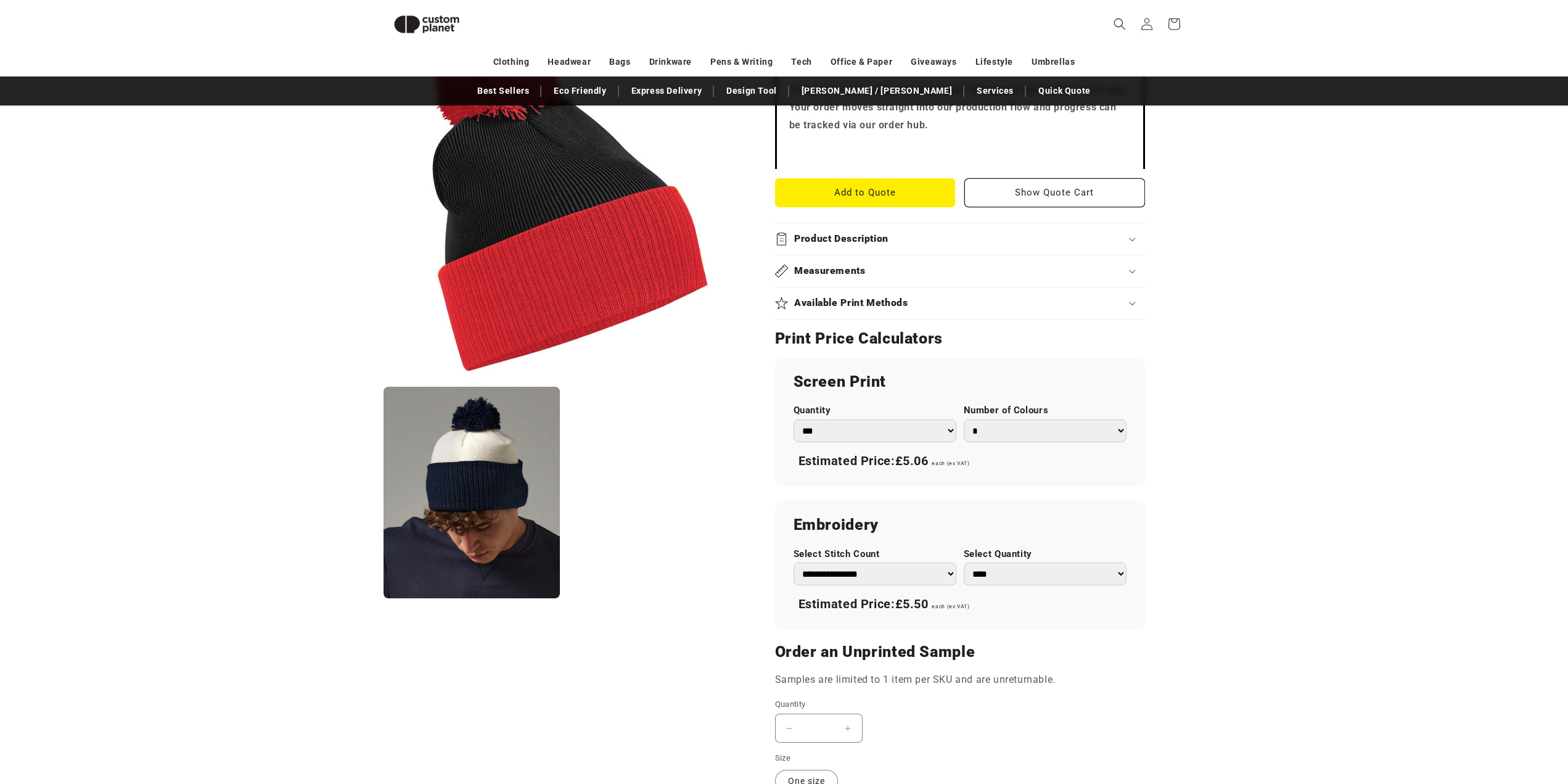
click at [1051, 592] on div "Estimated Price: £5.50 each (ex VAT)" at bounding box center [960, 604] width 333 height 26
click at [1293, 526] on product-info "Skip to product information Open media 1 in modal Open media 2 in modal NaN / o…" at bounding box center [784, 322] width 1568 height 1256
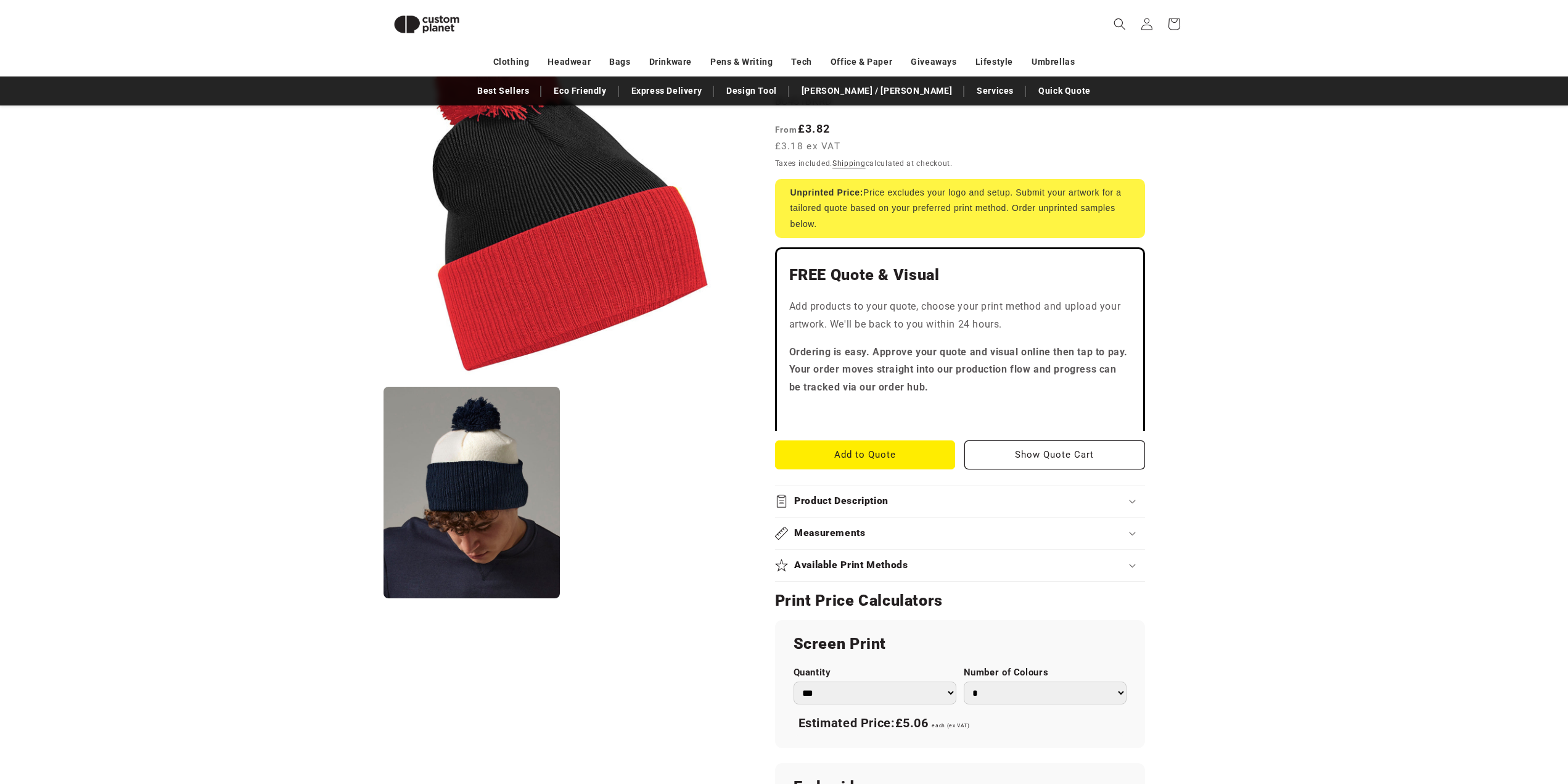
scroll to position [45, 0]
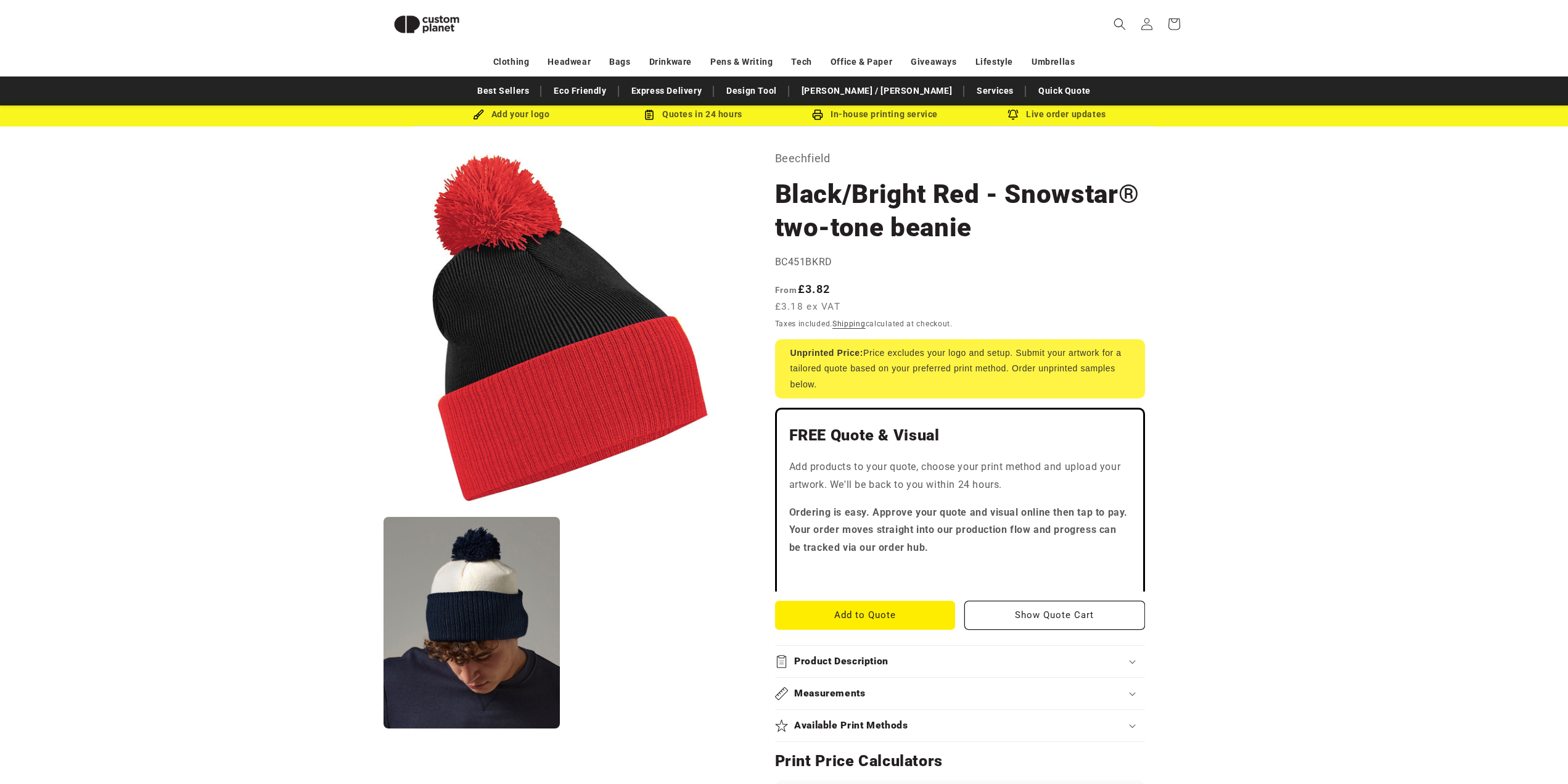
click at [918, 645] on summary "Product Description" at bounding box center [960, 661] width 370 height 32
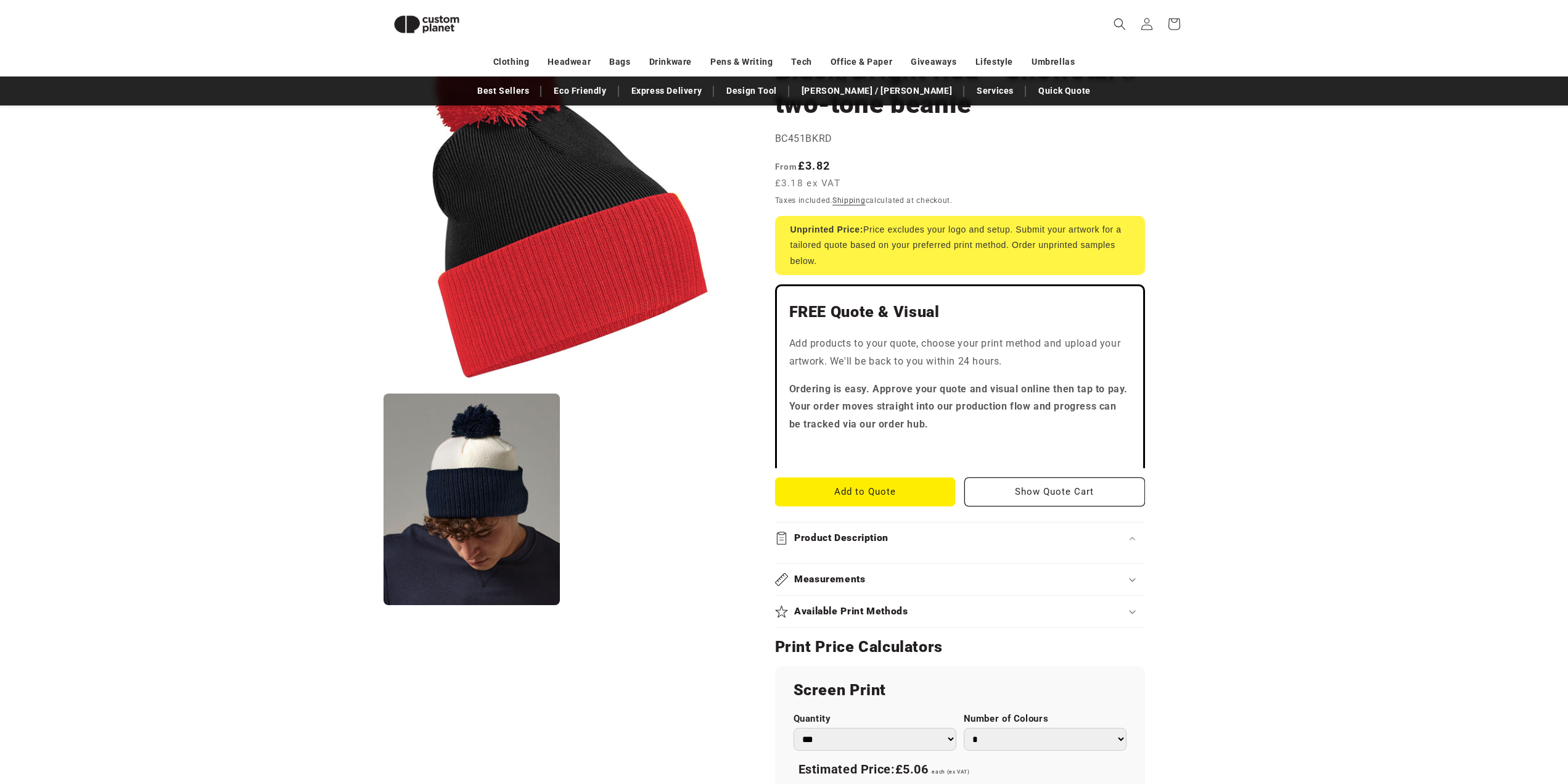
click at [908, 531] on div "Product Description" at bounding box center [960, 538] width 370 height 13
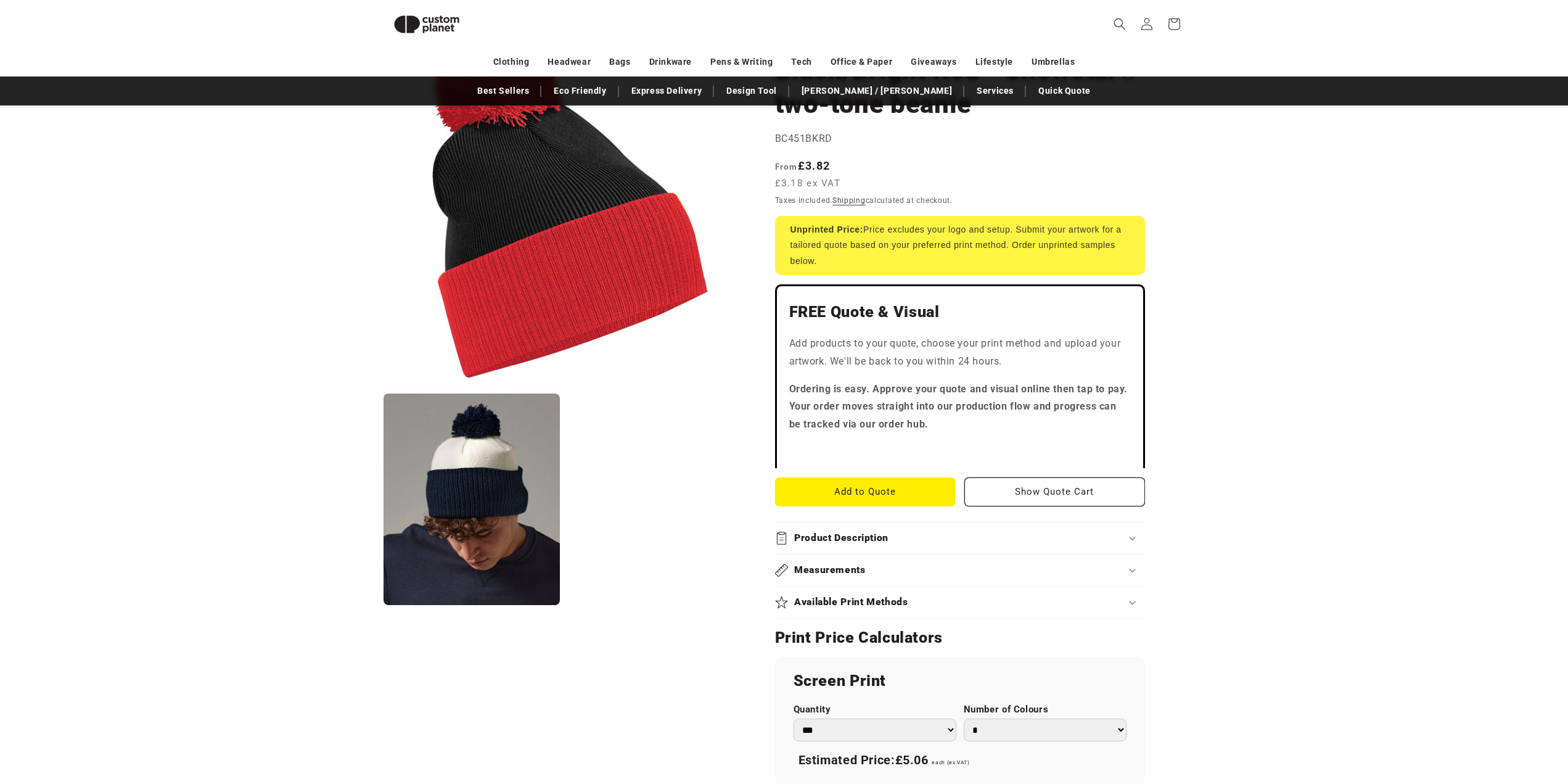
click at [908, 531] on div "Product Description" at bounding box center [960, 538] width 370 height 13
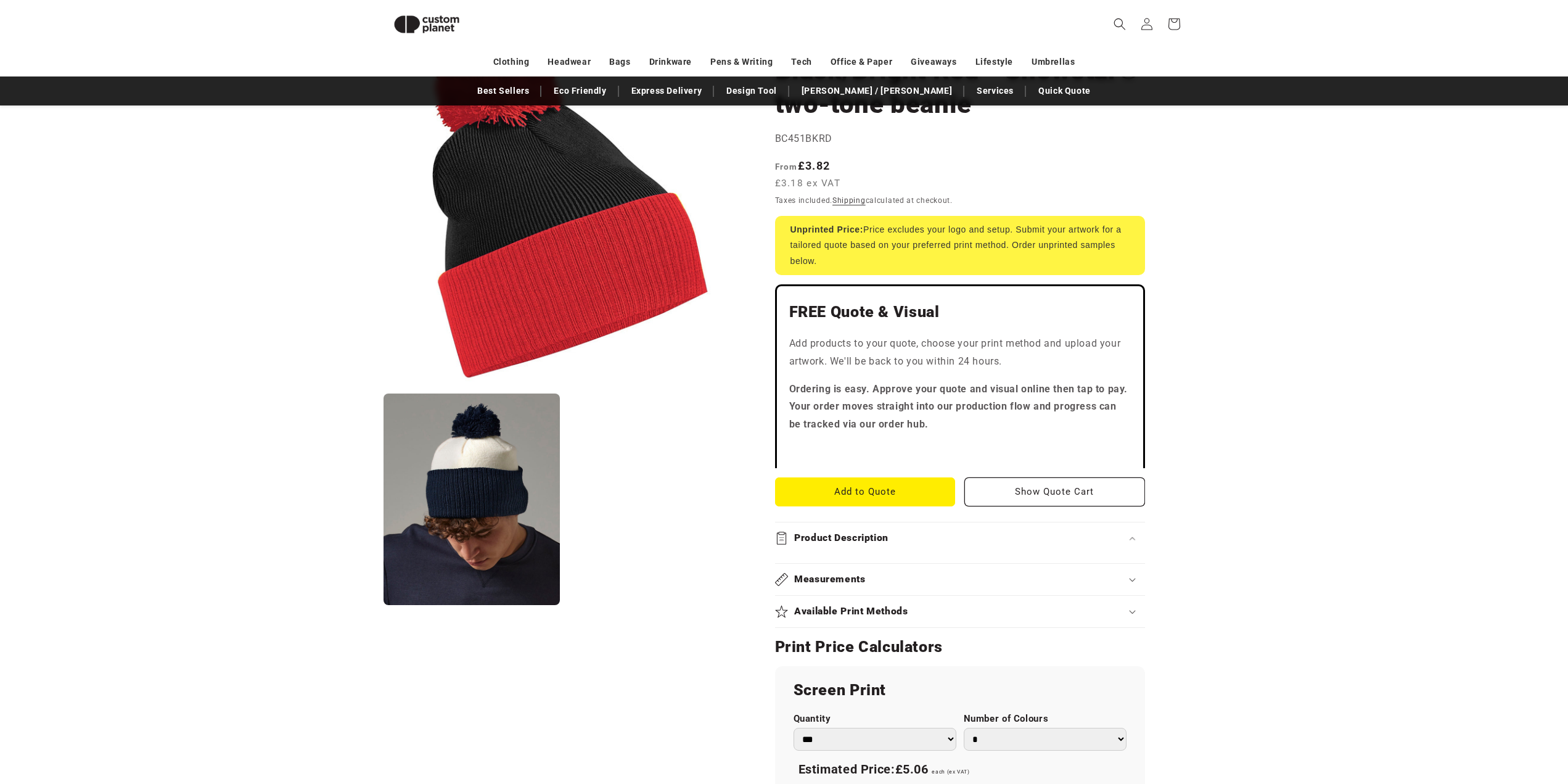
click at [896, 576] on summary "Measurements" at bounding box center [960, 579] width 370 height 32
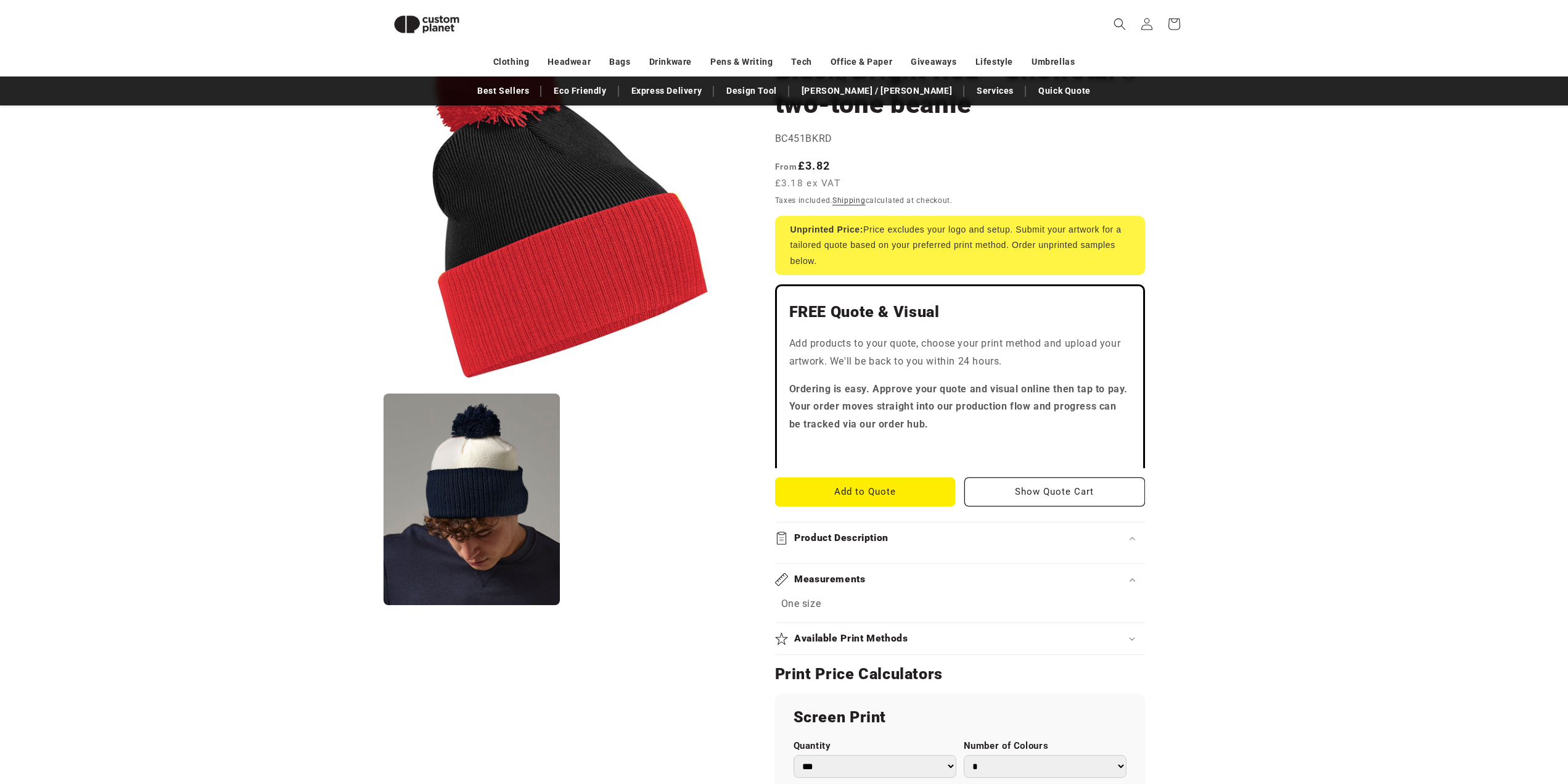
click at [888, 536] on summary "Product Description" at bounding box center [960, 537] width 370 height 32
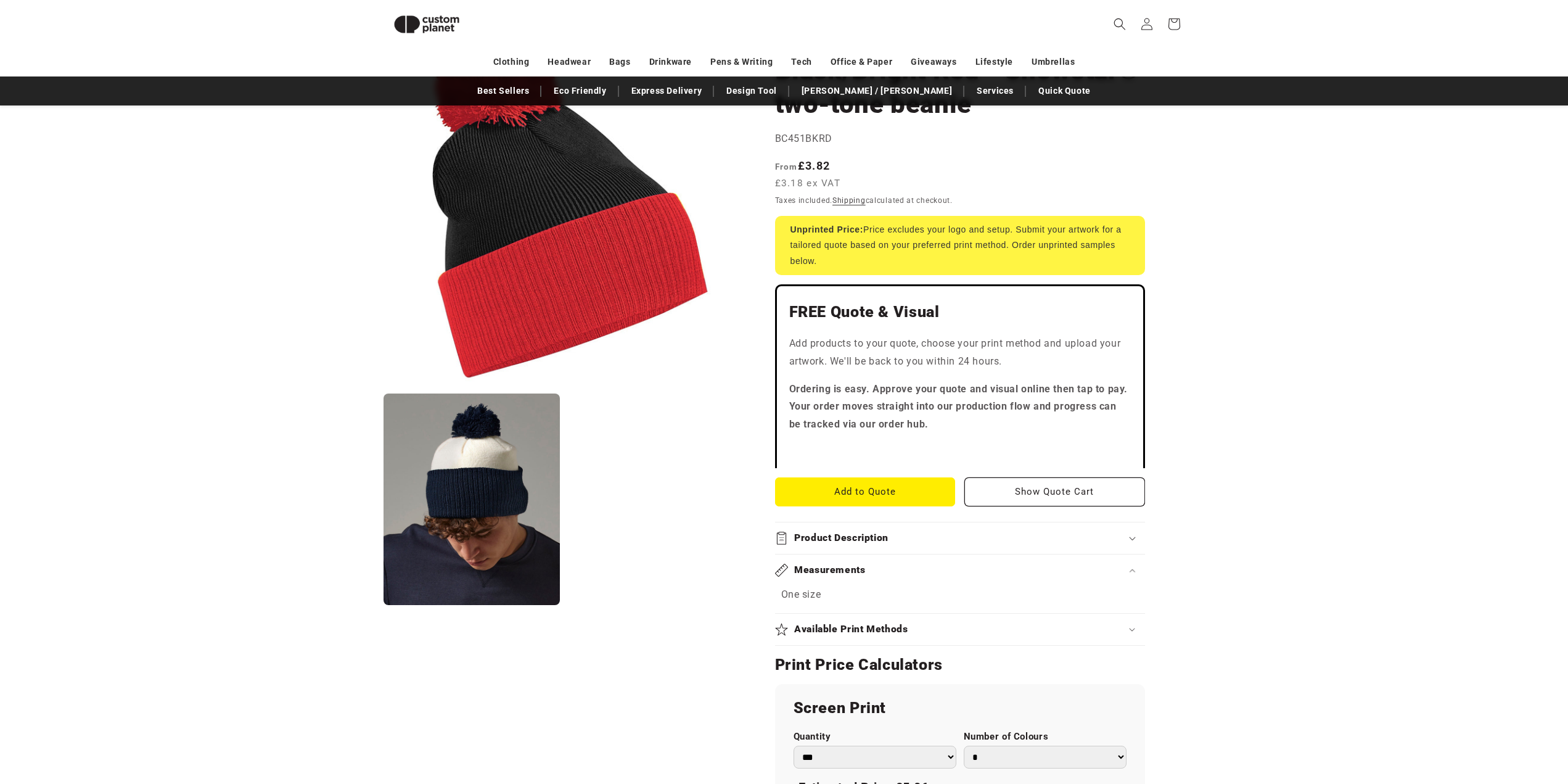
scroll to position [0, 0]
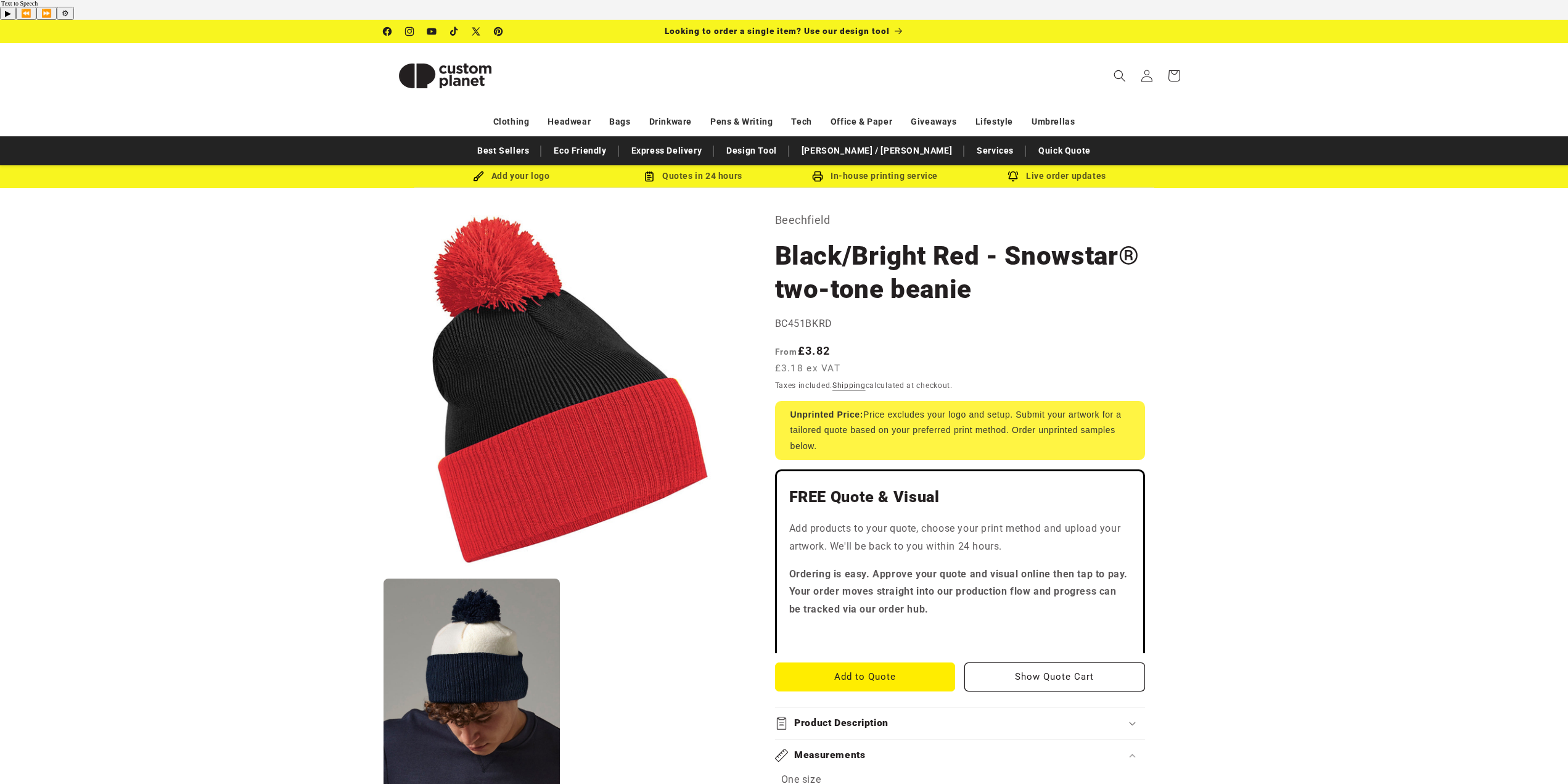
click at [1089, 469] on div "FREE Quote & Visual Add products to your quote, choose your print method and up…" at bounding box center [960, 561] width 370 height 184
drag, startPoint x: 678, startPoint y: 619, endPoint x: 1361, endPoint y: 472, distance: 698.6
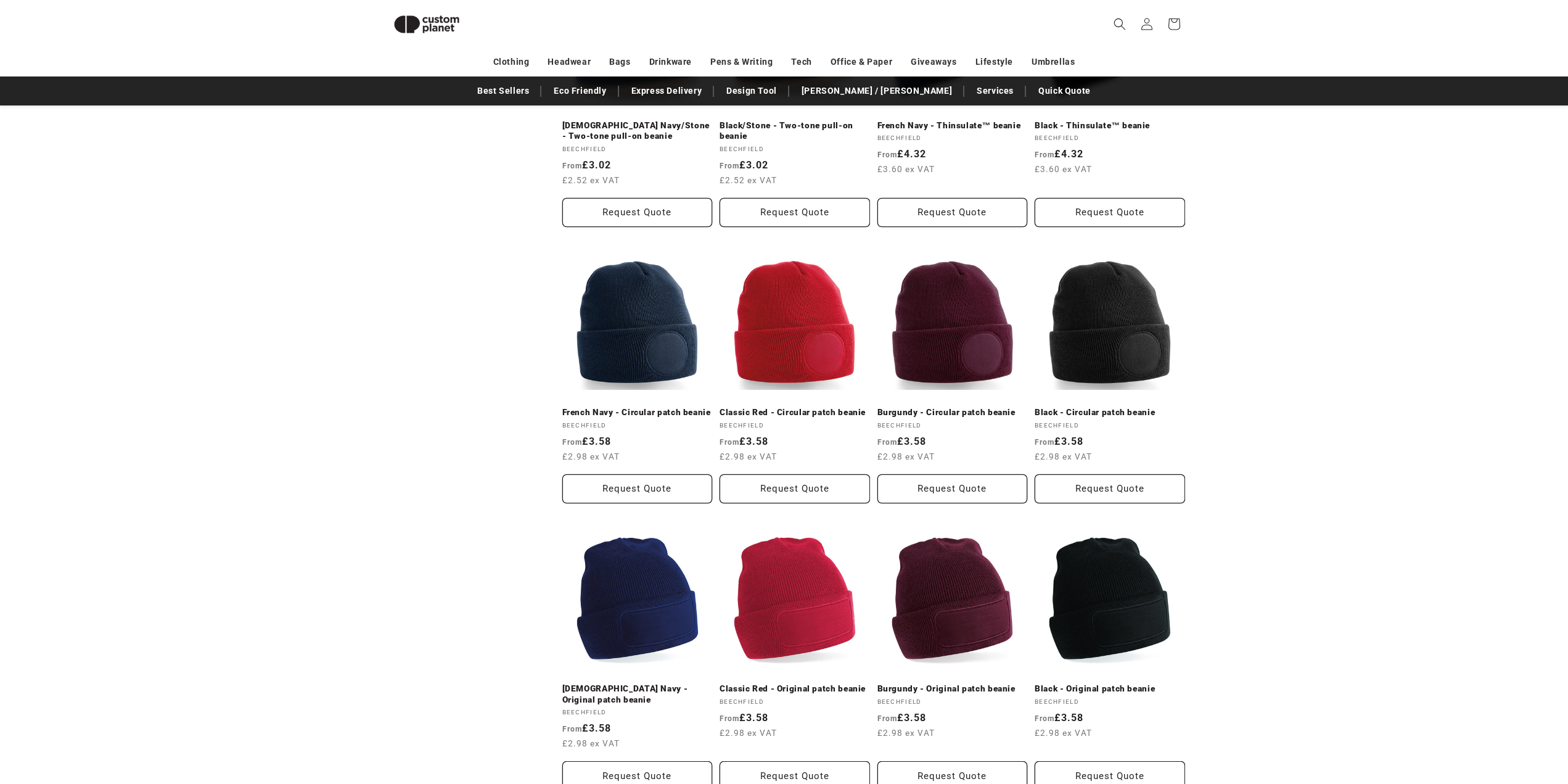
scroll to position [662, 0]
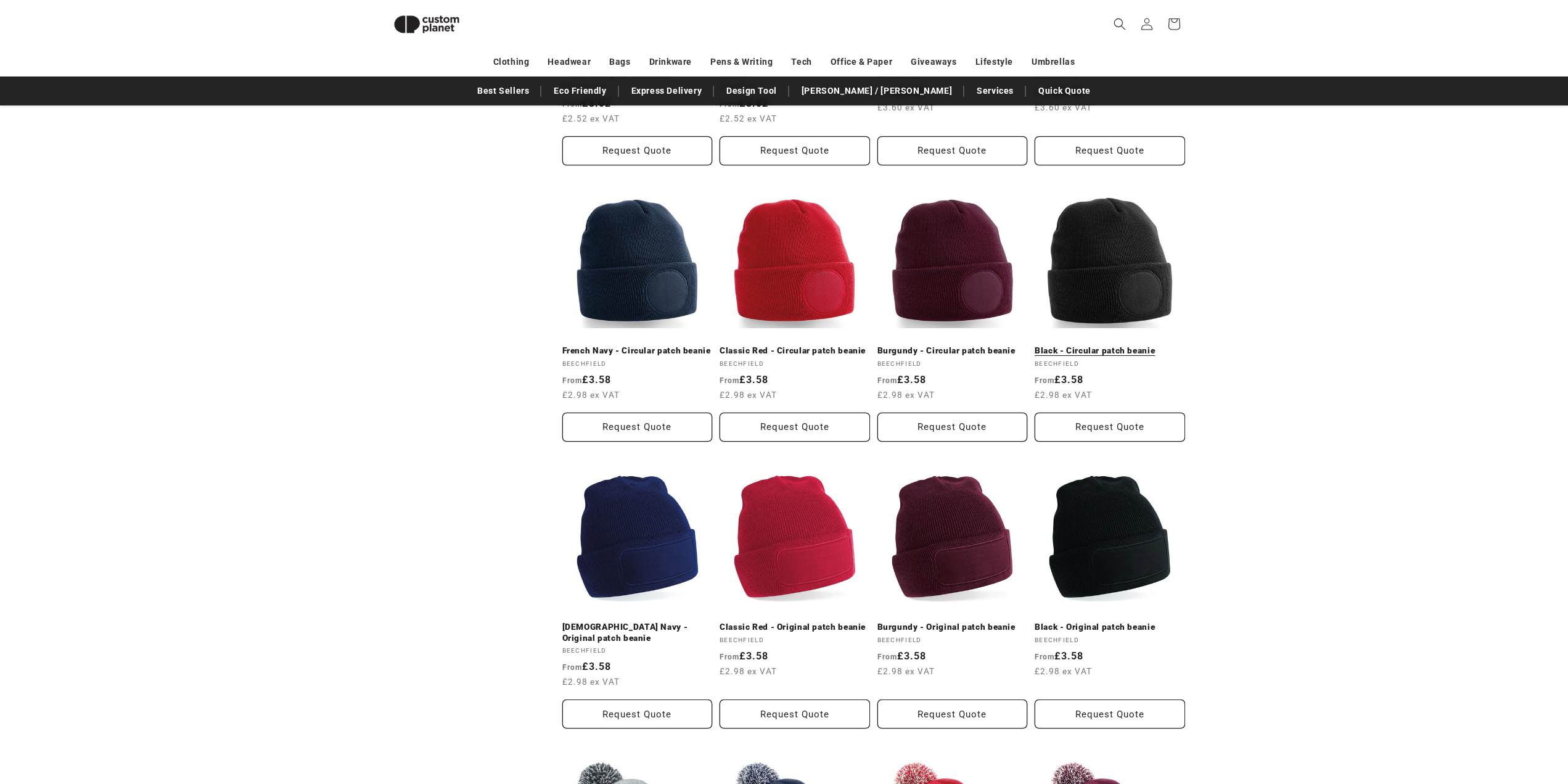
click at [1150, 345] on link "Black - Circular patch beanie" at bounding box center [1110, 350] width 150 height 11
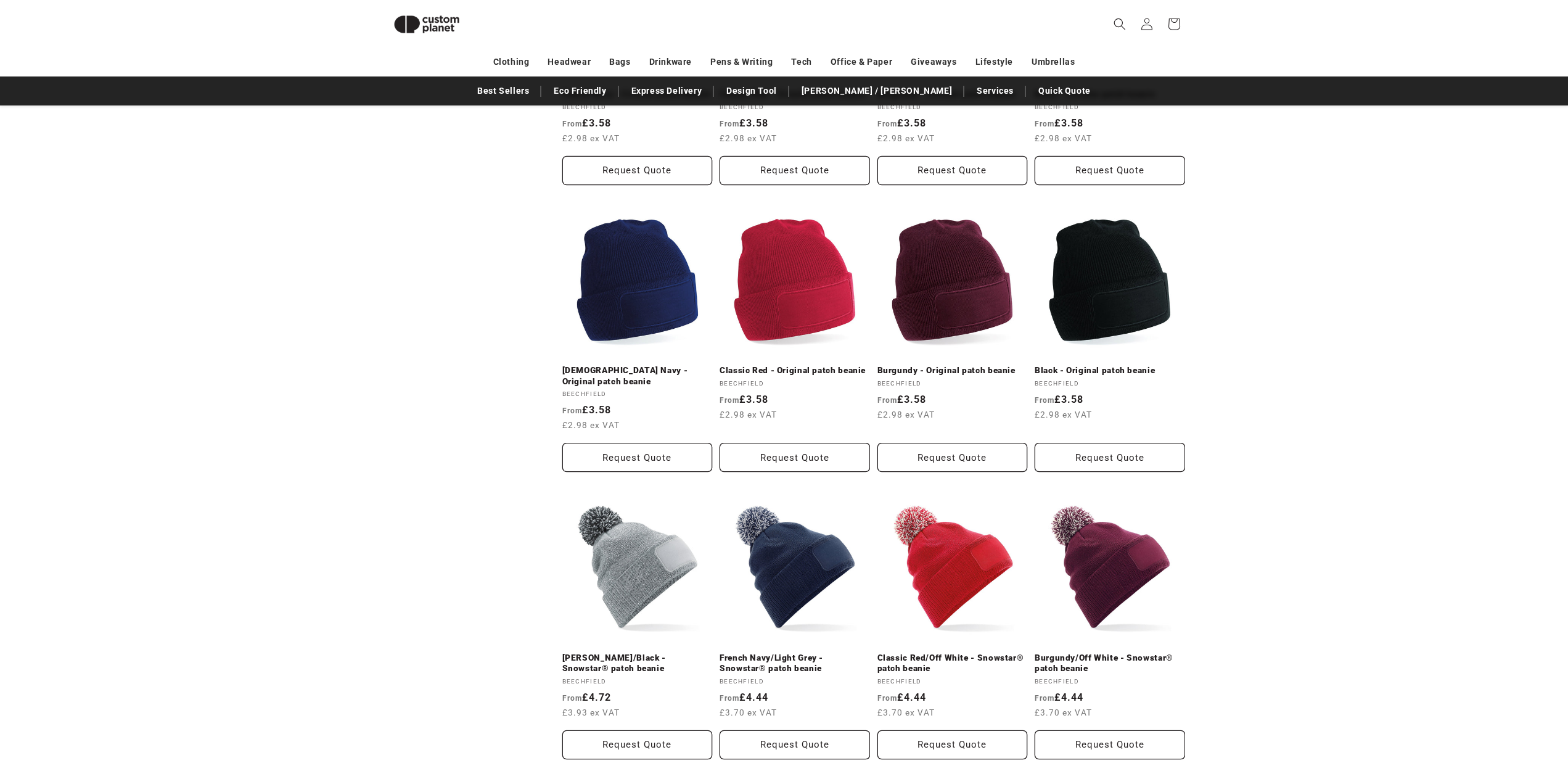
scroll to position [1094, 0]
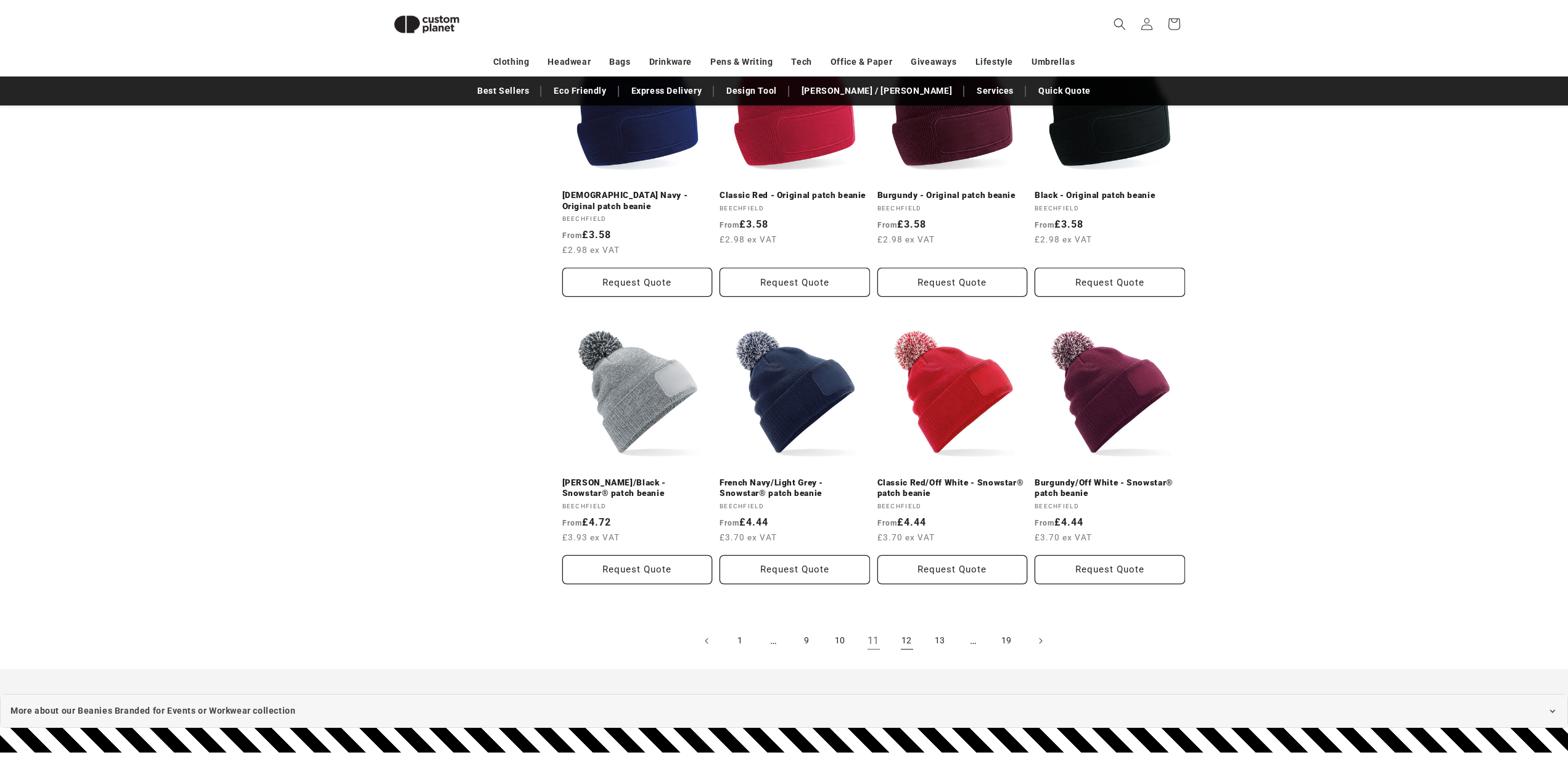
click at [900, 627] on link "12" at bounding box center [907, 640] width 27 height 27
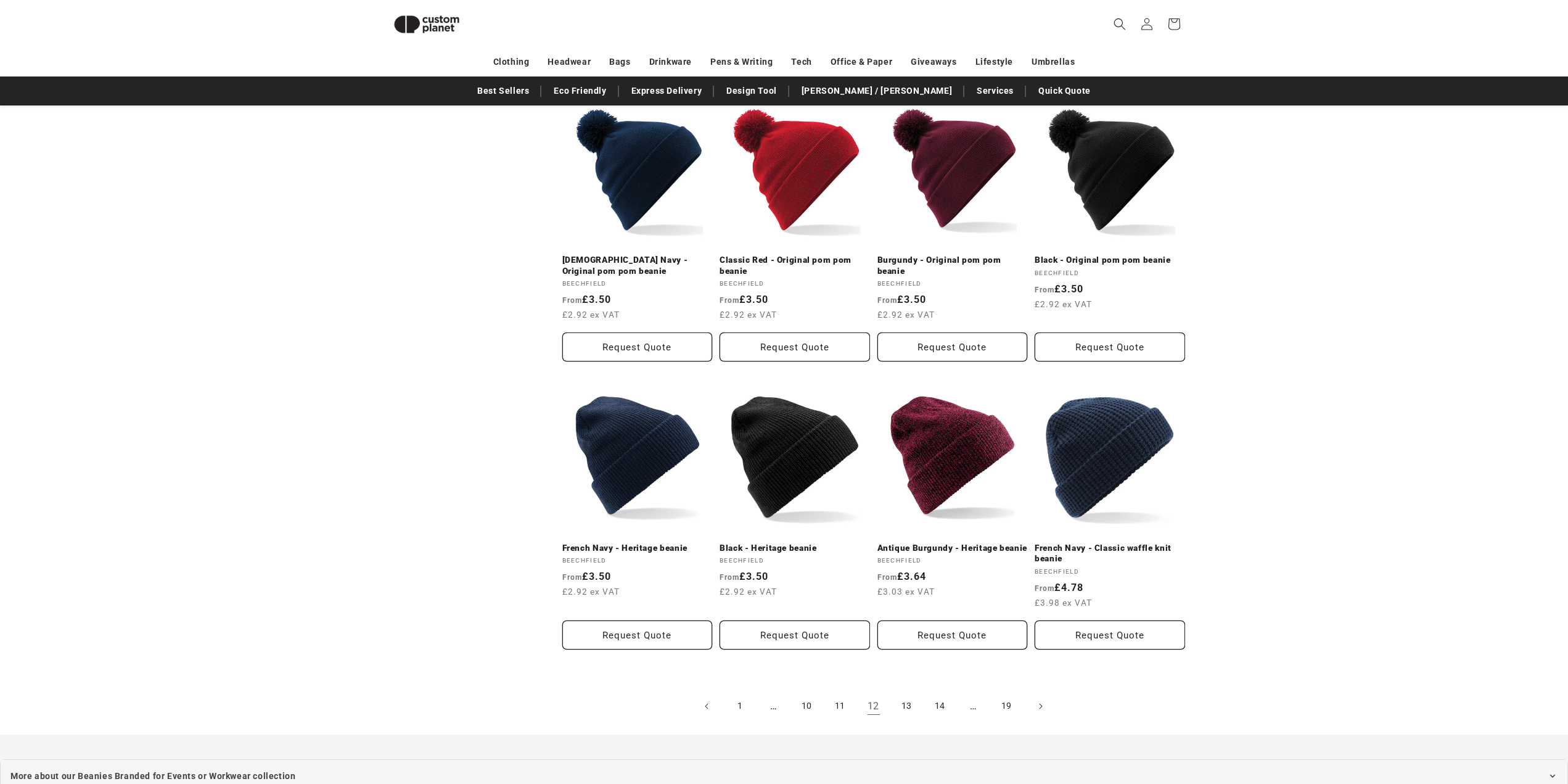
scroll to position [1216, 0]
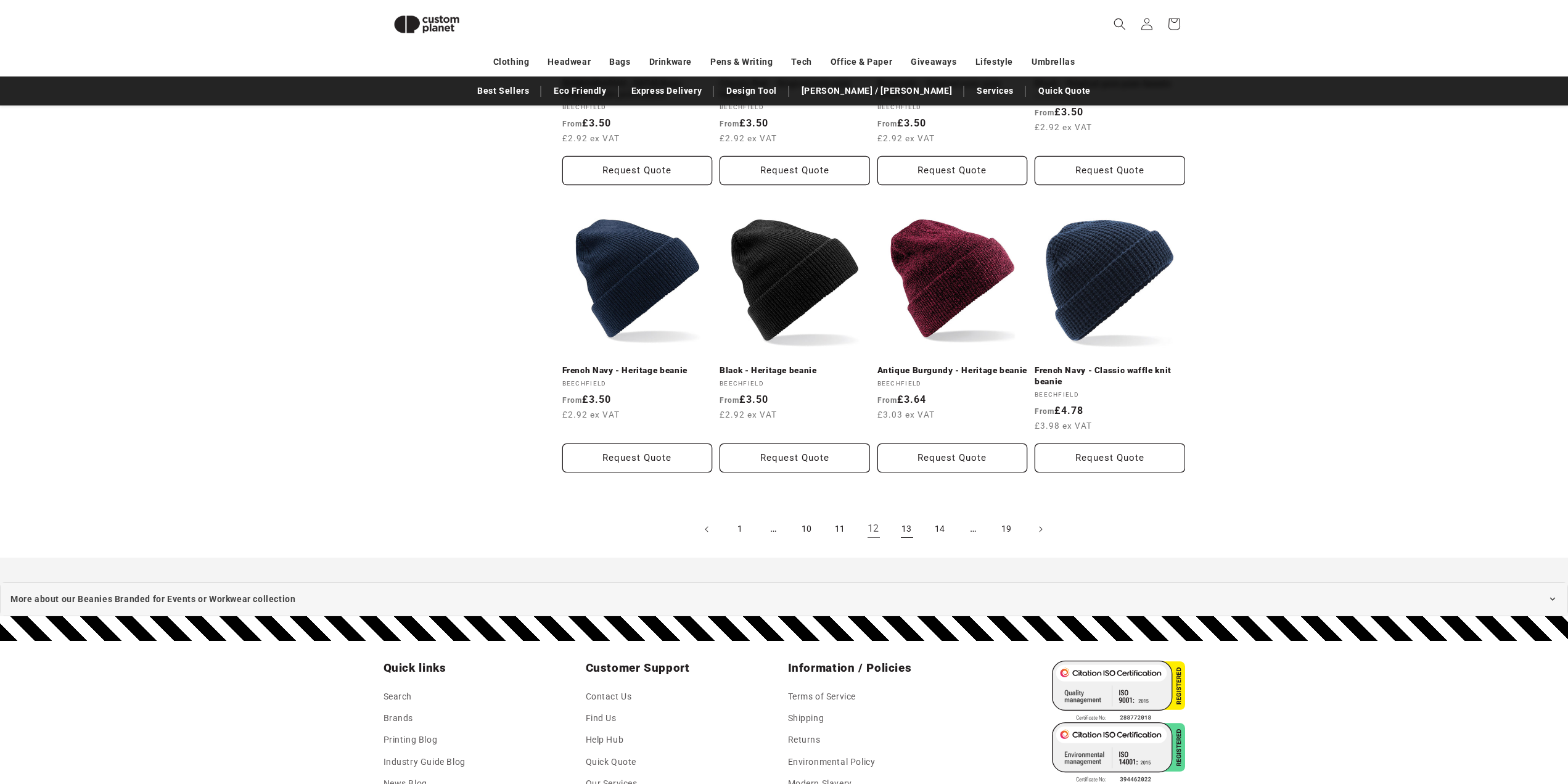
click at [907, 515] on link "13" at bounding box center [907, 529] width 27 height 27
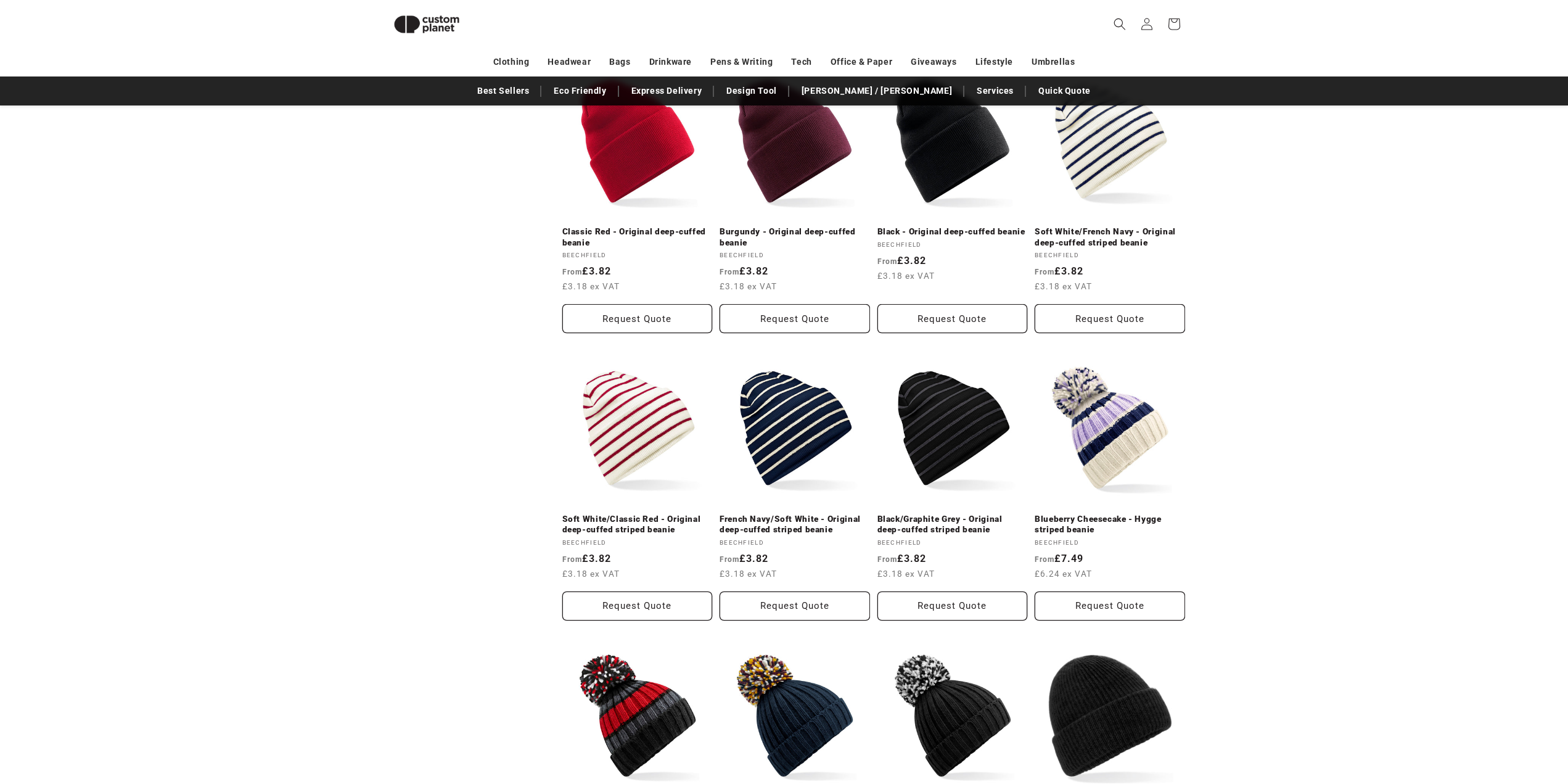
scroll to position [970, 0]
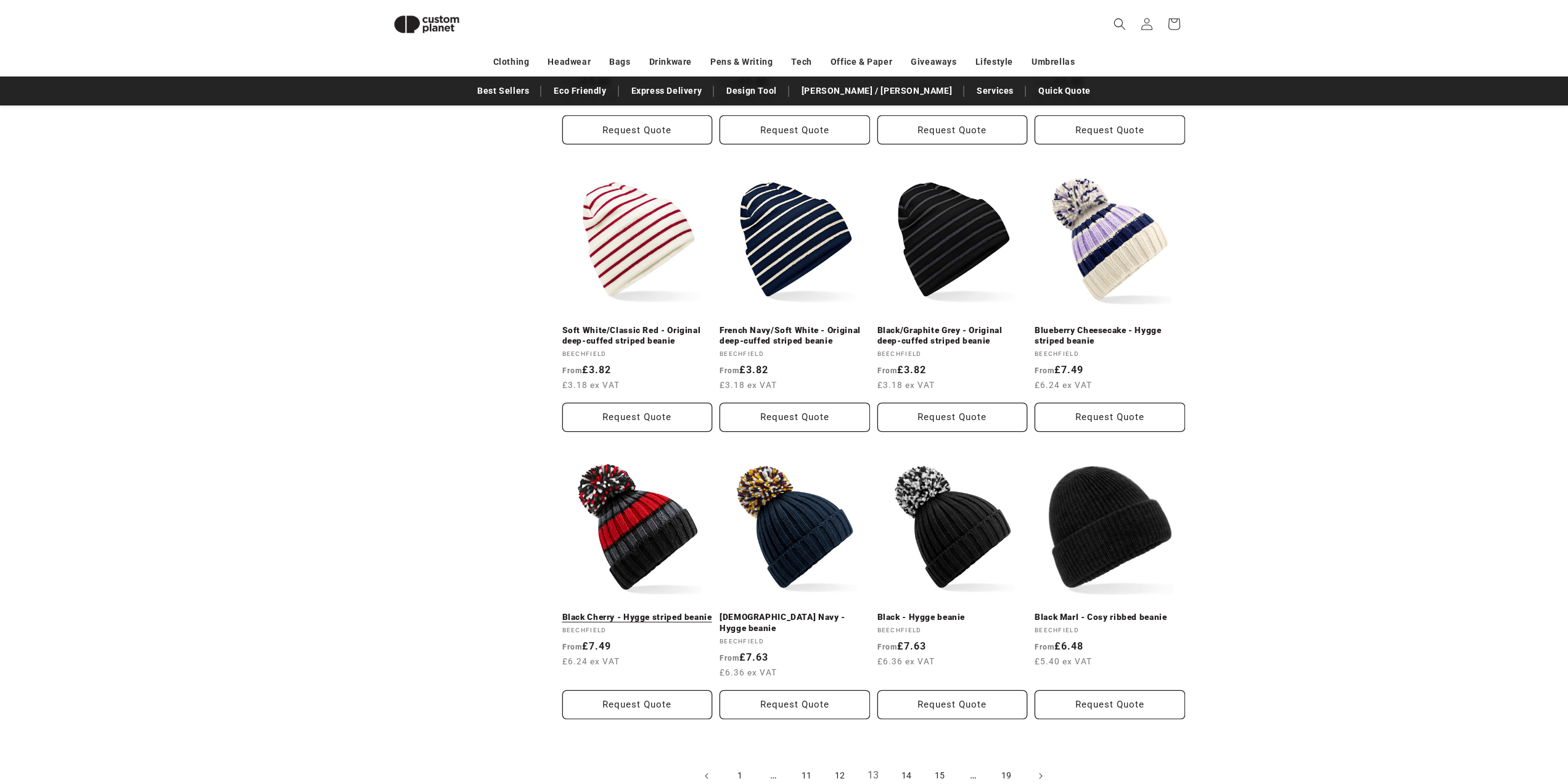
click at [645, 611] on link "Black Cherry - Hygge striped beanie" at bounding box center [637, 617] width 150 height 11
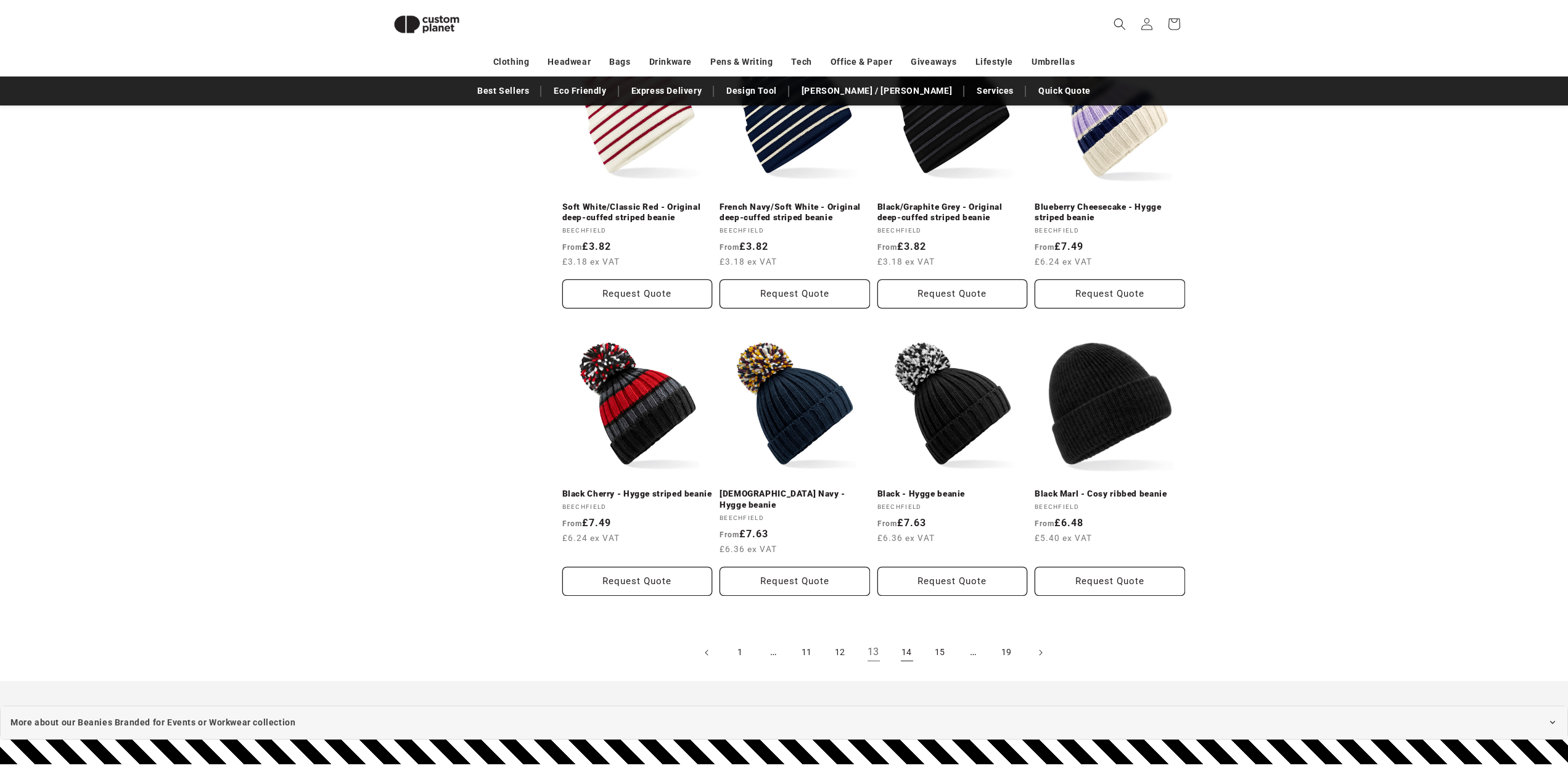
click at [895, 639] on link "14" at bounding box center [907, 652] width 27 height 27
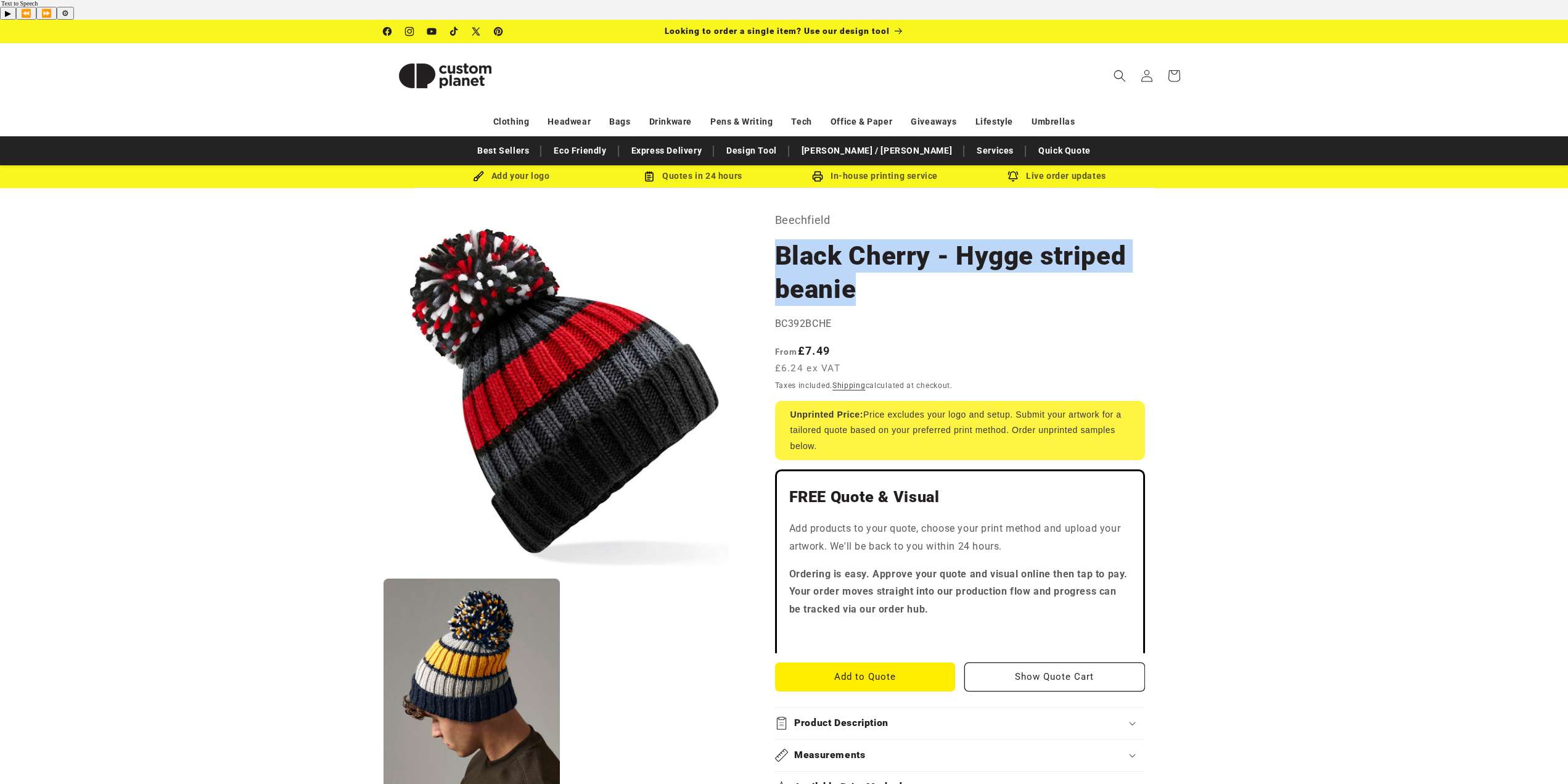
drag, startPoint x: 773, startPoint y: 234, endPoint x: 851, endPoint y: 262, distance: 82.9
copy h1 "Black Cherry - Hygge striped beanie"
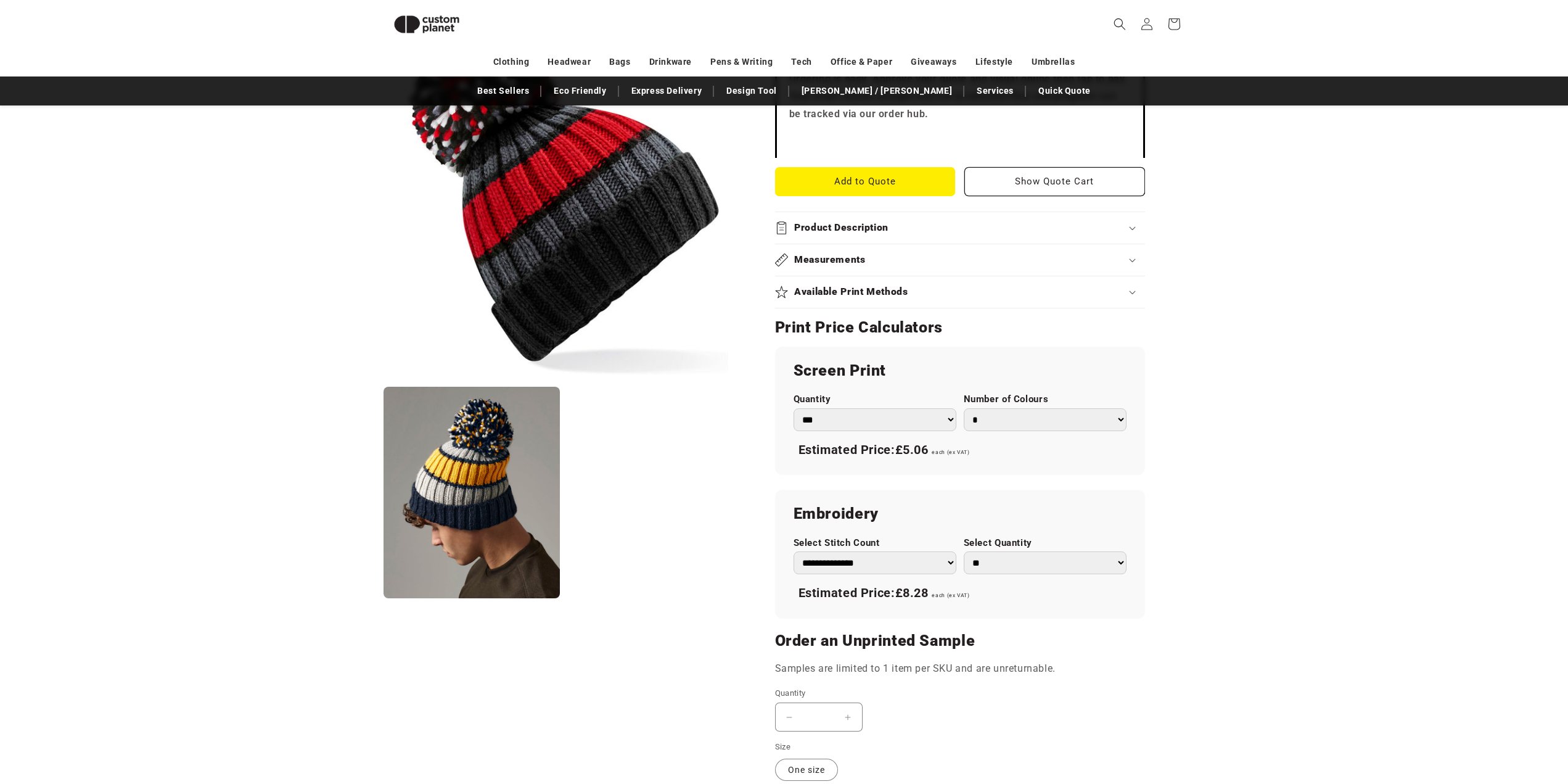
scroll to position [476, 0]
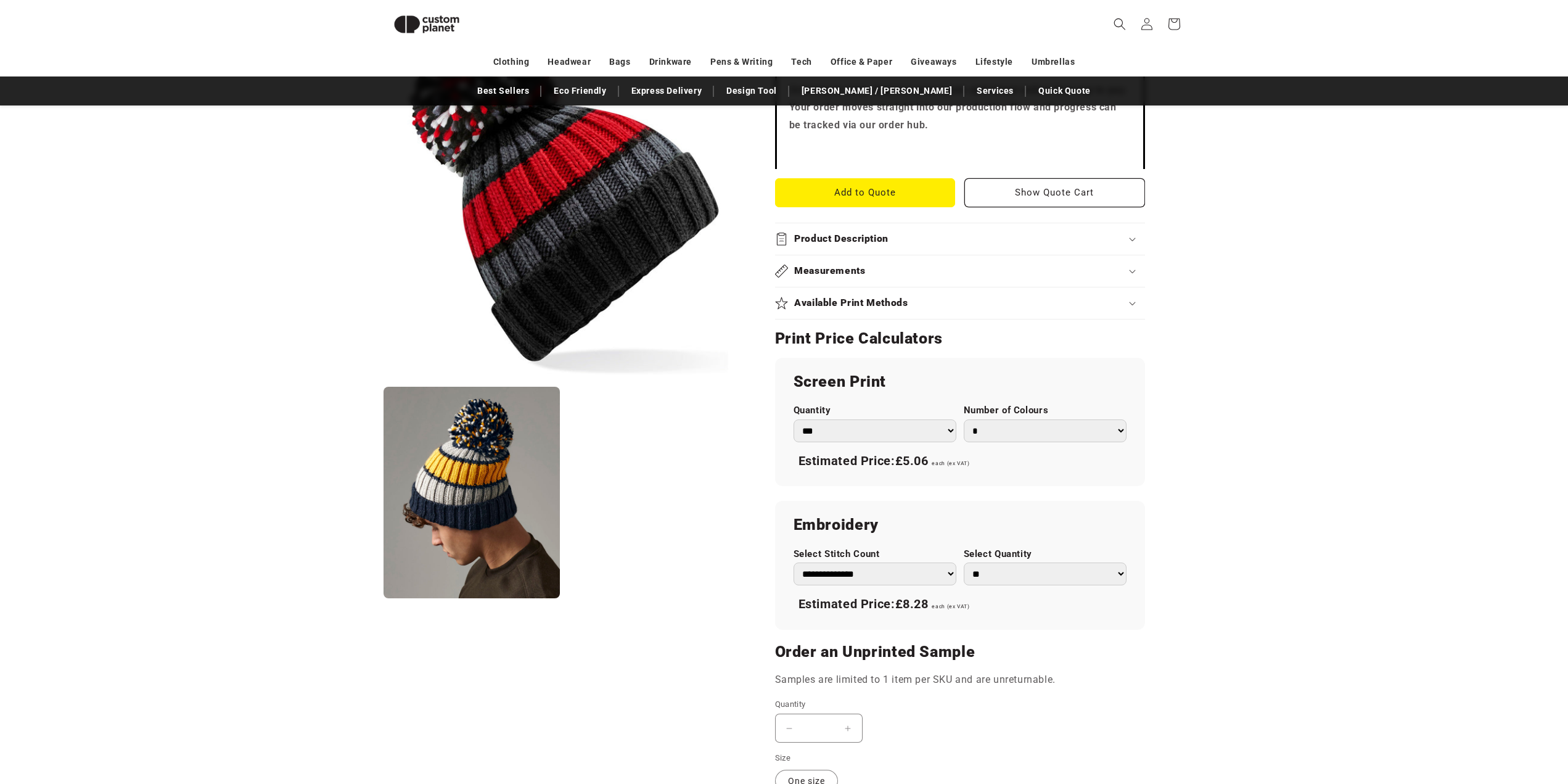
click at [987, 562] on select "** ** *** *** *** **** **** ****" at bounding box center [1045, 573] width 163 height 23
click at [929, 562] on select "**********" at bounding box center [875, 573] width 163 height 23
select select "**"
click at [794, 562] on select "**********" at bounding box center [875, 573] width 163 height 23
click at [1002, 563] on select "** ** *** *** *** **** **** ****" at bounding box center [1045, 573] width 163 height 23
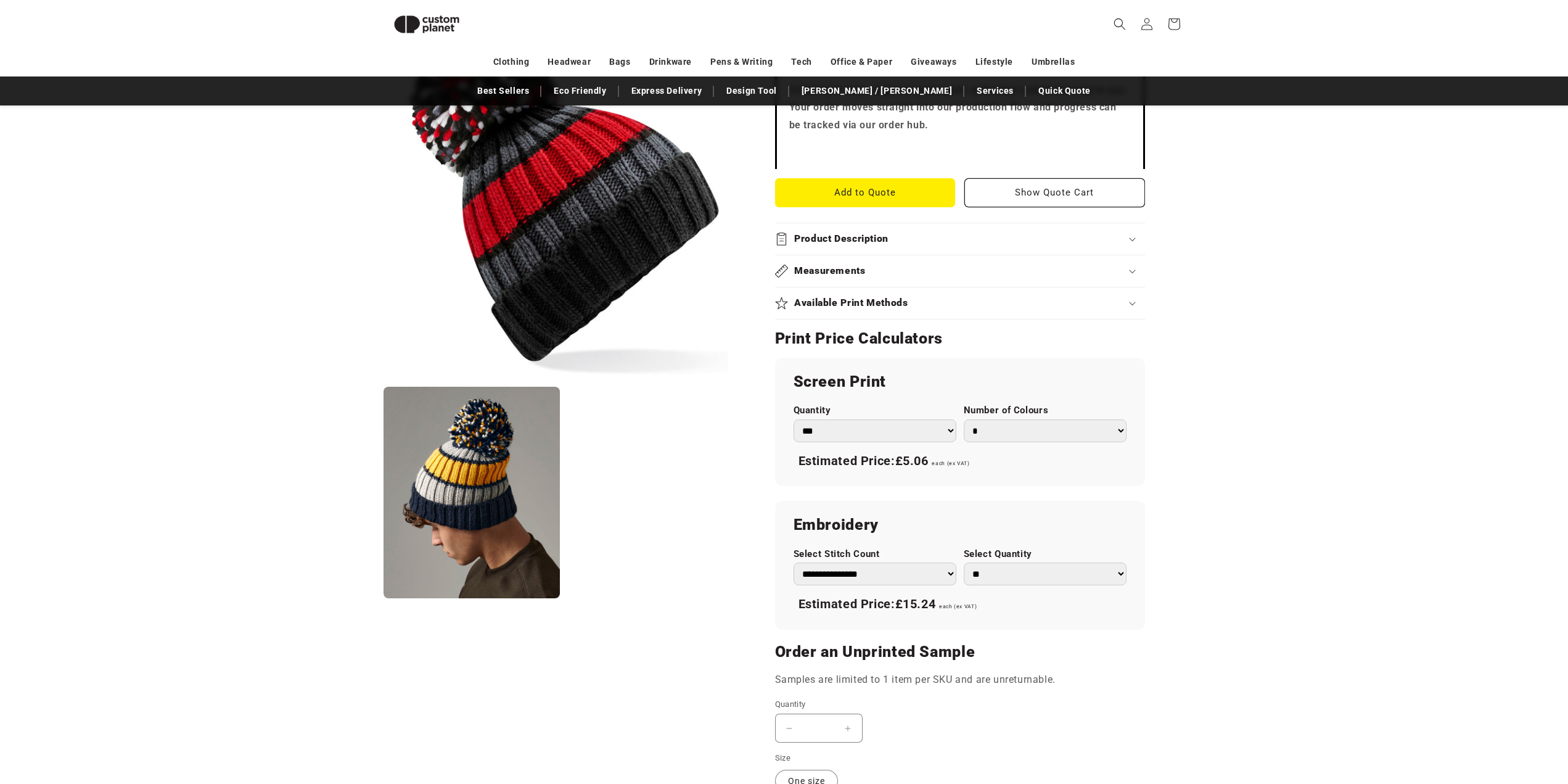
select select "***"
click at [964, 562] on select "** ** *** *** *** **** **** ****" at bounding box center [1045, 573] width 163 height 23
click at [1143, 642] on h2 "Order an Unprinted Sample" at bounding box center [960, 651] width 370 height 20
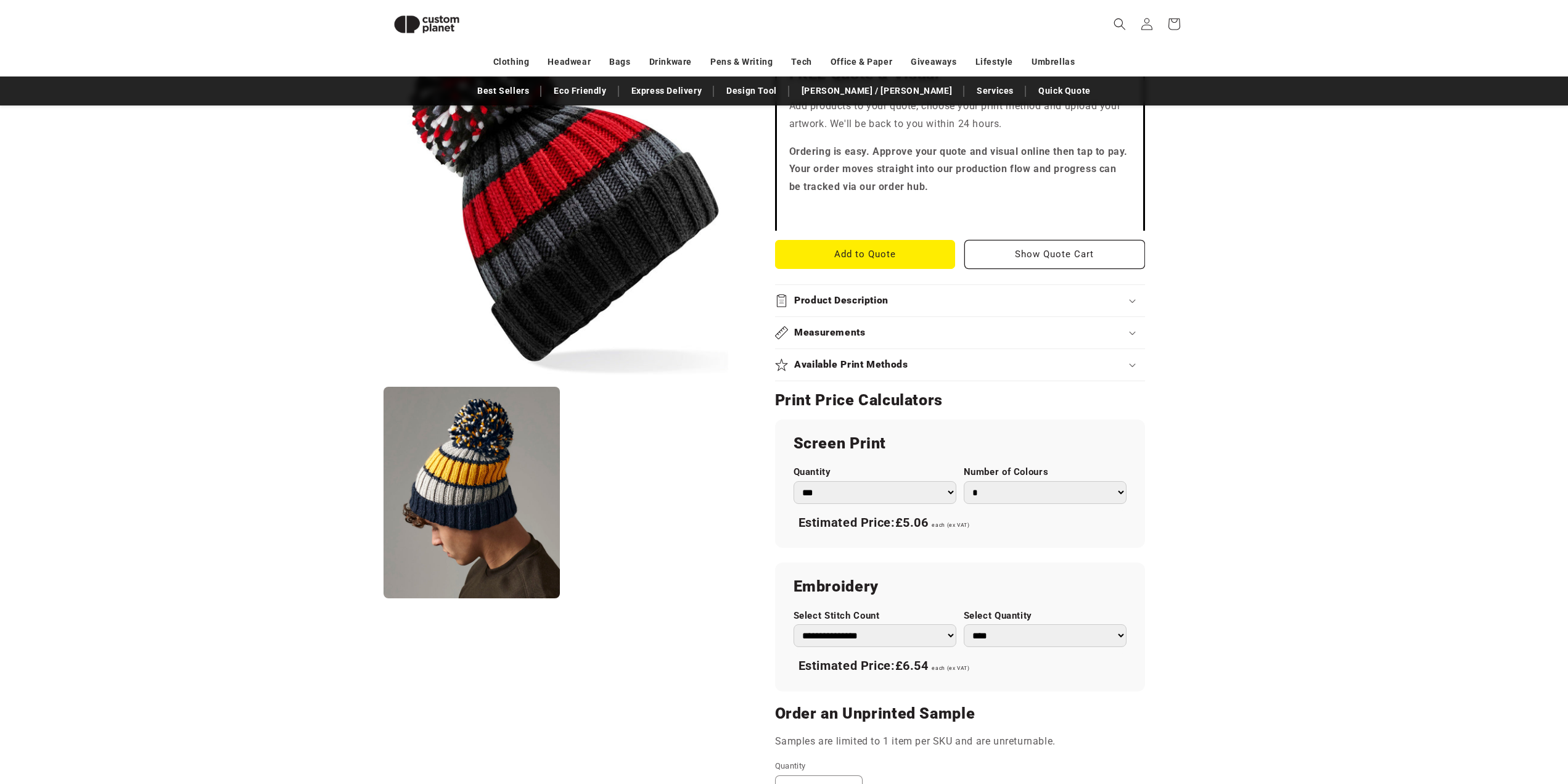
click at [904, 626] on select "**********" at bounding box center [875, 635] width 163 height 23
select select "**"
click at [794, 624] on select "**********" at bounding box center [875, 635] width 163 height 23
click at [1045, 665] on div "**********" at bounding box center [960, 626] width 370 height 128
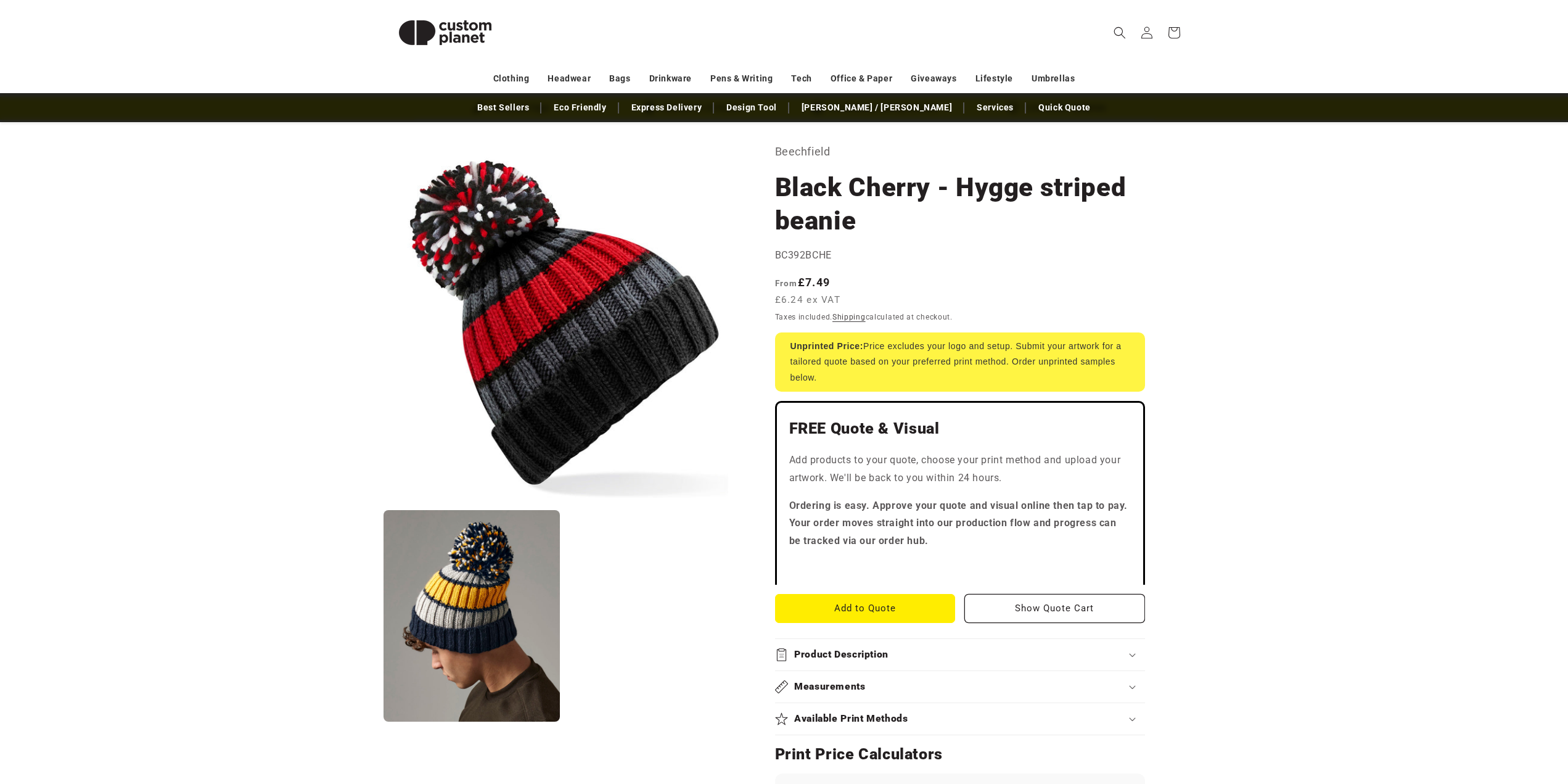
scroll to position [0, 0]
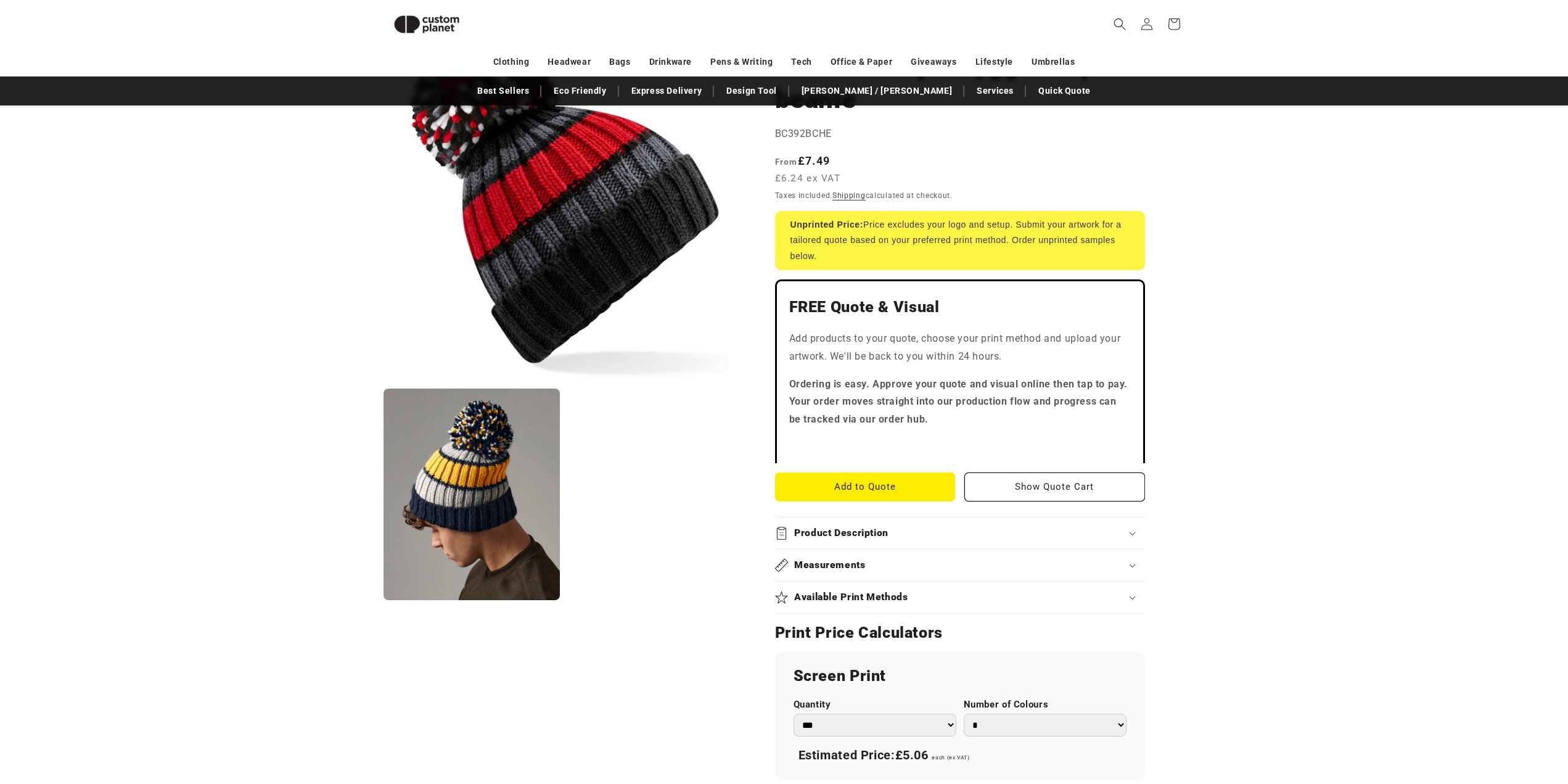
scroll to position [168, 0]
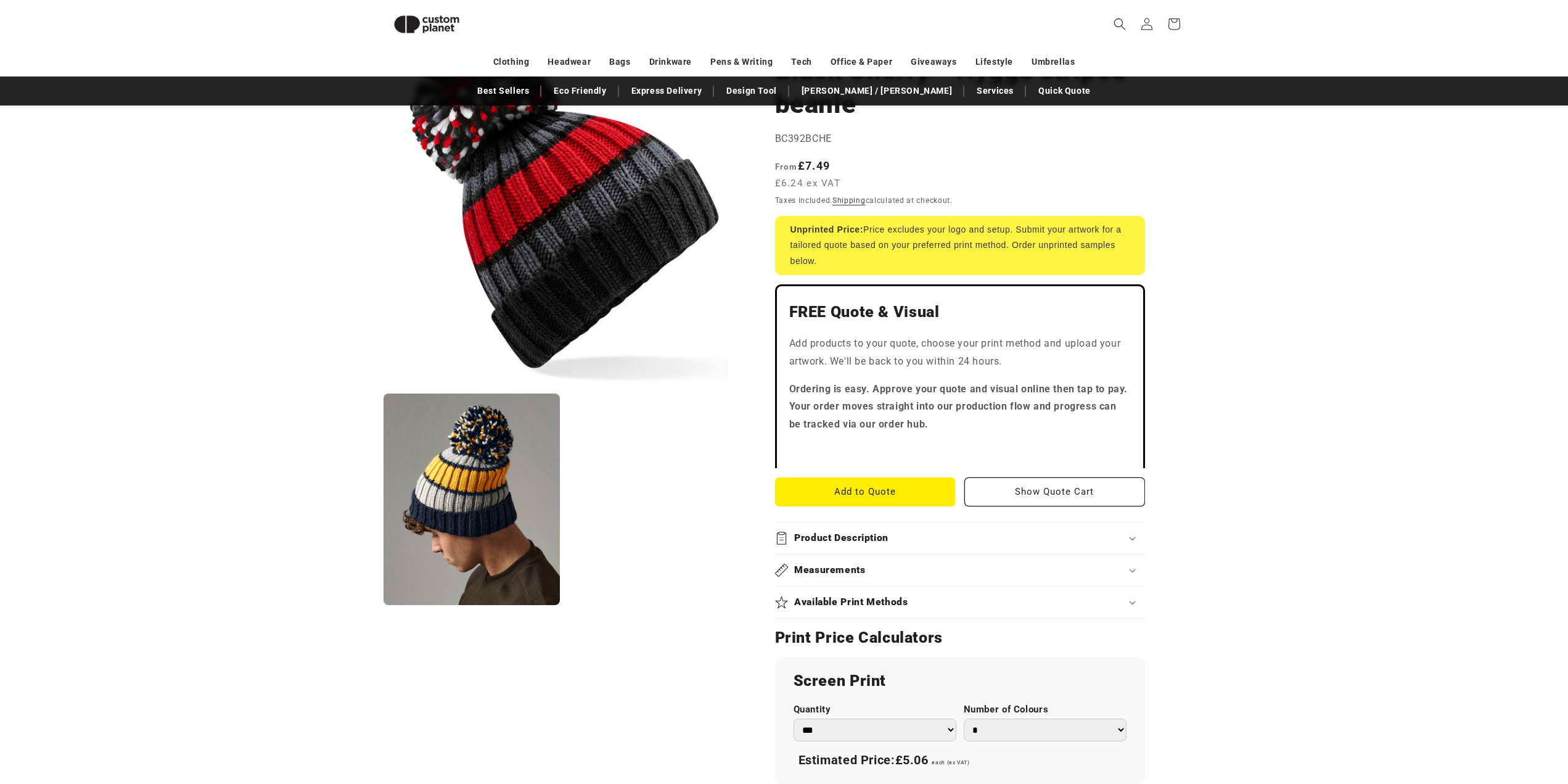
click at [879, 531] on h2 "Product Description" at bounding box center [841, 538] width 95 height 13
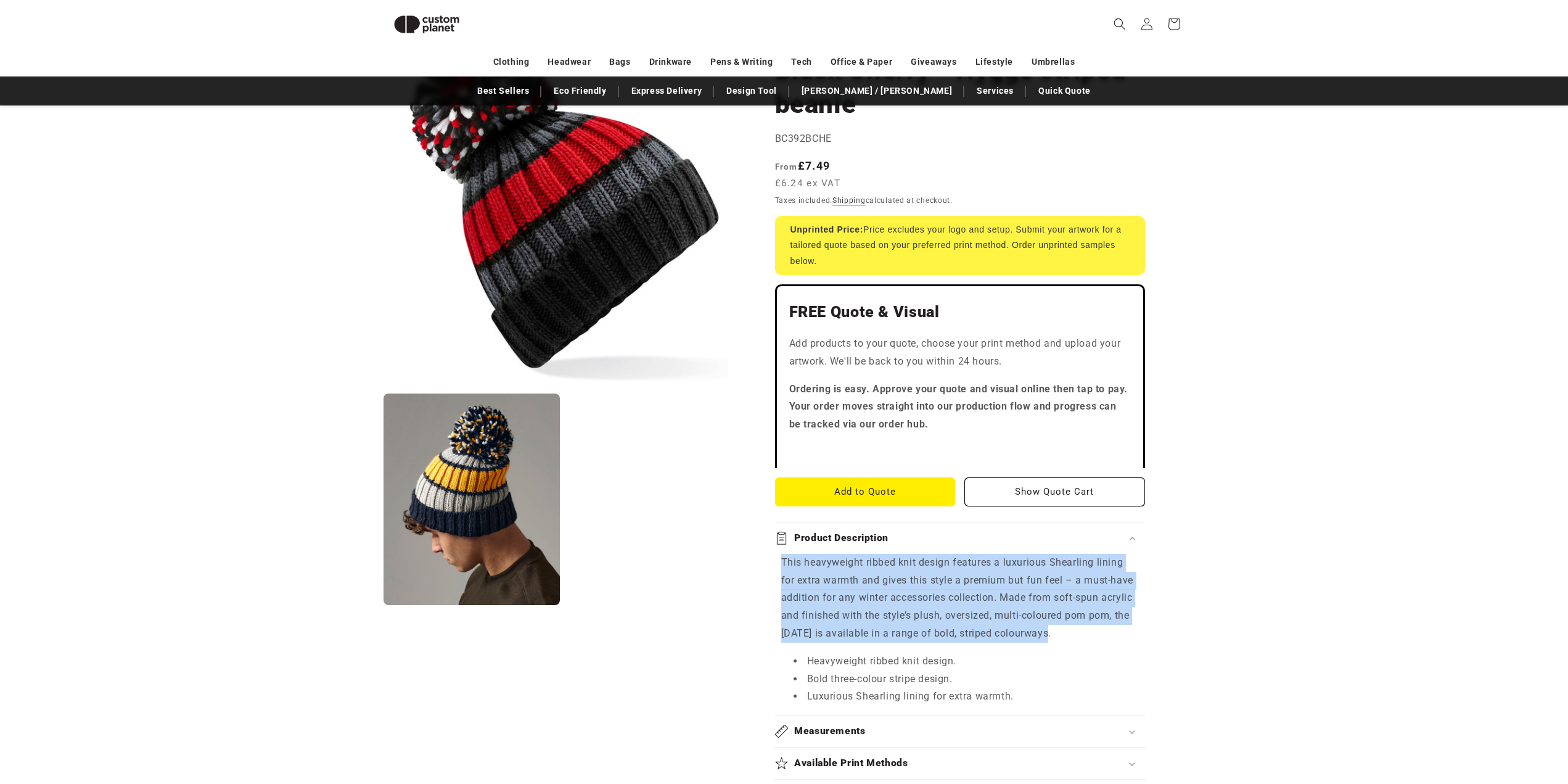
drag, startPoint x: 768, startPoint y: 551, endPoint x: 1094, endPoint y: 614, distance: 332.0
click at [1094, 614] on div "Beechfield Black Cherry - Hygge striped beanie Black Cherry - Hygge striped bea…" at bounding box center [965, 711] width 441 height 1373
copy p "This heavyweight ribbed knit design features a luxurious Shearling lining for e…"
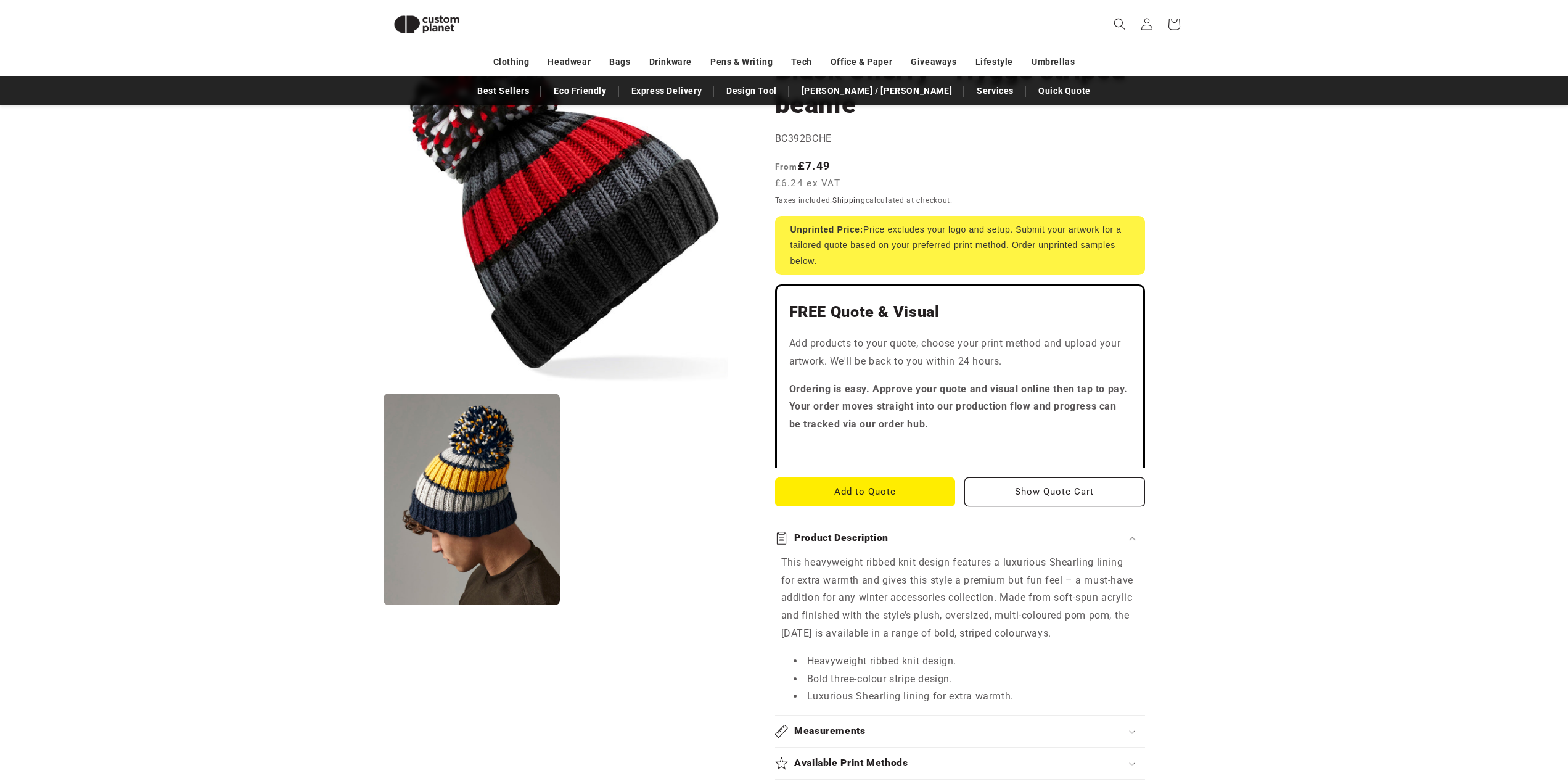
click at [1274, 445] on product-info "Skip to product information Open media 1 in modal Open media 2 in modal NaN / o…" at bounding box center [784, 711] width 1568 height 1417
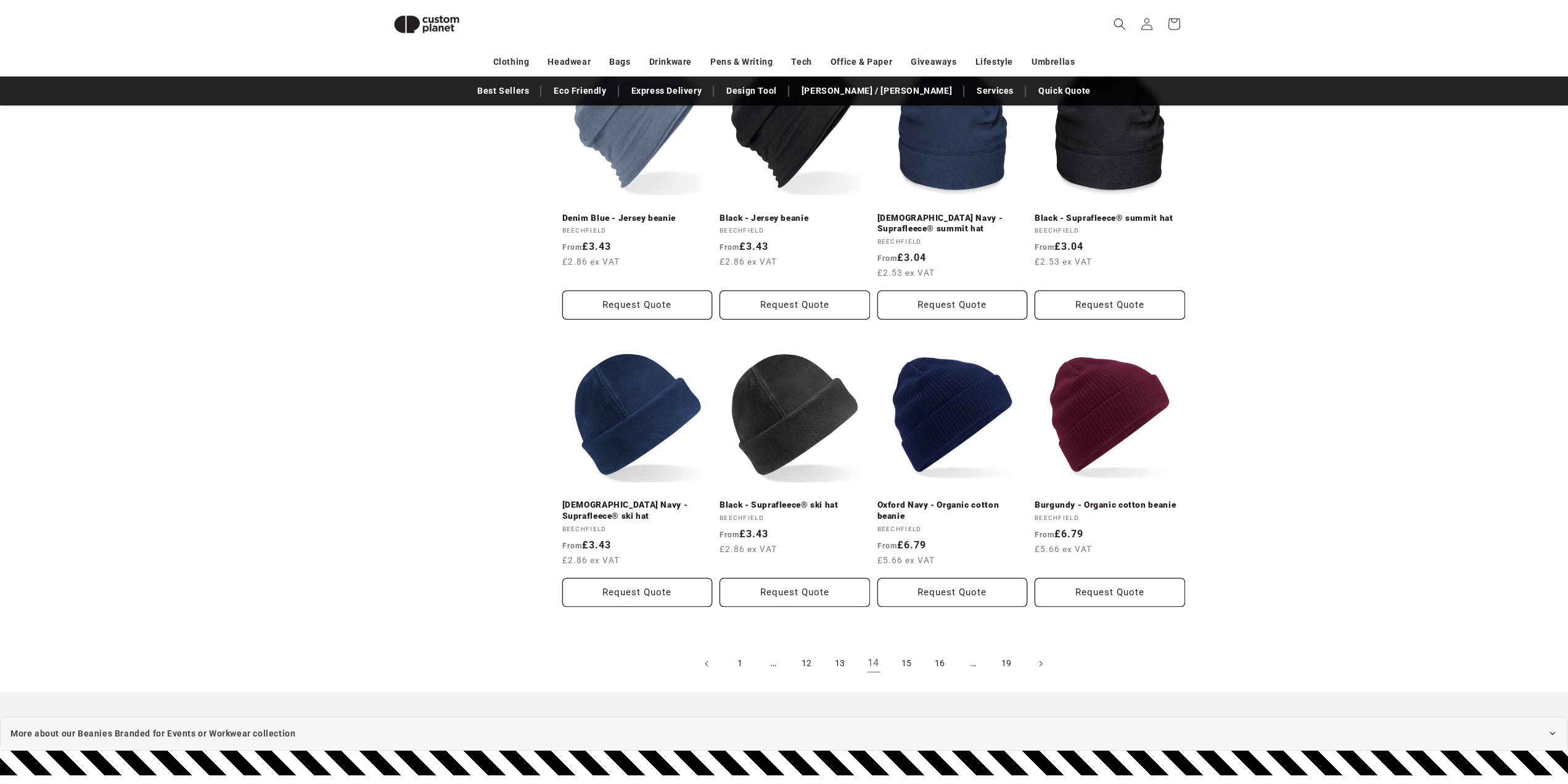
scroll to position [1093, 0]
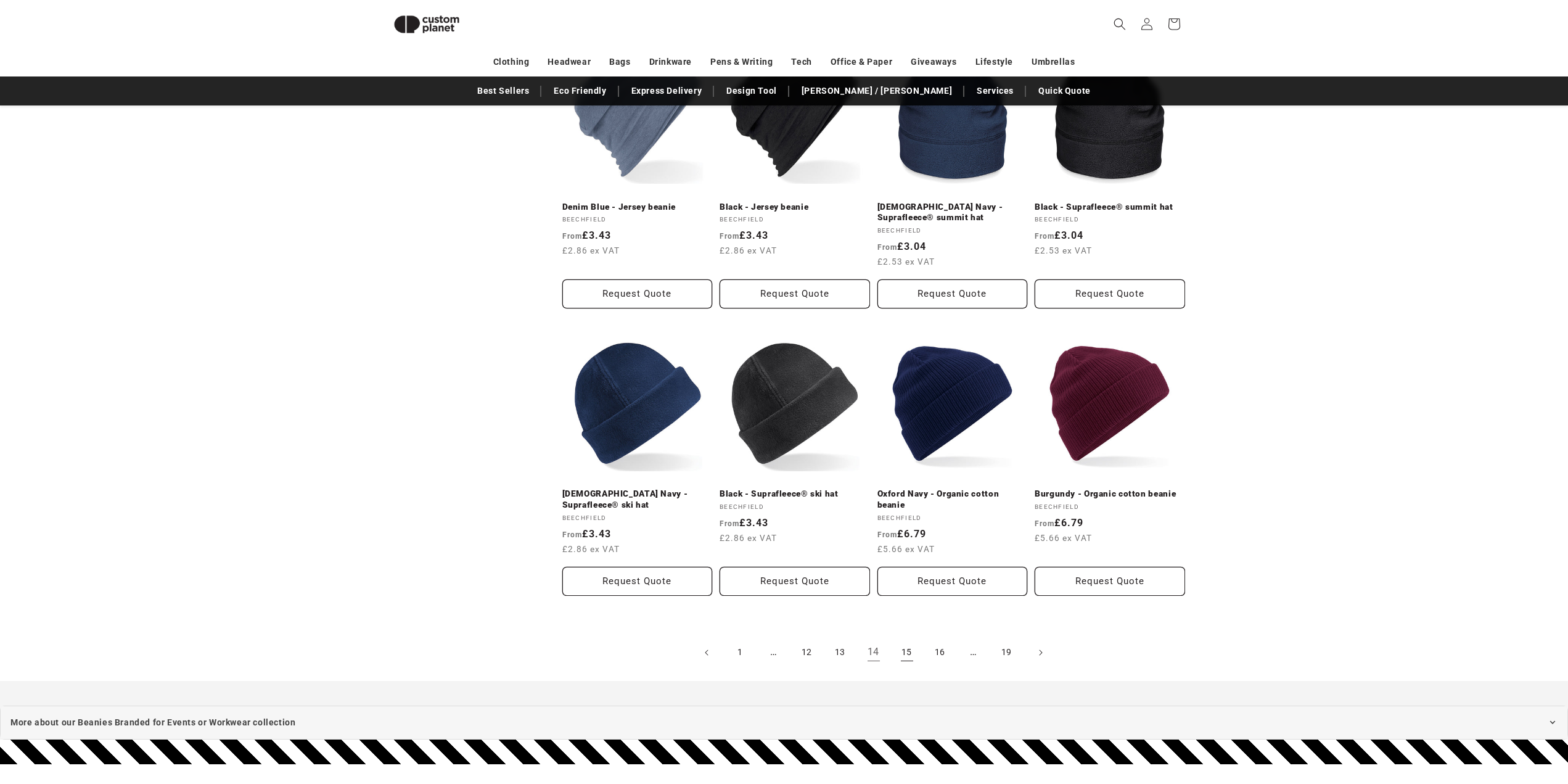
click at [912, 639] on link "15" at bounding box center [907, 652] width 27 height 27
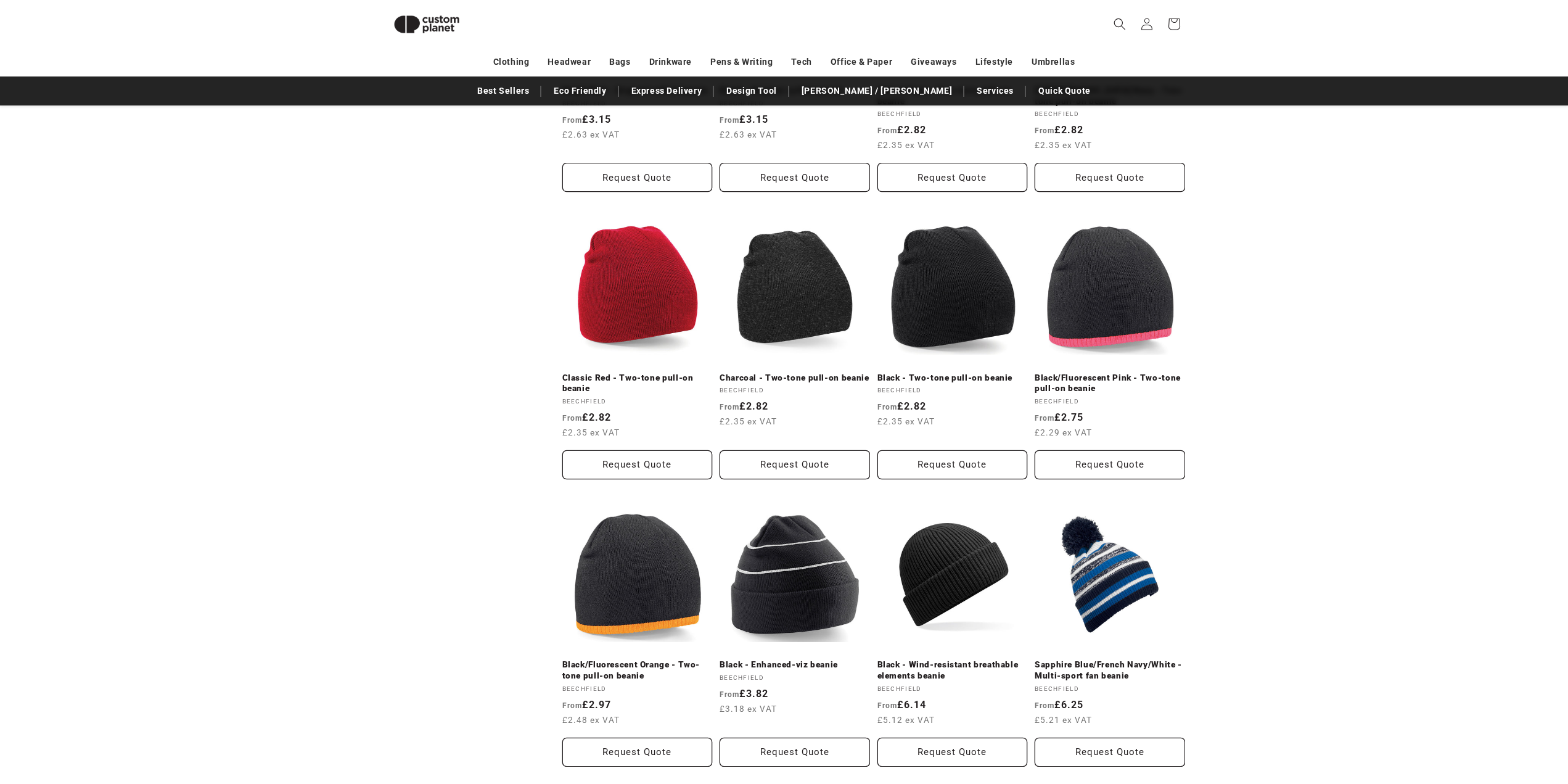
scroll to position [1155, 0]
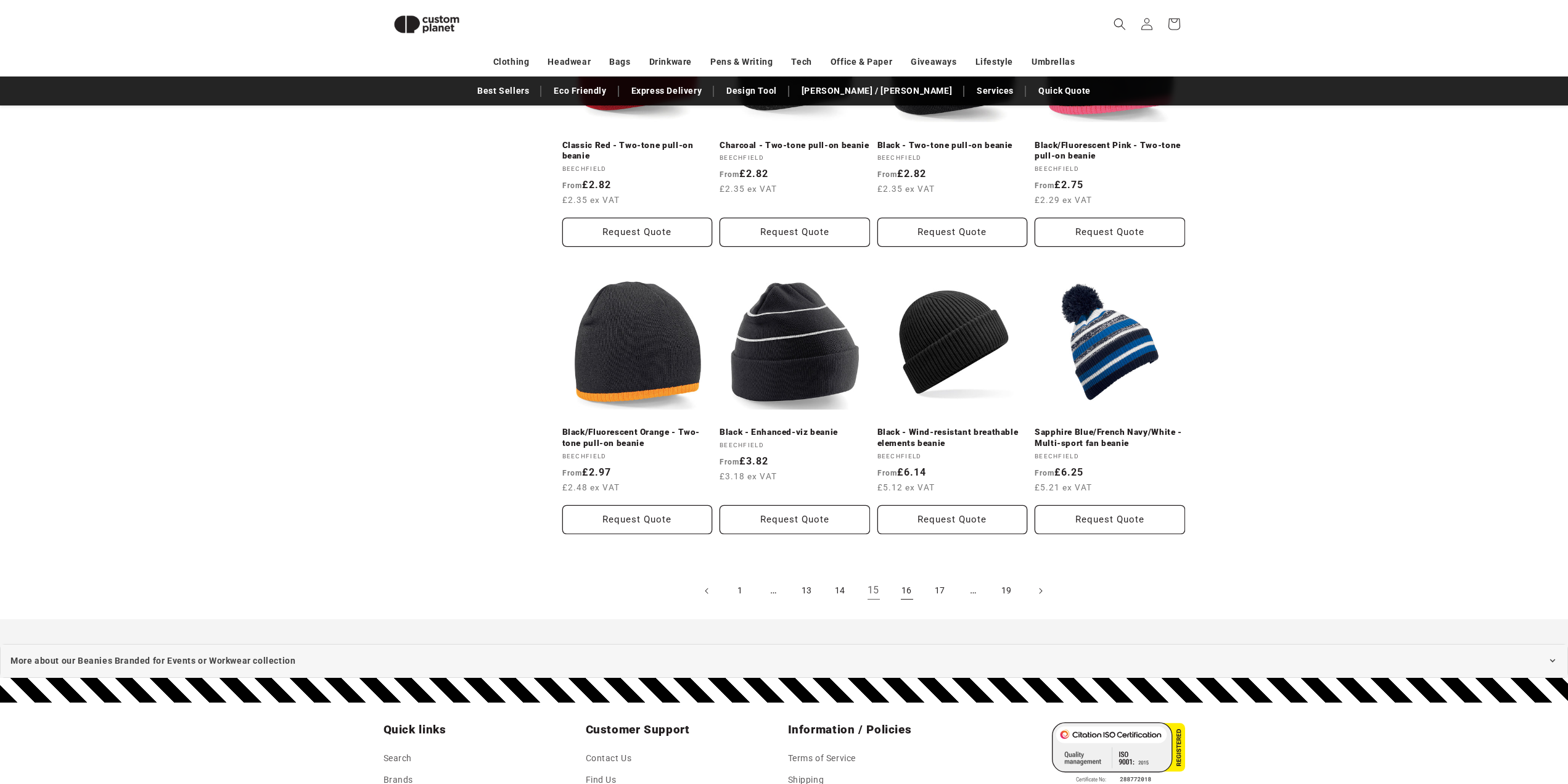
click at [908, 577] on link "16" at bounding box center [907, 590] width 27 height 27
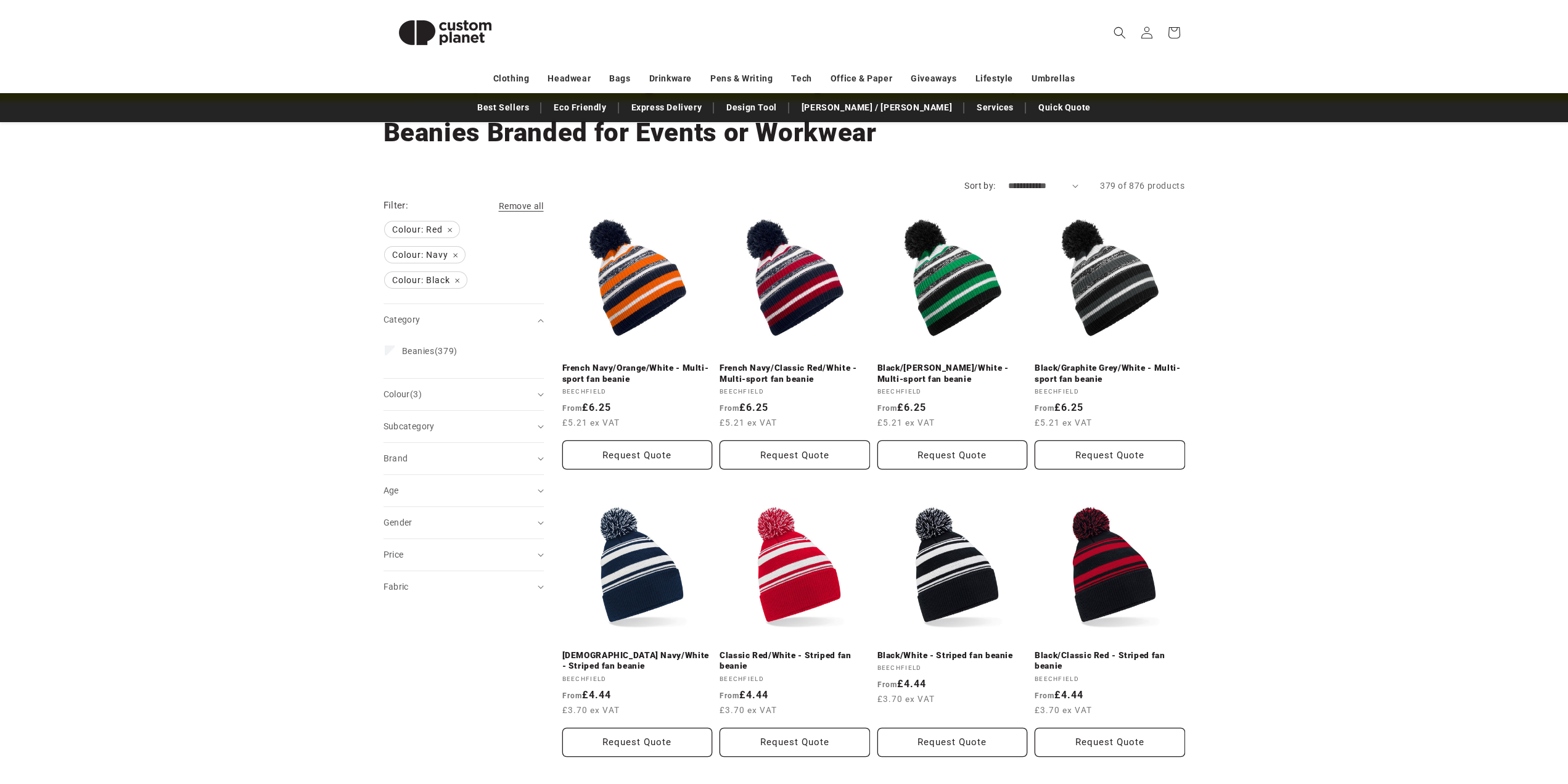
scroll to position [123, 0]
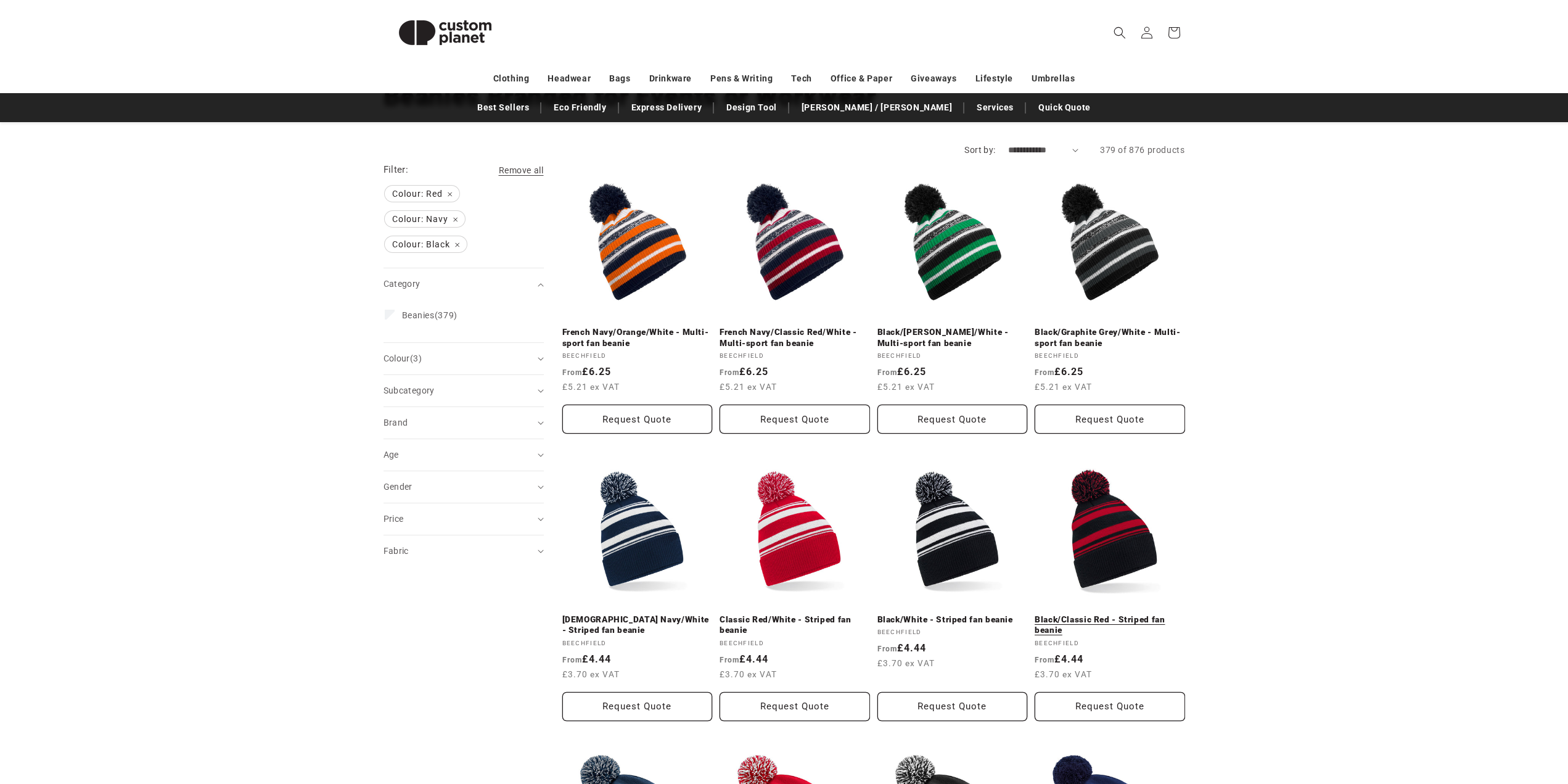
click at [1146, 614] on link "Black/Classic Red - Striped fan beanie" at bounding box center [1110, 625] width 150 height 21
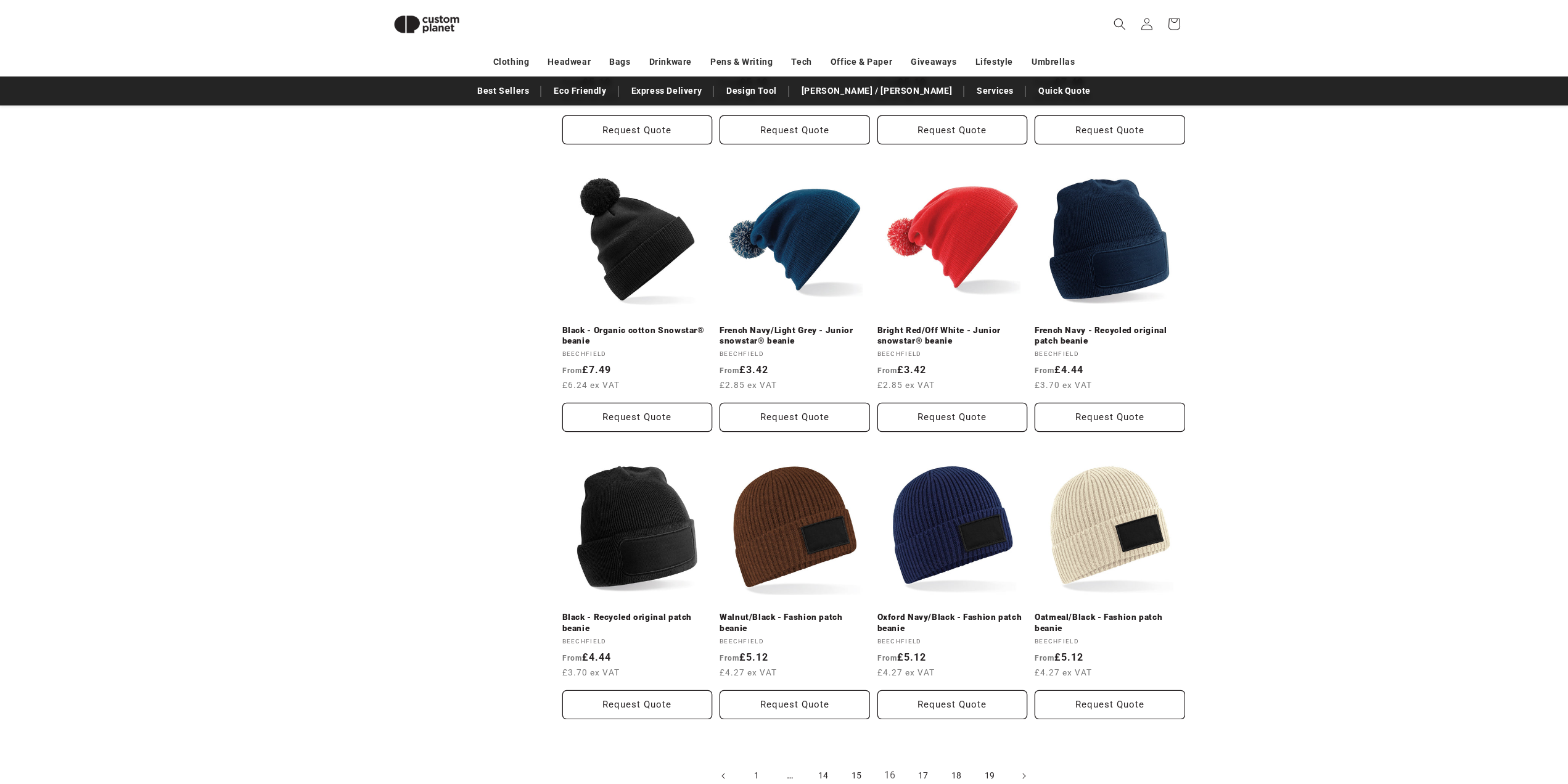
scroll to position [1216, 0]
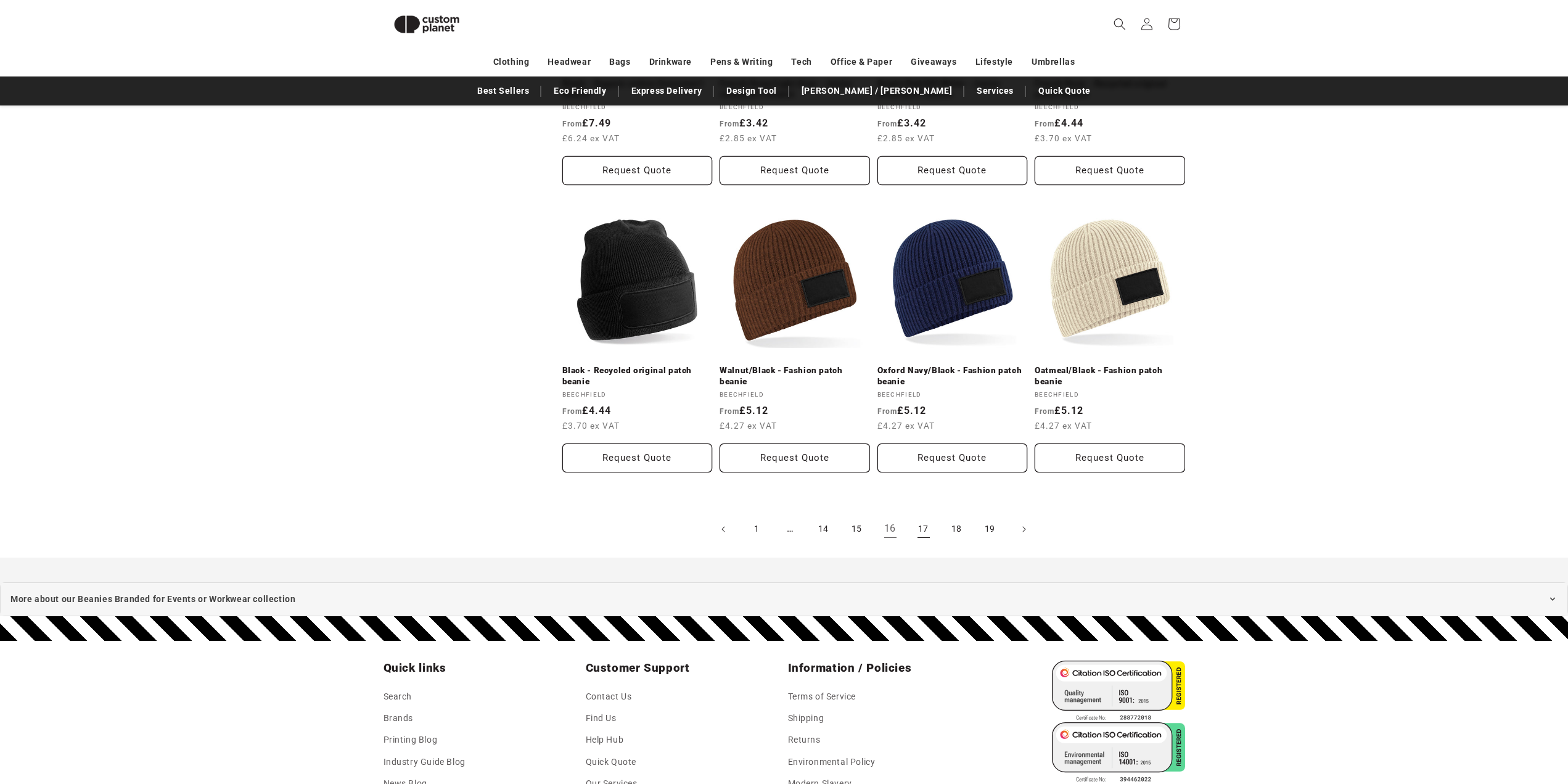
click at [915, 515] on link "17" at bounding box center [923, 529] width 27 height 27
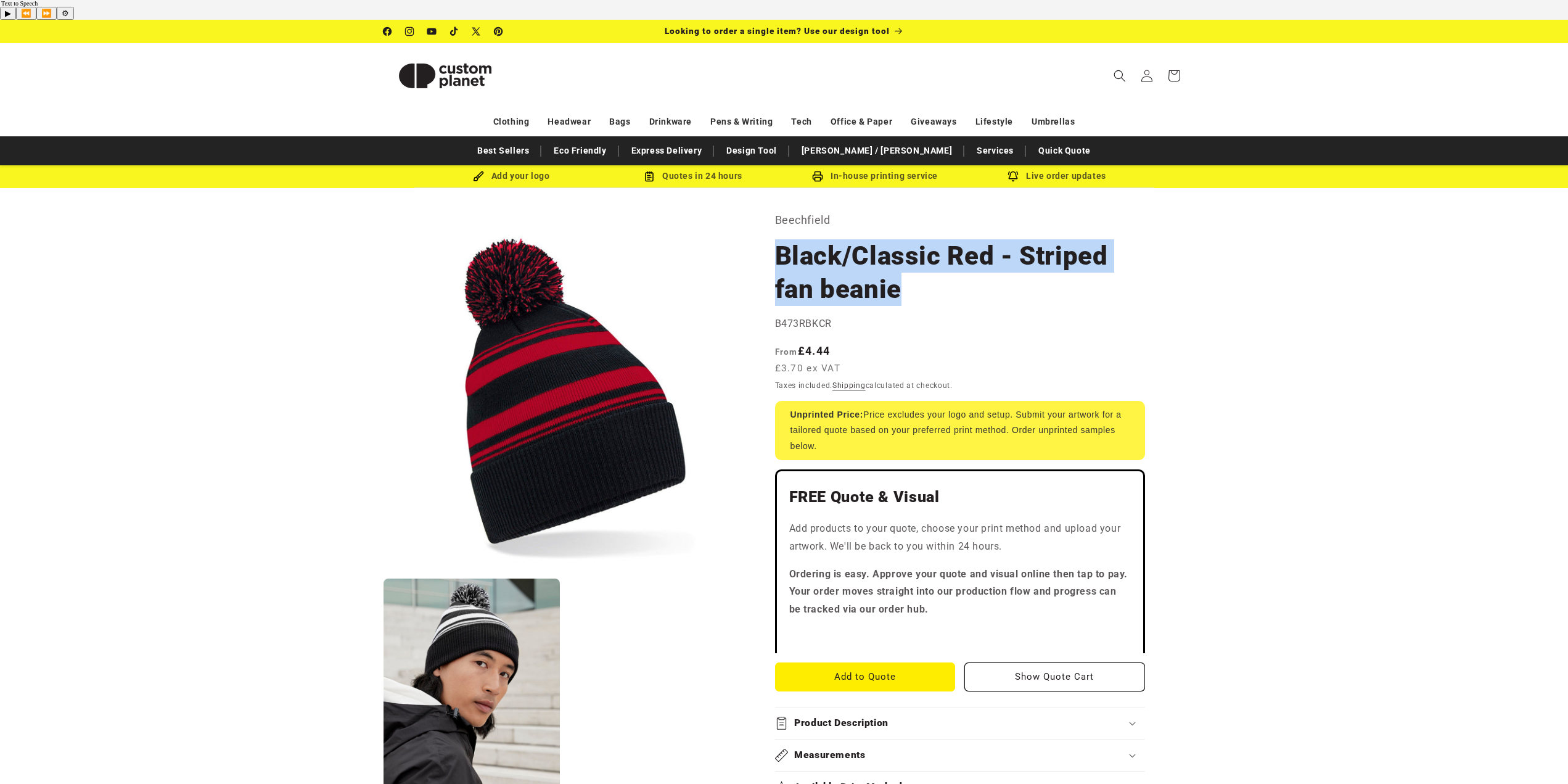
drag, startPoint x: 774, startPoint y: 232, endPoint x: 949, endPoint y: 279, distance: 181.2
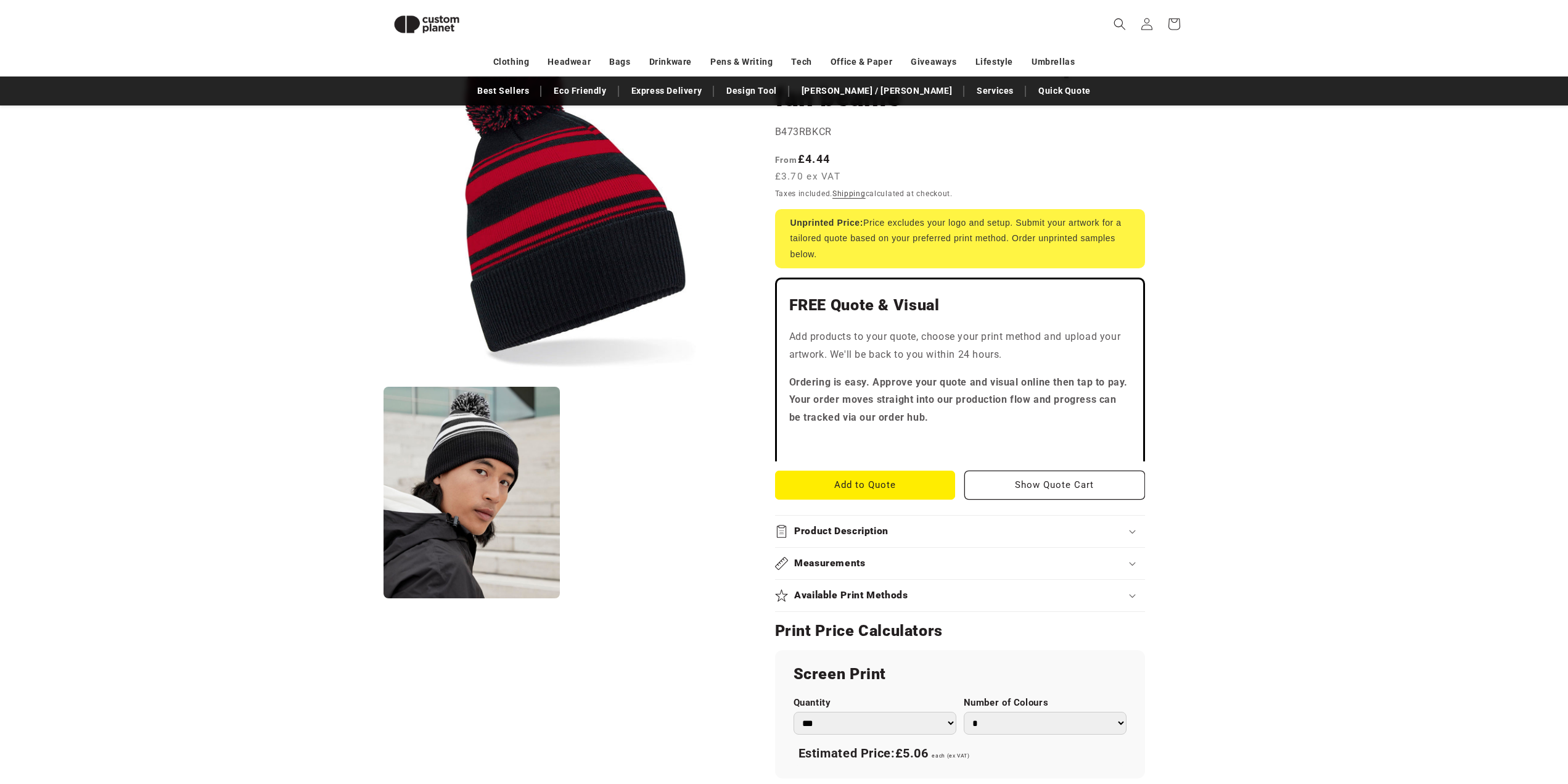
scroll to position [169, 0]
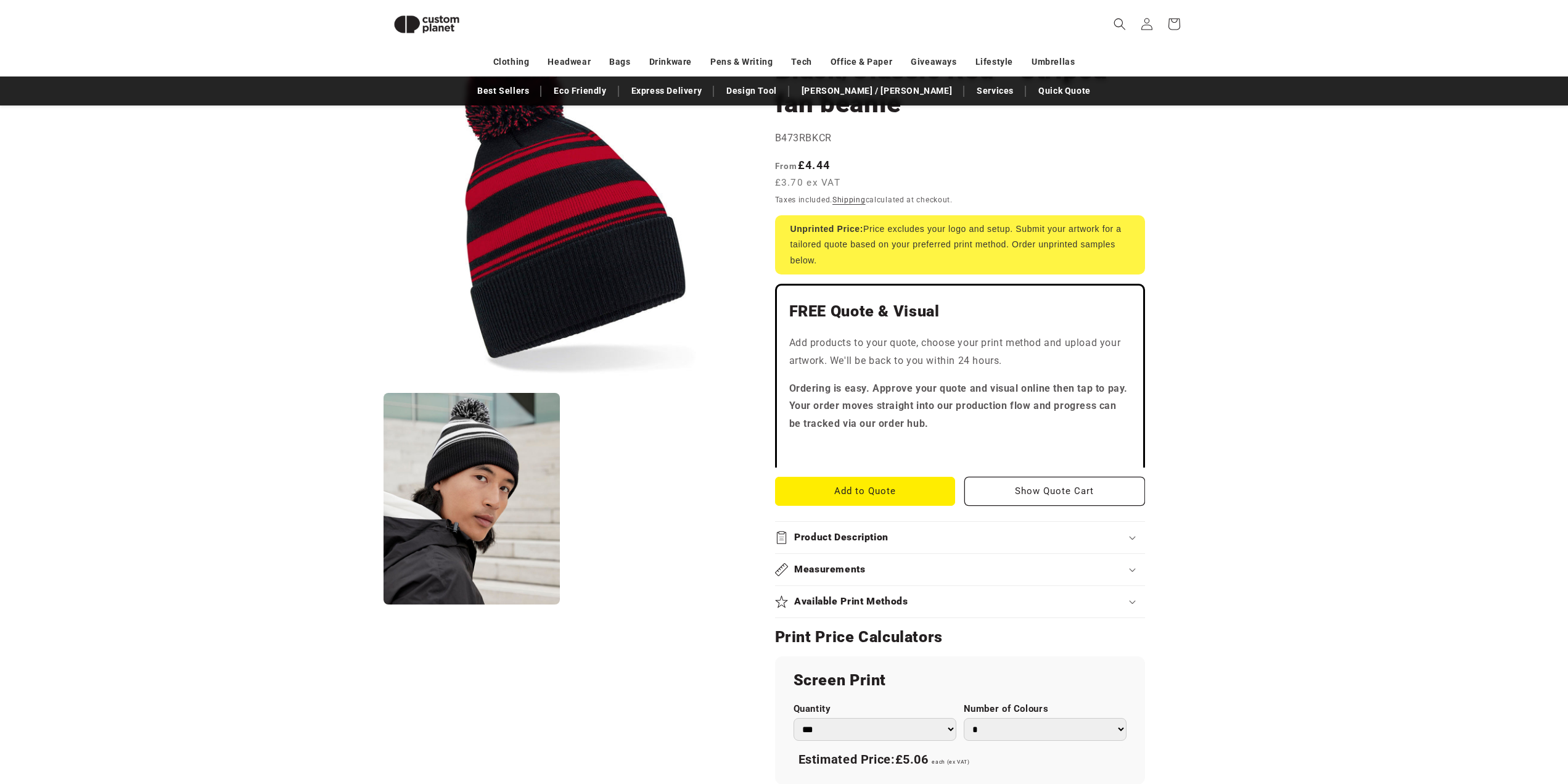
click at [1067, 531] on div "Product Description" at bounding box center [960, 537] width 370 height 13
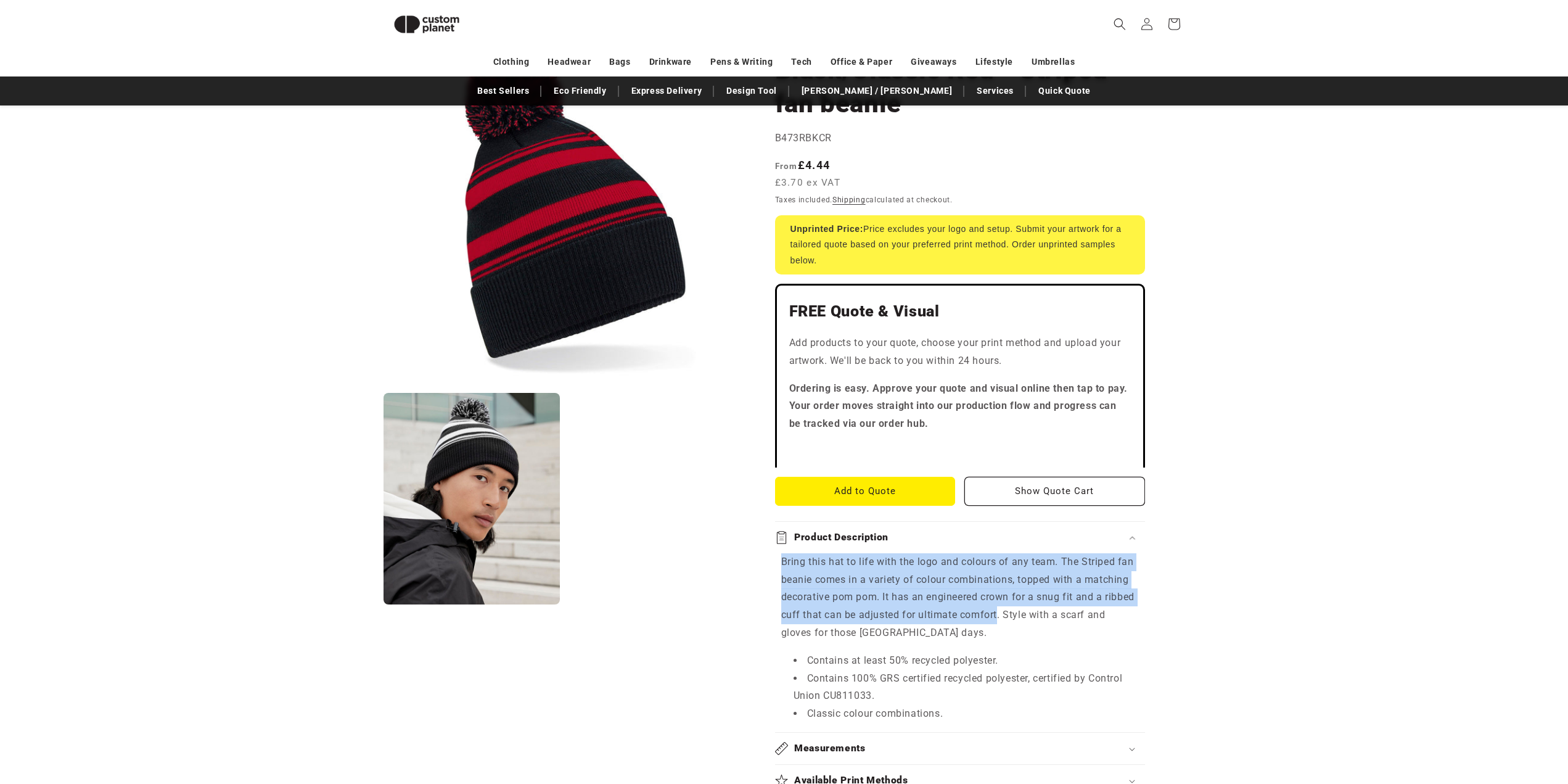
drag, startPoint x: 774, startPoint y: 551, endPoint x: 999, endPoint y: 599, distance: 230.1
click at [999, 599] on div "Beechfield Black/Classic Red - Striped fan beanie Black/Classic Red - Striped f…" at bounding box center [965, 720] width 441 height 1390
copy p "Bring this hat to life with the logo and colours of any team. The Striped fan b…"
click at [757, 349] on div "Beechfield Black/Classic Red - Striped fan beanie Black/Classic Red - Striped f…" at bounding box center [965, 720] width 441 height 1390
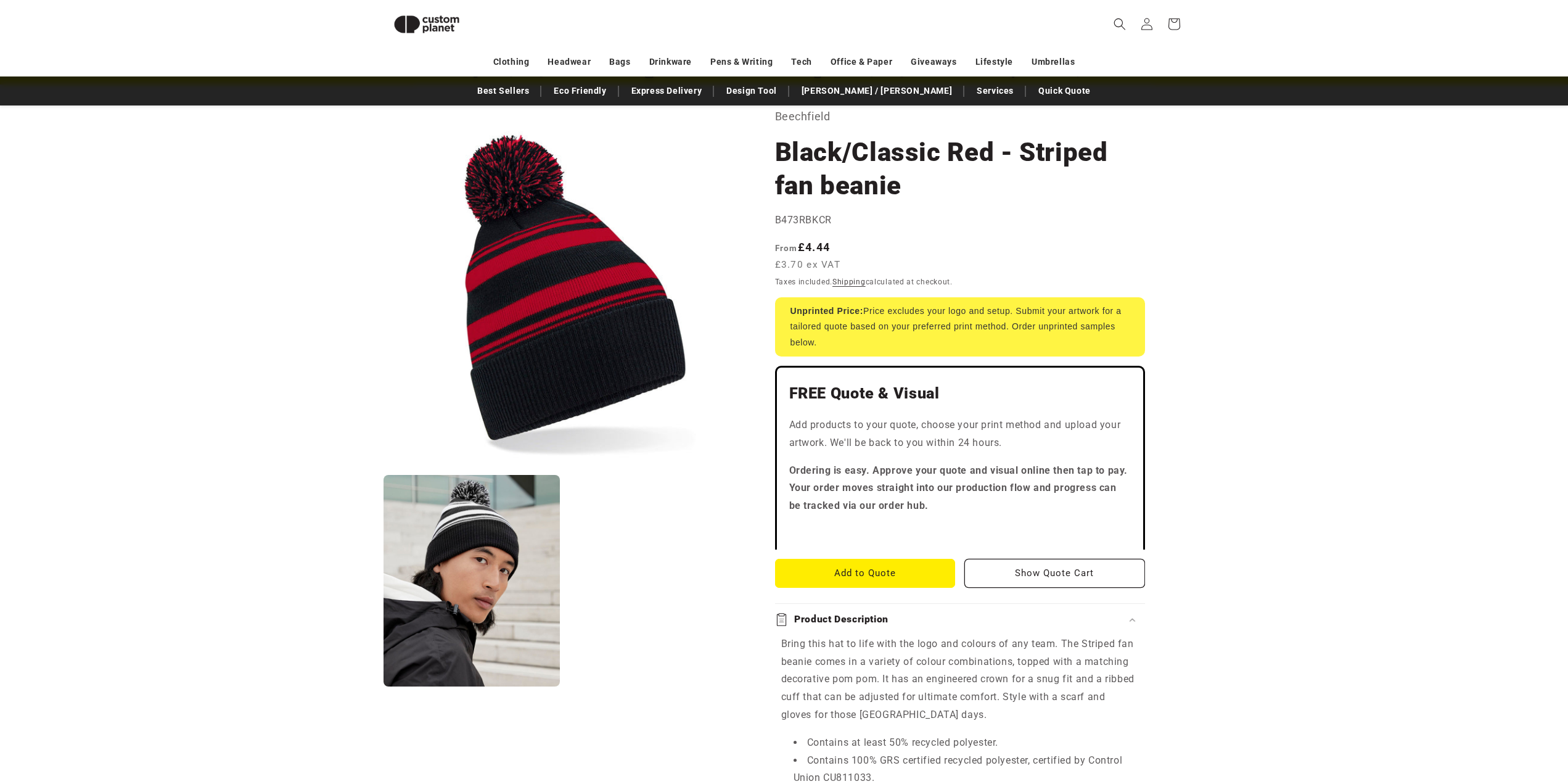
scroll to position [0, 0]
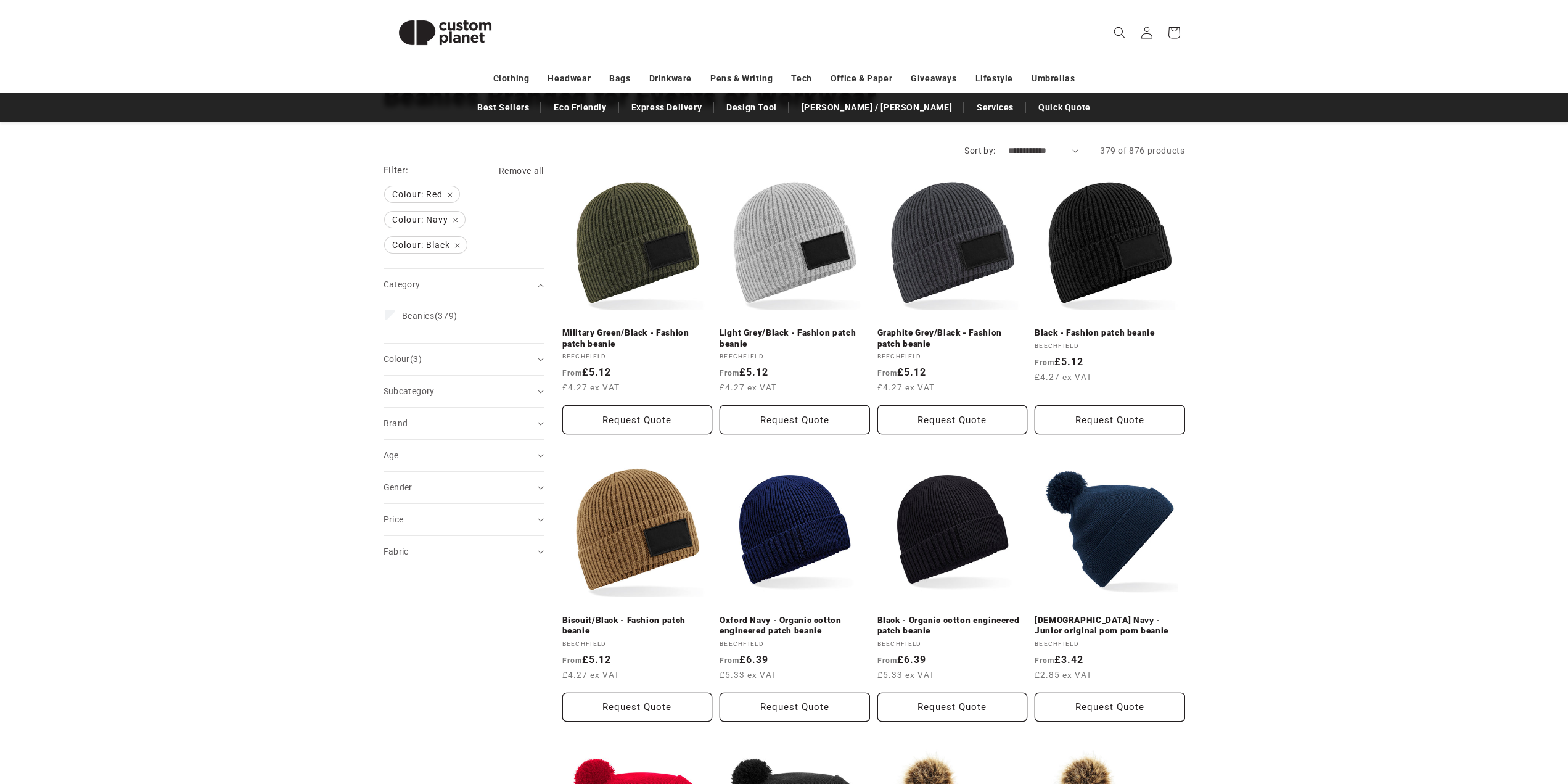
scroll to position [123, 0]
click at [1131, 327] on link "Black - Fashion patch beanie" at bounding box center [1110, 332] width 150 height 11
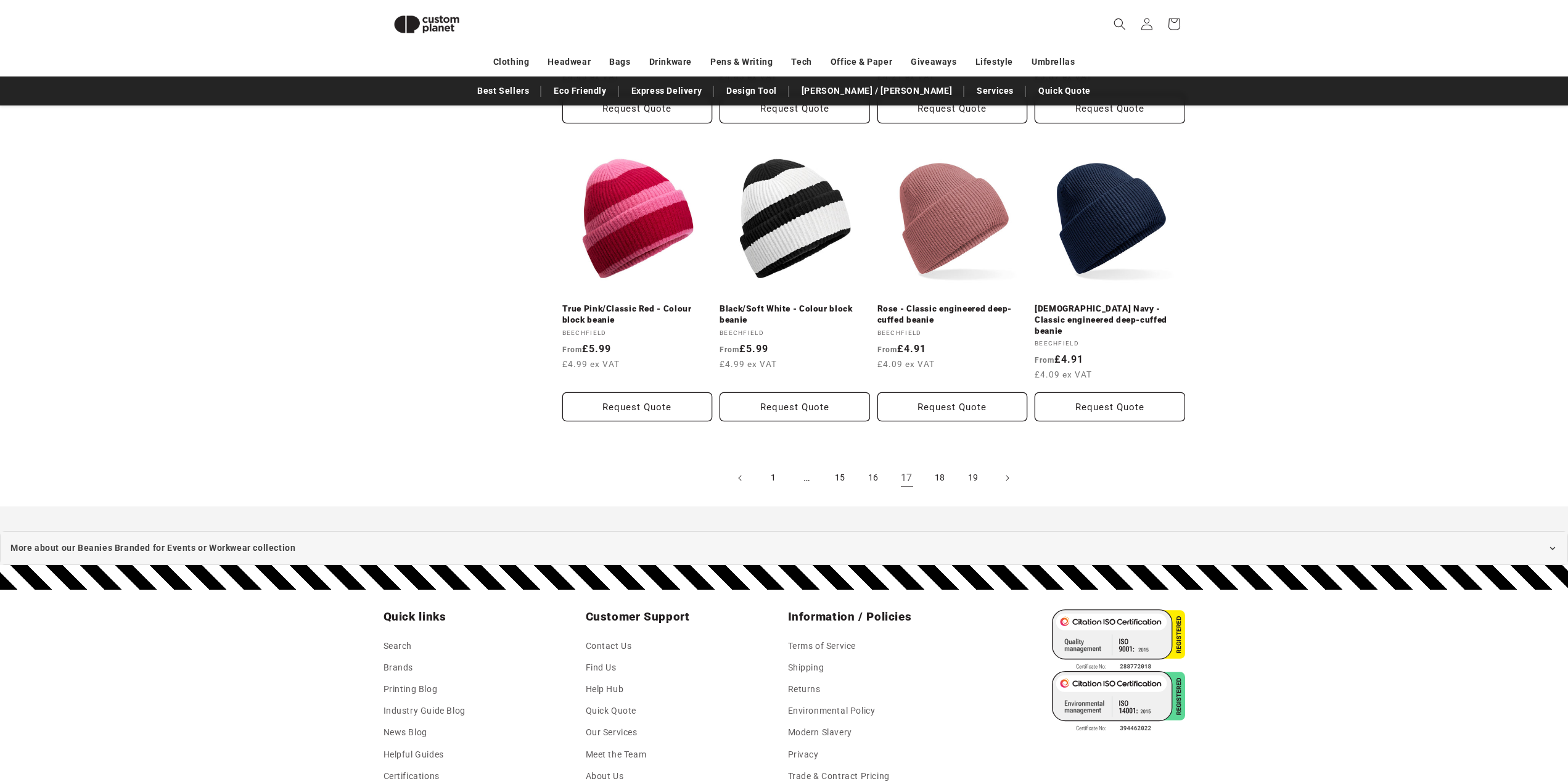
scroll to position [1279, 0]
click at [950, 464] on link "18" at bounding box center [940, 477] width 27 height 27
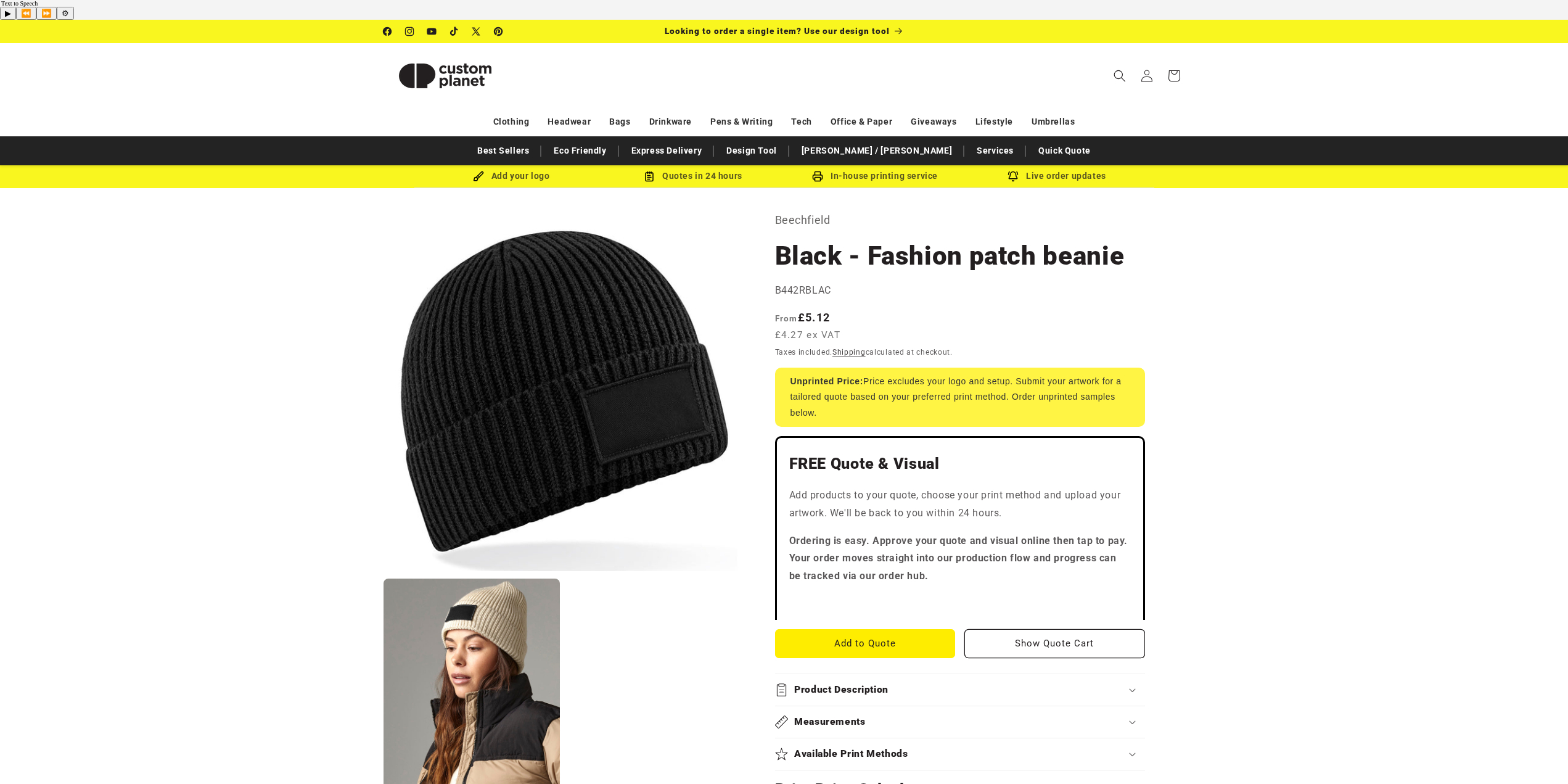
click at [1276, 366] on product-info "Skip to product information Open media 1 in modal Open media 2 in modal NaN / o…" at bounding box center [784, 799] width 1568 height 1223
drag, startPoint x: 780, startPoint y: 232, endPoint x: 1133, endPoint y: 233, distance: 353.0
click at [1133, 239] on h1 "Black - Fashion patch beanie" at bounding box center [960, 255] width 370 height 33
copy h1 "Black - Fashion patch beanie"
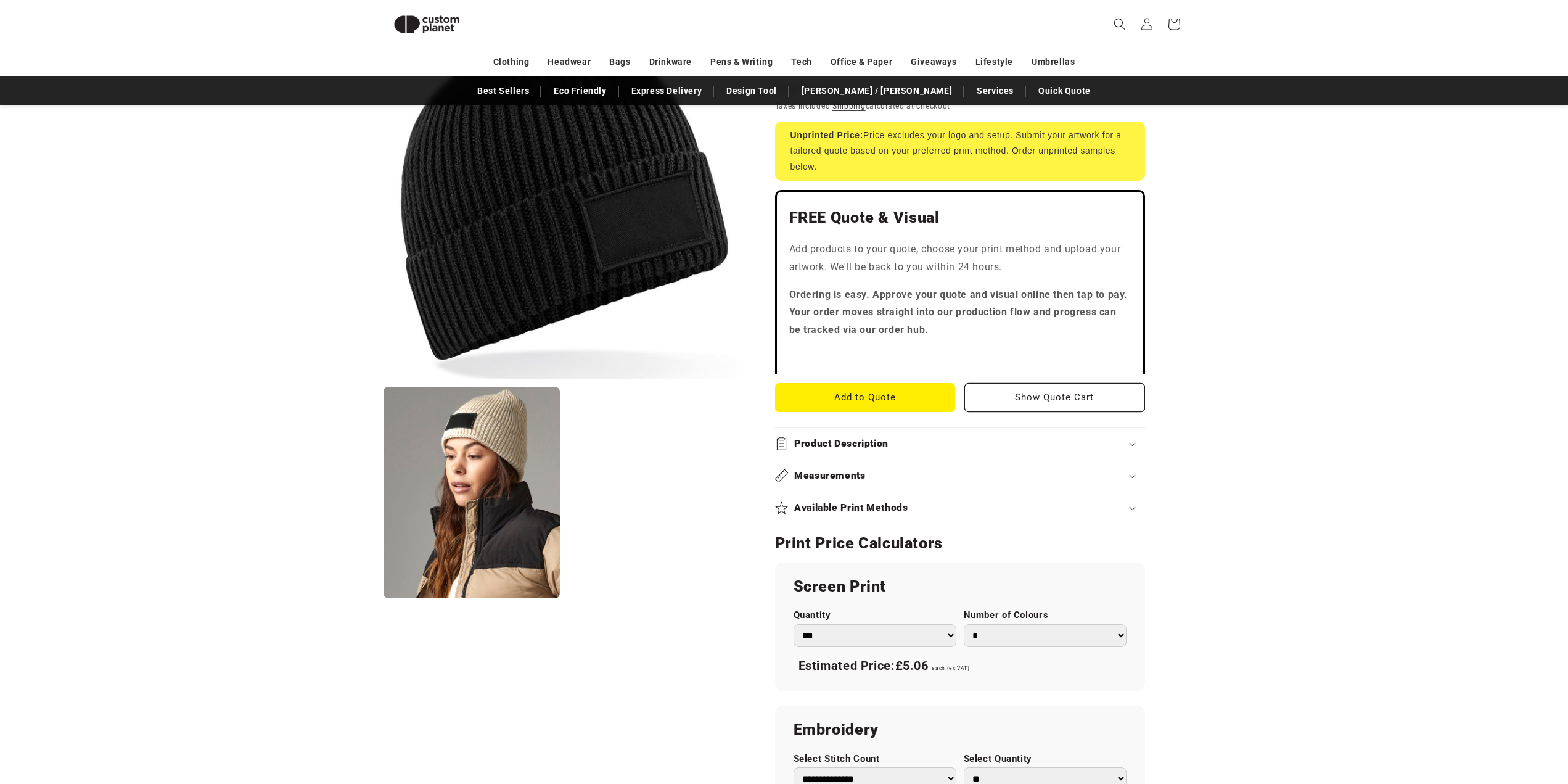
scroll to position [231, 0]
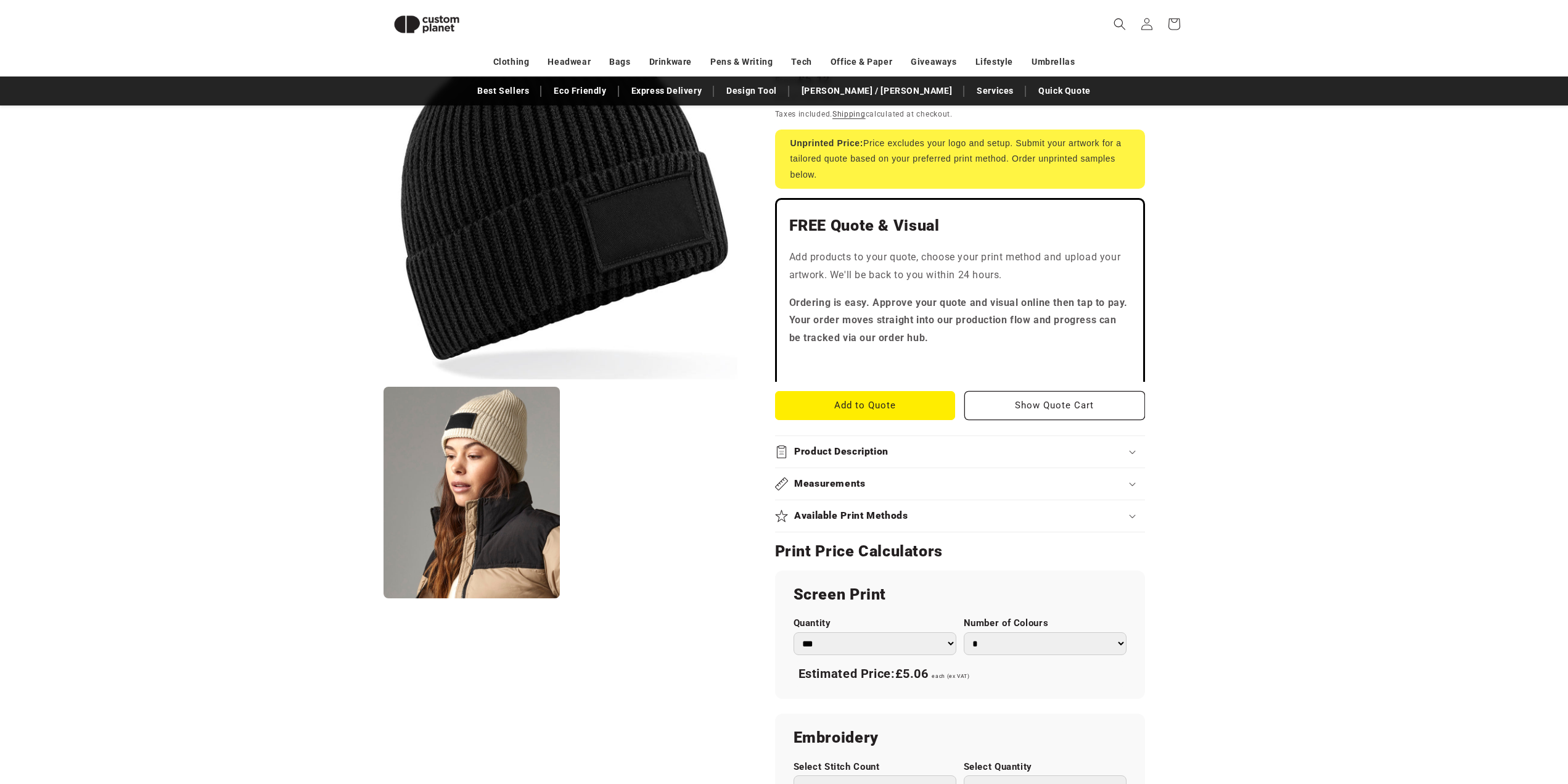
click at [957, 443] on summary "Product Description" at bounding box center [960, 451] width 370 height 32
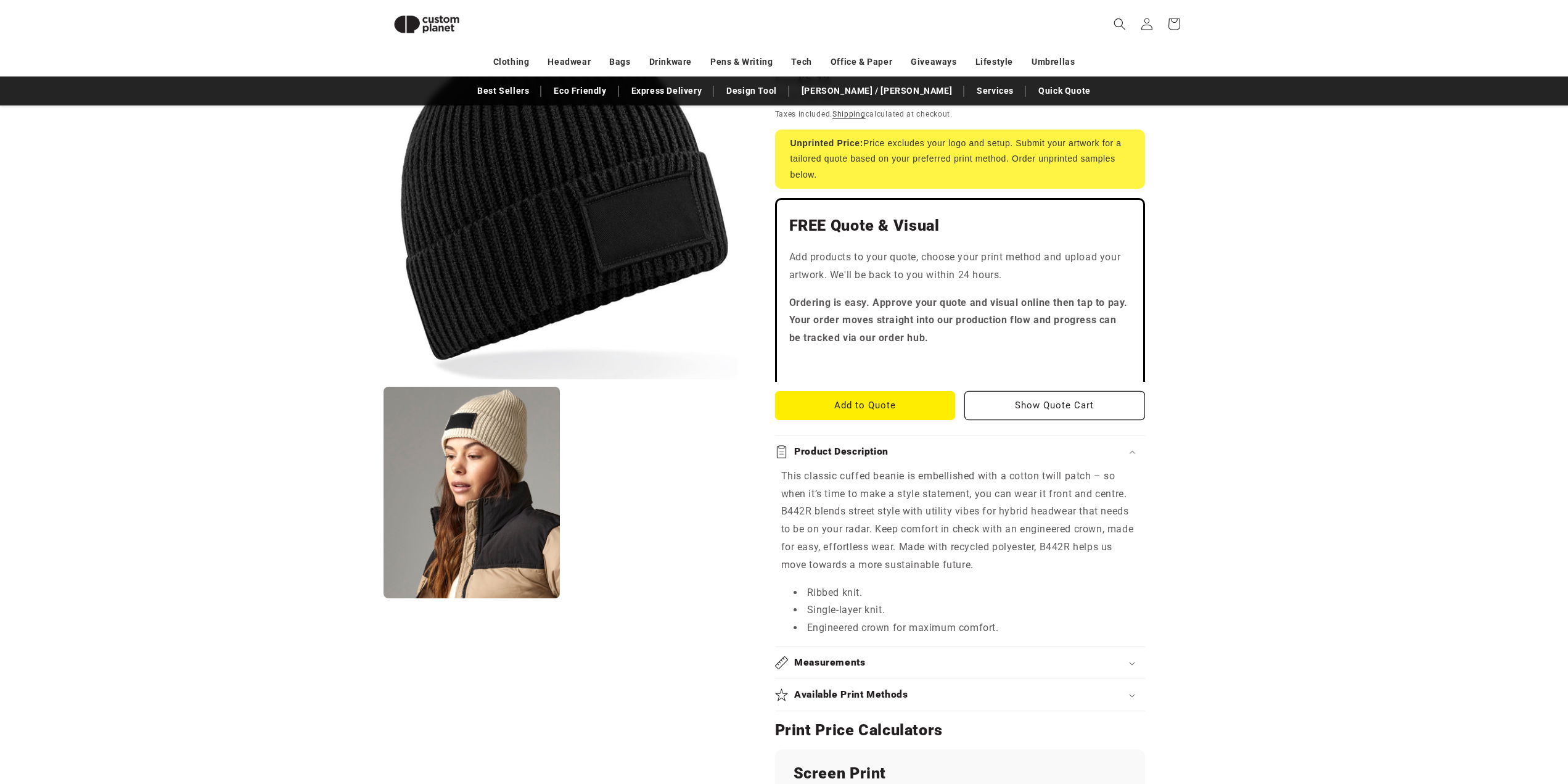
click at [1283, 449] on product-info "Skip to product information Open media 1 in modal Open media 2 in modal NaN / o…" at bounding box center [784, 641] width 1568 height 1401
drag, startPoint x: 775, startPoint y: 454, endPoint x: 1131, endPoint y: 472, distance: 356.5
click at [1131, 472] on div "This classic cuffed beanie is embellished with a cotton twill patch – so when i…" at bounding box center [960, 552] width 370 height 170
copy p "This classic cuffed beanie is embellished with a cotton twill patch – so when i…"
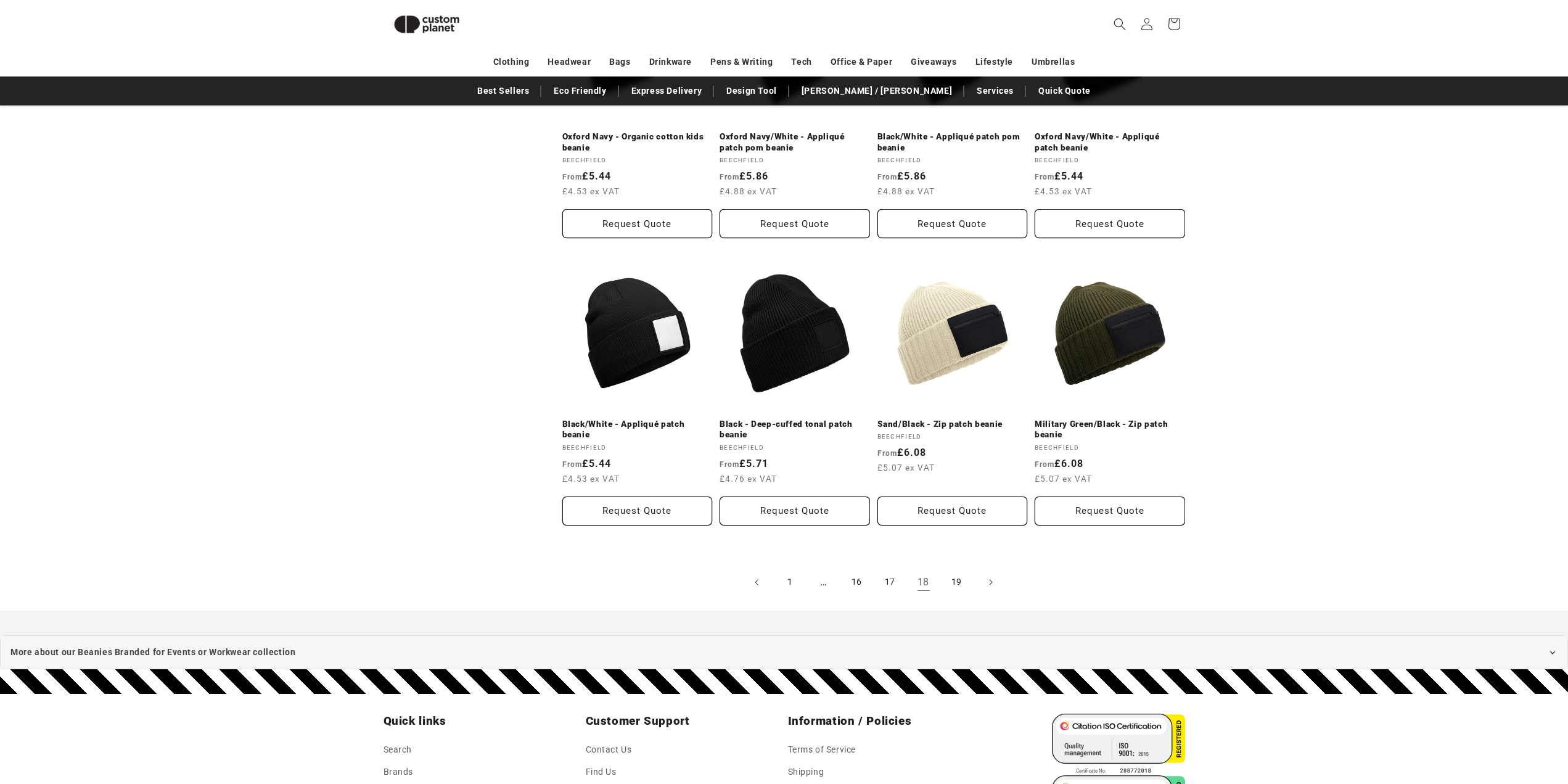
scroll to position [1155, 0]
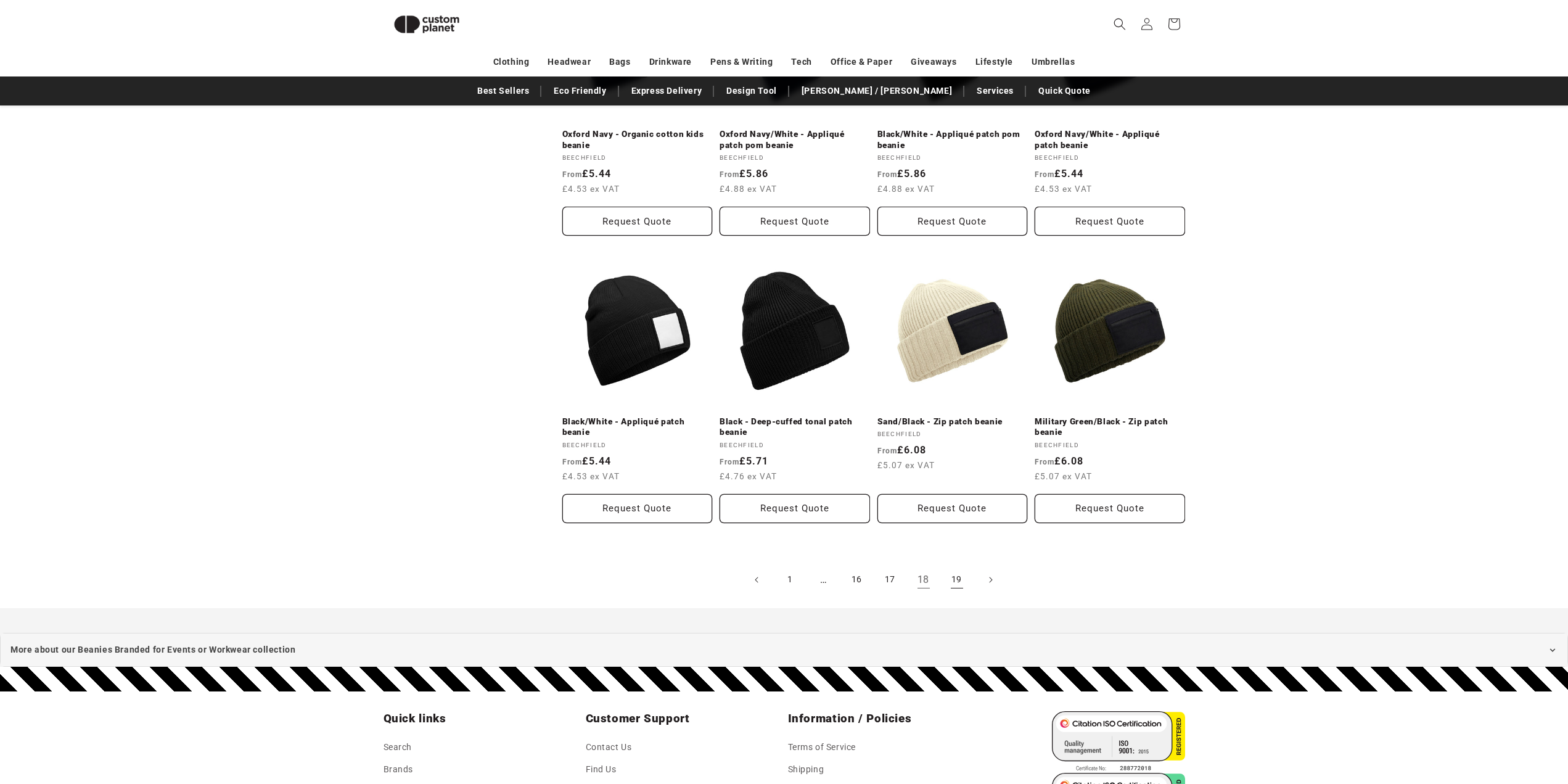
click at [957, 566] on link "19" at bounding box center [957, 579] width 27 height 27
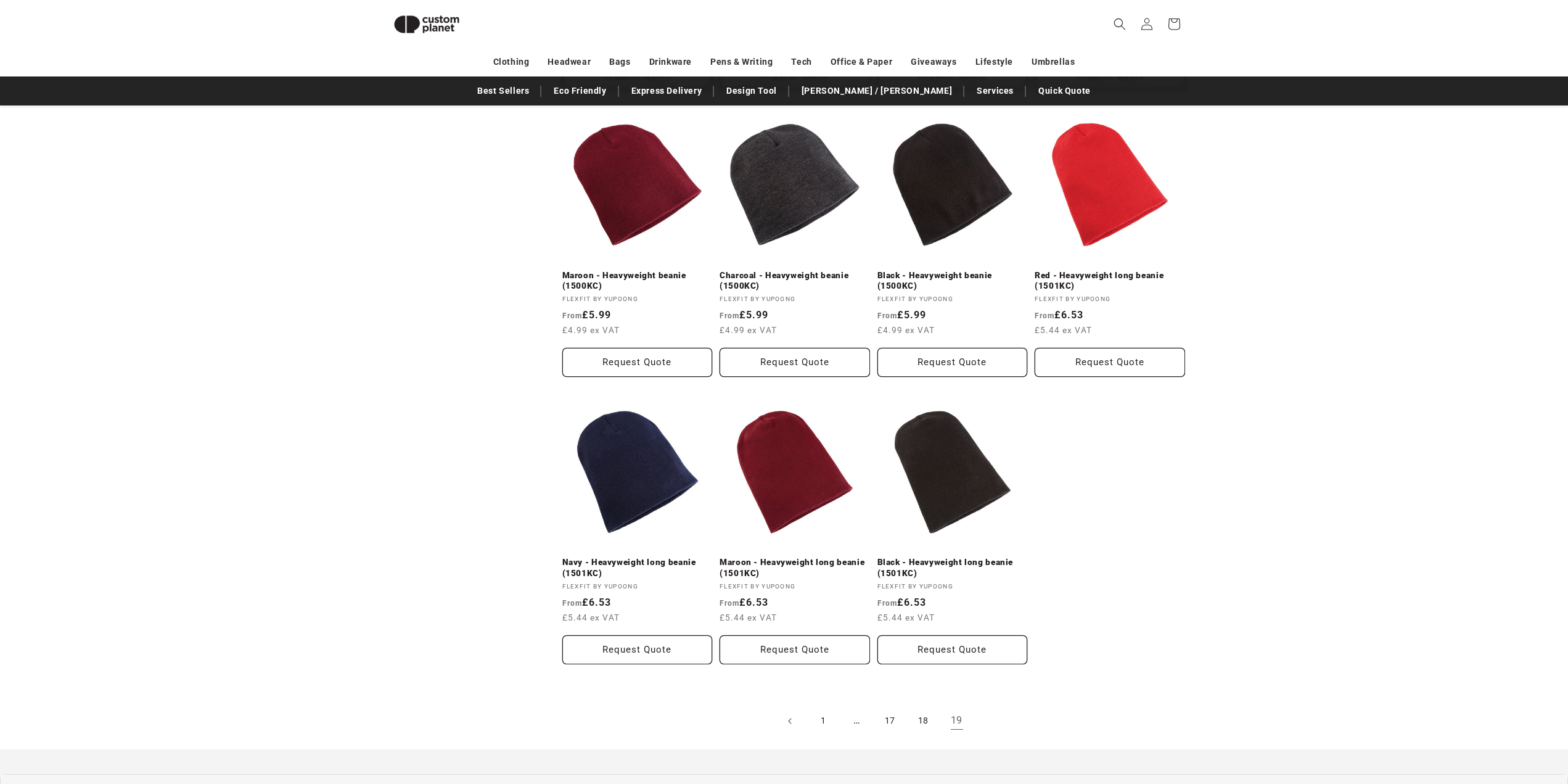
scroll to position [1216, 0]
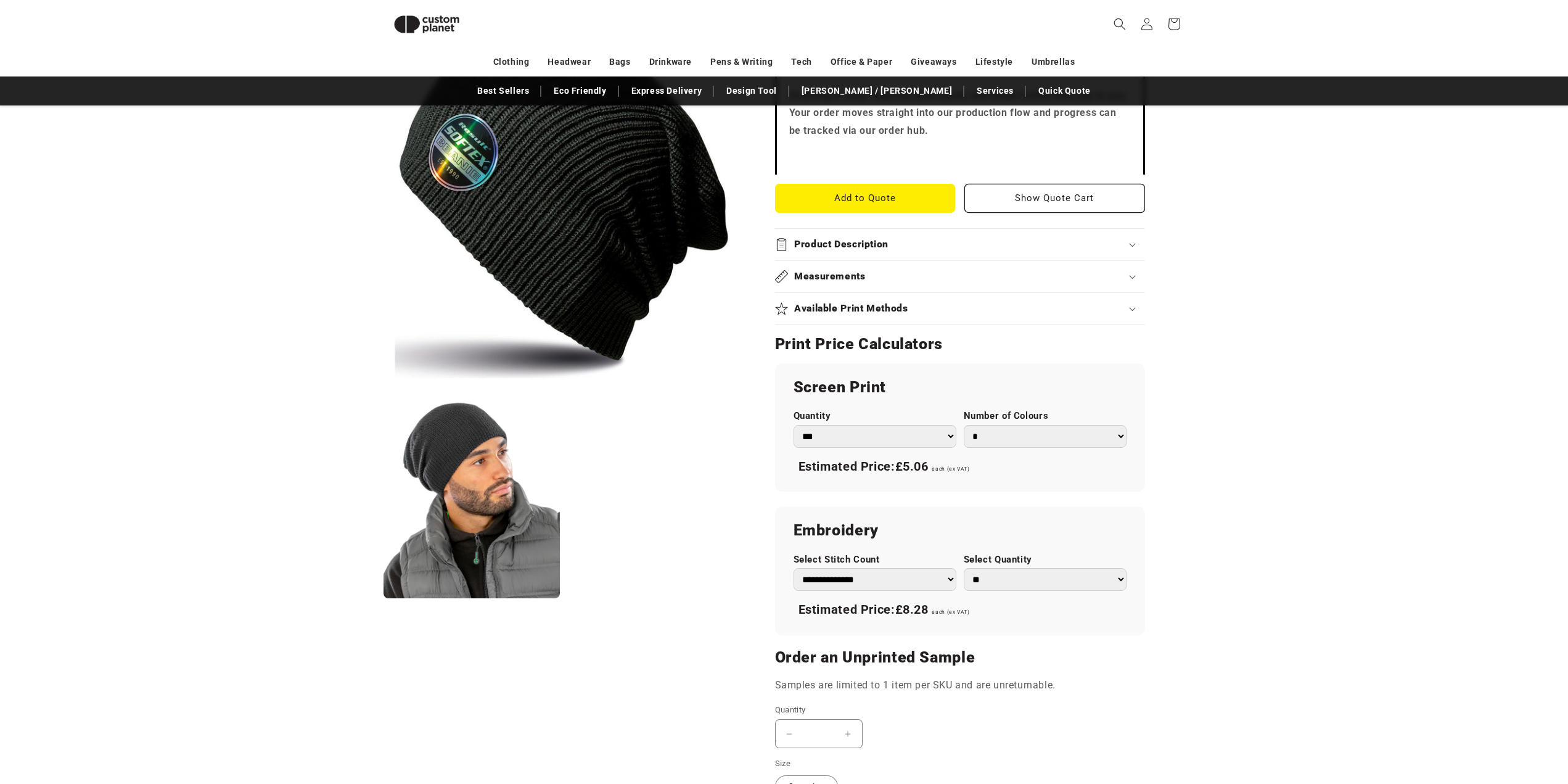
scroll to position [415, 0]
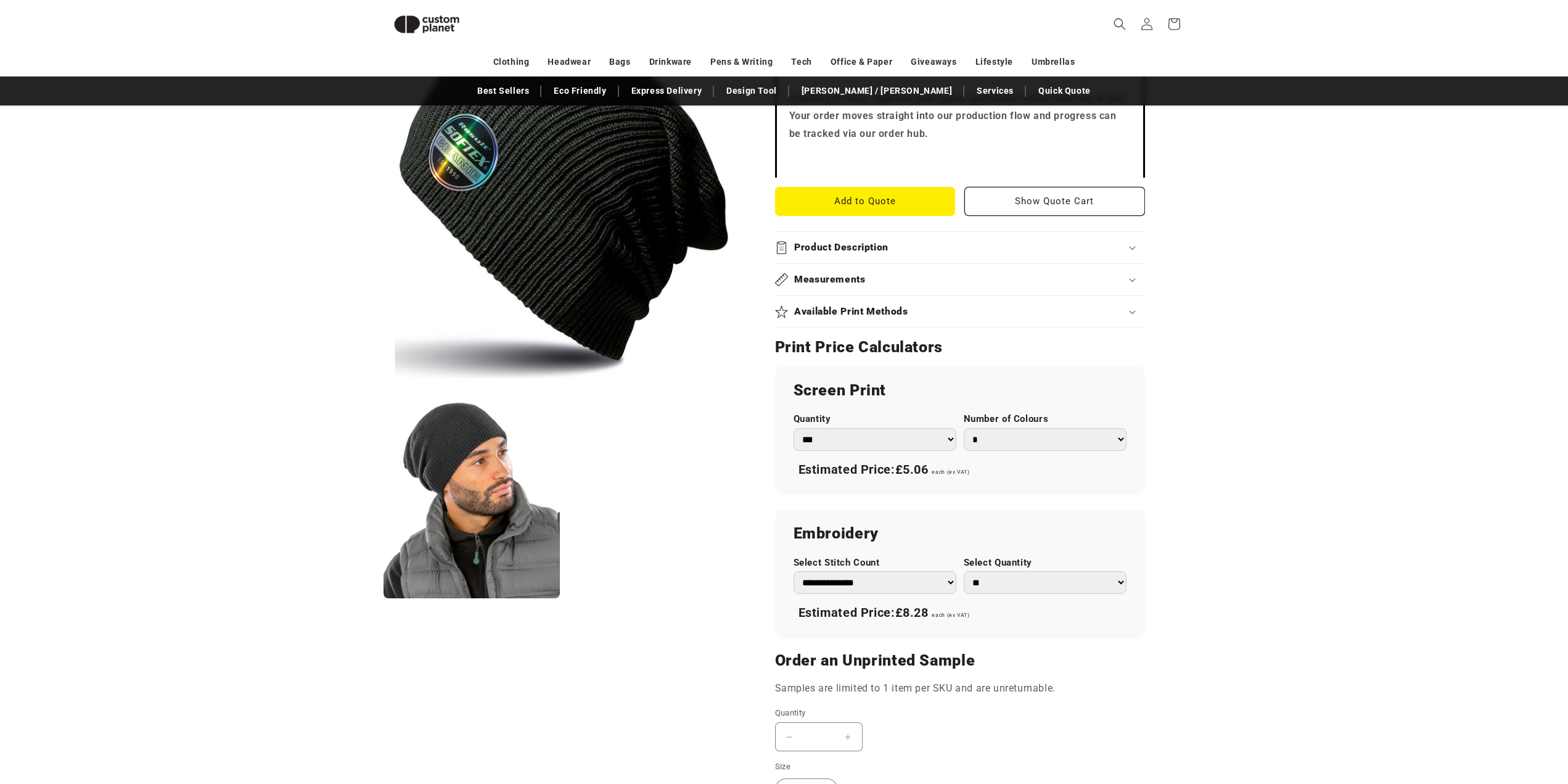
click at [850, 249] on h2 "Product Description" at bounding box center [841, 247] width 95 height 13
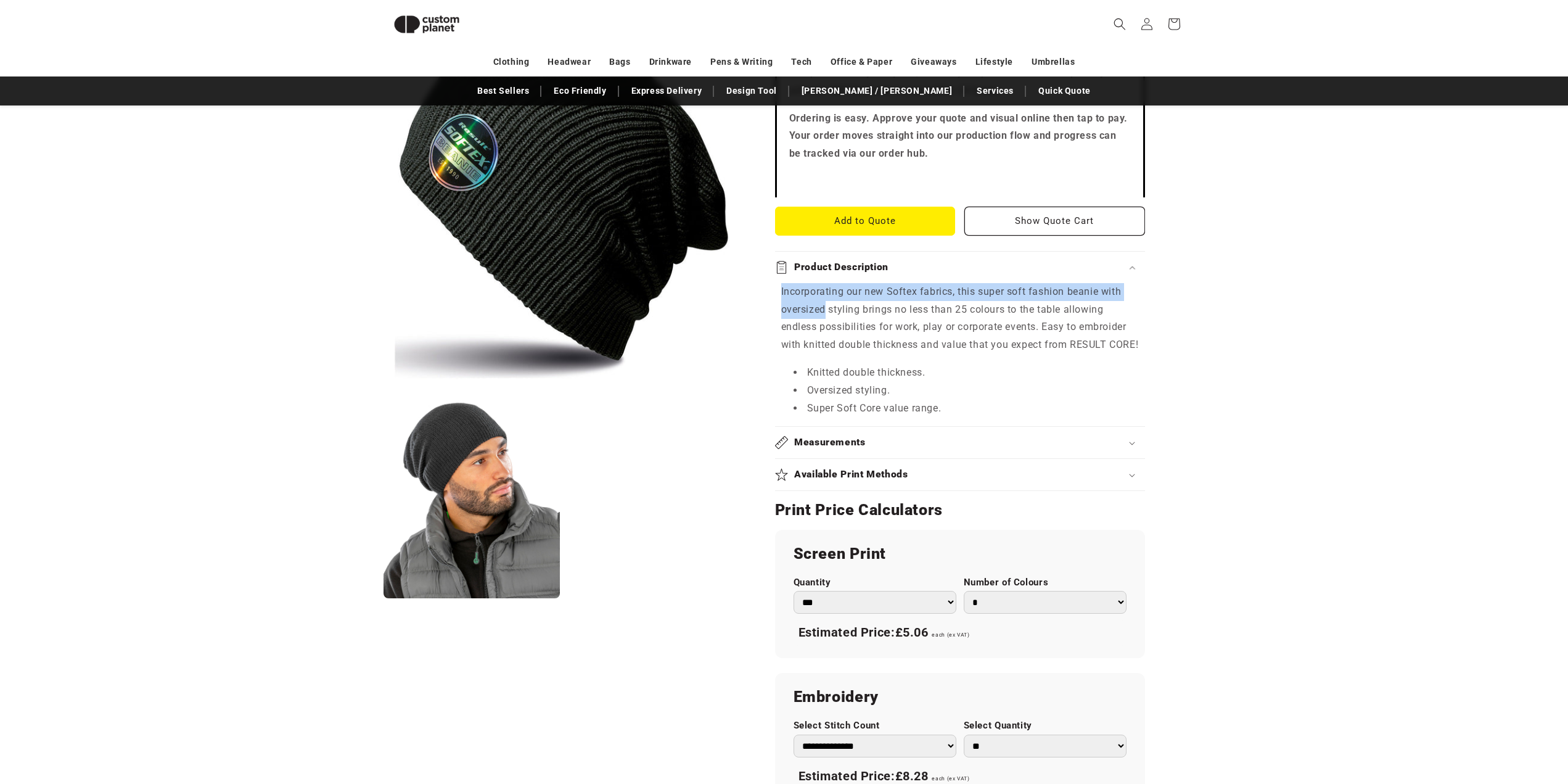
drag, startPoint x: 780, startPoint y: 272, endPoint x: 827, endPoint y: 286, distance: 49.0
click at [827, 286] on p "Incorporating our new Softex fabrics, this super soft fashion beanie with overs…" at bounding box center [959, 319] width 357 height 71
click at [860, 382] on li "Oversized styling." at bounding box center [966, 391] width 345 height 18
